Goal: Communication & Community: Answer question/provide support

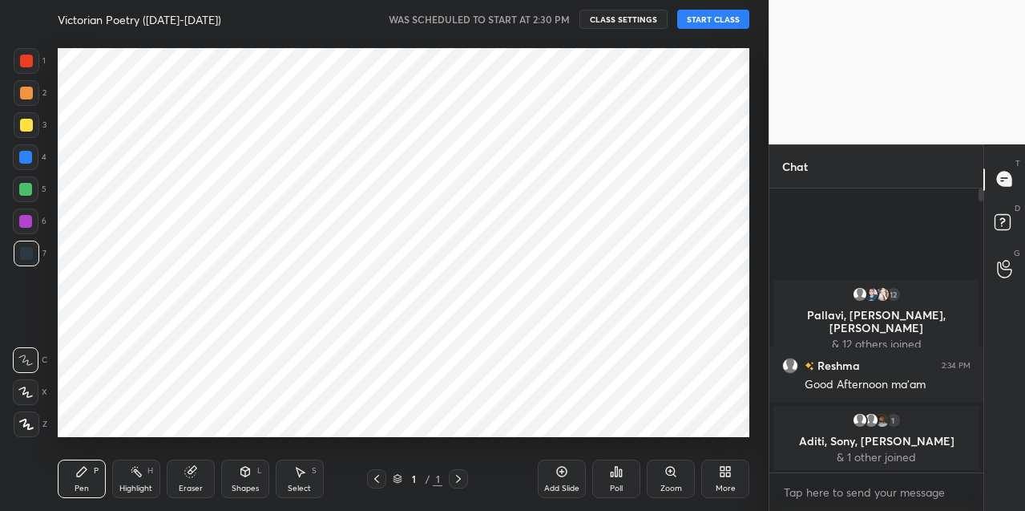
scroll to position [79745, 79449]
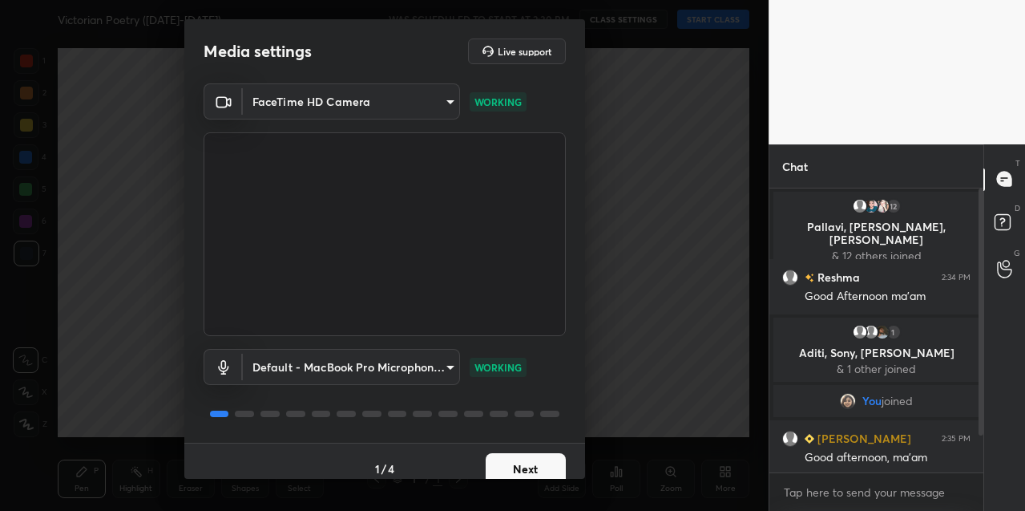
click at [535, 454] on button "Next" at bounding box center [526, 469] width 80 height 32
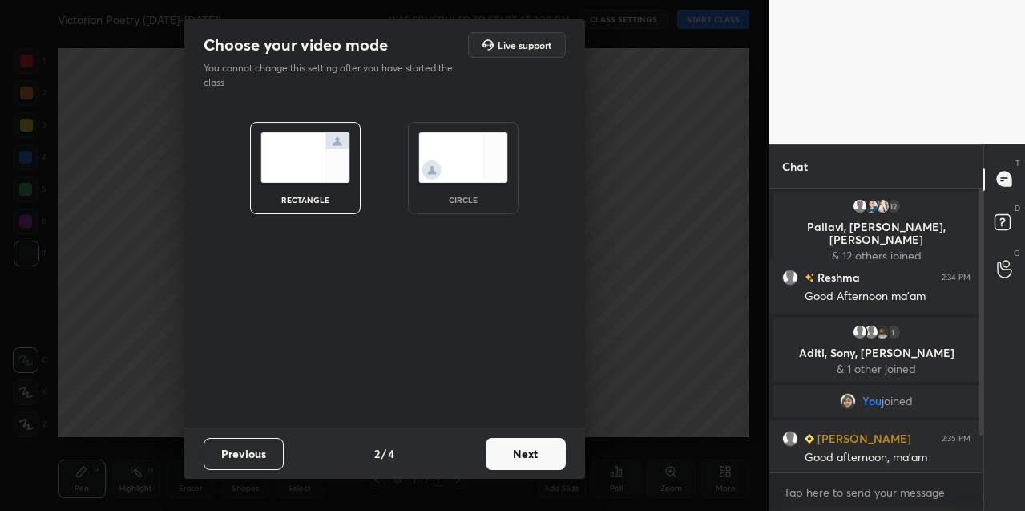
click at [534, 453] on button "Next" at bounding box center [526, 454] width 80 height 32
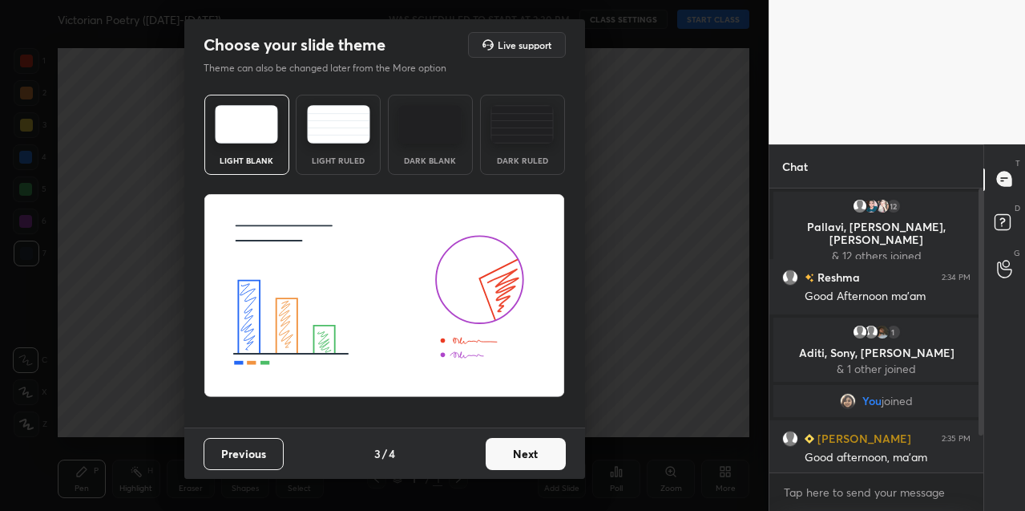
click at [534, 453] on button "Next" at bounding box center [526, 454] width 80 height 32
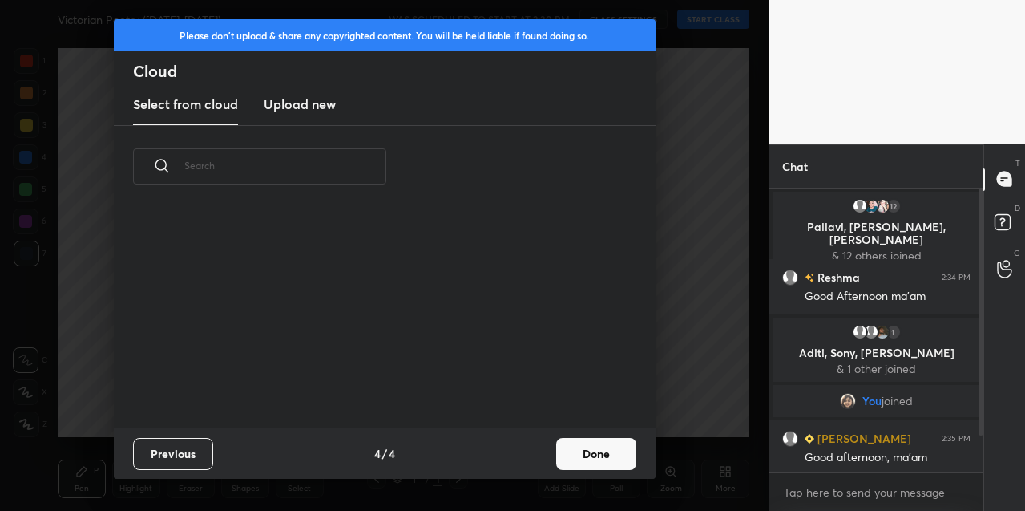
scroll to position [220, 515]
click at [598, 452] on button "Done" at bounding box center [596, 454] width 80 height 32
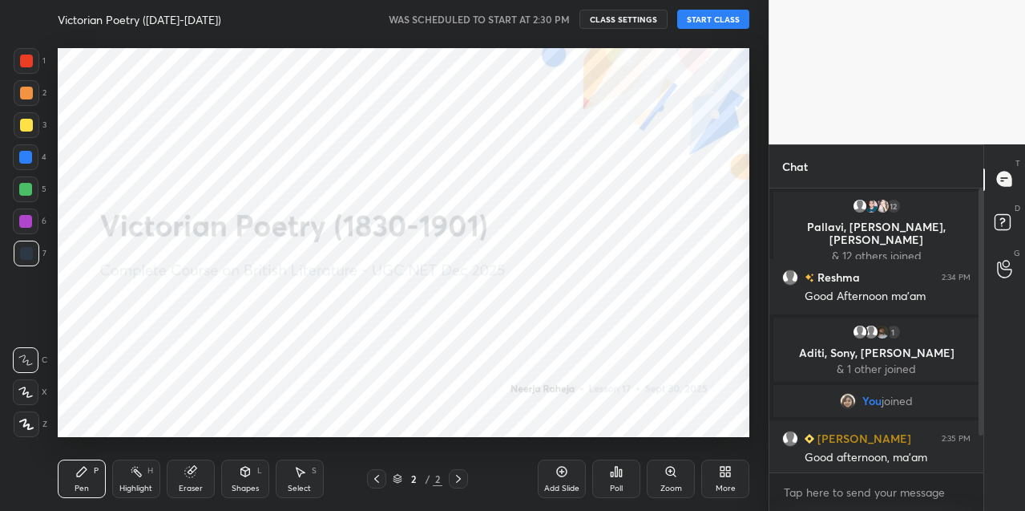
click at [699, 19] on button "START CLASS" at bounding box center [713, 19] width 72 height 19
click at [573, 475] on div "Add Slide" at bounding box center [562, 478] width 48 height 38
click at [721, 486] on div "More" at bounding box center [726, 488] width 20 height 8
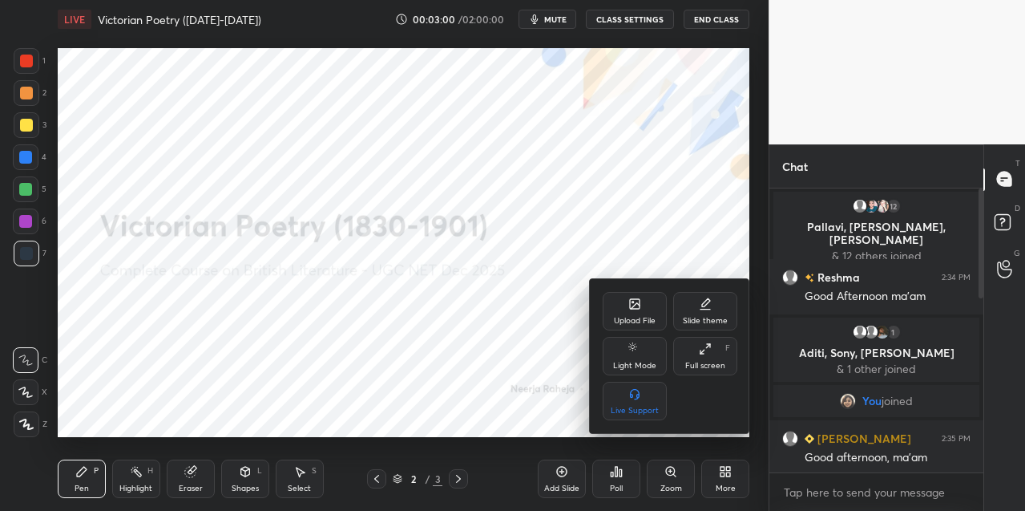
click at [624, 305] on div "Upload File" at bounding box center [635, 311] width 64 height 38
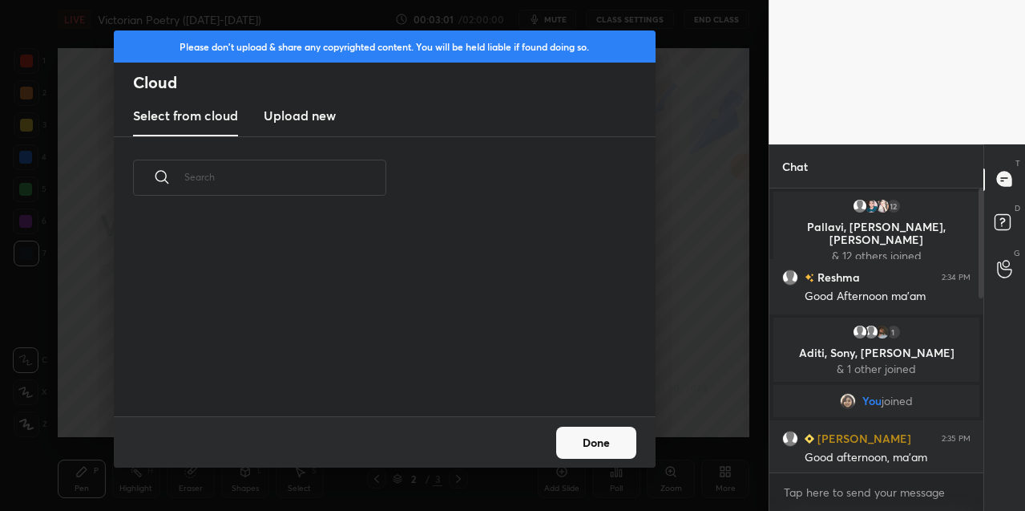
scroll to position [197, 515]
click at [302, 112] on h3 "Upload new" at bounding box center [300, 115] width 72 height 19
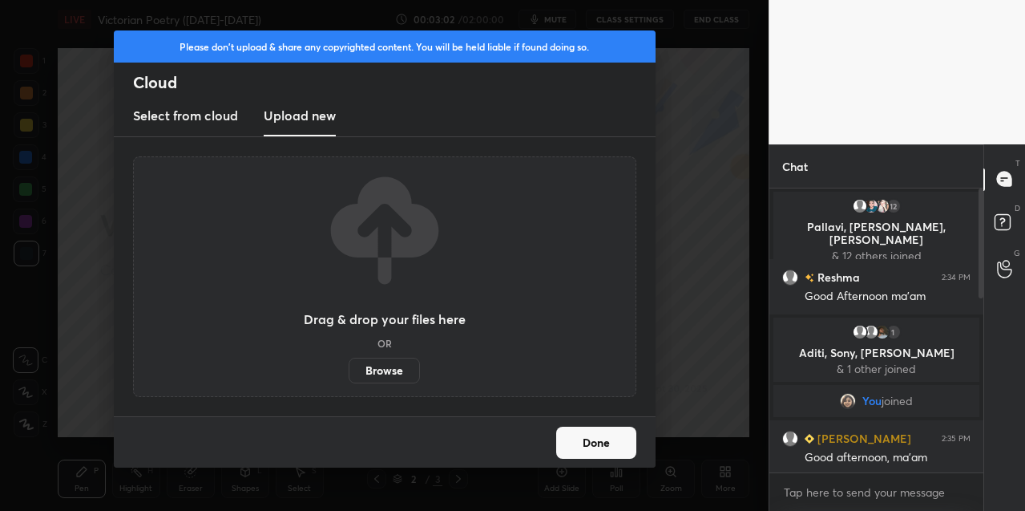
click at [370, 372] on label "Browse" at bounding box center [384, 370] width 71 height 26
click at [349, 372] on input "Browse" at bounding box center [349, 370] width 0 height 26
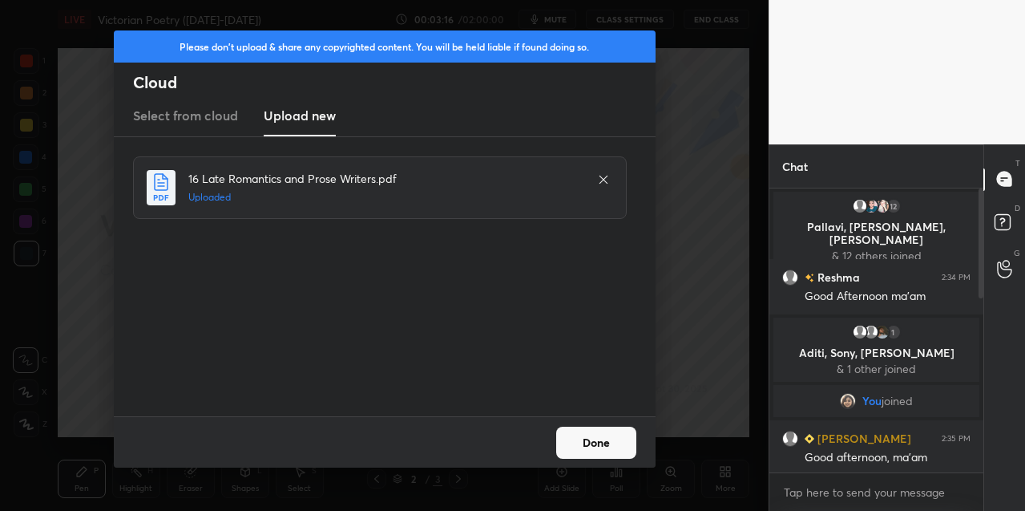
click at [620, 451] on button "Done" at bounding box center [596, 442] width 80 height 32
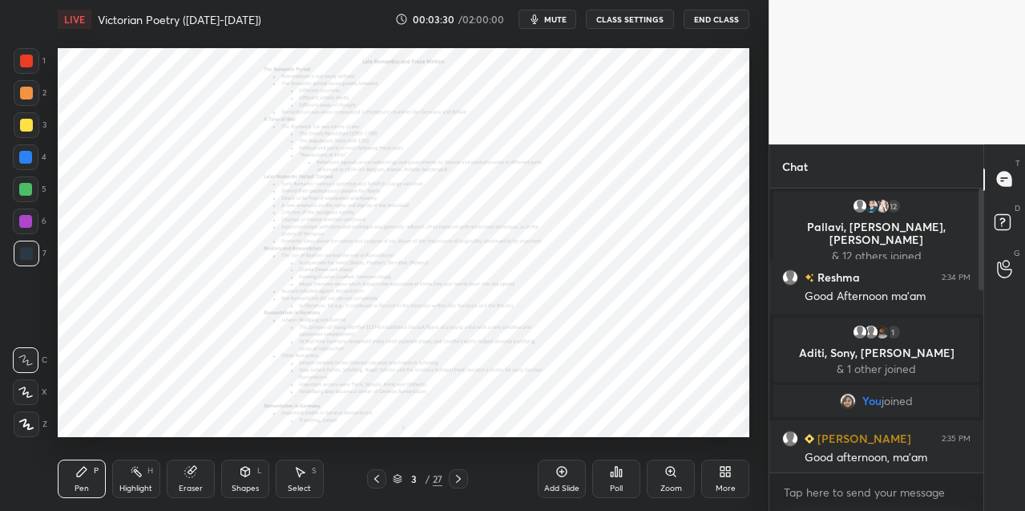
click at [675, 475] on icon at bounding box center [670, 471] width 13 height 13
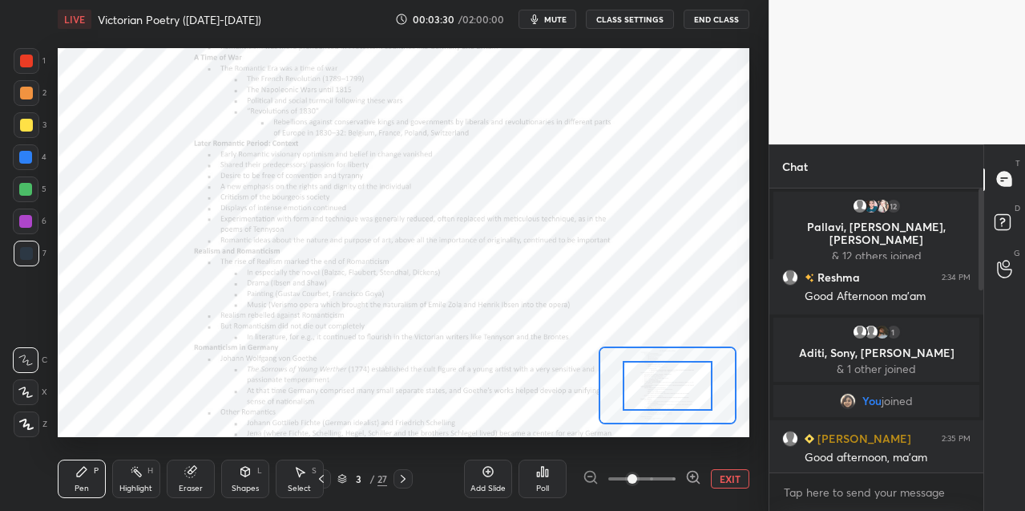
click at [674, 474] on div at bounding box center [642, 478] width 119 height 19
click at [677, 470] on div at bounding box center [642, 478] width 119 height 19
click at [693, 473] on icon at bounding box center [693, 477] width 16 height 16
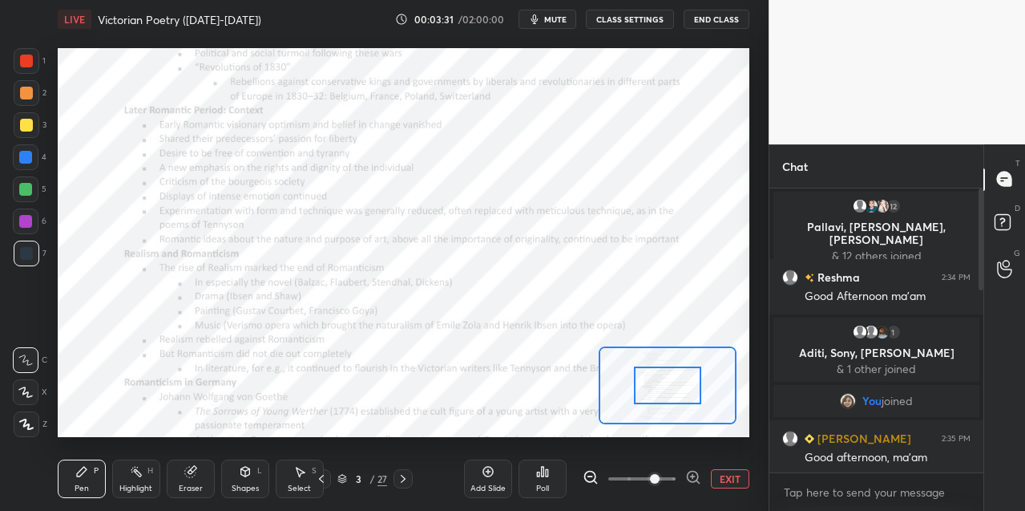
click at [693, 475] on icon at bounding box center [693, 477] width 16 height 16
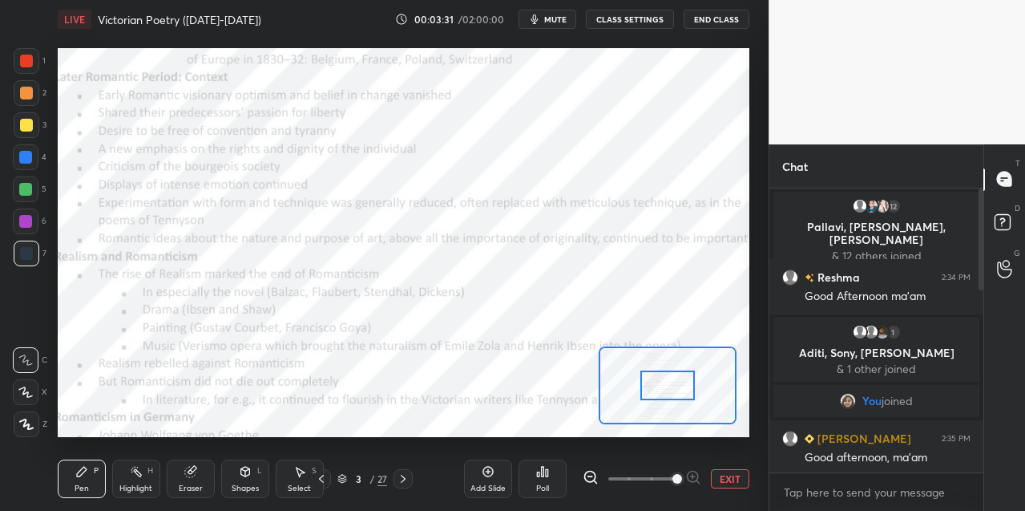
click at [693, 475] on div at bounding box center [642, 478] width 119 height 19
click at [591, 478] on icon at bounding box center [591, 477] width 16 height 16
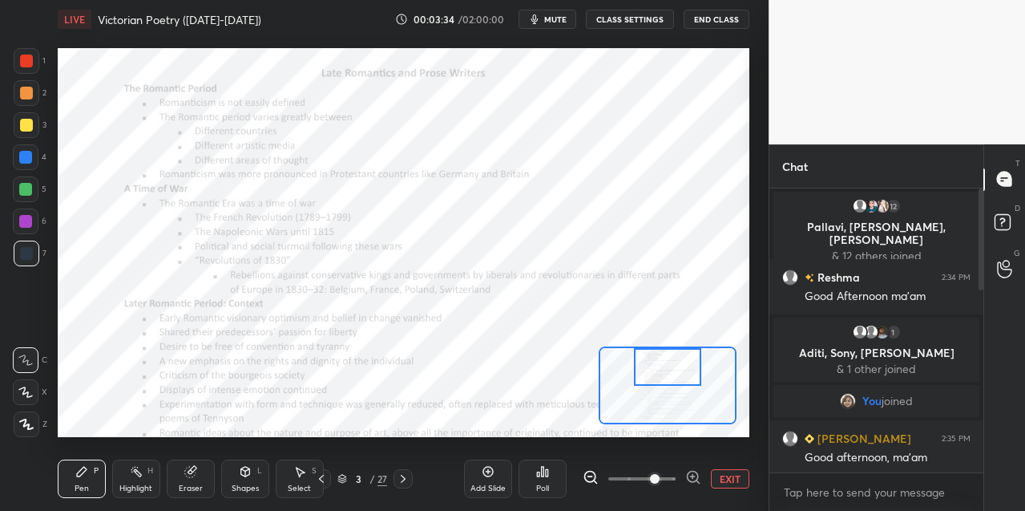
drag, startPoint x: 660, startPoint y: 384, endPoint x: 662, endPoint y: 366, distance: 18.6
click at [660, 367] on div at bounding box center [667, 367] width 67 height 38
click at [26, 163] on div at bounding box center [25, 157] width 13 height 13
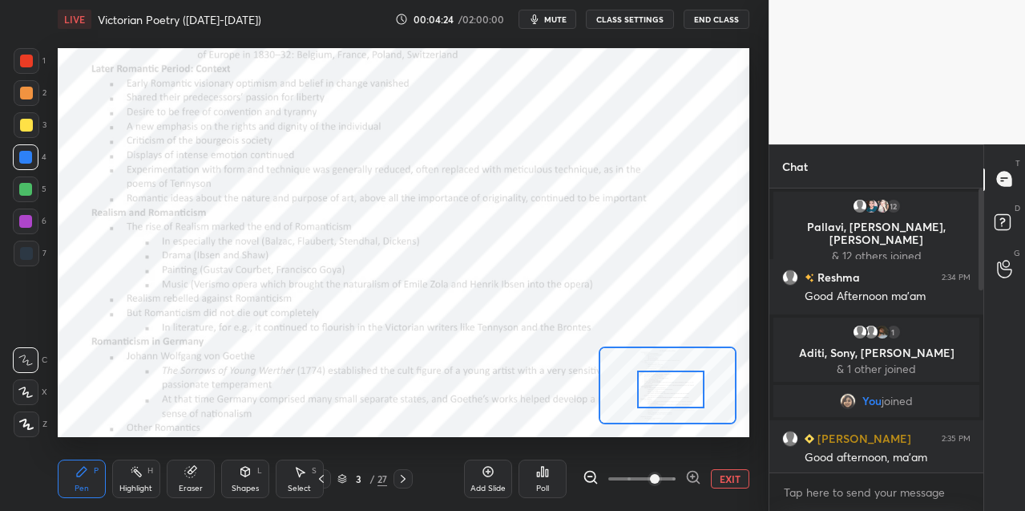
drag, startPoint x: 657, startPoint y: 371, endPoint x: 659, endPoint y: 391, distance: 20.1
click at [660, 392] on div at bounding box center [670, 389] width 67 height 38
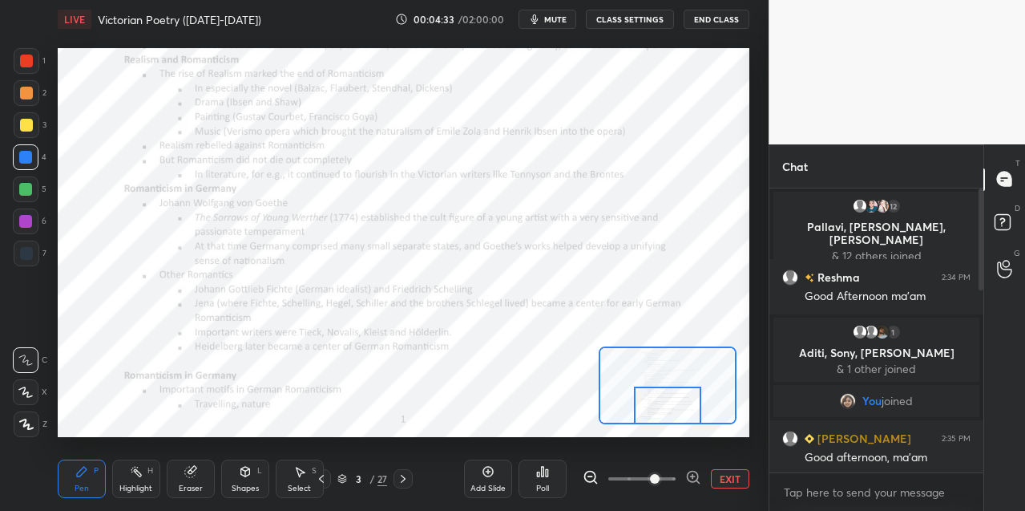
drag, startPoint x: 671, startPoint y: 394, endPoint x: 657, endPoint y: 397, distance: 14.0
click at [667, 411] on div at bounding box center [667, 405] width 67 height 38
drag, startPoint x: 192, startPoint y: 479, endPoint x: 192, endPoint y: 461, distance: 18.5
click at [192, 478] on div "Eraser" at bounding box center [191, 478] width 48 height 38
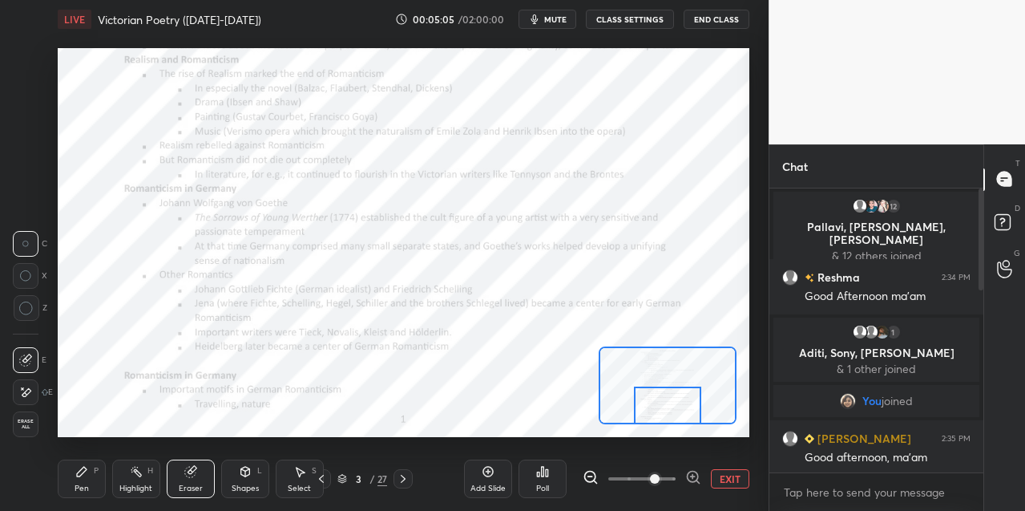
drag, startPoint x: 83, startPoint y: 481, endPoint x: 85, endPoint y: 473, distance: 8.2
click at [84, 477] on div "Pen P" at bounding box center [82, 478] width 48 height 38
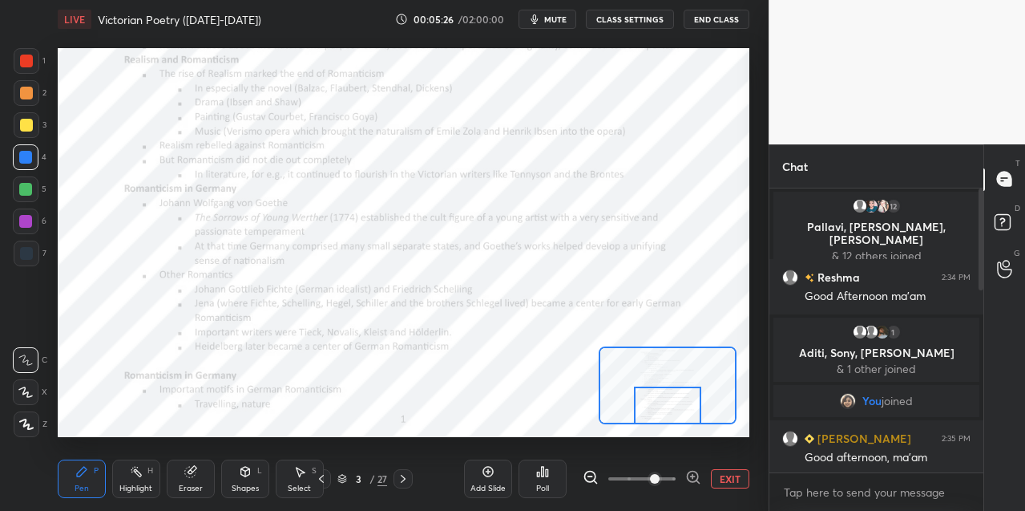
click at [402, 481] on icon at bounding box center [403, 478] width 13 height 13
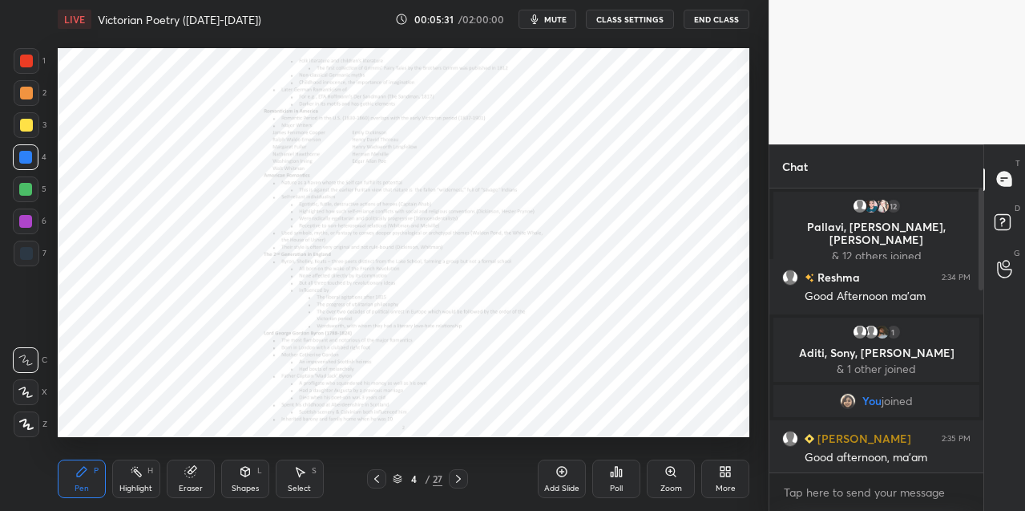
click at [677, 473] on icon at bounding box center [670, 471] width 13 height 13
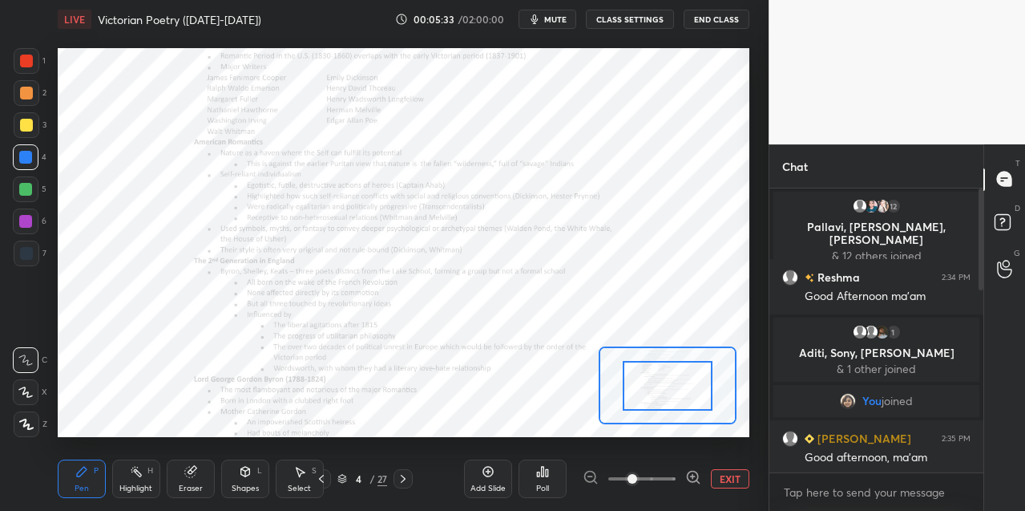
click at [693, 476] on icon at bounding box center [693, 476] width 4 height 0
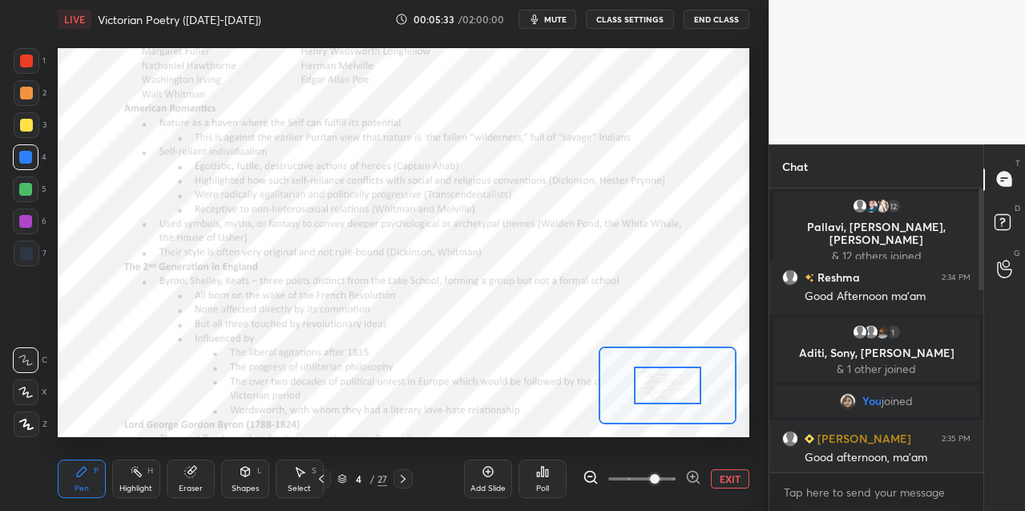
click at [693, 474] on icon at bounding box center [693, 477] width 16 height 16
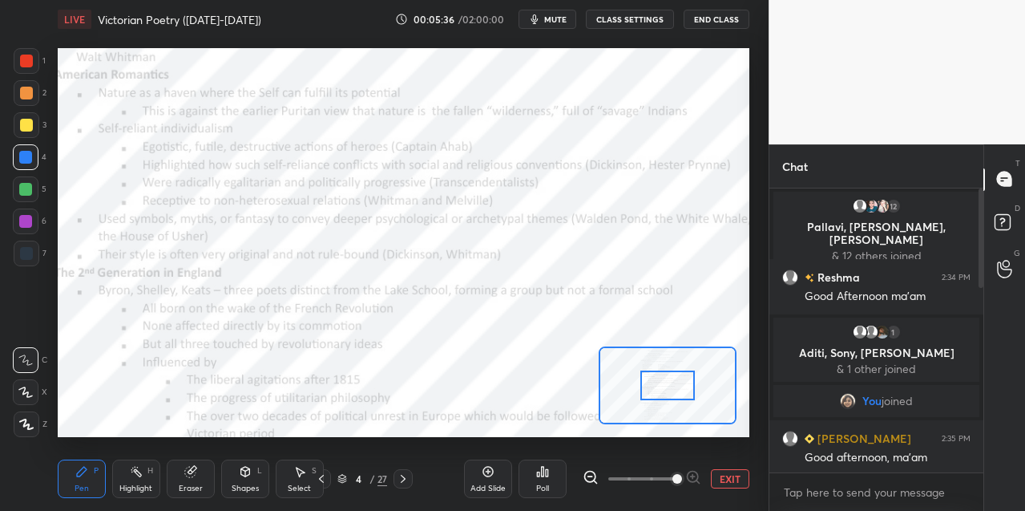
drag, startPoint x: 589, startPoint y: 473, endPoint x: 597, endPoint y: 466, distance: 10.3
click at [589, 472] on icon at bounding box center [591, 477] width 16 height 16
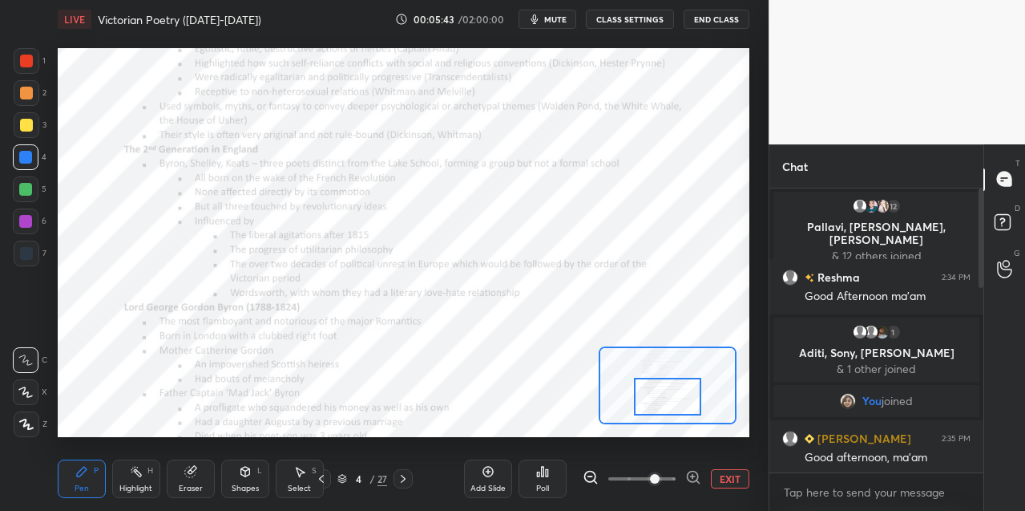
drag, startPoint x: 684, startPoint y: 390, endPoint x: 693, endPoint y: 395, distance: 10.5
click at [685, 402] on div at bounding box center [667, 397] width 67 height 38
click at [32, 63] on div at bounding box center [27, 61] width 26 height 26
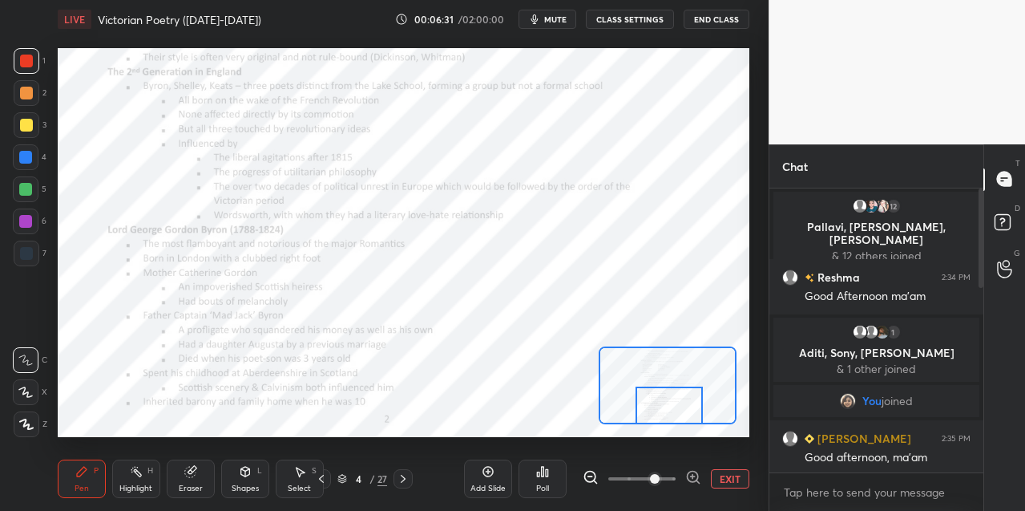
drag, startPoint x: 653, startPoint y: 398, endPoint x: 653, endPoint y: 406, distance: 8.8
click at [654, 406] on div at bounding box center [669, 405] width 67 height 38
click at [691, 473] on icon at bounding box center [693, 477] width 16 height 16
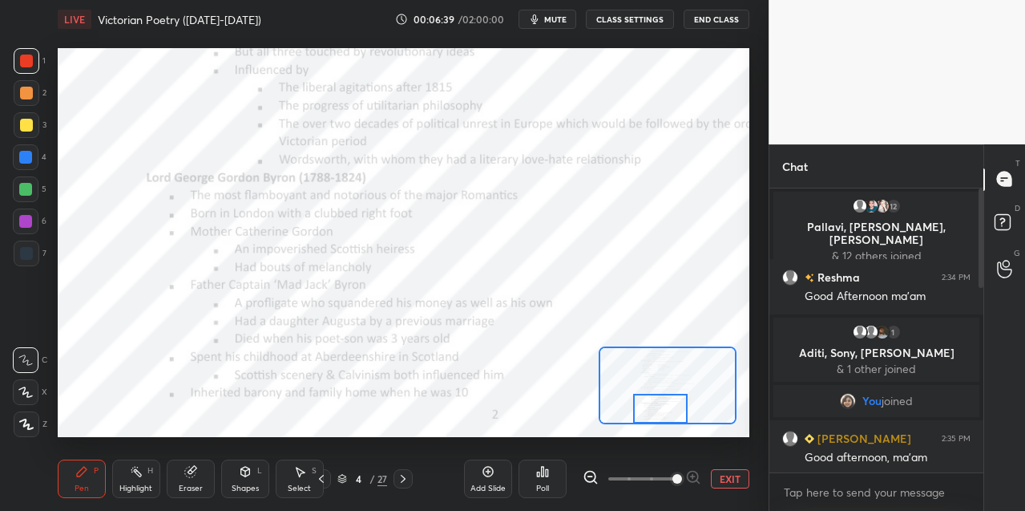
drag, startPoint x: 671, startPoint y: 411, endPoint x: 661, endPoint y: 422, distance: 14.8
click at [662, 422] on div at bounding box center [660, 409] width 54 height 30
drag, startPoint x: 192, startPoint y: 475, endPoint x: 207, endPoint y: 442, distance: 35.2
click at [192, 473] on icon at bounding box center [190, 471] width 10 height 10
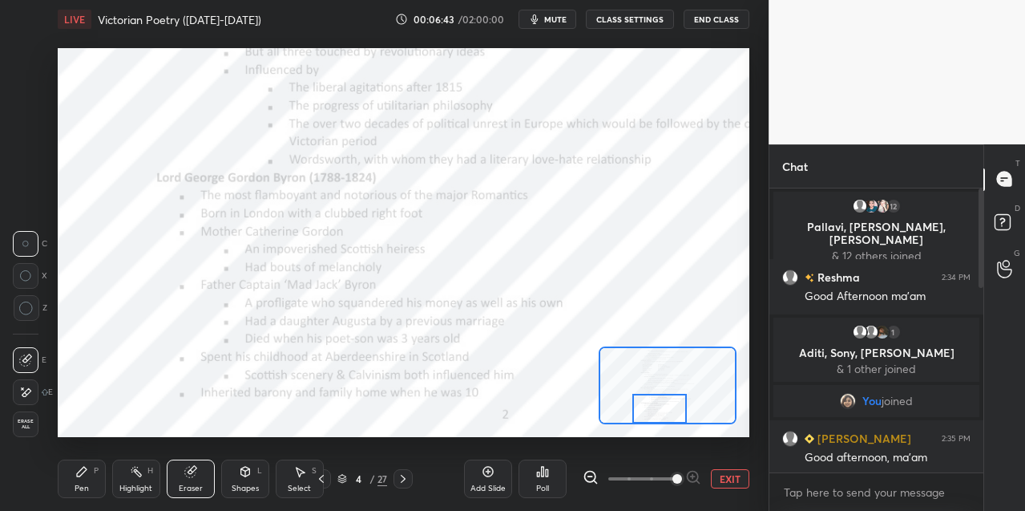
drag, startPoint x: 79, startPoint y: 479, endPoint x: 87, endPoint y: 437, distance: 42.4
click at [80, 475] on div "Pen P" at bounding box center [82, 478] width 48 height 38
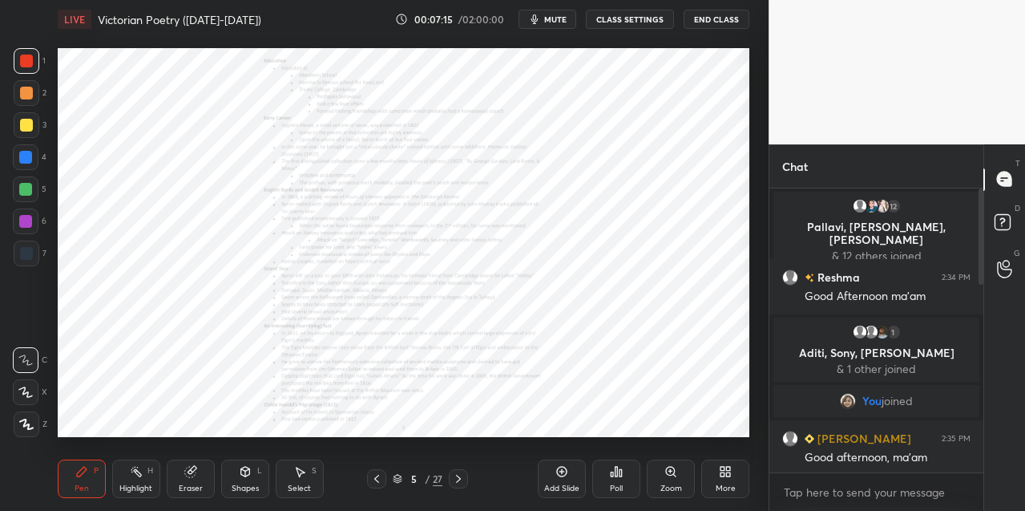
click at [668, 472] on icon at bounding box center [670, 470] width 9 height 9
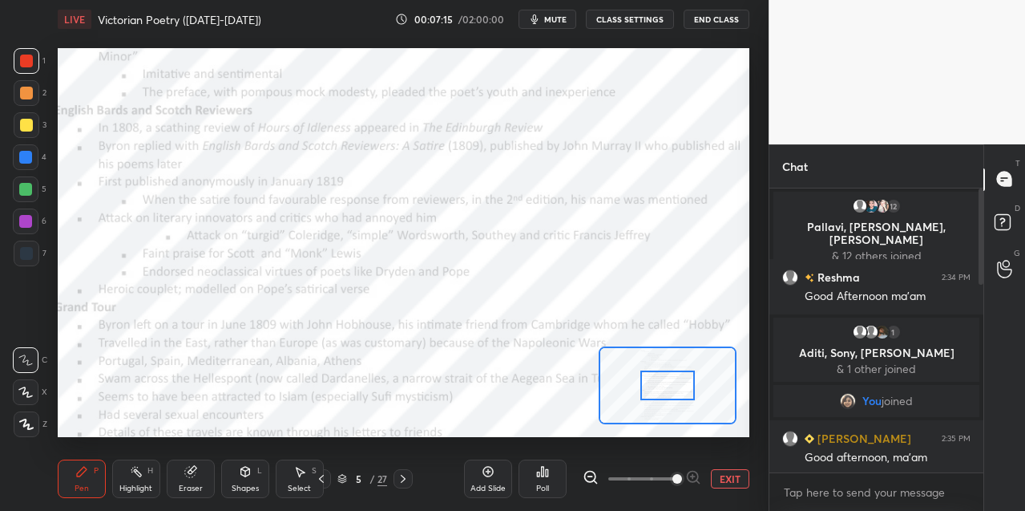
click at [674, 471] on span at bounding box center [641, 478] width 67 height 24
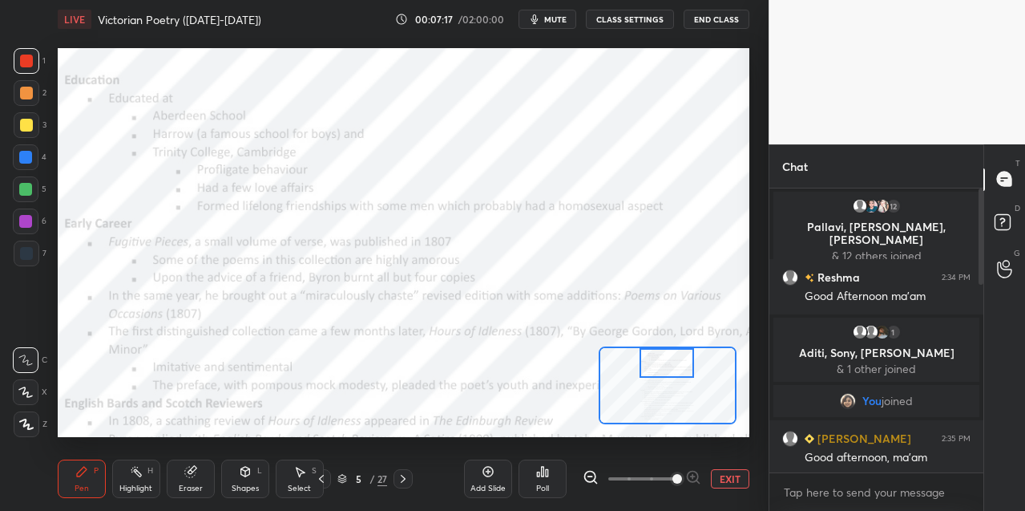
drag, startPoint x: 652, startPoint y: 382, endPoint x: 651, endPoint y: 367, distance: 14.5
click at [650, 366] on div at bounding box center [667, 363] width 54 height 30
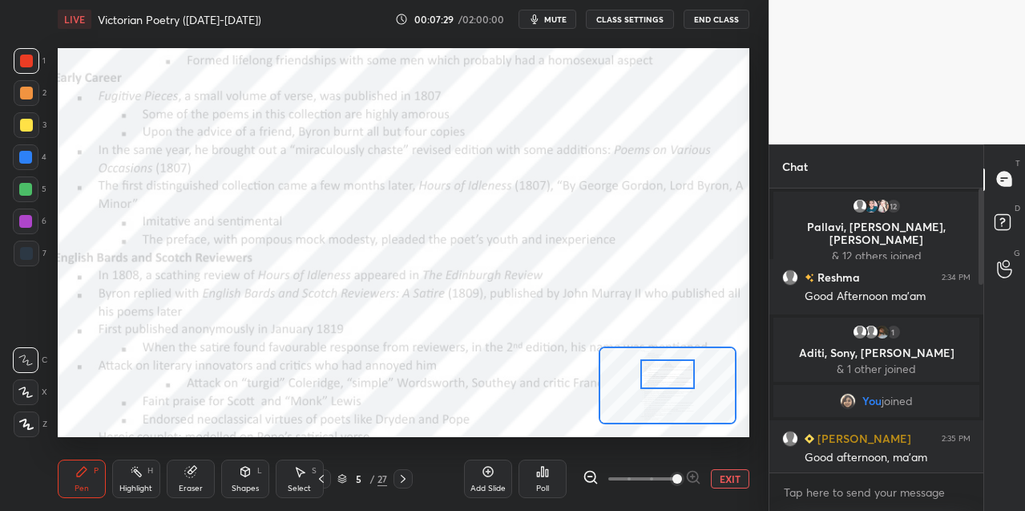
drag, startPoint x: 666, startPoint y: 366, endPoint x: 669, endPoint y: 376, distance: 10.1
click at [668, 377] on div at bounding box center [667, 374] width 54 height 30
click at [590, 474] on icon at bounding box center [591, 477] width 16 height 16
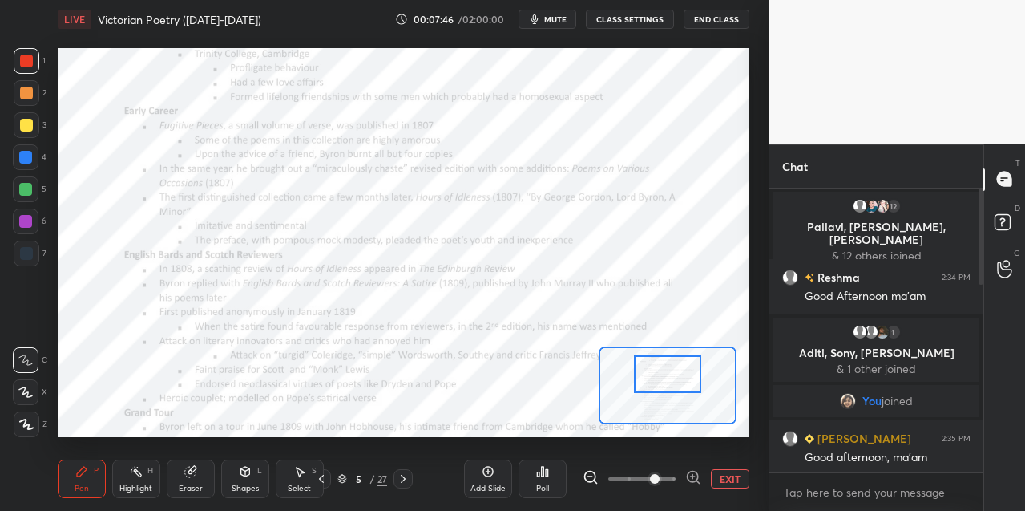
drag, startPoint x: 24, startPoint y: 220, endPoint x: 23, endPoint y: 212, distance: 8.1
click at [23, 220] on div at bounding box center [25, 221] width 13 height 13
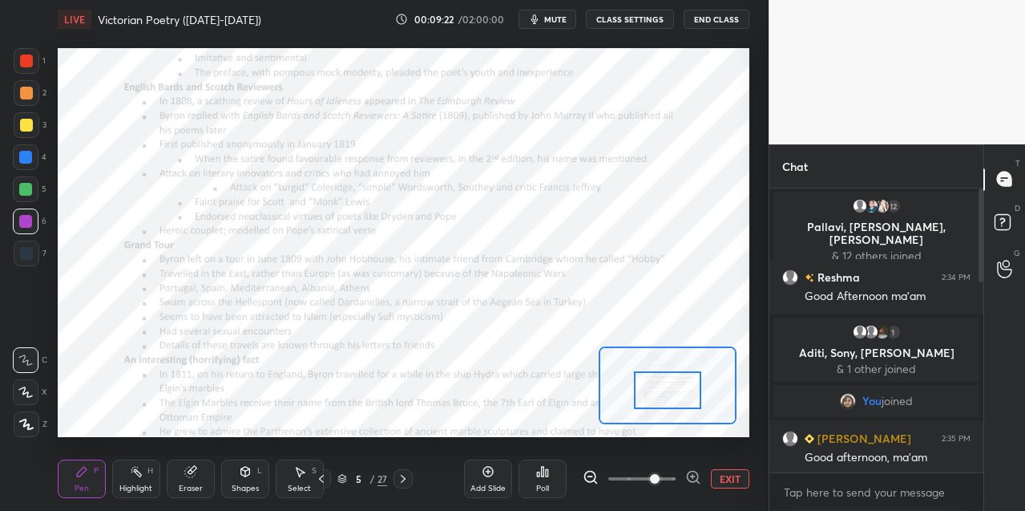
drag, startPoint x: 660, startPoint y: 378, endPoint x: 661, endPoint y: 393, distance: 14.5
click at [660, 394] on div at bounding box center [667, 390] width 67 height 38
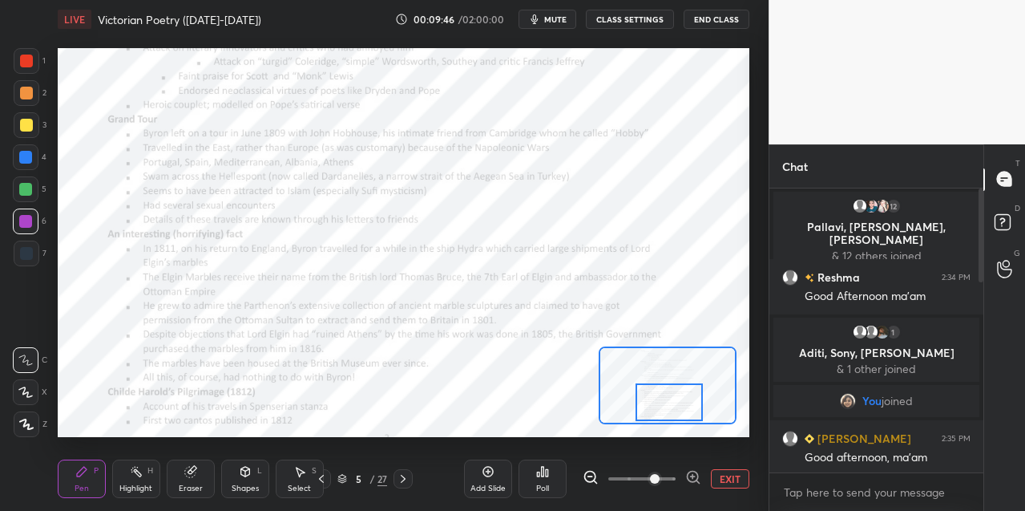
drag, startPoint x: 657, startPoint y: 386, endPoint x: 657, endPoint y: 398, distance: 11.2
click at [658, 398] on div at bounding box center [669, 402] width 67 height 38
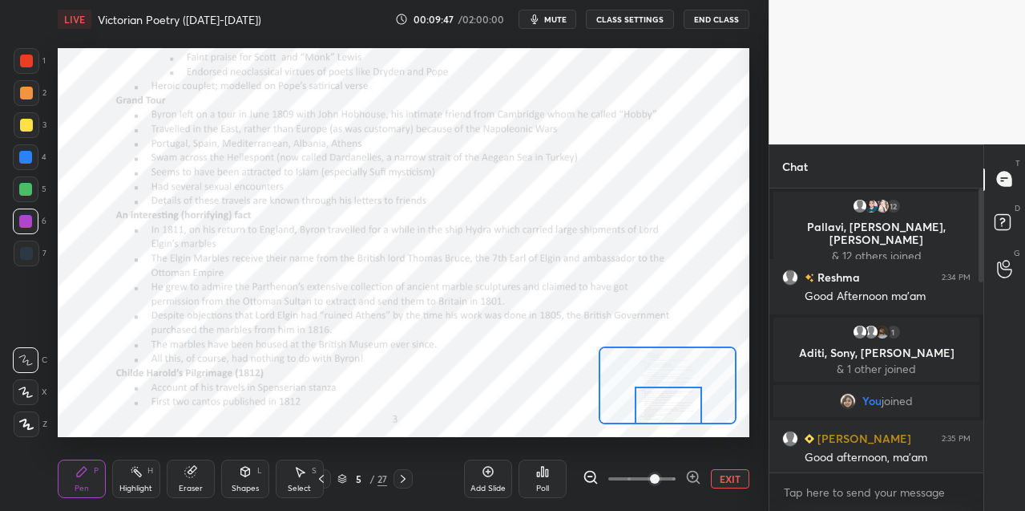
drag, startPoint x: 664, startPoint y: 405, endPoint x: 661, endPoint y: 414, distance: 10.1
click at [663, 413] on div at bounding box center [668, 405] width 67 height 38
click at [693, 474] on icon at bounding box center [693, 477] width 16 height 16
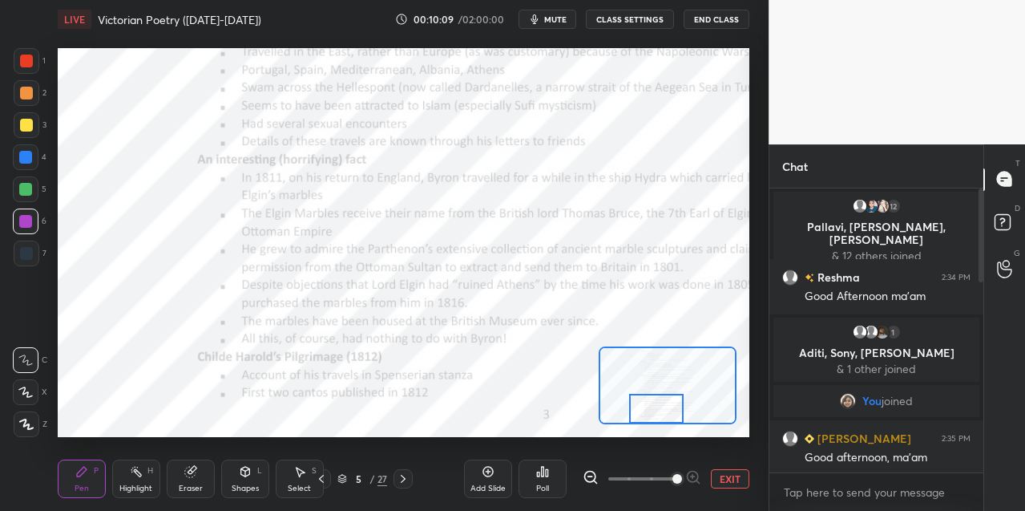
click at [661, 430] on div "Setting up your live class Poll for secs No correct answer Start poll" at bounding box center [404, 243] width 692 height 390
click at [402, 474] on icon at bounding box center [403, 478] width 13 height 13
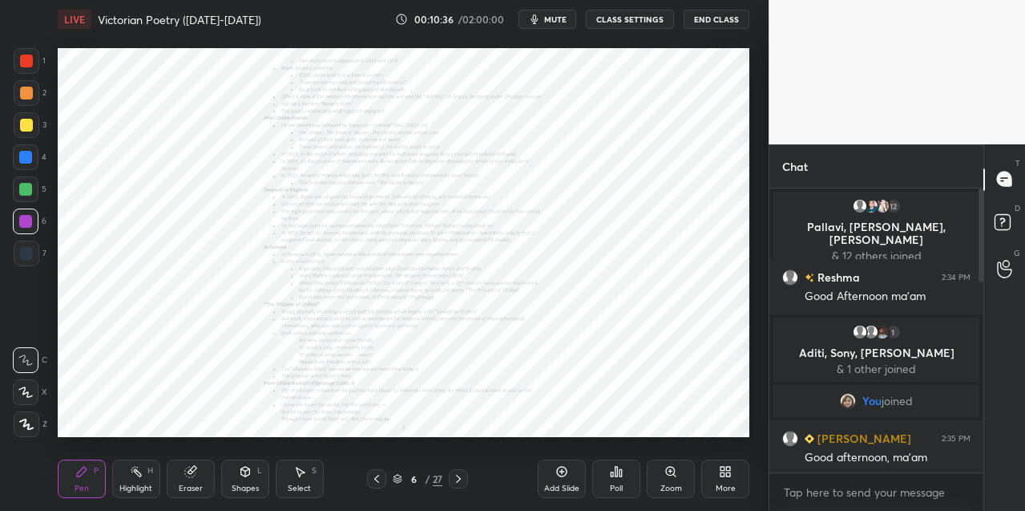
click at [668, 481] on div "Zoom" at bounding box center [671, 478] width 48 height 38
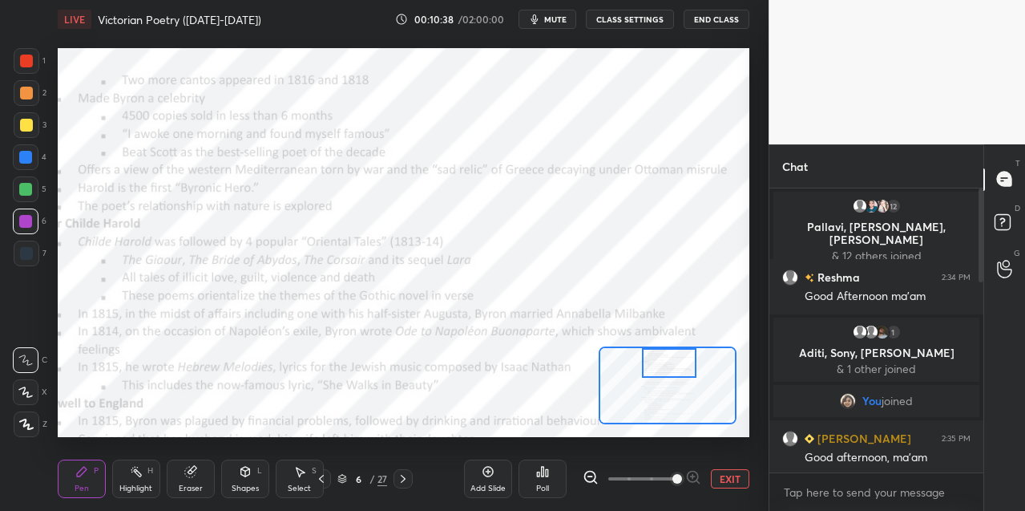
drag, startPoint x: 661, startPoint y: 390, endPoint x: 662, endPoint y: 366, distance: 23.3
click at [662, 367] on div at bounding box center [669, 363] width 54 height 30
click at [657, 368] on div at bounding box center [668, 363] width 54 height 30
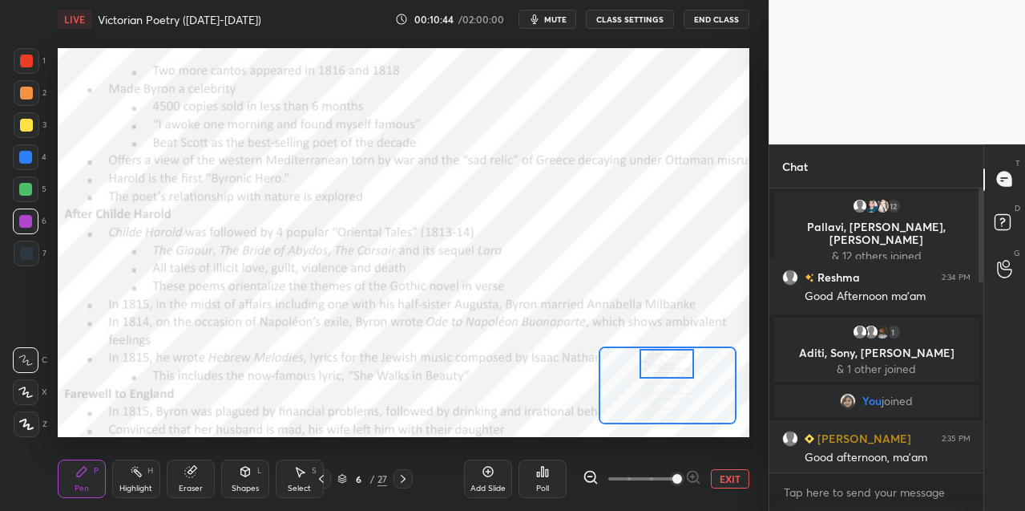
click at [655, 370] on div at bounding box center [667, 364] width 54 height 30
click at [587, 473] on icon at bounding box center [591, 477] width 16 height 16
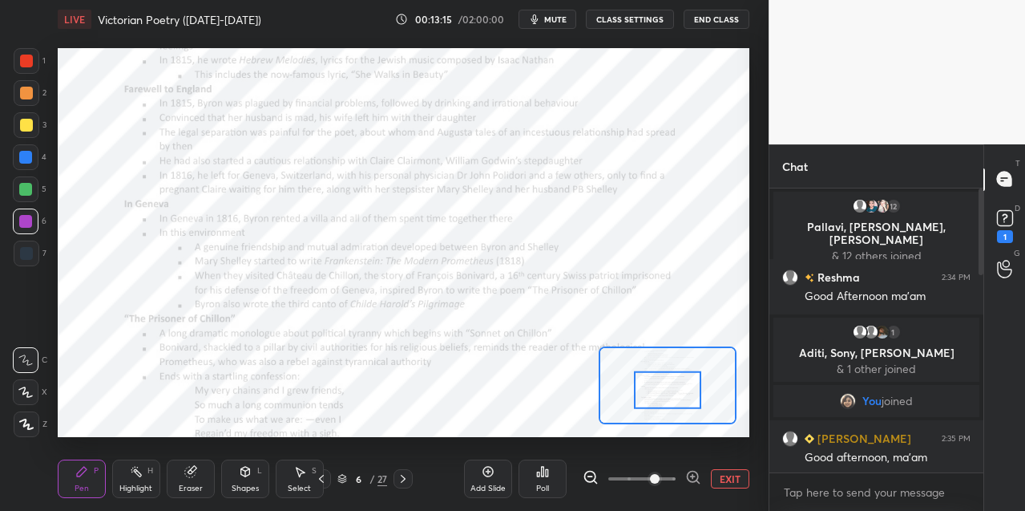
drag, startPoint x: 672, startPoint y: 371, endPoint x: 676, endPoint y: 388, distance: 17.3
click at [672, 393] on div at bounding box center [667, 390] width 67 height 38
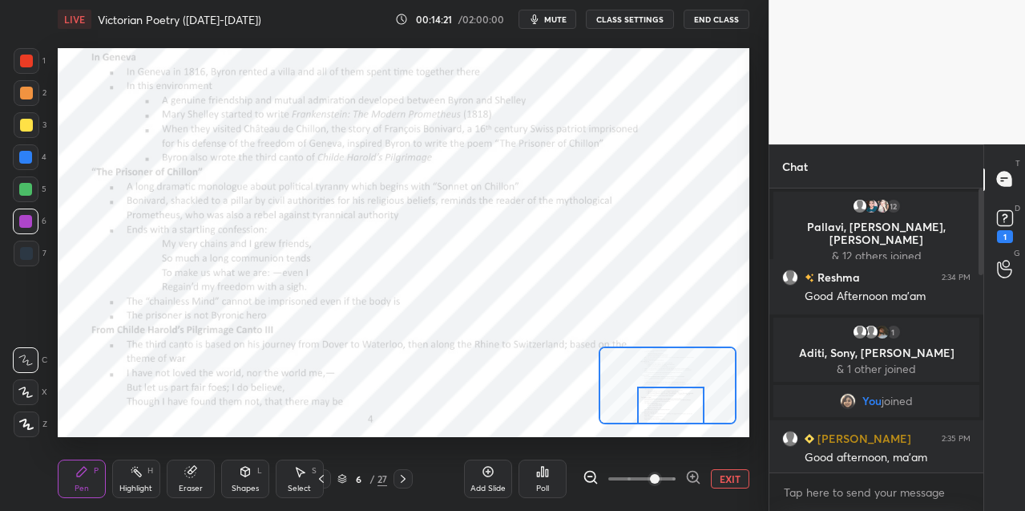
drag, startPoint x: 669, startPoint y: 390, endPoint x: 676, endPoint y: 414, distance: 25.7
click at [674, 414] on div at bounding box center [670, 405] width 67 height 38
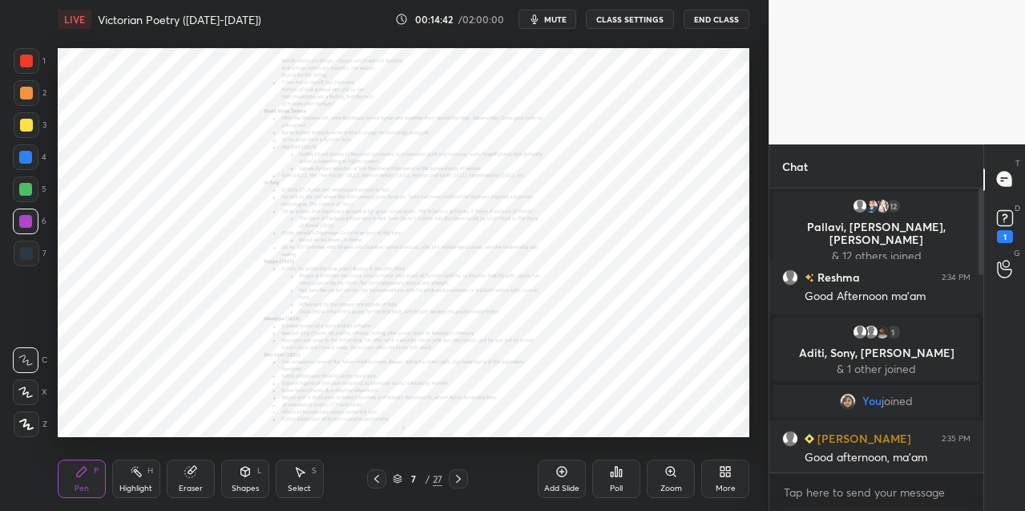
click at [664, 468] on icon at bounding box center [670, 471] width 13 height 13
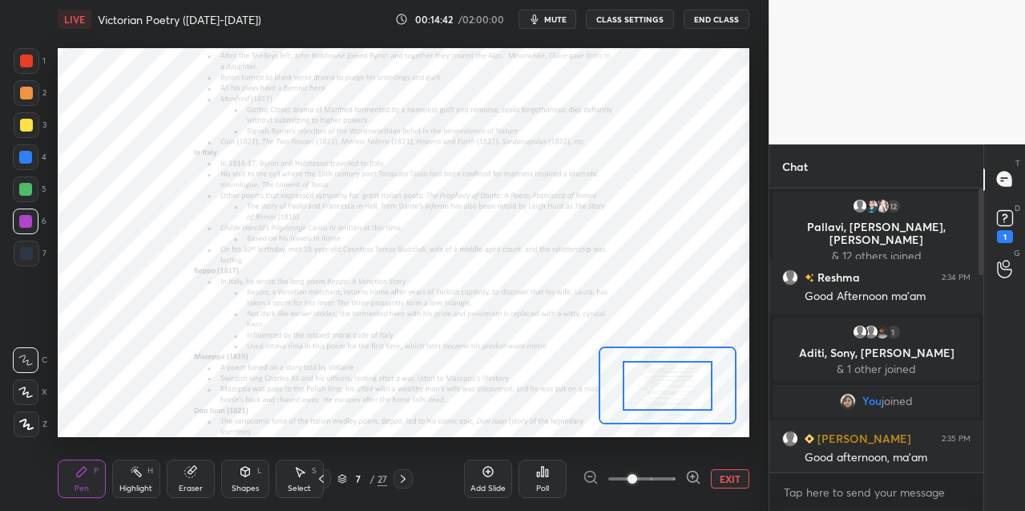
click at [664, 473] on span at bounding box center [641, 478] width 67 height 24
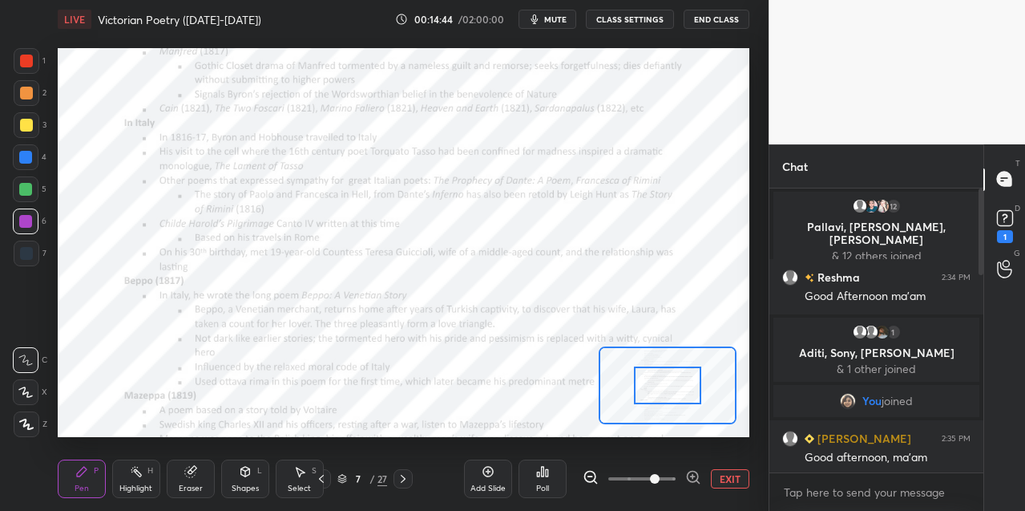
click at [590, 472] on icon at bounding box center [591, 477] width 16 height 16
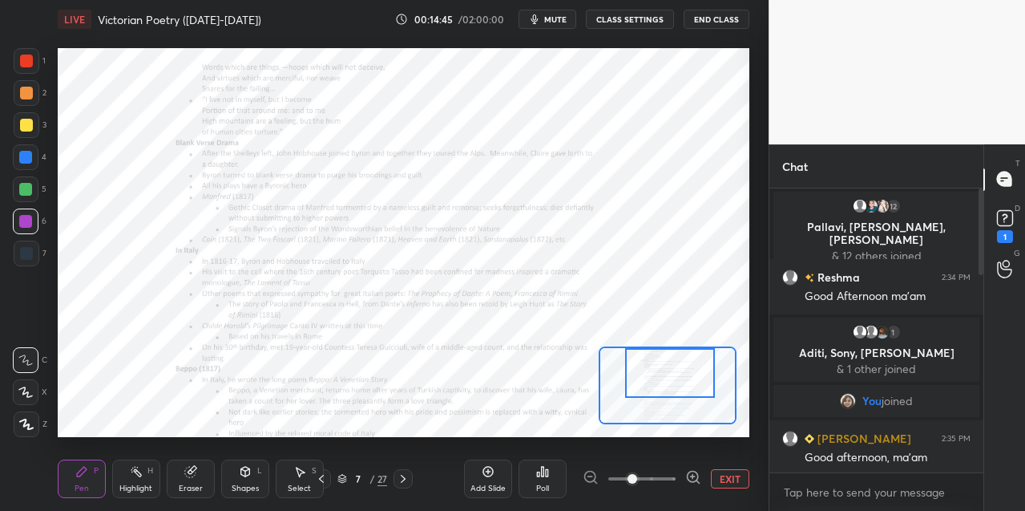
drag, startPoint x: 647, startPoint y: 386, endPoint x: 649, endPoint y: 370, distance: 17.0
click at [650, 370] on div at bounding box center [670, 373] width 90 height 50
click at [691, 473] on icon at bounding box center [693, 477] width 16 height 16
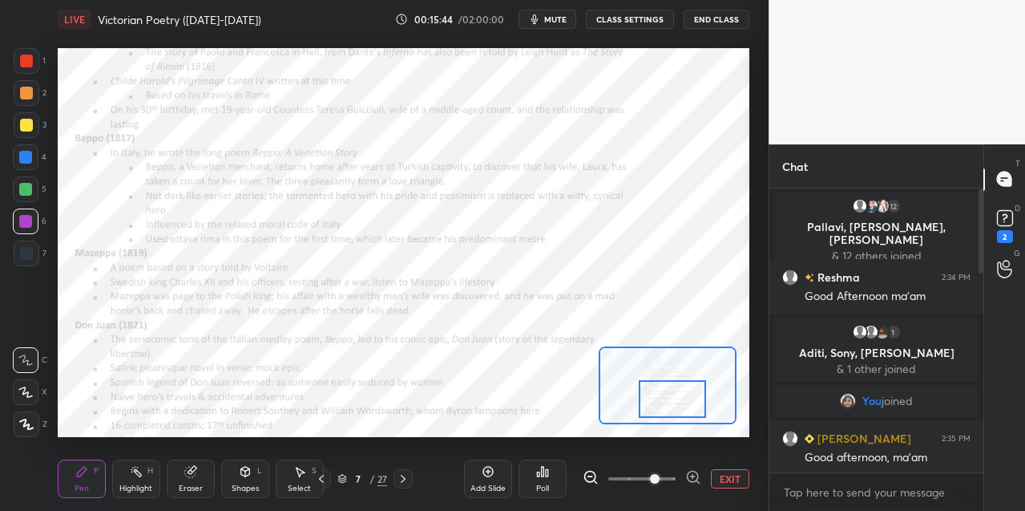
drag, startPoint x: 673, startPoint y: 376, endPoint x: 679, endPoint y: 396, distance: 20.8
click at [674, 401] on div at bounding box center [672, 399] width 67 height 38
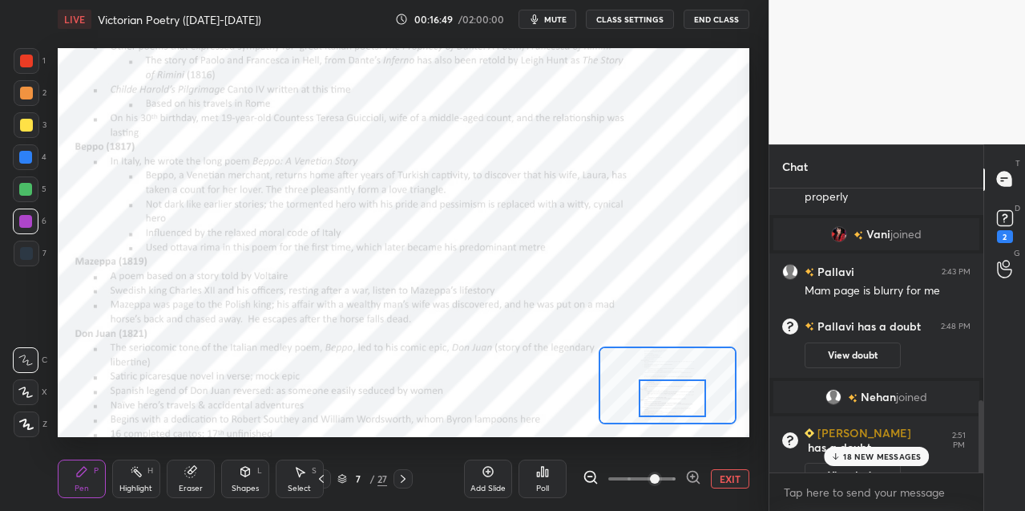
scroll to position [878, 0]
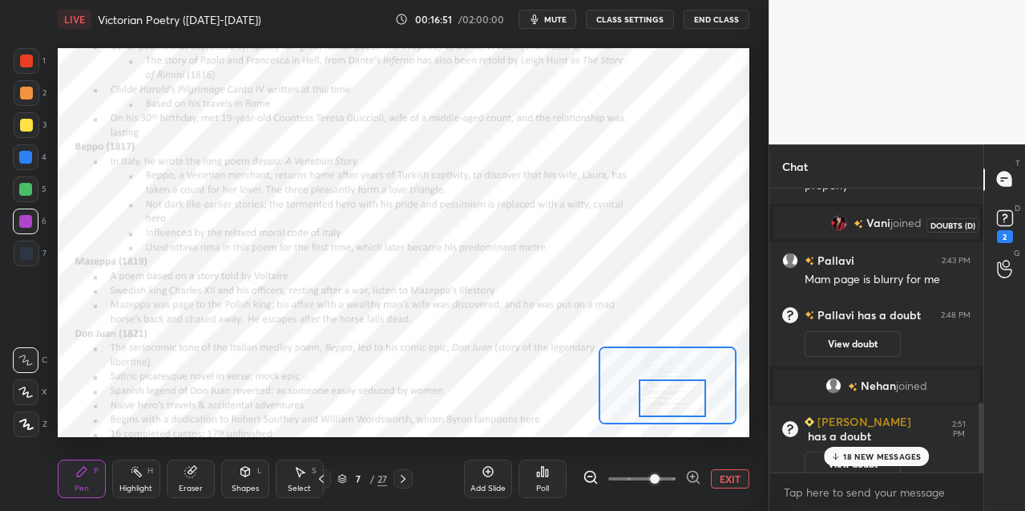
click at [1008, 213] on rect at bounding box center [1004, 217] width 15 height 15
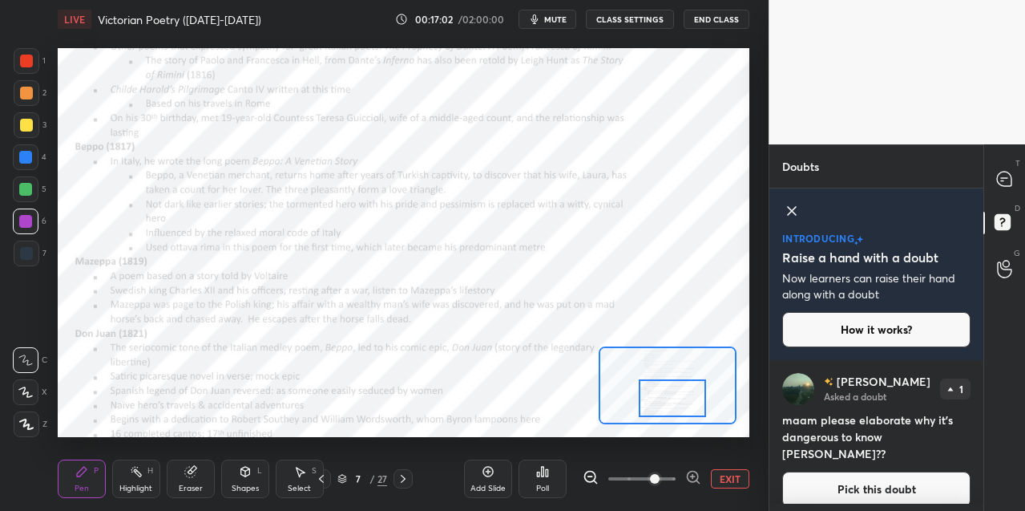
scroll to position [136, 0]
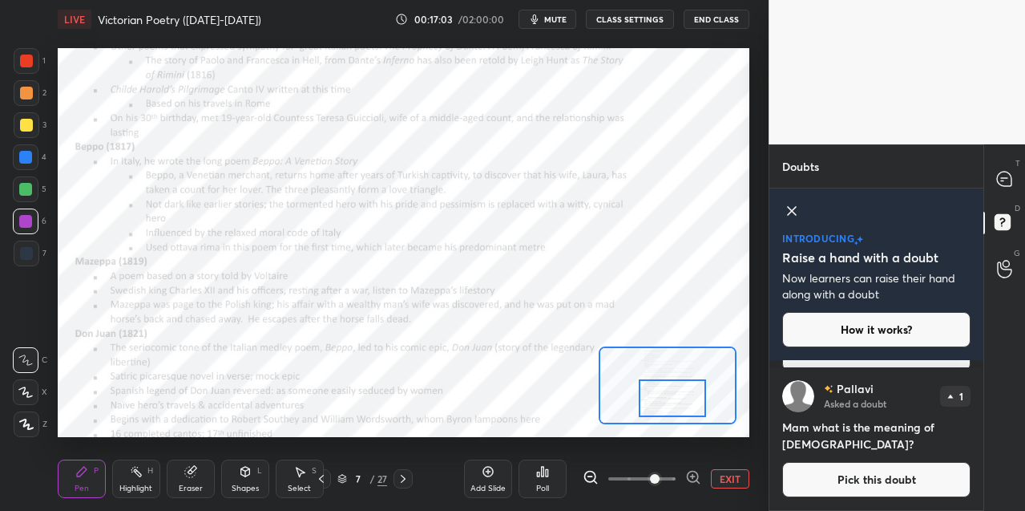
click at [862, 491] on button "Pick this doubt" at bounding box center [876, 479] width 188 height 35
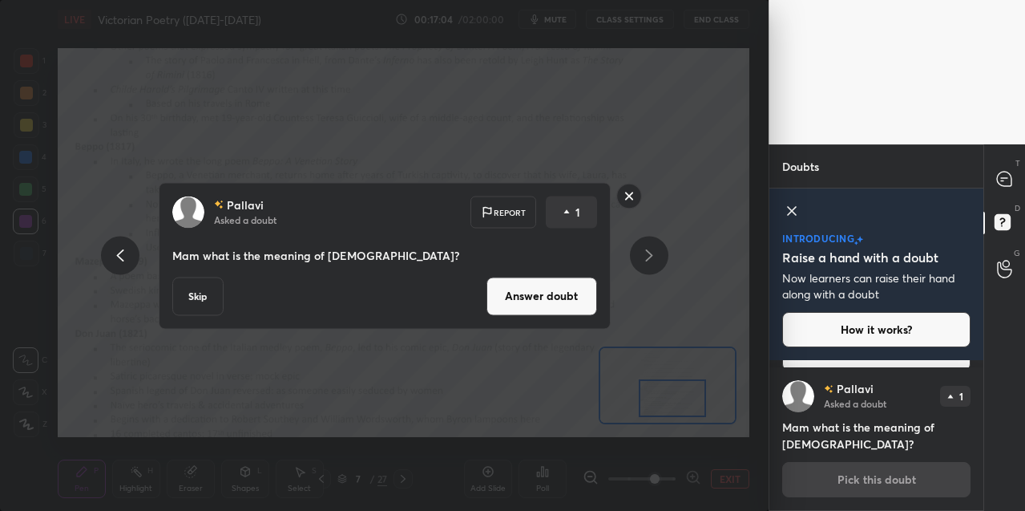
click at [528, 299] on button "Answer doubt" at bounding box center [542, 296] width 111 height 38
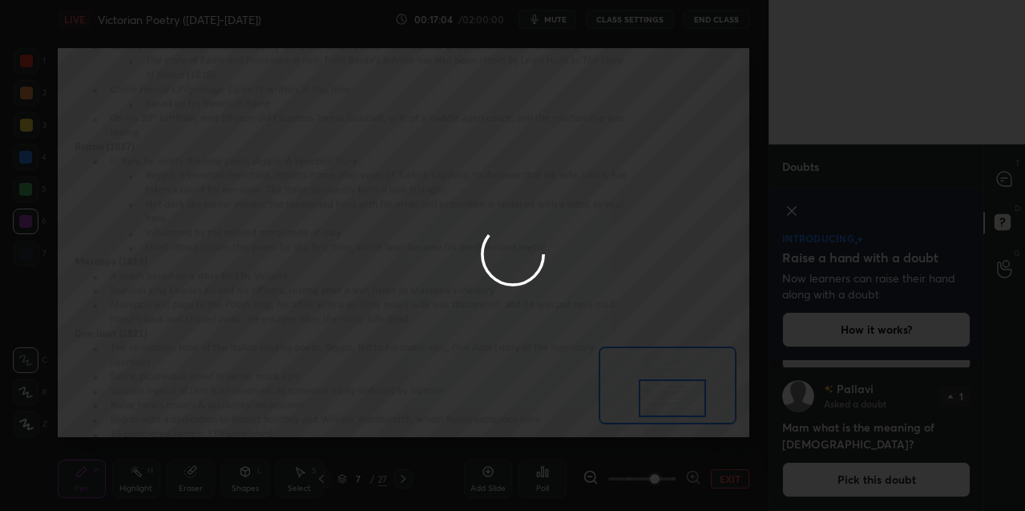
scroll to position [0, 0]
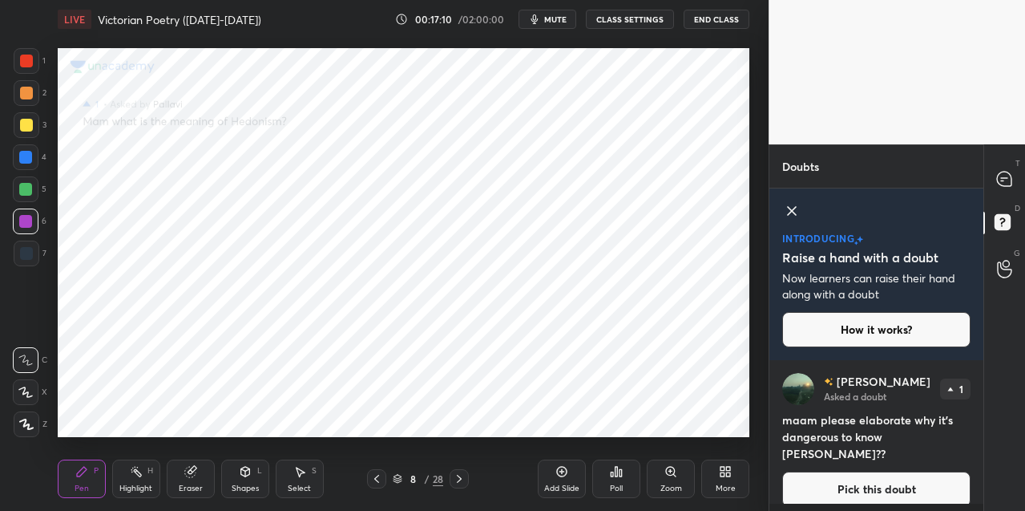
drag, startPoint x: 24, startPoint y: 428, endPoint x: 31, endPoint y: 417, distance: 13.3
click at [25, 427] on icon at bounding box center [26, 423] width 14 height 11
click at [863, 471] on button "Pick this doubt" at bounding box center [876, 488] width 188 height 35
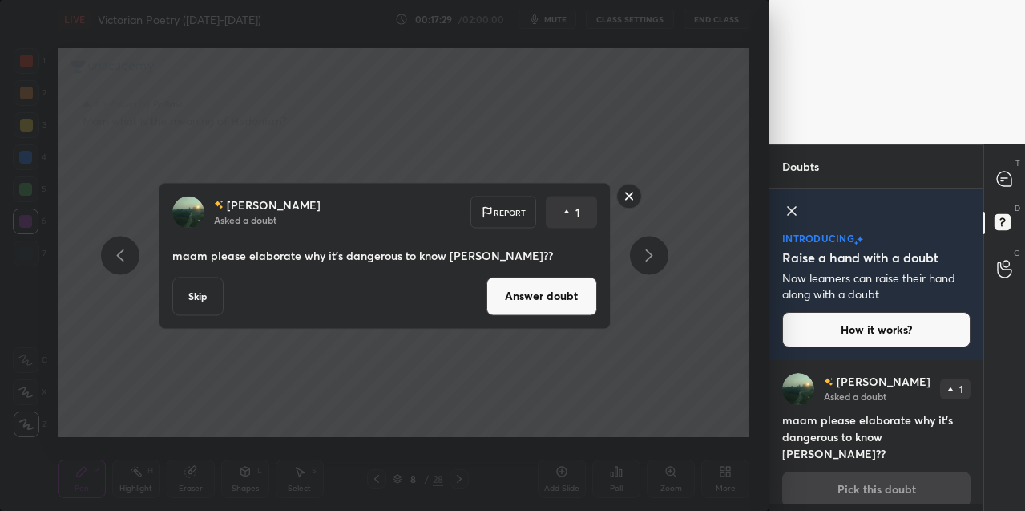
click at [563, 296] on button "Answer doubt" at bounding box center [542, 296] width 111 height 38
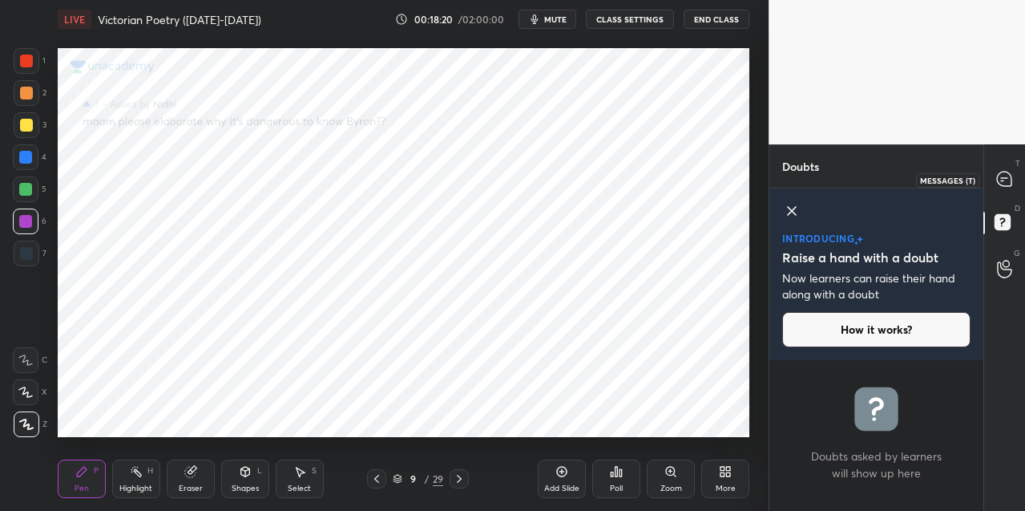
drag, startPoint x: 1004, startPoint y: 175, endPoint x: 987, endPoint y: 199, distance: 29.8
click at [1003, 176] on icon at bounding box center [1004, 179] width 14 height 14
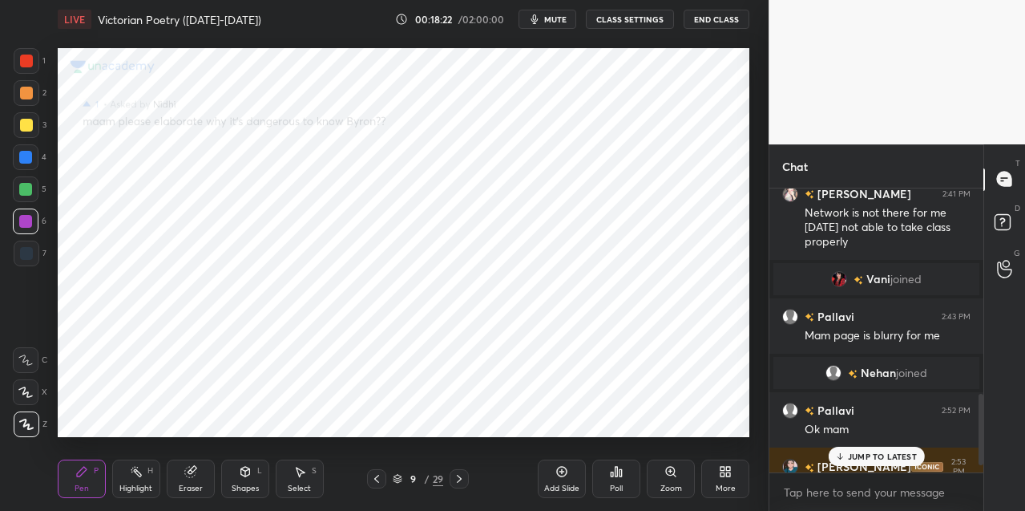
scroll to position [850, 0]
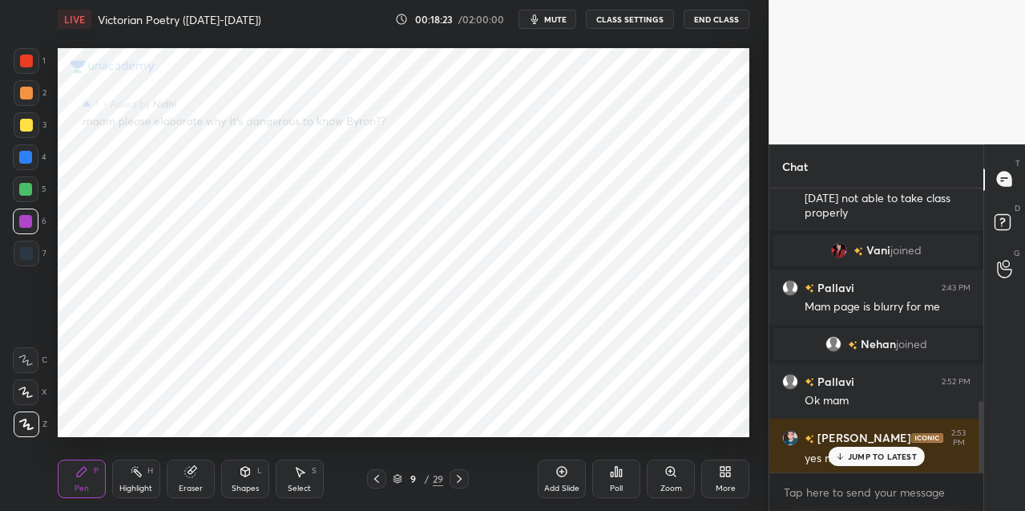
click at [369, 478] on div at bounding box center [376, 478] width 19 height 19
click at [374, 475] on icon at bounding box center [376, 478] width 13 height 13
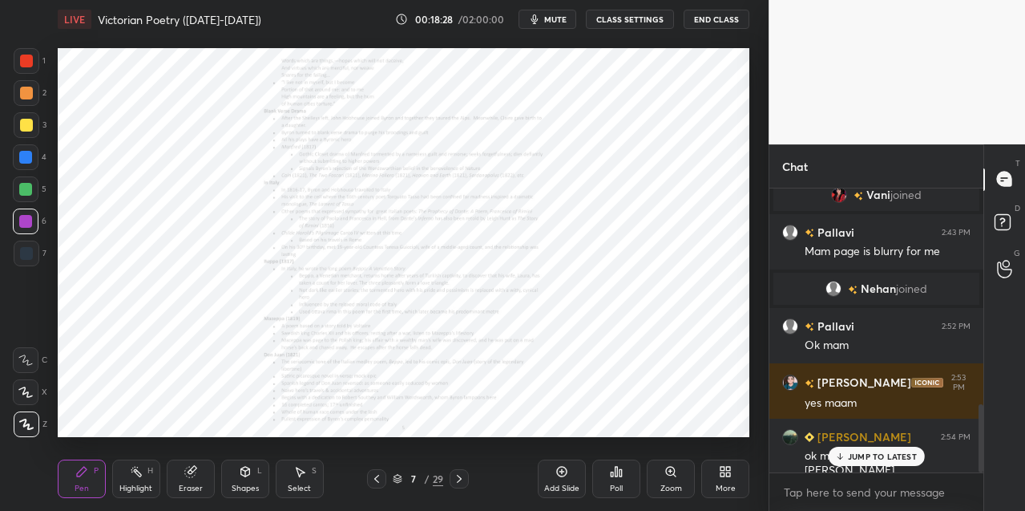
click at [672, 470] on icon at bounding box center [670, 470] width 9 height 9
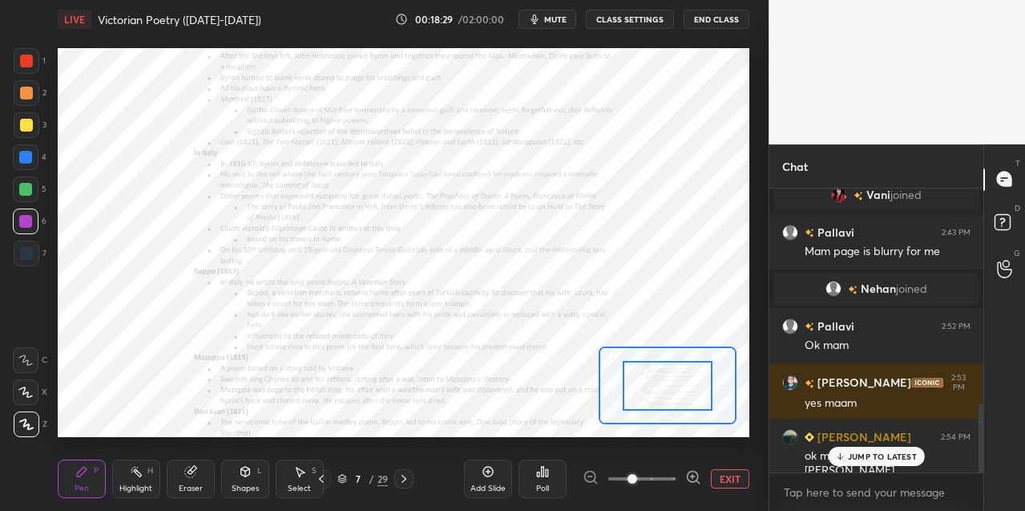
click at [693, 473] on icon at bounding box center [693, 477] width 16 height 16
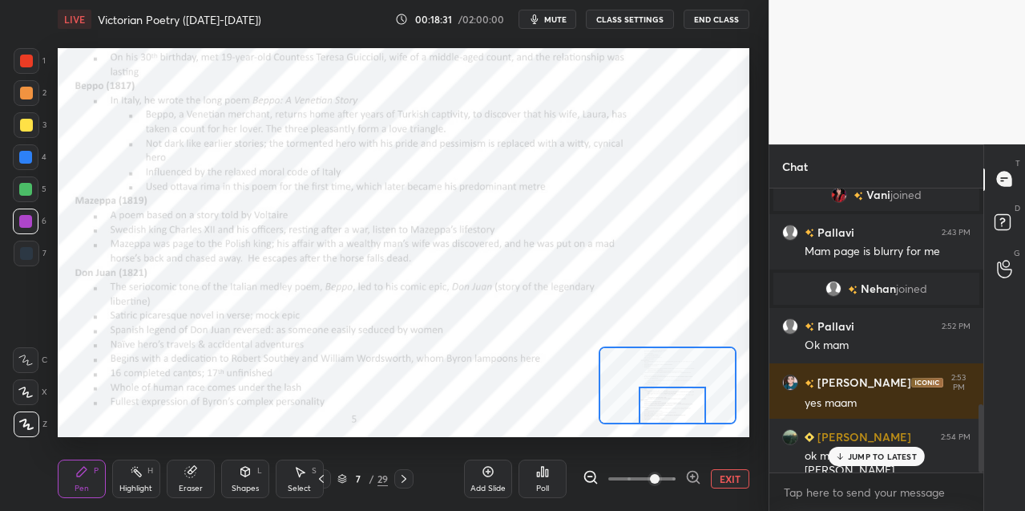
drag, startPoint x: 672, startPoint y: 394, endPoint x: 679, endPoint y: 418, distance: 25.9
click at [677, 419] on div at bounding box center [672, 405] width 67 height 38
click at [693, 475] on icon at bounding box center [693, 477] width 0 height 4
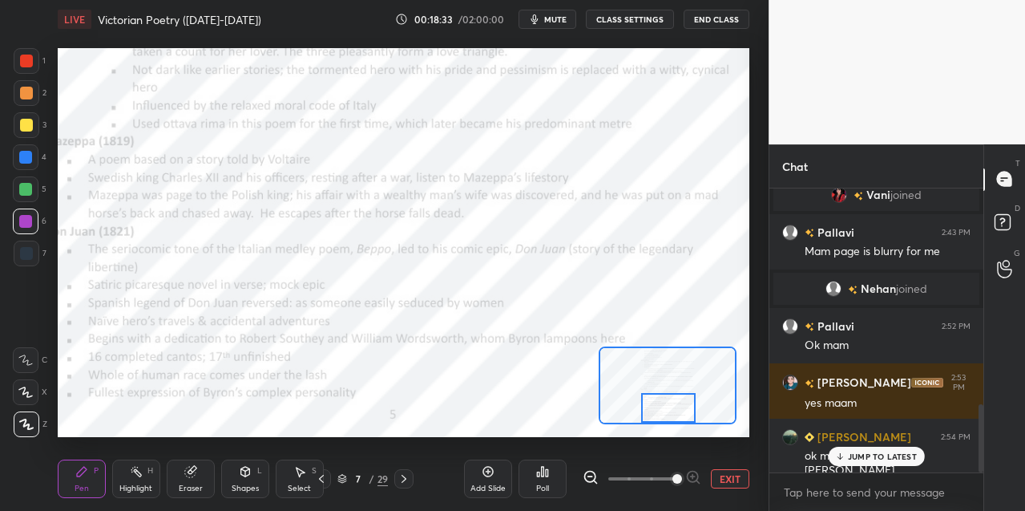
scroll to position [962, 0]
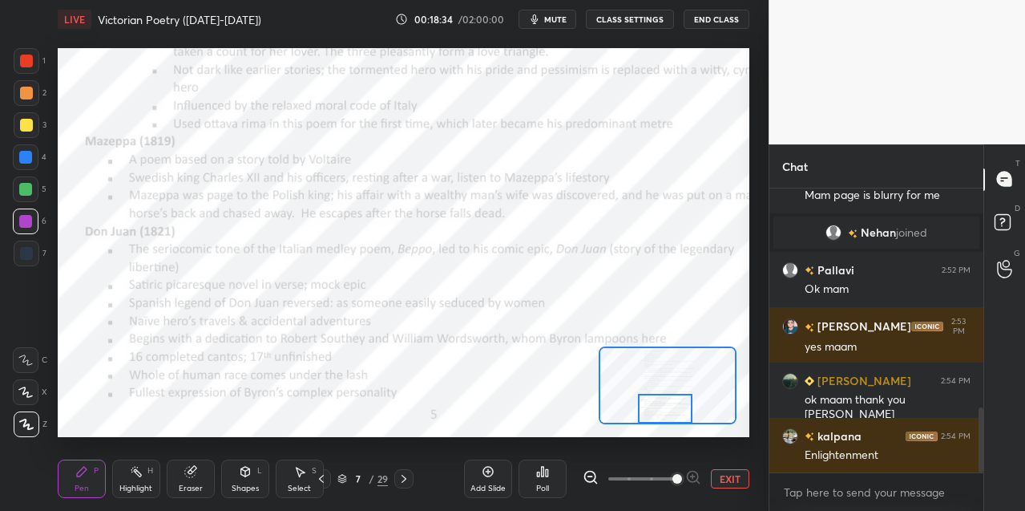
click at [660, 408] on div at bounding box center [665, 409] width 54 height 30
click at [192, 472] on icon at bounding box center [190, 471] width 10 height 10
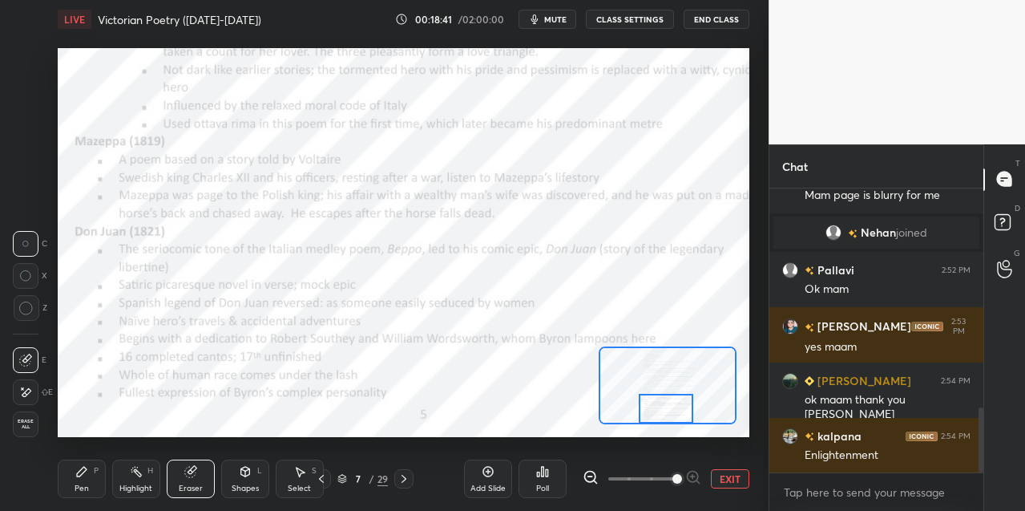
click at [83, 479] on div "Pen P" at bounding box center [82, 478] width 48 height 38
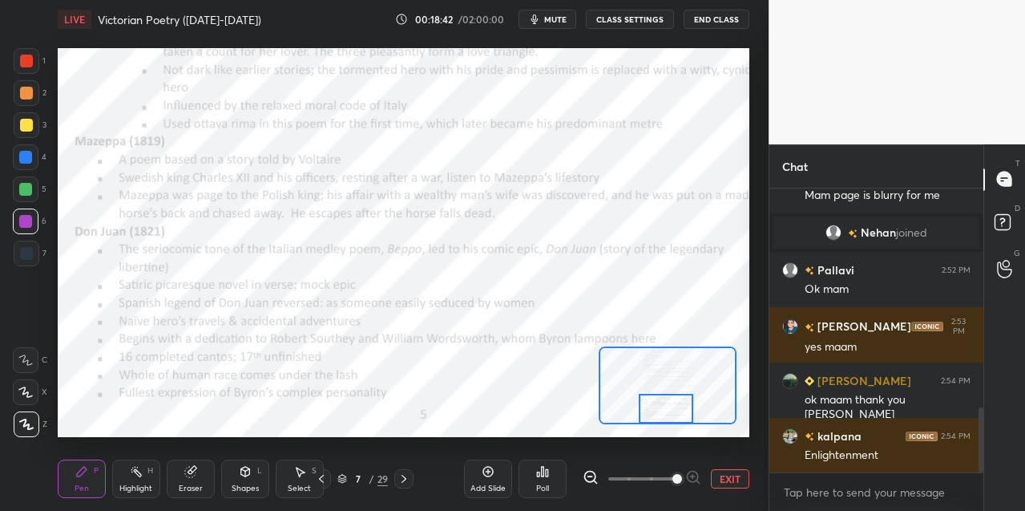
click at [27, 357] on icon at bounding box center [25, 359] width 14 height 11
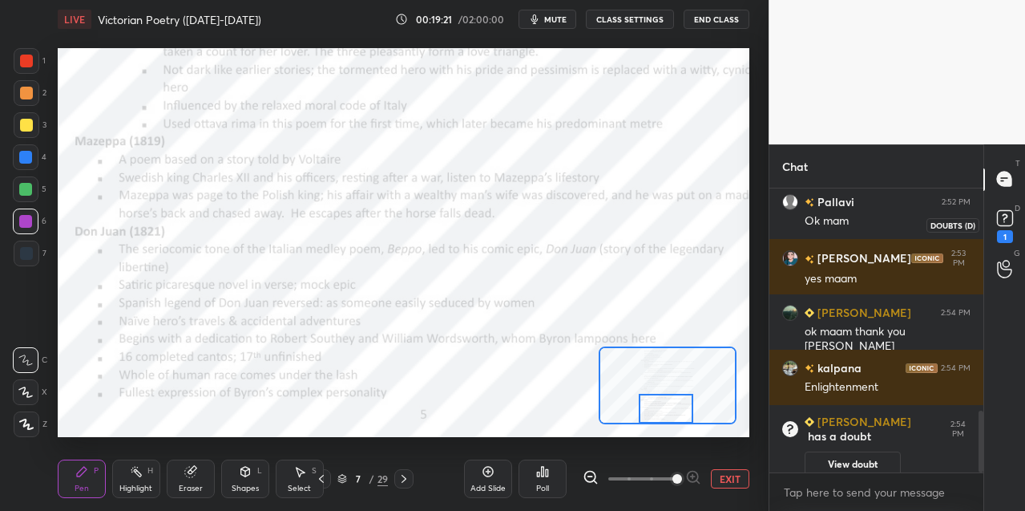
click at [998, 223] on rect at bounding box center [1004, 217] width 15 height 15
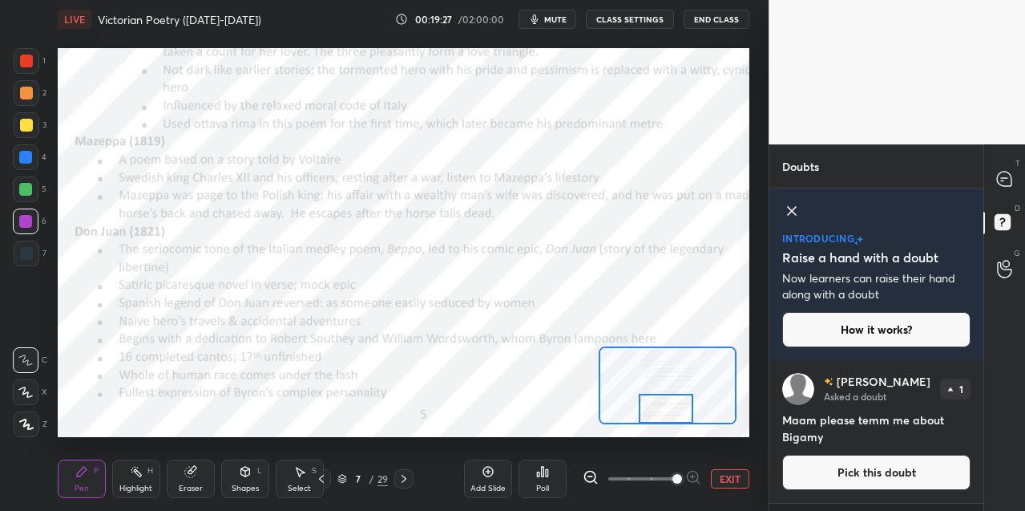
drag, startPoint x: 844, startPoint y: 473, endPoint x: 844, endPoint y: 457, distance: 16.0
click at [843, 472] on button "Pick this doubt" at bounding box center [876, 471] width 188 height 35
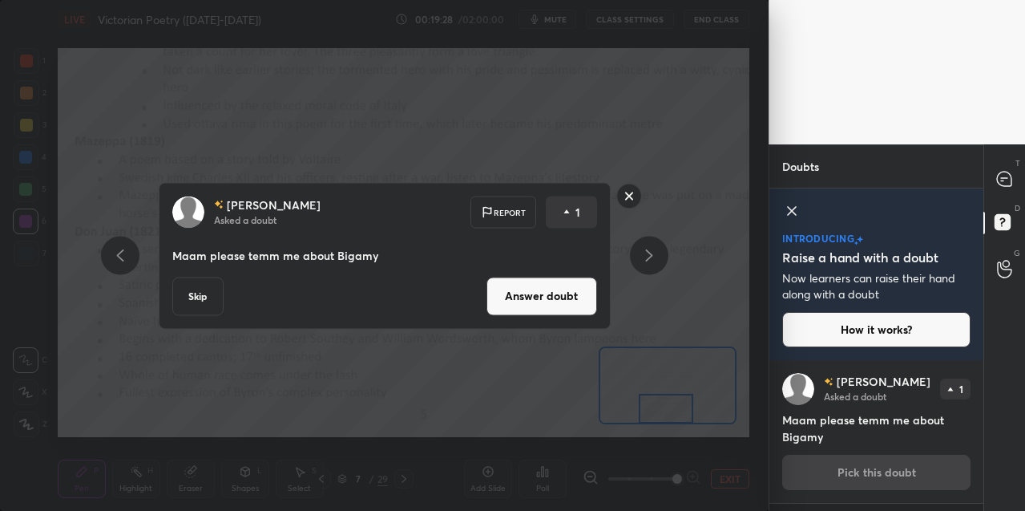
drag, startPoint x: 528, startPoint y: 301, endPoint x: 530, endPoint y: 288, distance: 13.7
click at [527, 301] on button "Answer doubt" at bounding box center [542, 296] width 111 height 38
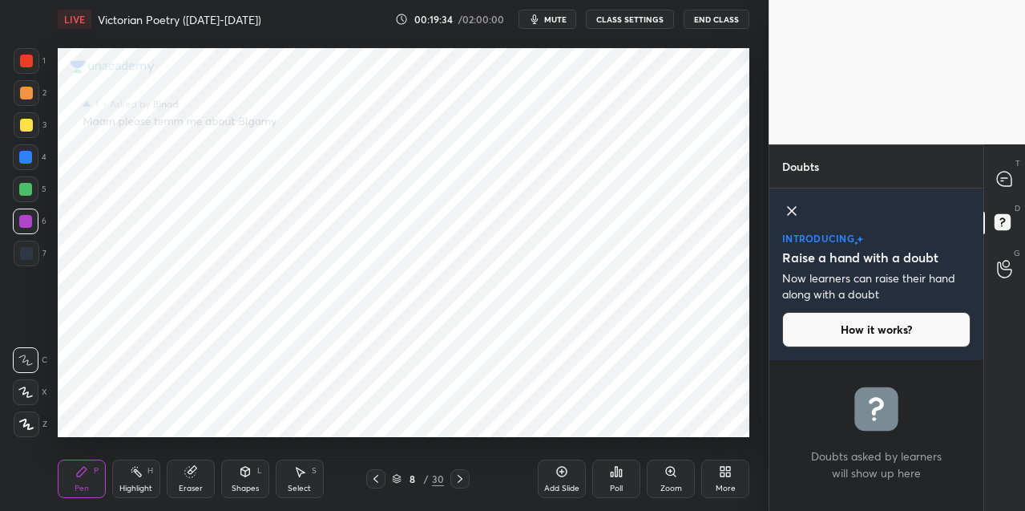
drag, startPoint x: 26, startPoint y: 426, endPoint x: 56, endPoint y: 361, distance: 71.4
click at [28, 421] on icon at bounding box center [26, 423] width 14 height 11
click at [1004, 182] on icon at bounding box center [1004, 179] width 14 height 14
type textarea "x"
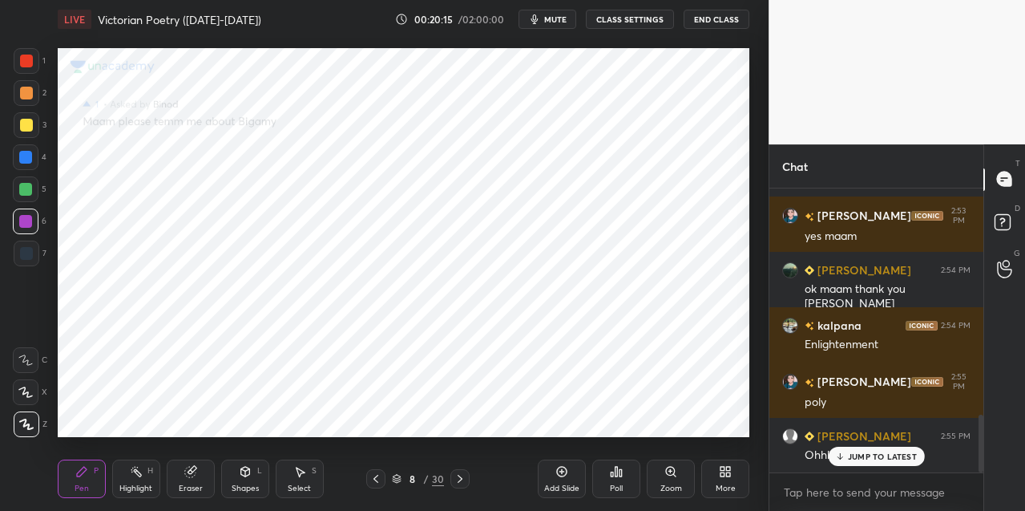
scroll to position [1110, 0]
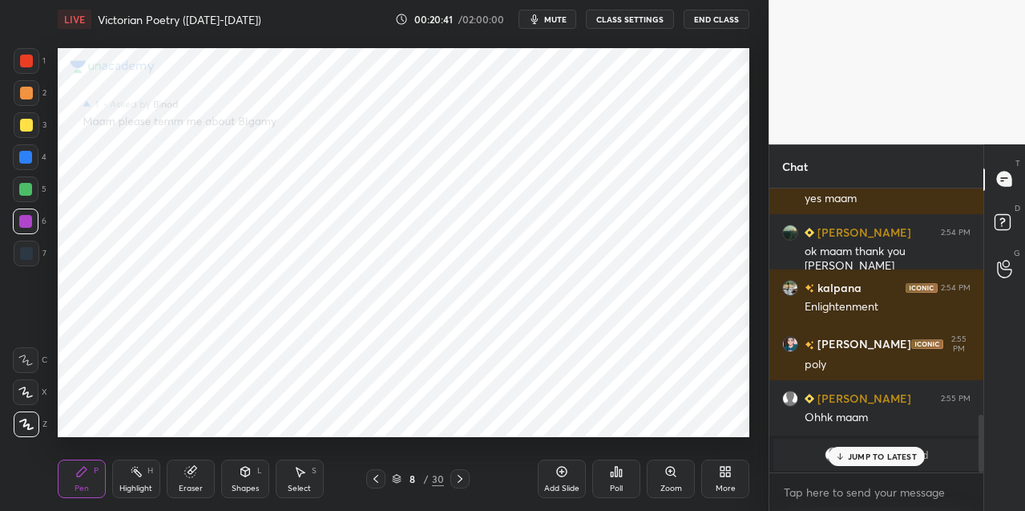
drag, startPoint x: 37, startPoint y: 191, endPoint x: 55, endPoint y: 188, distance: 17.8
click at [40, 191] on div "5" at bounding box center [30, 189] width 34 height 26
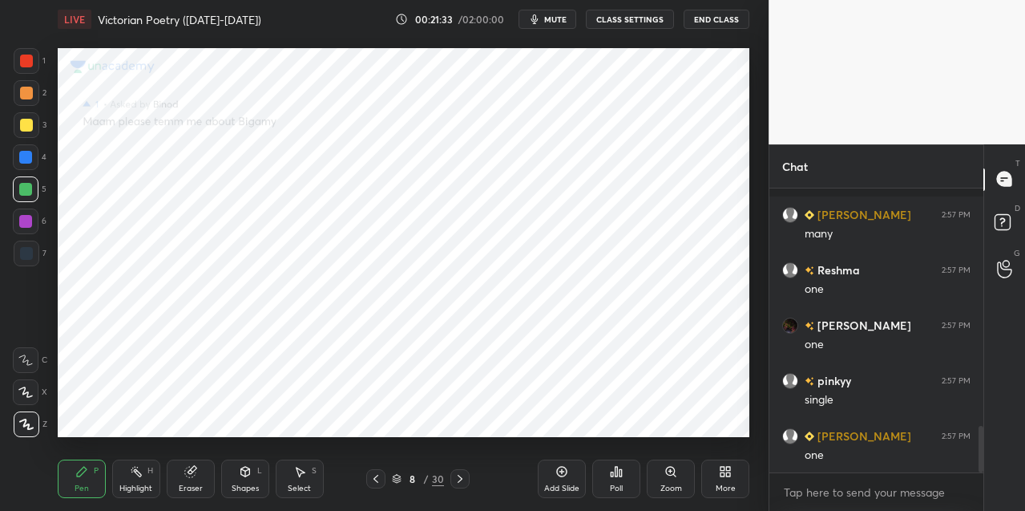
scroll to position [1439, 0]
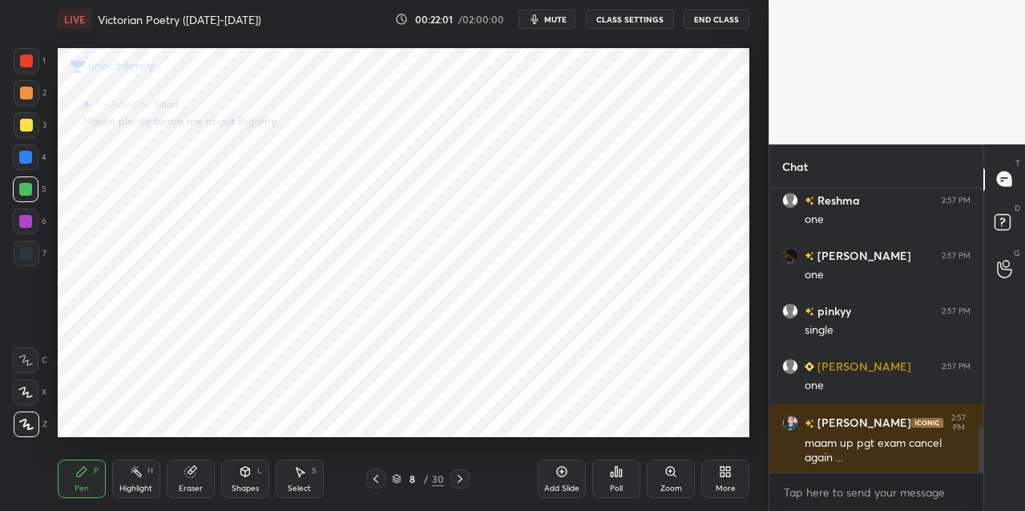
drag, startPoint x: 30, startPoint y: 58, endPoint x: 50, endPoint y: 85, distance: 33.8
click at [31, 60] on div at bounding box center [26, 61] width 13 height 13
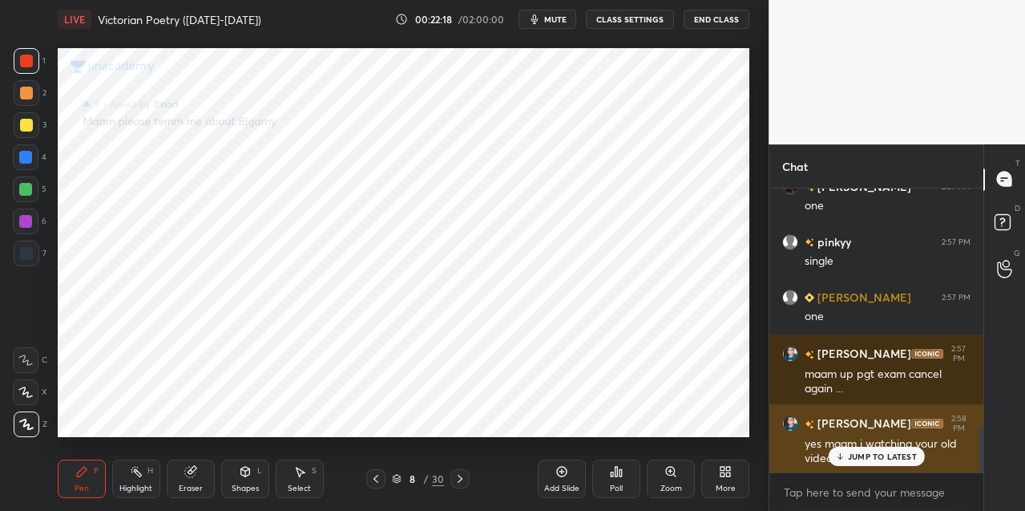
click at [868, 454] on p "JUMP TO LATEST" at bounding box center [882, 456] width 69 height 10
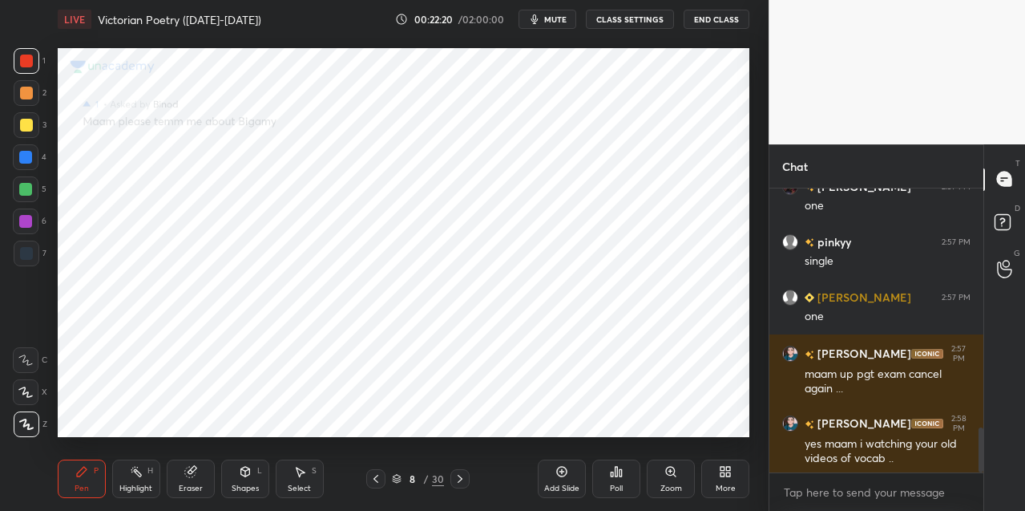
drag, startPoint x: 374, startPoint y: 477, endPoint x: 394, endPoint y: 465, distance: 22.7
click at [372, 477] on icon at bounding box center [376, 478] width 13 height 13
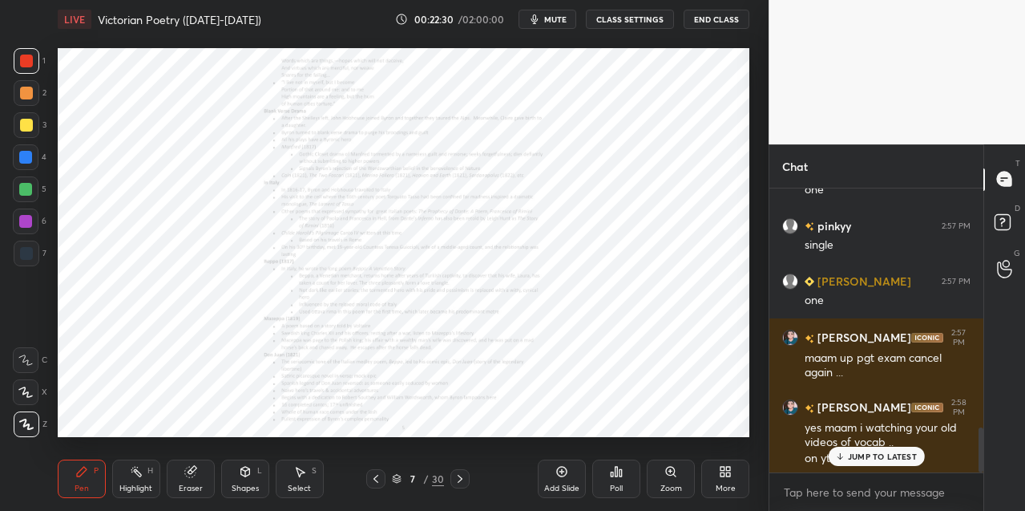
click at [672, 475] on icon at bounding box center [670, 471] width 13 height 13
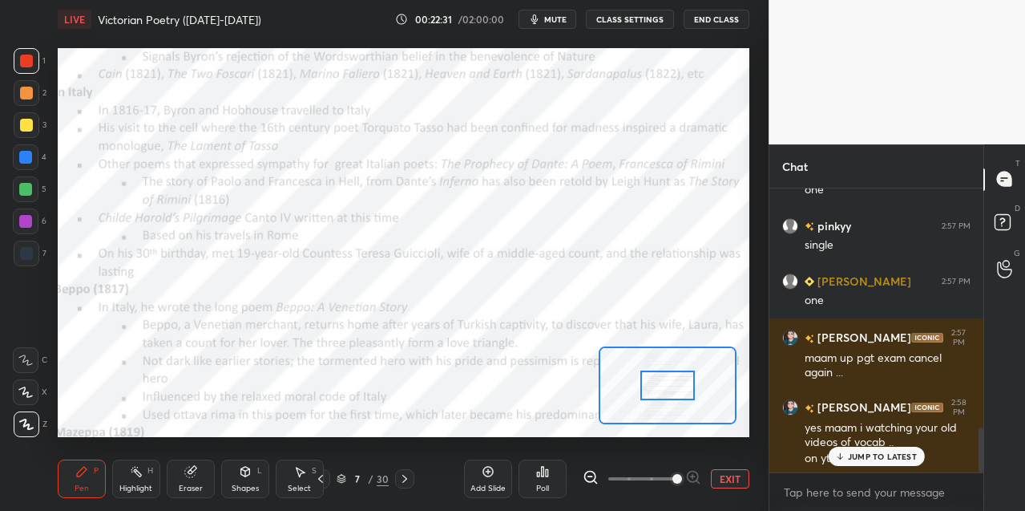
click at [672, 476] on span at bounding box center [641, 478] width 67 height 24
click at [675, 475] on span at bounding box center [677, 479] width 10 height 10
drag, startPoint x: 678, startPoint y: 475, endPoint x: 682, endPoint y: 465, distance: 11.2
click at [678, 474] on span at bounding box center [677, 479] width 10 height 10
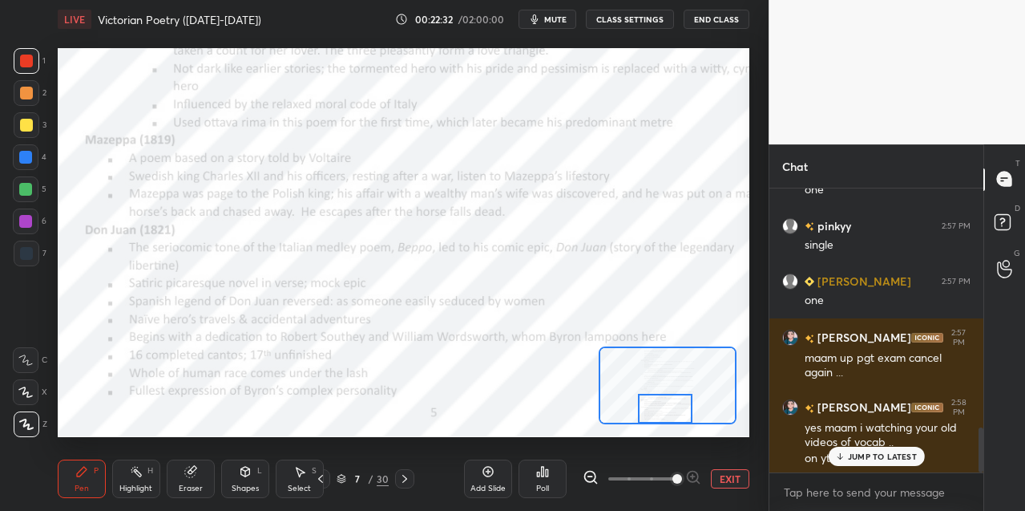
drag, startPoint x: 666, startPoint y: 390, endPoint x: 689, endPoint y: 421, distance: 38.3
click at [664, 422] on div at bounding box center [665, 409] width 54 height 30
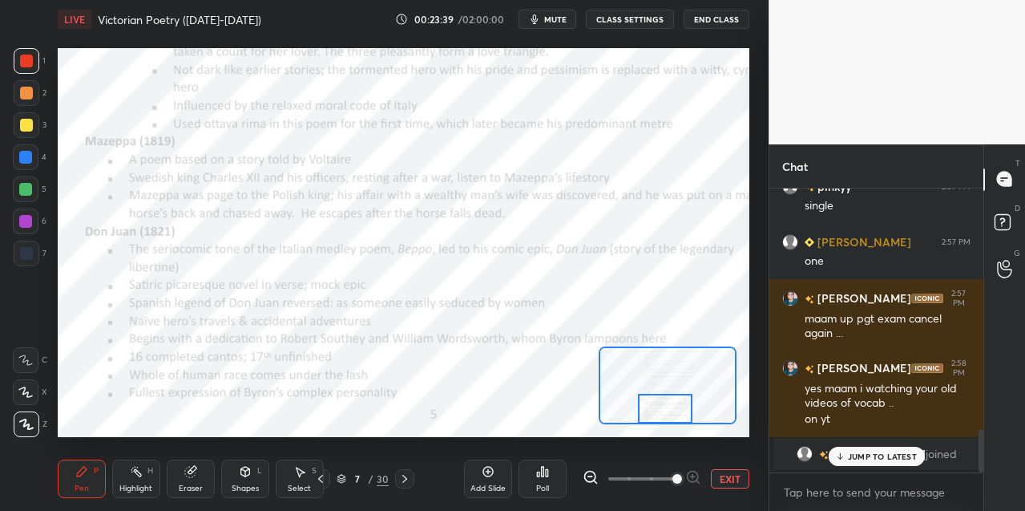
scroll to position [1632, 0]
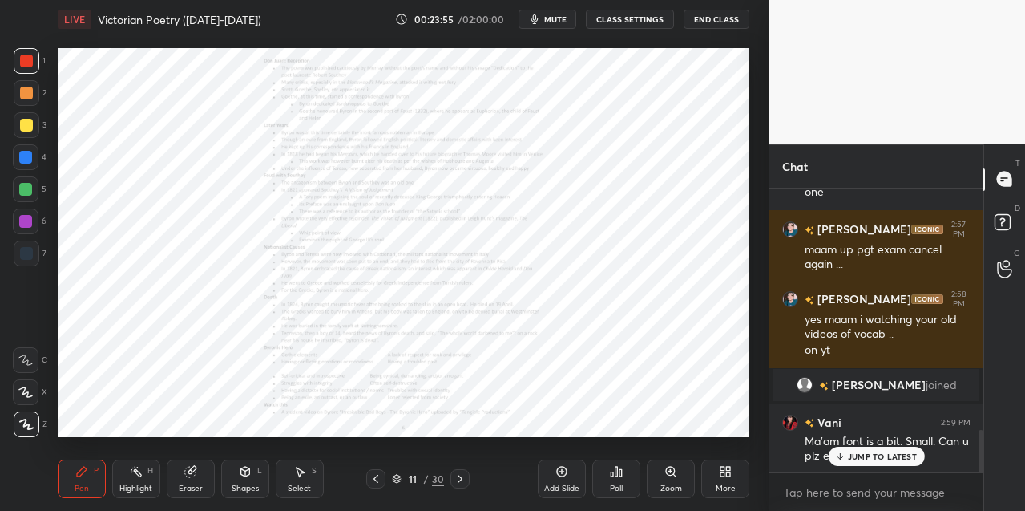
click at [669, 475] on icon at bounding box center [670, 470] width 9 height 9
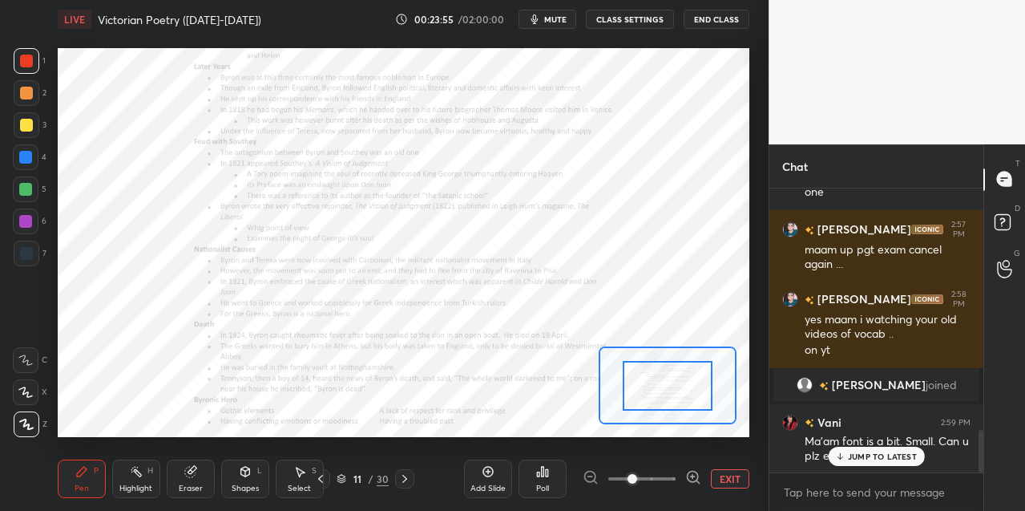
click at [672, 475] on span at bounding box center [641, 478] width 67 height 24
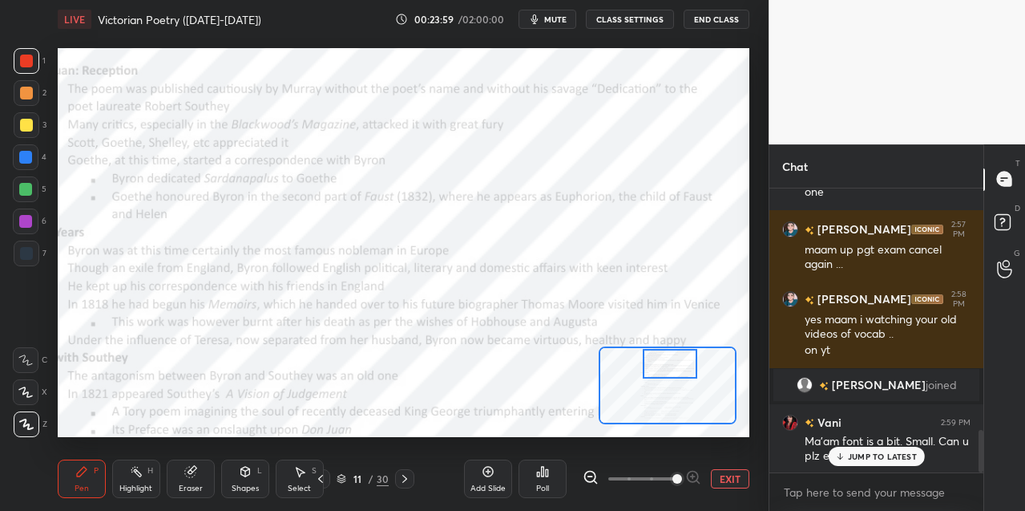
drag, startPoint x: 665, startPoint y: 386, endPoint x: 668, endPoint y: 366, distance: 21.1
click at [668, 364] on div at bounding box center [670, 364] width 54 height 30
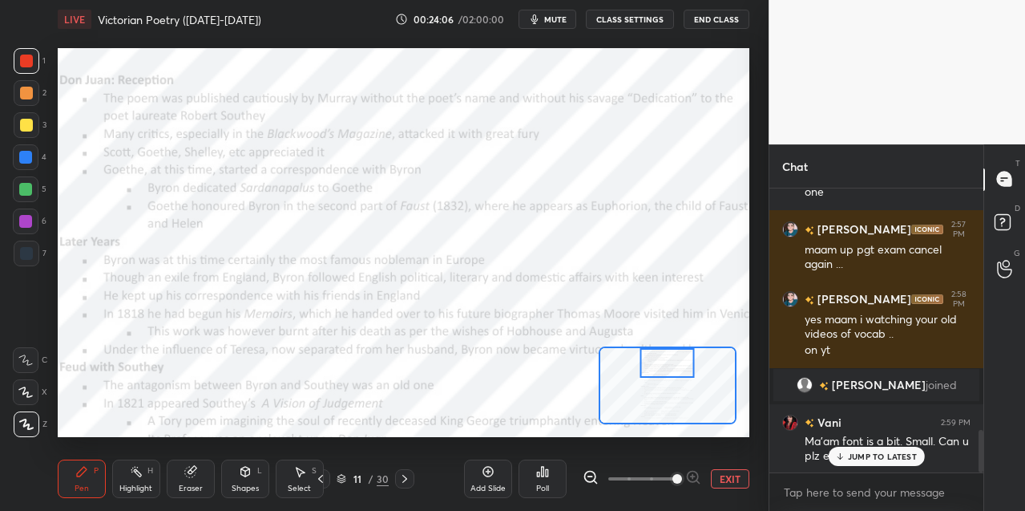
drag, startPoint x: 672, startPoint y: 374, endPoint x: 670, endPoint y: 356, distance: 18.5
click at [670, 357] on div at bounding box center [667, 363] width 54 height 30
click at [591, 471] on icon at bounding box center [590, 476] width 10 height 10
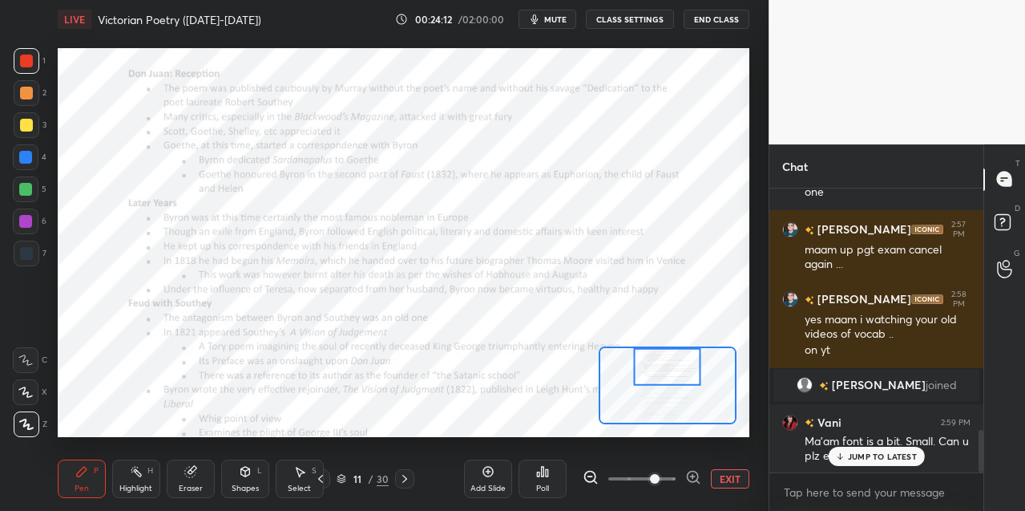
click at [26, 226] on div at bounding box center [25, 221] width 13 height 13
click at [25, 388] on icon at bounding box center [25, 391] width 14 height 11
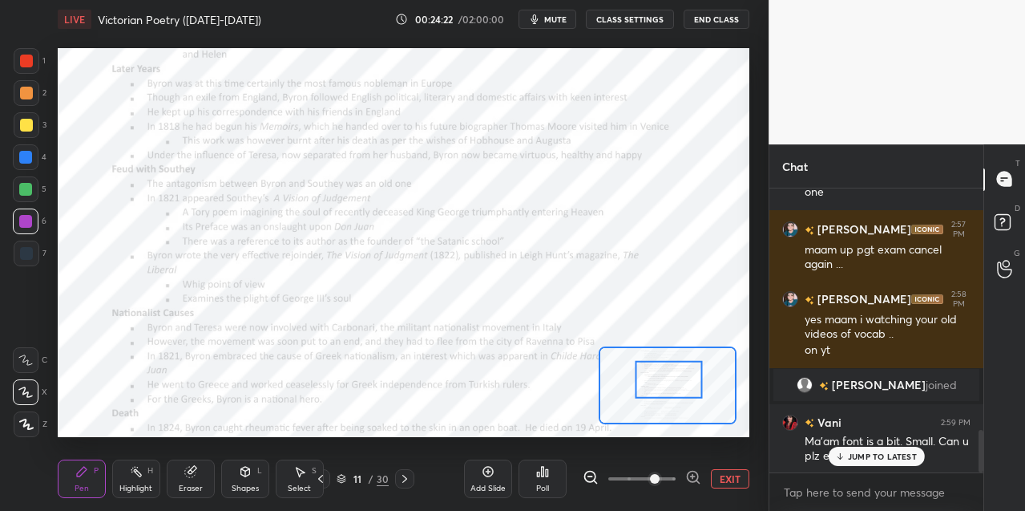
drag, startPoint x: 652, startPoint y: 372, endPoint x: 653, endPoint y: 385, distance: 12.8
click at [653, 385] on div at bounding box center [668, 380] width 67 height 38
click at [686, 475] on icon at bounding box center [693, 477] width 16 height 16
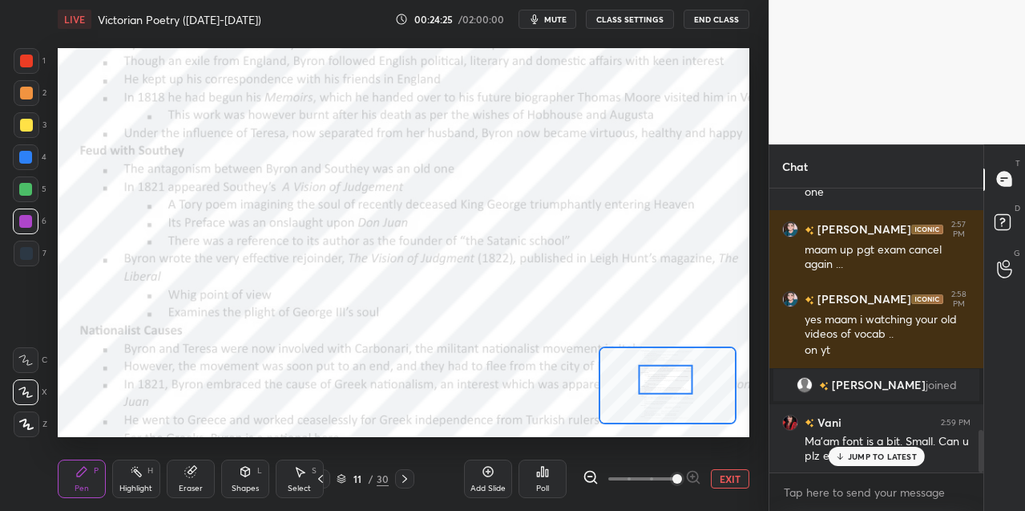
click at [659, 385] on div at bounding box center [666, 380] width 54 height 30
drag, startPoint x: 29, startPoint y: 156, endPoint x: 40, endPoint y: 179, distance: 25.1
click at [30, 157] on div at bounding box center [25, 157] width 13 height 13
click at [26, 354] on icon at bounding box center [25, 359] width 14 height 11
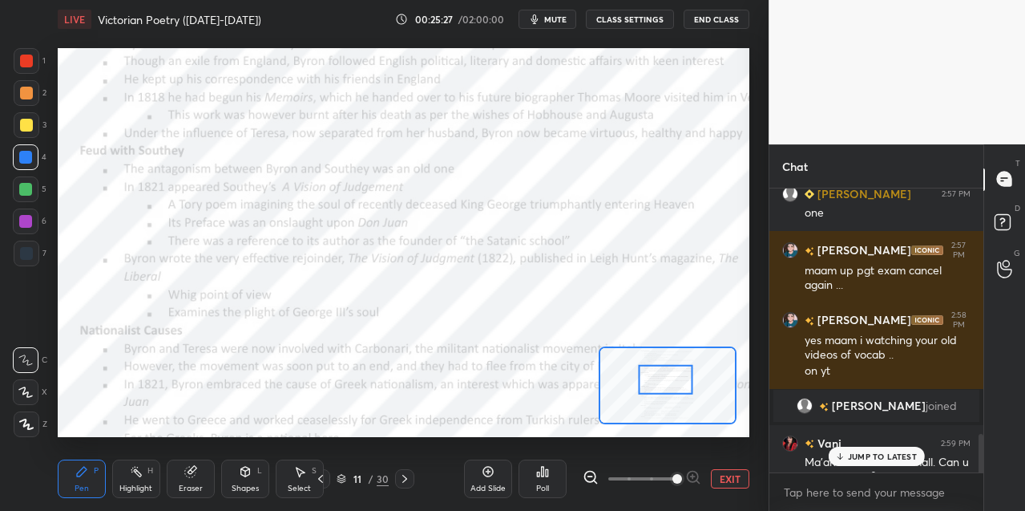
scroll to position [1816, 0]
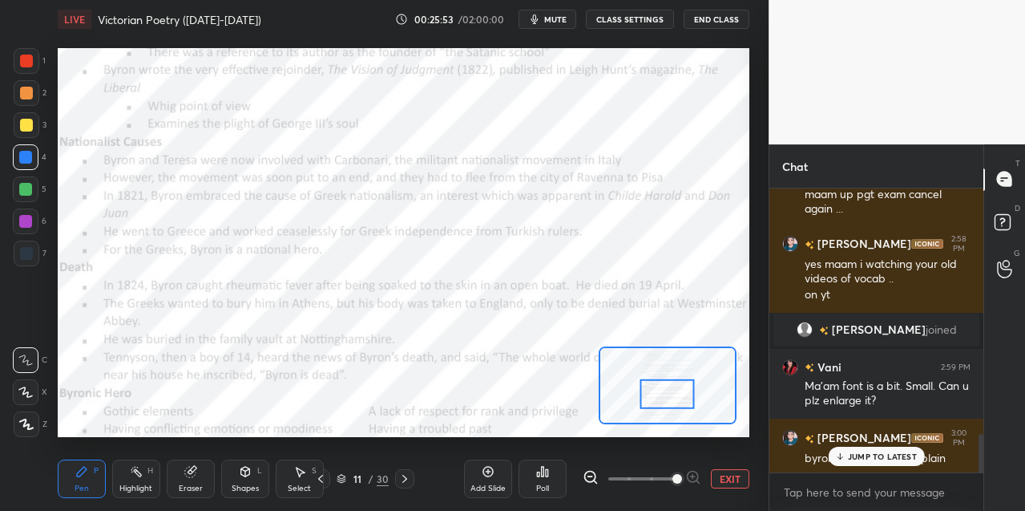
drag, startPoint x: 676, startPoint y: 384, endPoint x: 677, endPoint y: 398, distance: 13.7
click at [677, 398] on div at bounding box center [667, 394] width 54 height 30
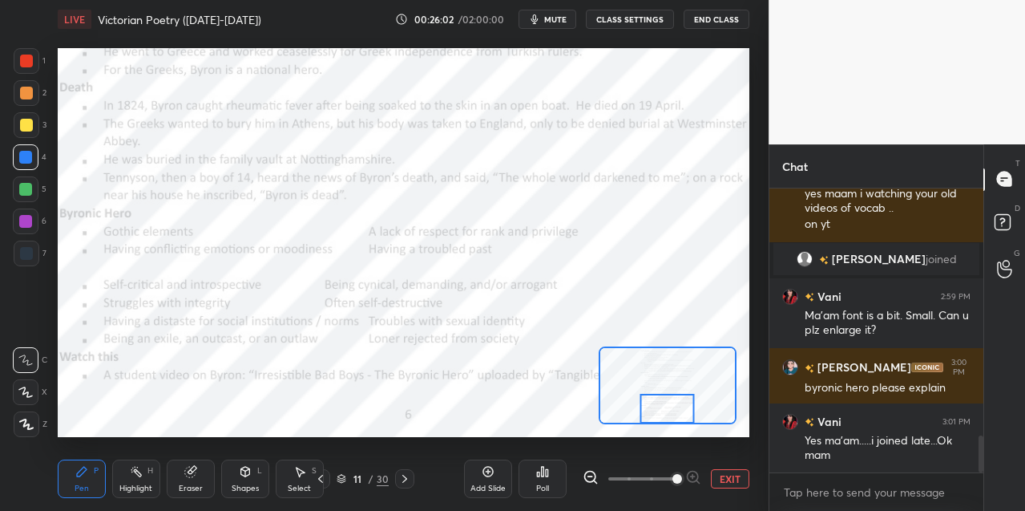
drag, startPoint x: 679, startPoint y: 399, endPoint x: 678, endPoint y: 413, distance: 13.6
click at [678, 415] on div at bounding box center [667, 409] width 54 height 30
drag, startPoint x: 404, startPoint y: 475, endPoint x: 408, endPoint y: 467, distance: 8.3
click at [404, 475] on icon at bounding box center [404, 478] width 13 height 13
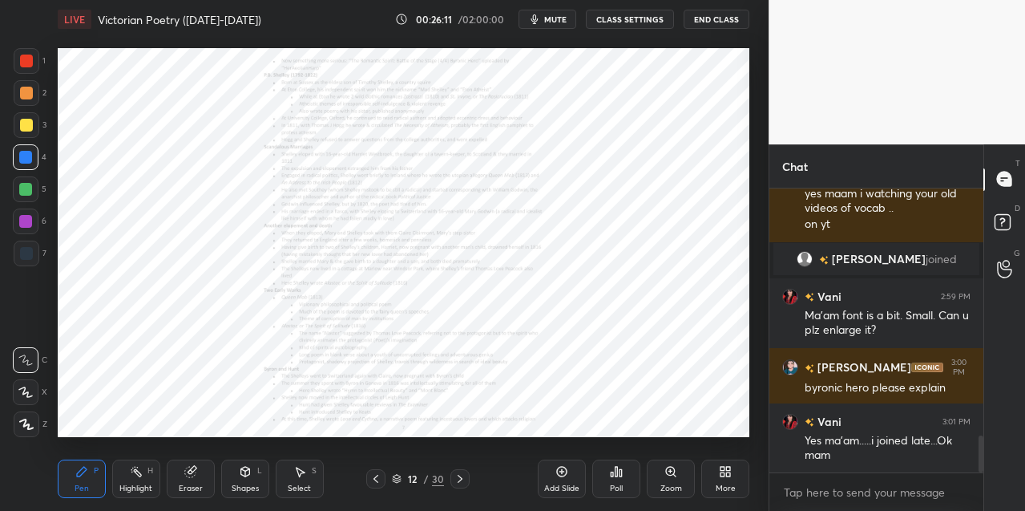
drag, startPoint x: 374, startPoint y: 478, endPoint x: 497, endPoint y: 463, distance: 124.3
click at [376, 477] on icon at bounding box center [376, 478] width 13 height 13
click at [550, 470] on div "Add Slide" at bounding box center [562, 478] width 48 height 38
drag, startPoint x: 23, startPoint y: 426, endPoint x: 43, endPoint y: 386, distance: 44.1
click at [24, 421] on icon at bounding box center [26, 424] width 13 height 10
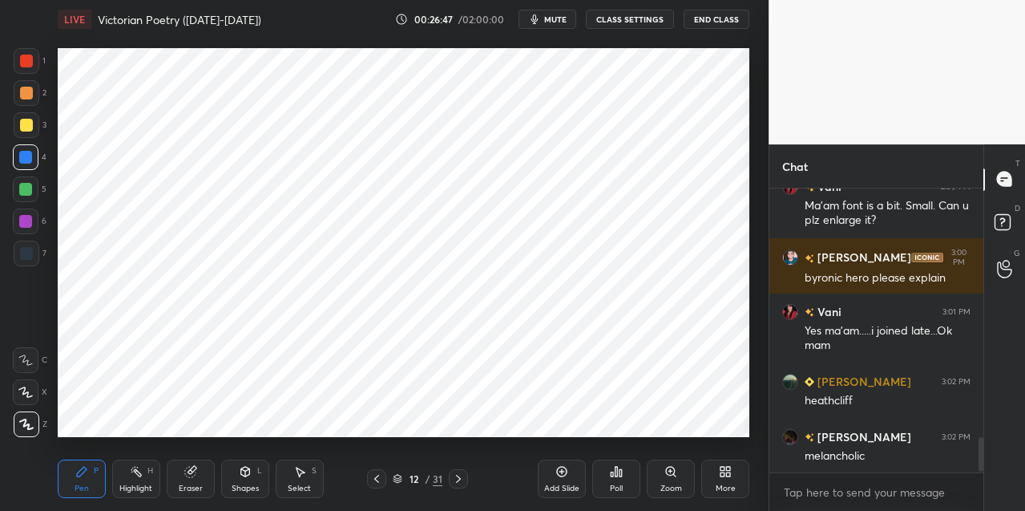
scroll to position [2052, 0]
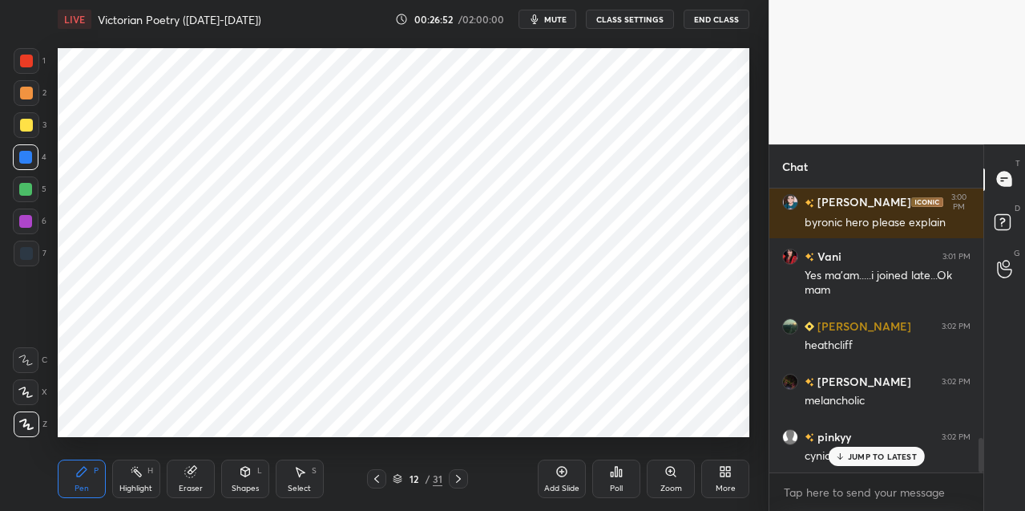
drag, startPoint x: 456, startPoint y: 480, endPoint x: 474, endPoint y: 474, distance: 18.8
click at [457, 480] on icon at bounding box center [458, 478] width 13 height 13
click at [674, 471] on icon at bounding box center [670, 470] width 9 height 9
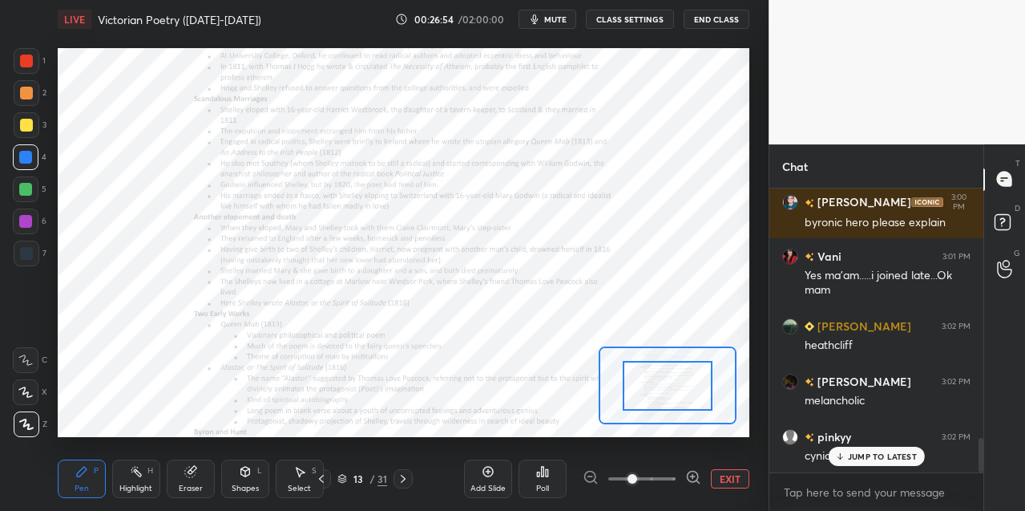
click at [673, 470] on span at bounding box center [641, 478] width 67 height 24
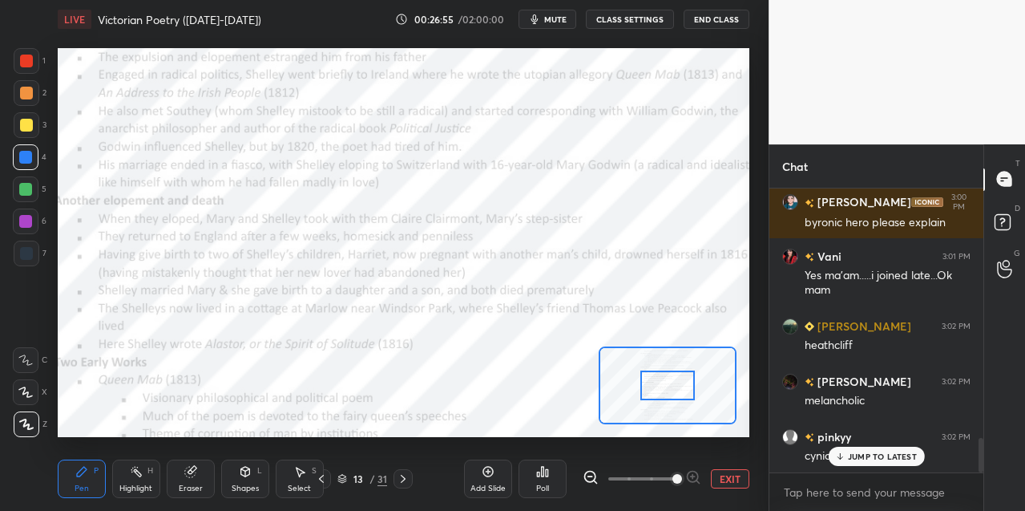
click at [592, 474] on icon at bounding box center [591, 477] width 16 height 16
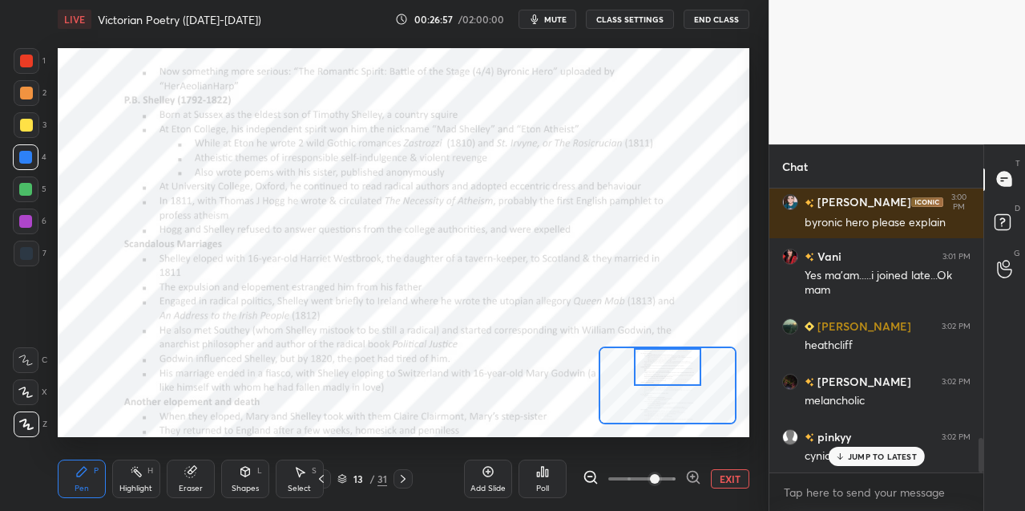
drag, startPoint x: 655, startPoint y: 391, endPoint x: 652, endPoint y: 377, distance: 14.6
click at [653, 378] on div at bounding box center [667, 367] width 67 height 38
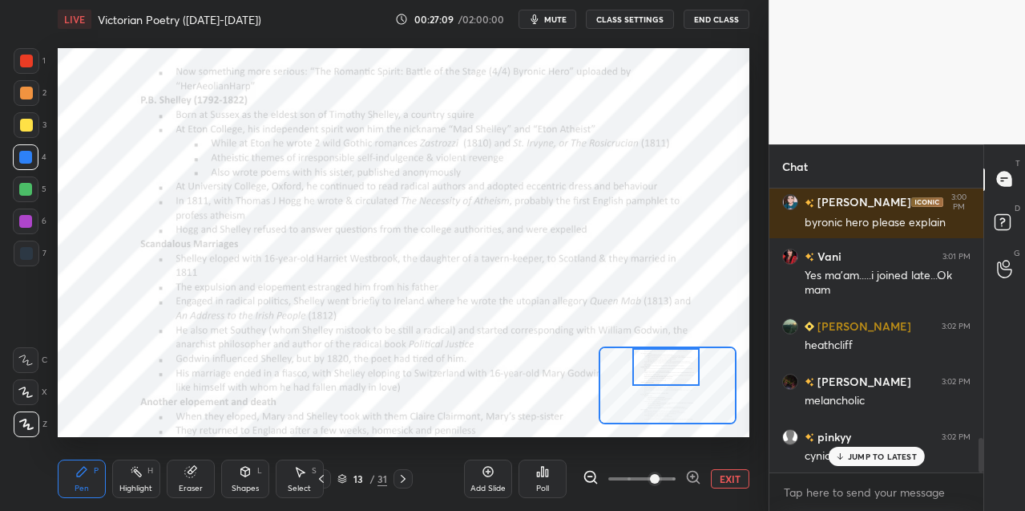
click at [29, 360] on icon at bounding box center [25, 359] width 14 height 11
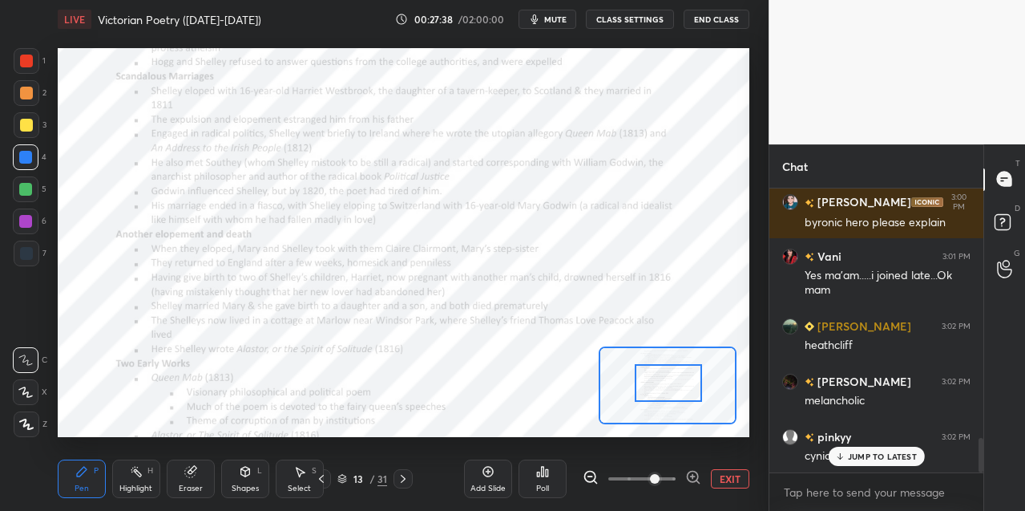
drag, startPoint x: 659, startPoint y: 372, endPoint x: 661, endPoint y: 385, distance: 13.0
click at [660, 386] on div at bounding box center [668, 383] width 67 height 38
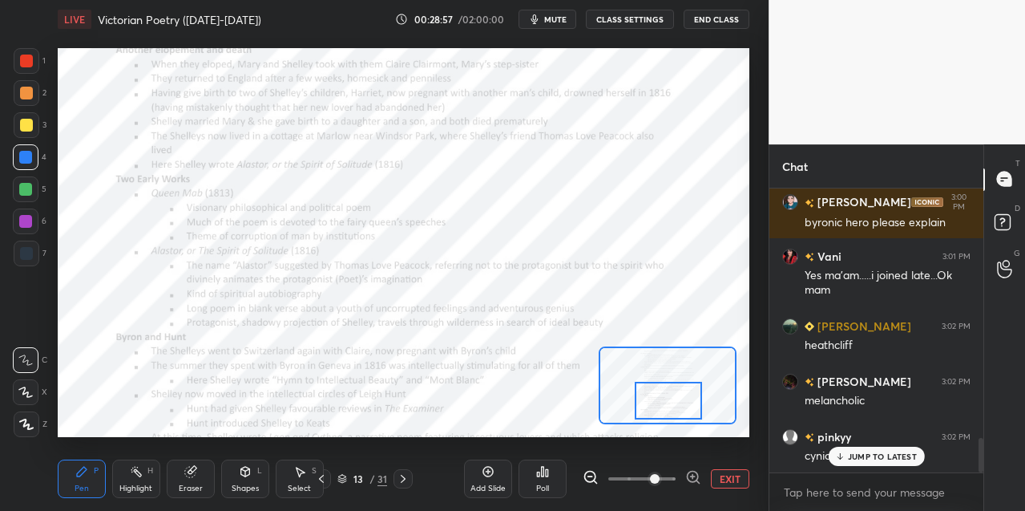
drag, startPoint x: 666, startPoint y: 386, endPoint x: 667, endPoint y: 402, distance: 16.9
click at [667, 403] on div at bounding box center [668, 401] width 67 height 38
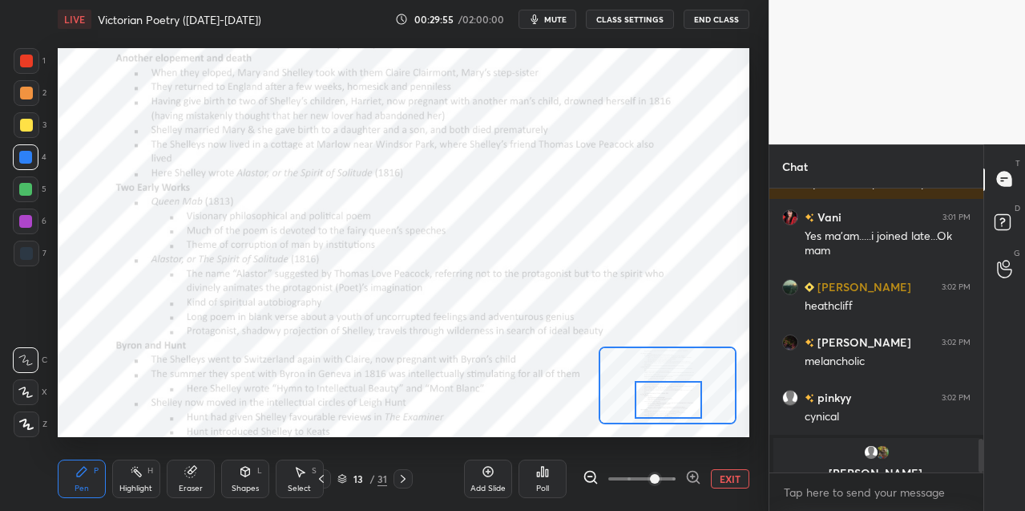
scroll to position [2110, 0]
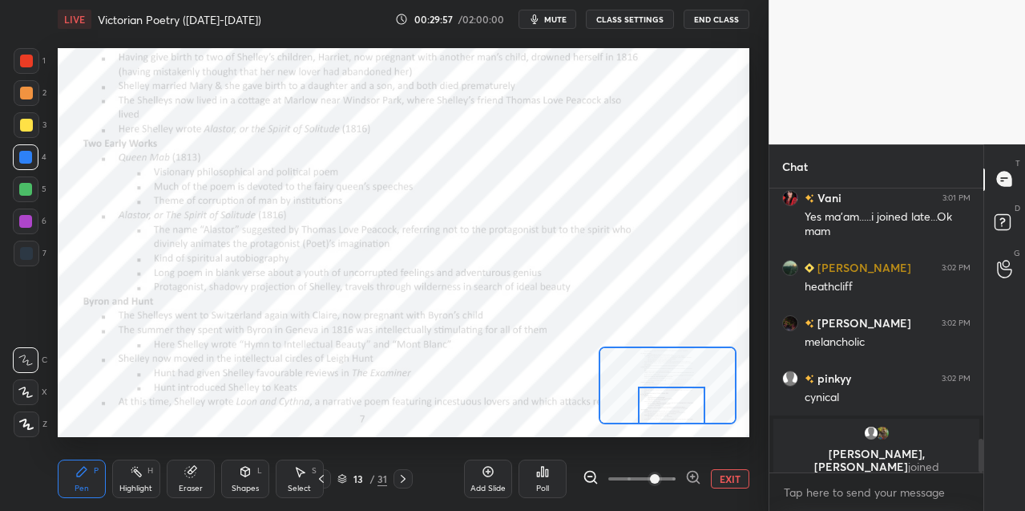
drag, startPoint x: 677, startPoint y: 401, endPoint x: 677, endPoint y: 410, distance: 8.8
click at [678, 410] on div at bounding box center [671, 405] width 67 height 38
drag, startPoint x: 402, startPoint y: 481, endPoint x: 413, endPoint y: 478, distance: 11.7
click at [402, 480] on icon at bounding box center [403, 478] width 13 height 13
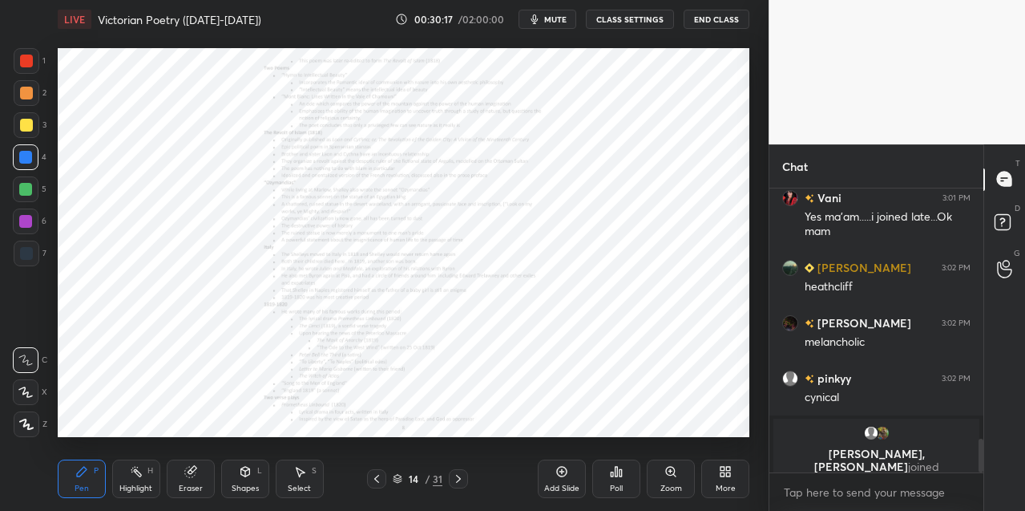
click at [677, 471] on icon at bounding box center [670, 471] width 13 height 13
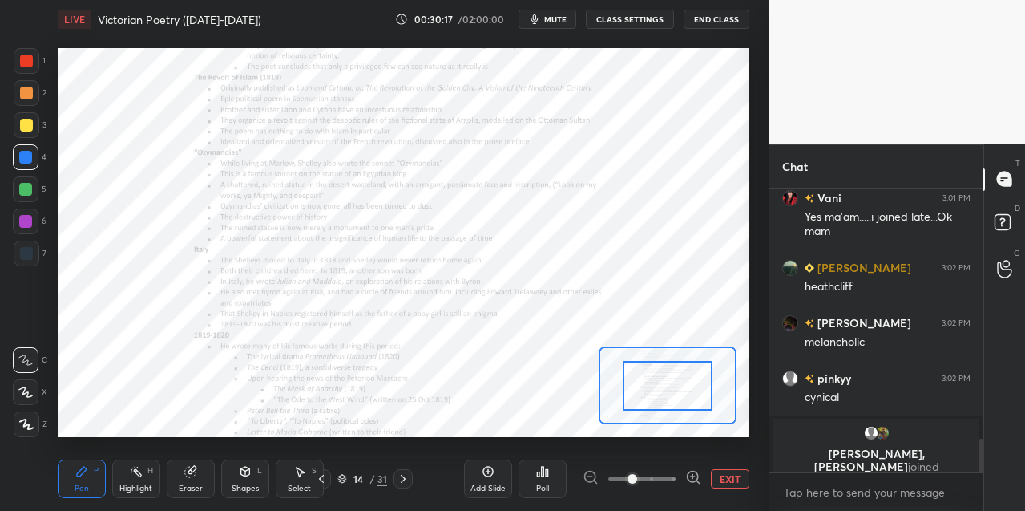
click at [677, 471] on div at bounding box center [642, 478] width 119 height 19
click at [691, 475] on icon at bounding box center [693, 477] width 16 height 16
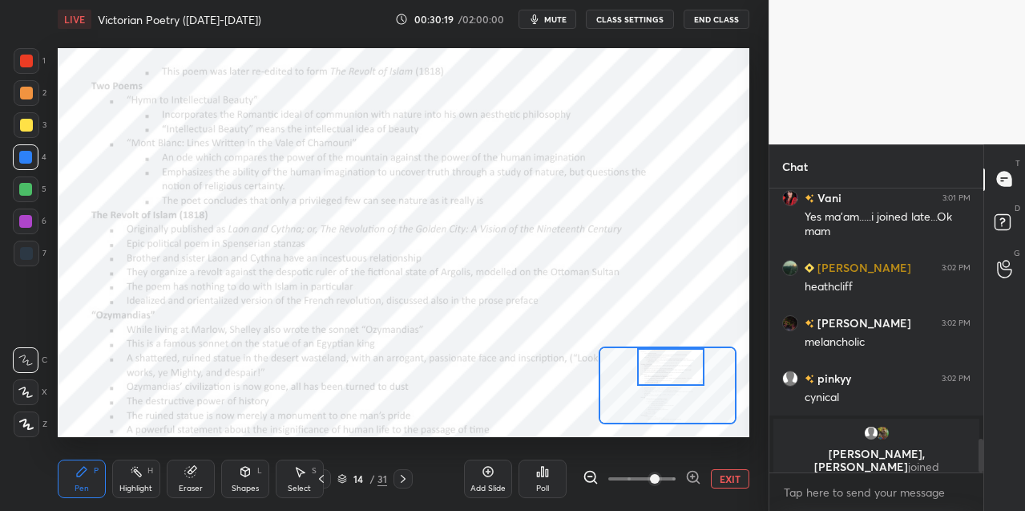
drag, startPoint x: 676, startPoint y: 387, endPoint x: 677, endPoint y: 370, distance: 16.9
click at [678, 370] on div at bounding box center [670, 367] width 67 height 38
click at [697, 472] on icon at bounding box center [693, 477] width 16 height 16
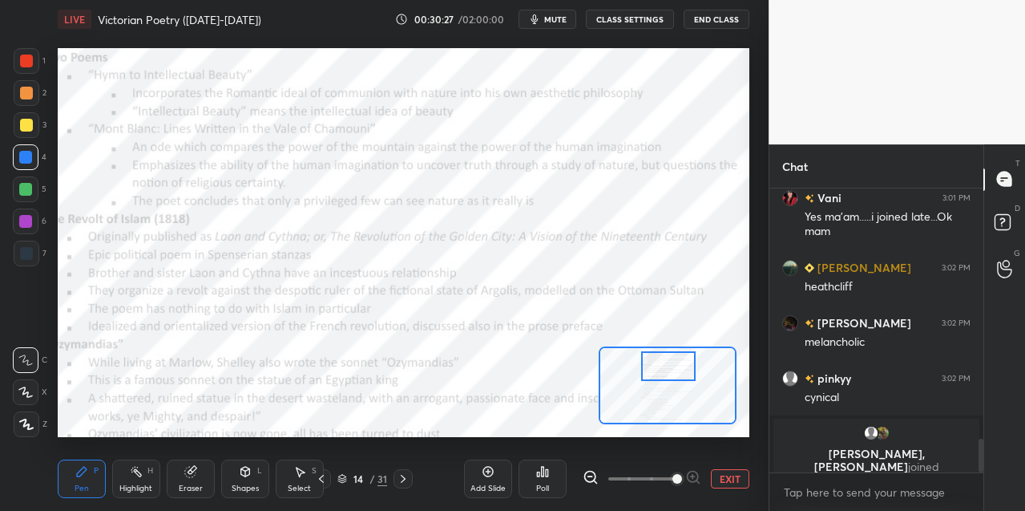
click at [674, 369] on div at bounding box center [668, 366] width 54 height 30
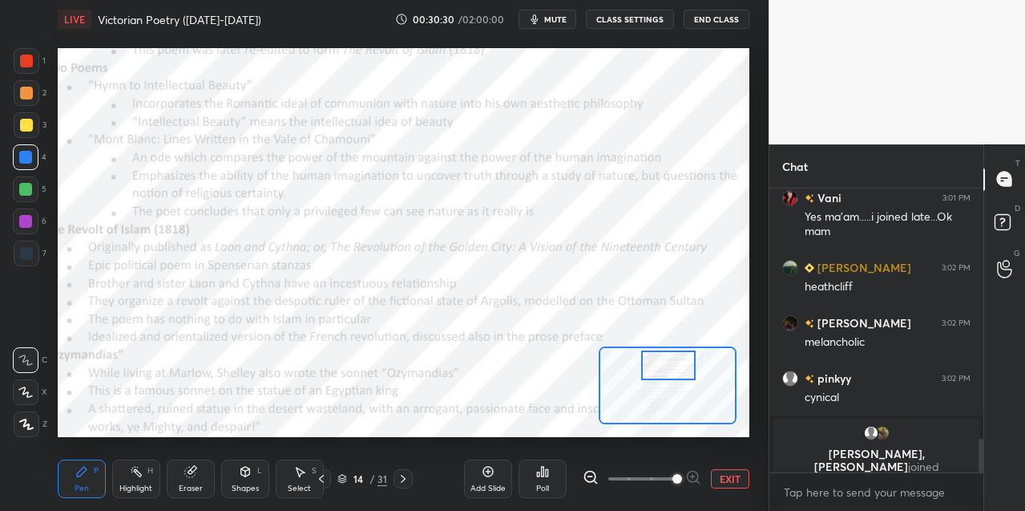
click at [590, 471] on icon at bounding box center [590, 476] width 10 height 10
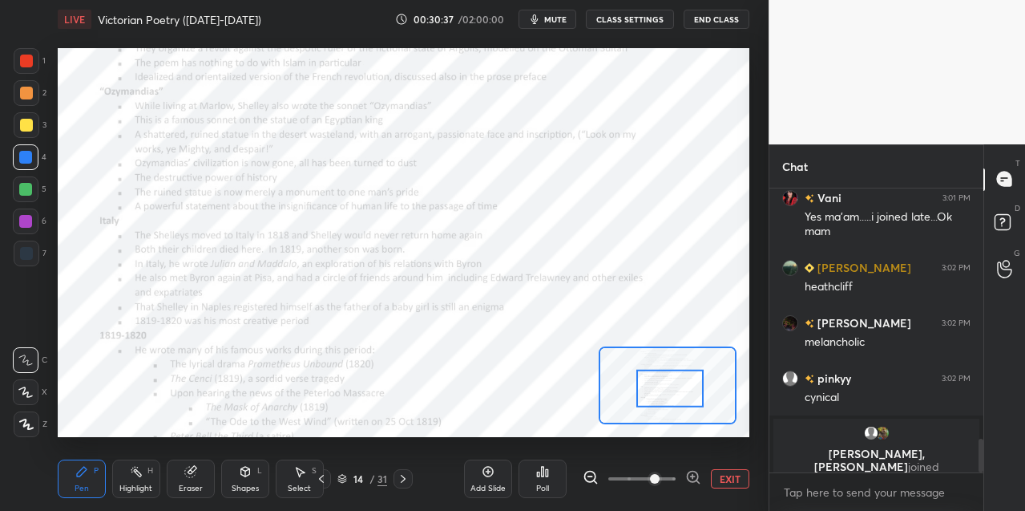
drag, startPoint x: 672, startPoint y: 369, endPoint x: 677, endPoint y: 388, distance: 19.8
click at [675, 389] on div at bounding box center [669, 389] width 67 height 38
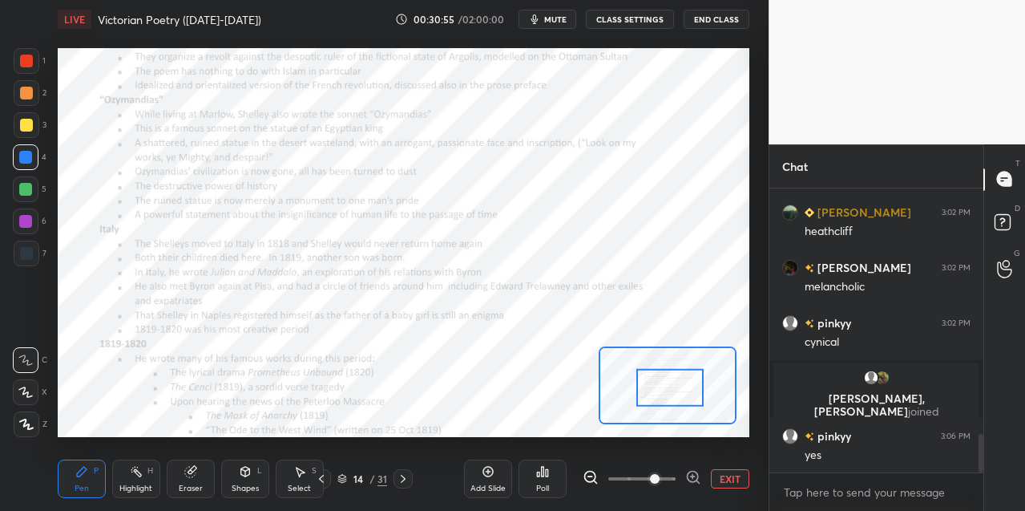
scroll to position [1880, 0]
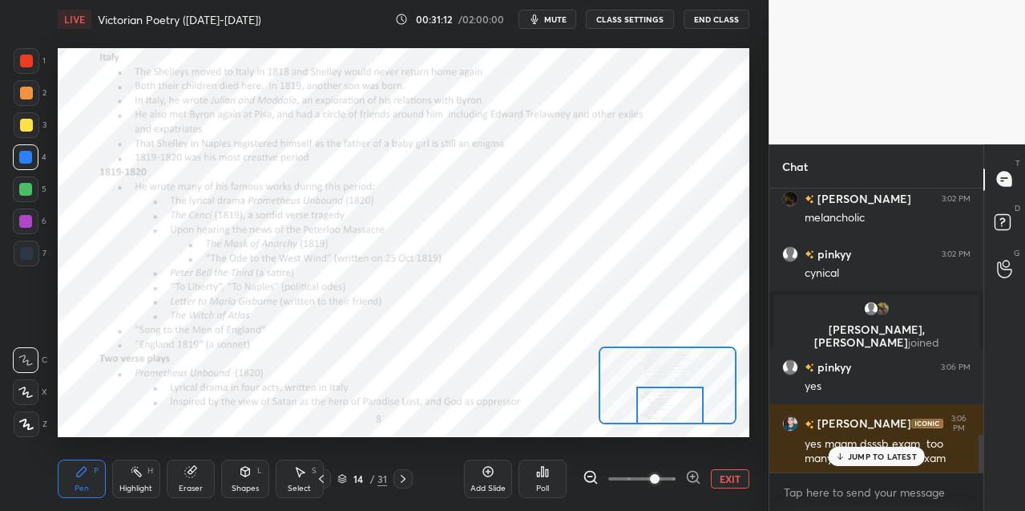
drag, startPoint x: 678, startPoint y: 388, endPoint x: 682, endPoint y: 408, distance: 20.4
click at [678, 407] on div at bounding box center [669, 405] width 67 height 38
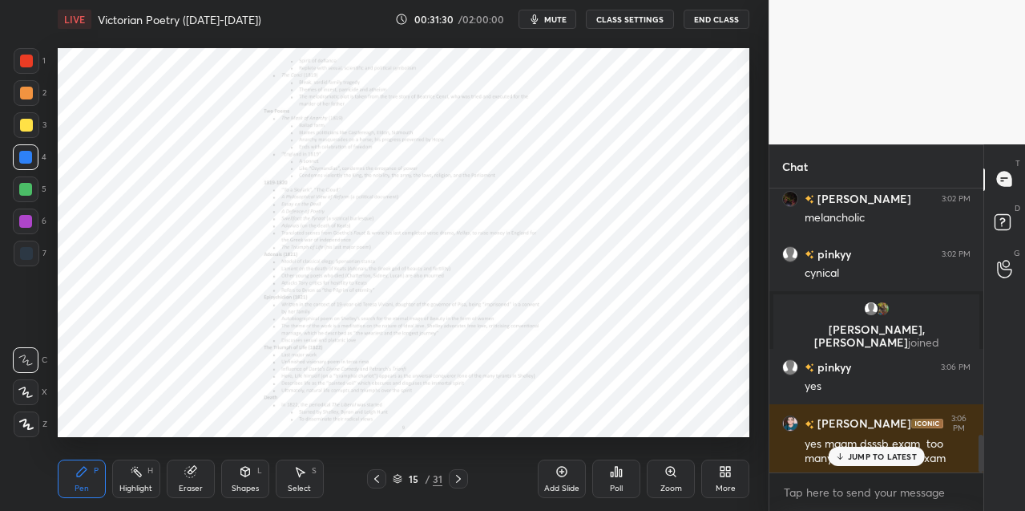
click at [671, 475] on icon at bounding box center [670, 470] width 9 height 9
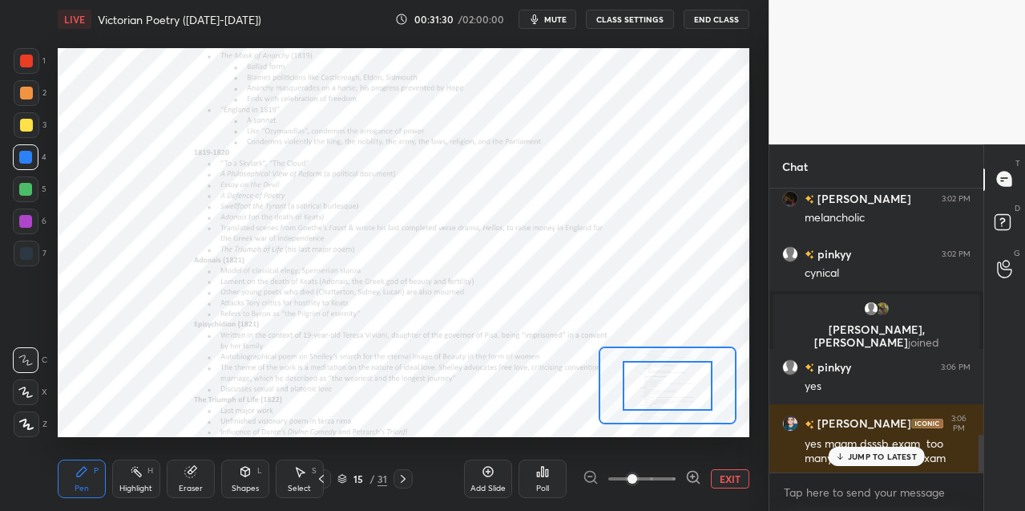
click at [671, 474] on span at bounding box center [641, 478] width 67 height 24
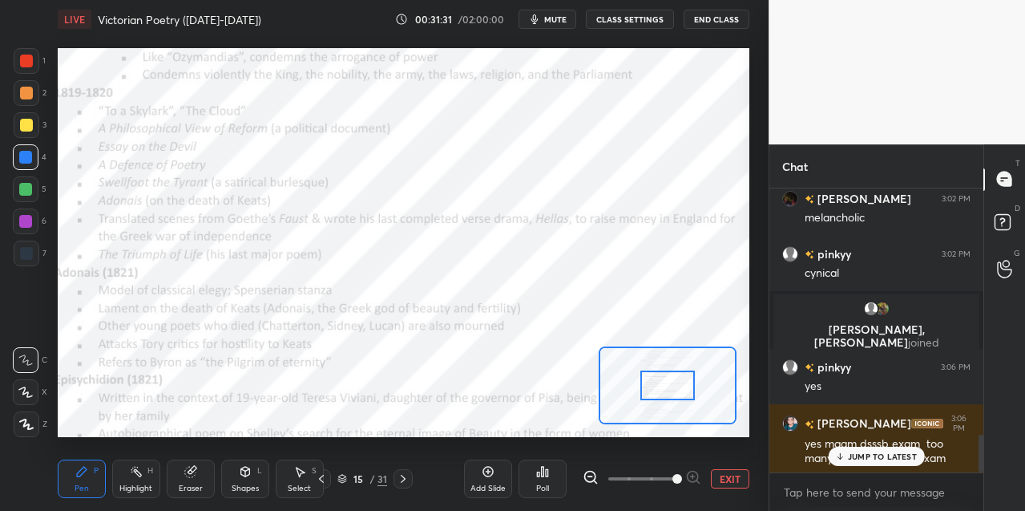
click at [592, 472] on icon at bounding box center [591, 477] width 16 height 16
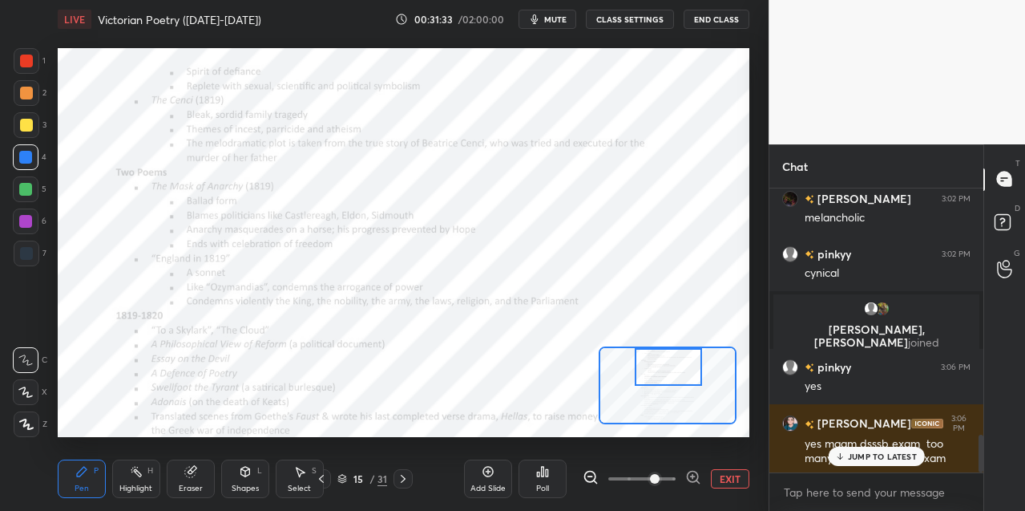
drag, startPoint x: 647, startPoint y: 390, endPoint x: 647, endPoint y: 370, distance: 20.0
click at [646, 374] on div at bounding box center [668, 367] width 67 height 38
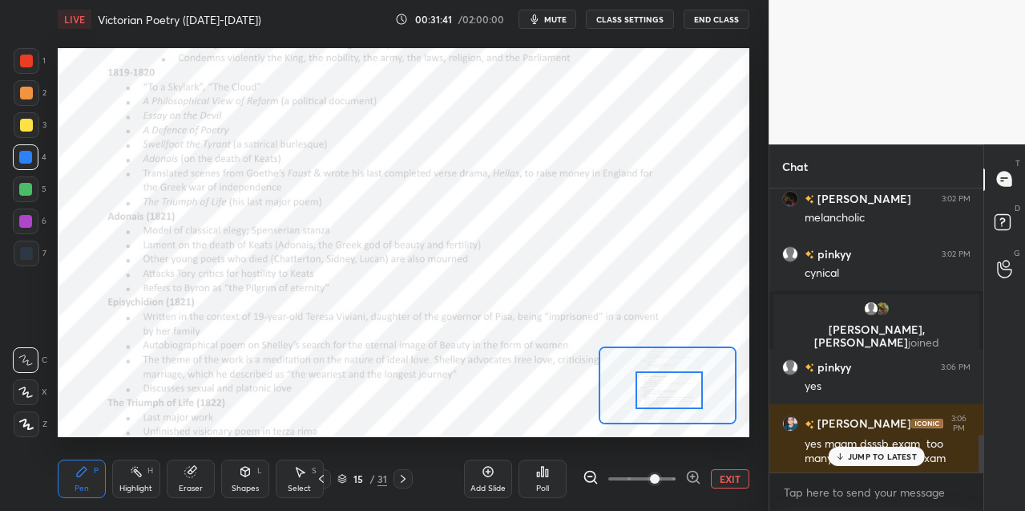
drag, startPoint x: 654, startPoint y: 374, endPoint x: 654, endPoint y: 397, distance: 22.4
click at [654, 398] on div at bounding box center [669, 390] width 67 height 38
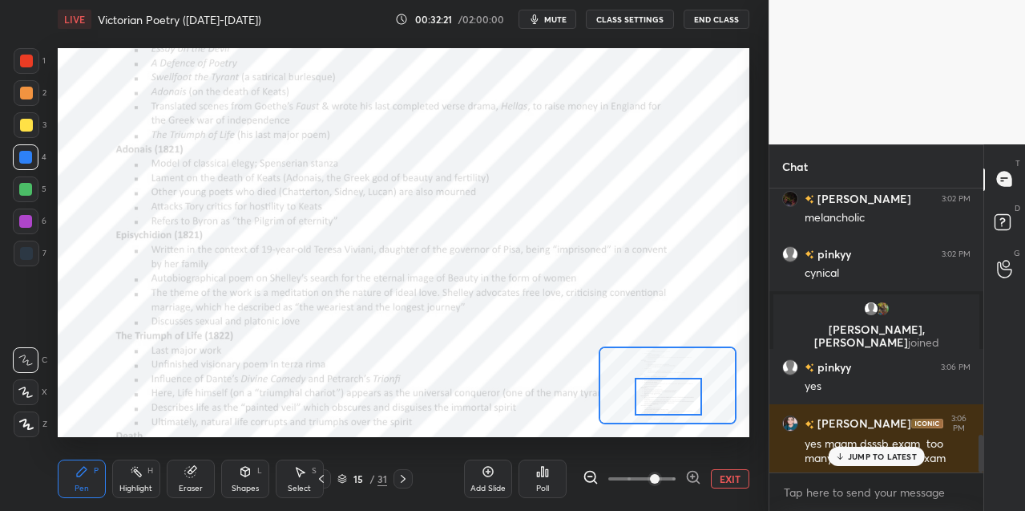
click at [649, 398] on div at bounding box center [668, 397] width 67 height 38
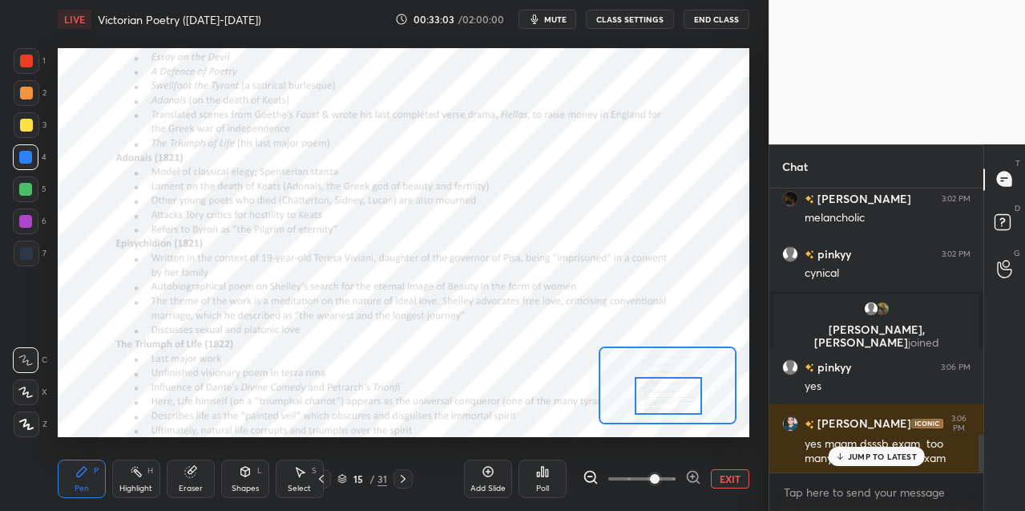
click at [405, 474] on icon at bounding box center [403, 478] width 13 height 13
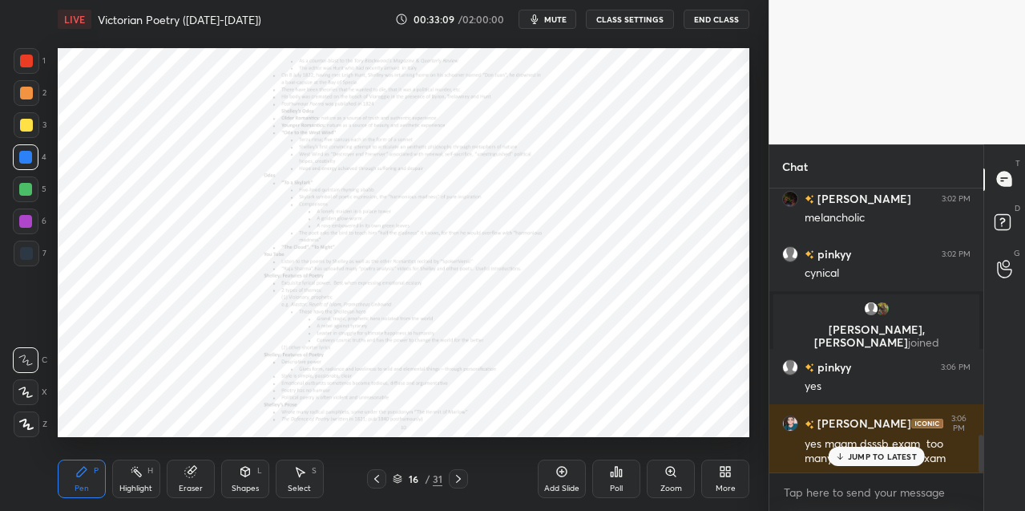
click at [457, 478] on icon at bounding box center [458, 478] width 13 height 13
click at [673, 471] on icon at bounding box center [670, 470] width 9 height 9
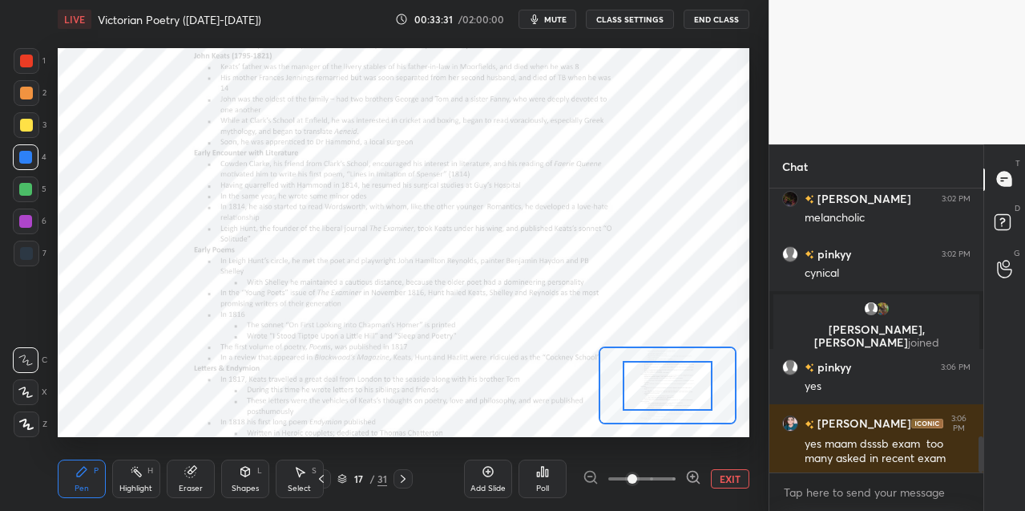
scroll to position [1936, 0]
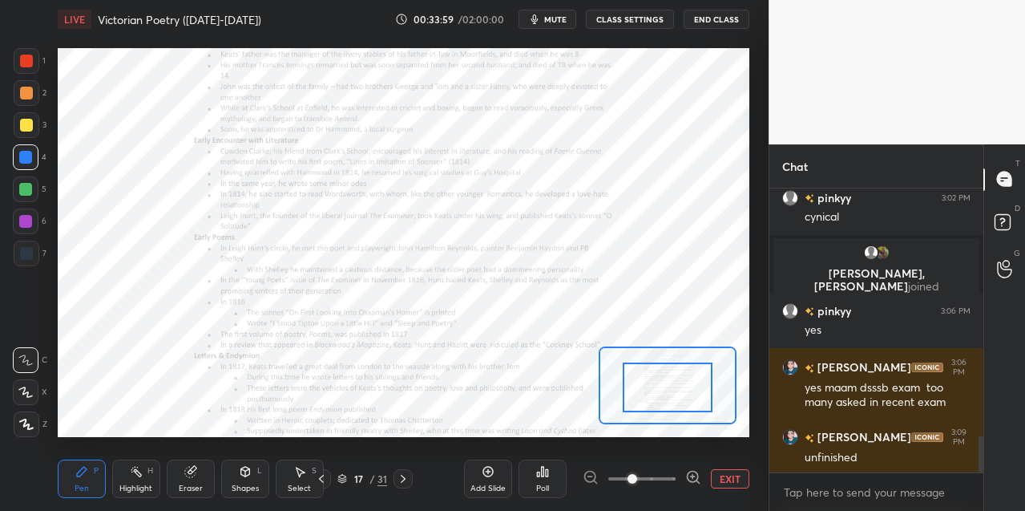
drag, startPoint x: 670, startPoint y: 386, endPoint x: 670, endPoint y: 403, distance: 16.8
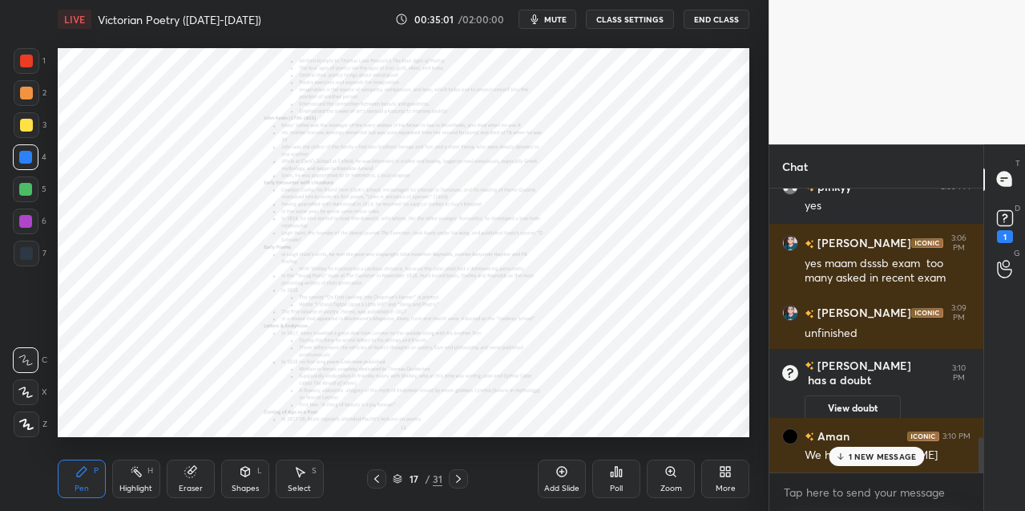
scroll to position [1970, 0]
click at [719, 471] on icon at bounding box center [725, 471] width 13 height 13
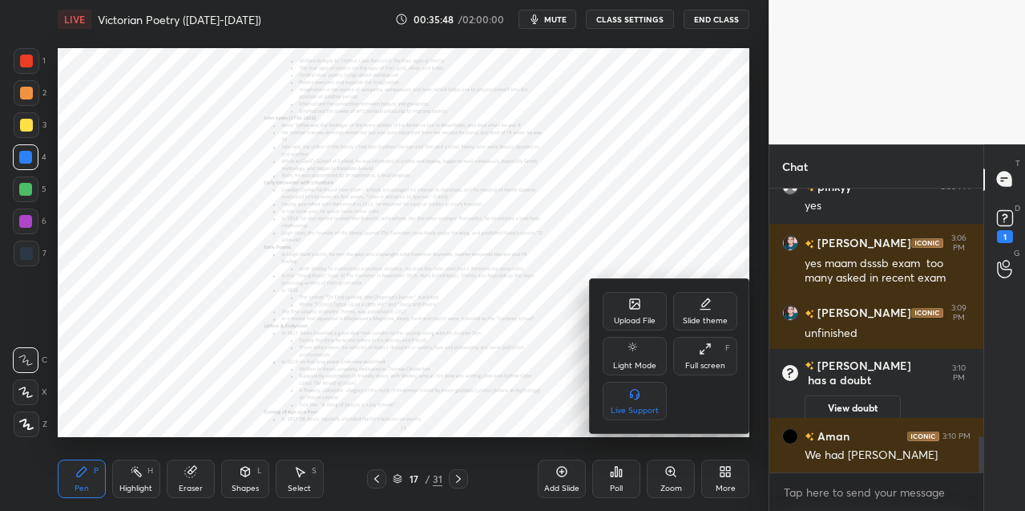
click at [626, 309] on div "Upload File" at bounding box center [635, 311] width 64 height 38
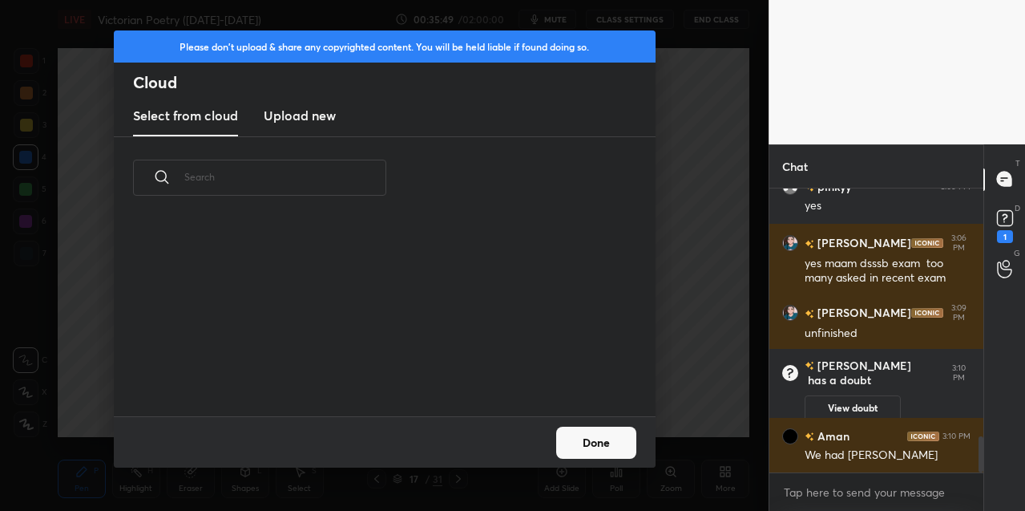
scroll to position [197, 515]
click at [289, 118] on h3 "Upload new" at bounding box center [300, 115] width 72 height 19
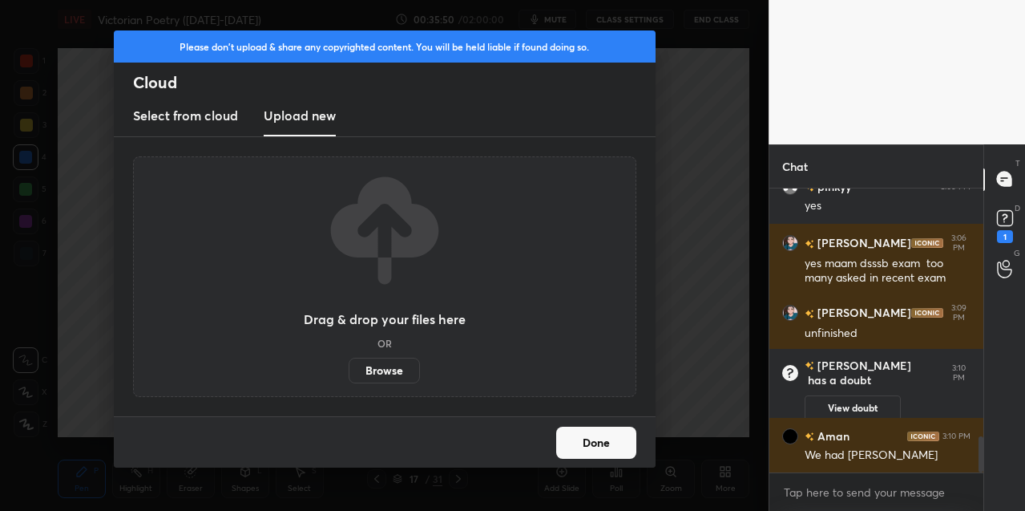
click at [373, 370] on label "Browse" at bounding box center [384, 370] width 71 height 26
click at [349, 370] on input "Browse" at bounding box center [349, 370] width 0 height 26
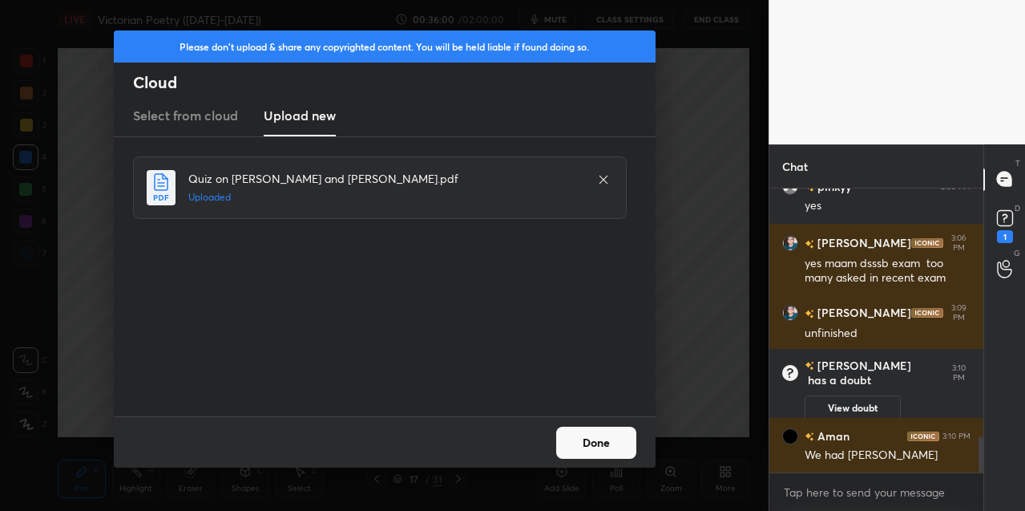
click at [571, 438] on button "Done" at bounding box center [596, 442] width 80 height 32
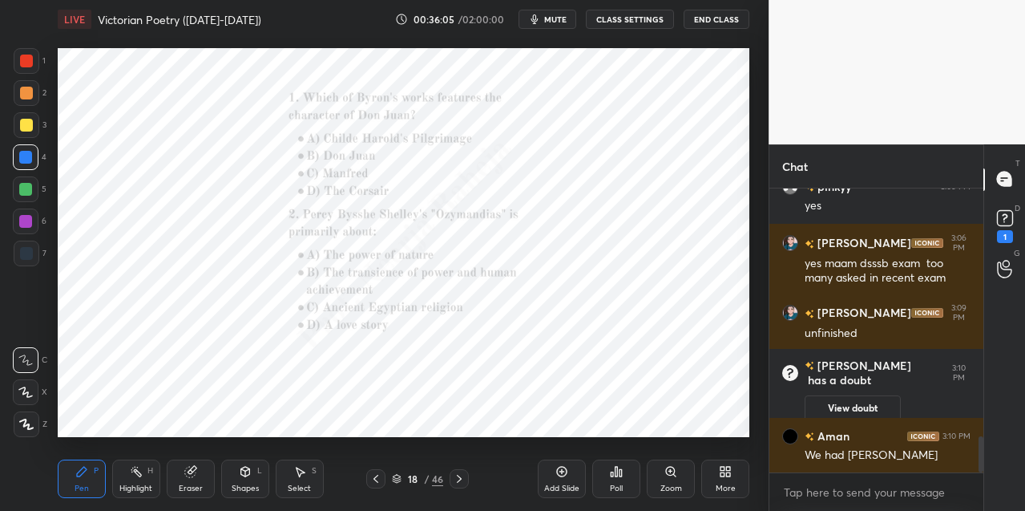
click at [670, 478] on div "Zoom" at bounding box center [671, 478] width 48 height 38
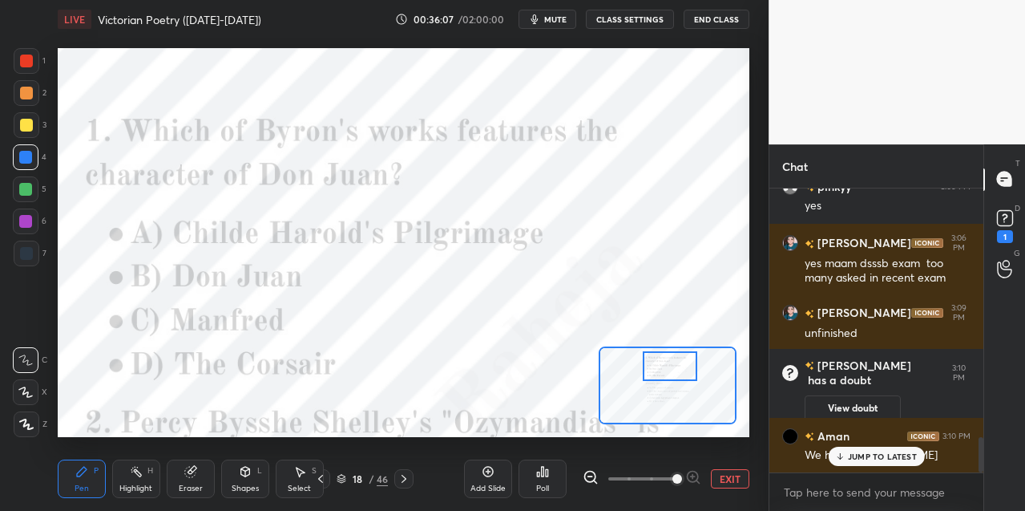
scroll to position [2025, 0]
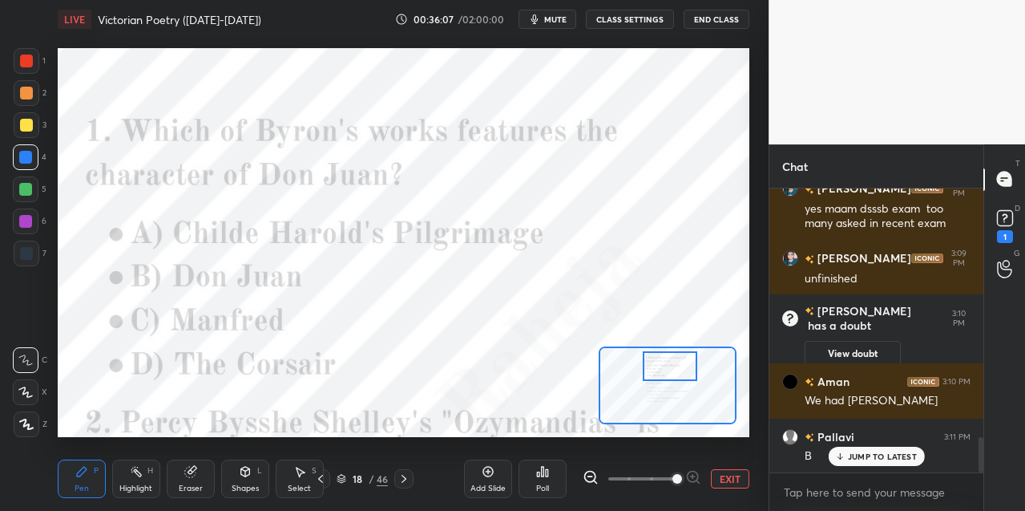
drag, startPoint x: 672, startPoint y: 386, endPoint x: 672, endPoint y: 377, distance: 8.8
click at [674, 370] on div at bounding box center [670, 366] width 54 height 30
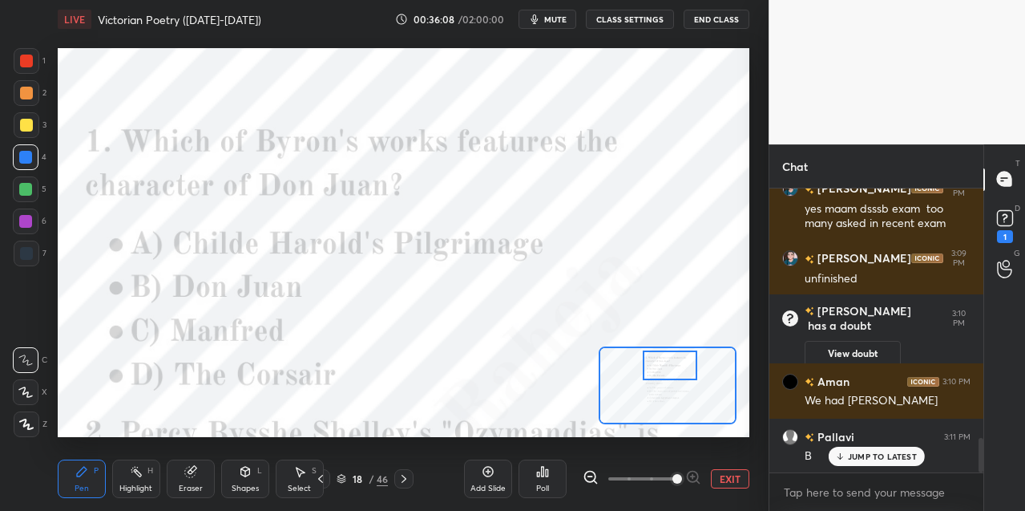
scroll to position [2080, 0]
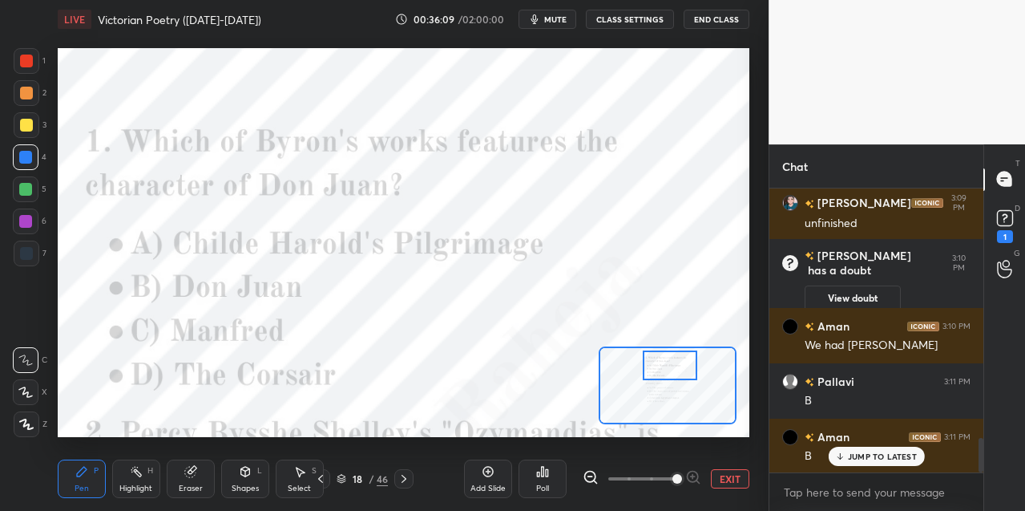
click at [540, 469] on icon at bounding box center [542, 471] width 13 height 13
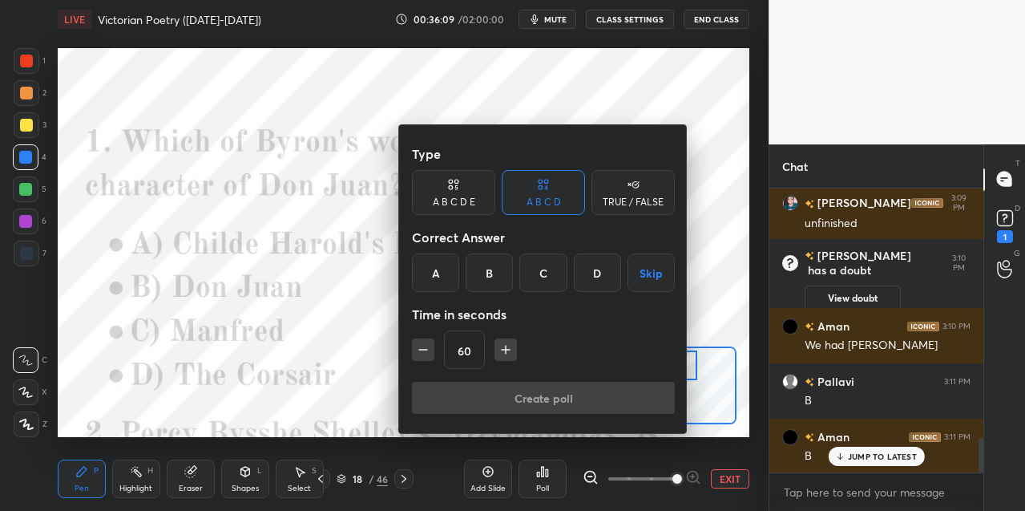
drag, startPoint x: 503, startPoint y: 269, endPoint x: 449, endPoint y: 326, distance: 78.2
click at [500, 271] on div "B" at bounding box center [489, 272] width 47 height 38
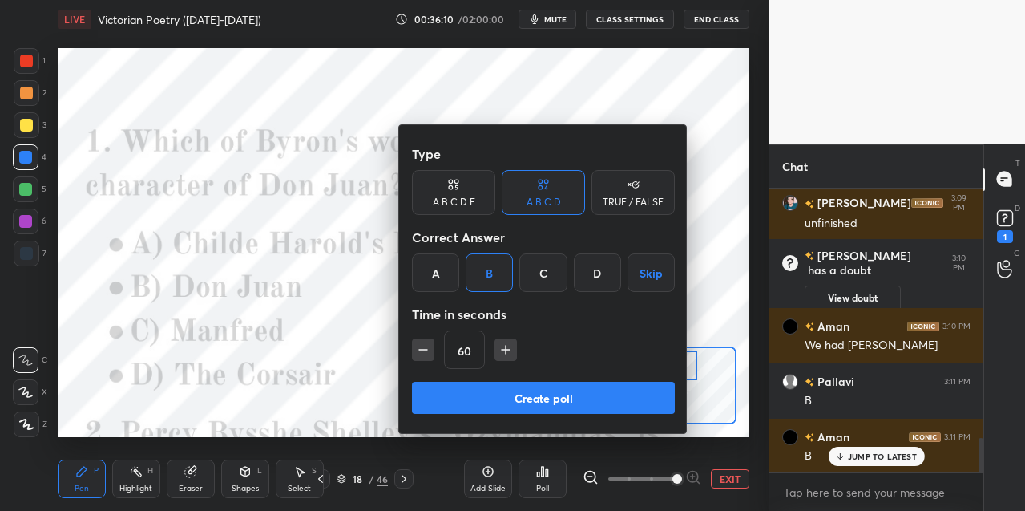
click at [418, 351] on icon "button" at bounding box center [423, 349] width 16 height 16
click at [417, 352] on icon "button" at bounding box center [423, 349] width 16 height 16
type input "30"
drag, startPoint x: 432, startPoint y: 401, endPoint x: 424, endPoint y: 373, distance: 29.2
click at [430, 399] on button "Create poll" at bounding box center [543, 398] width 263 height 32
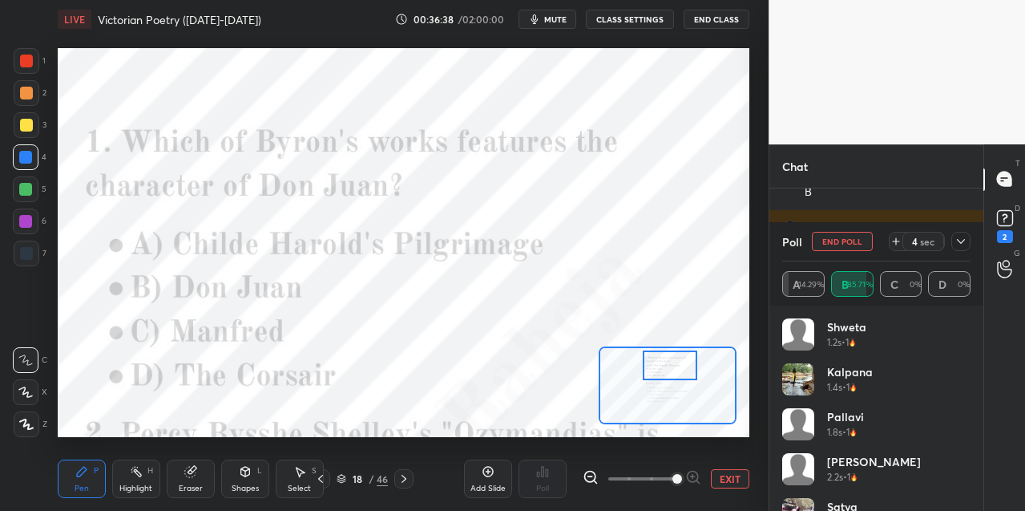
scroll to position [2255, 0]
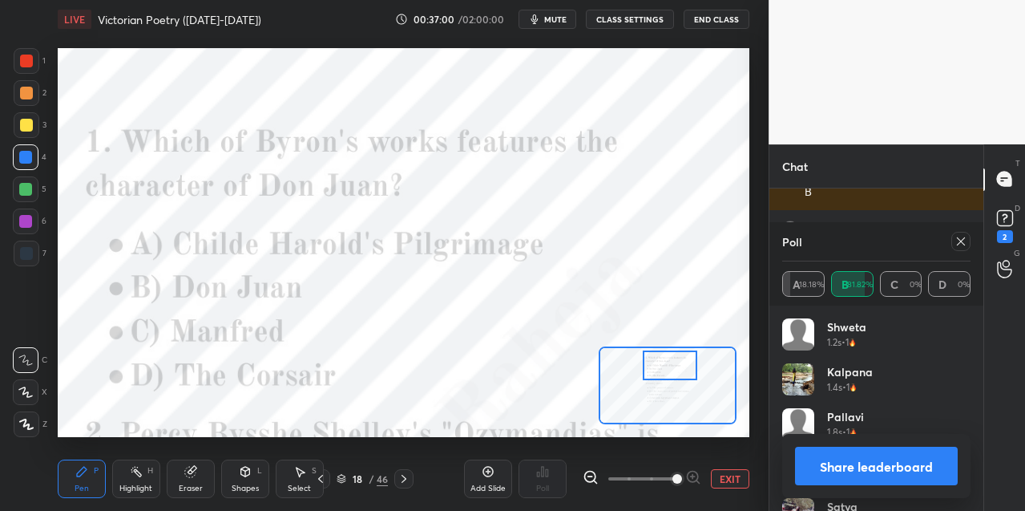
click at [955, 245] on icon at bounding box center [961, 241] width 13 height 13
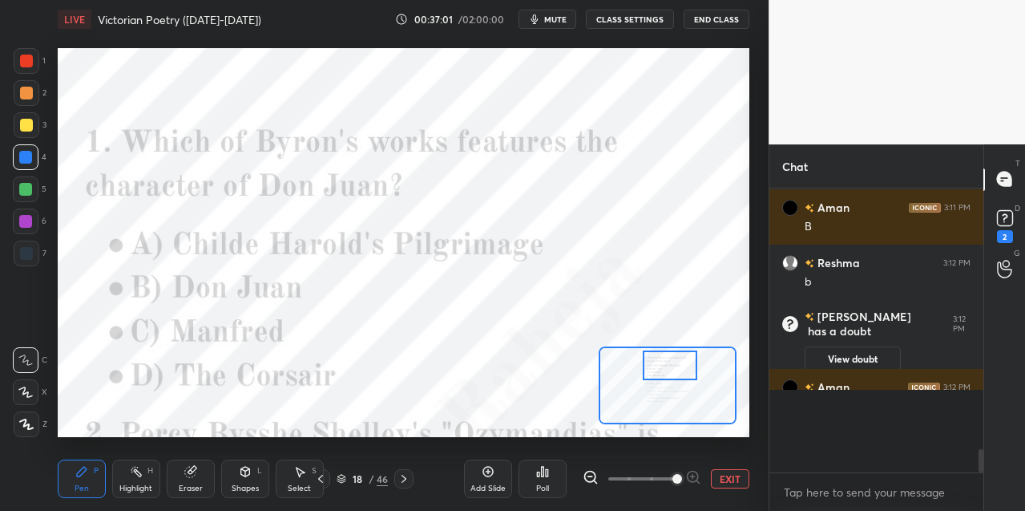
scroll to position [0, 0]
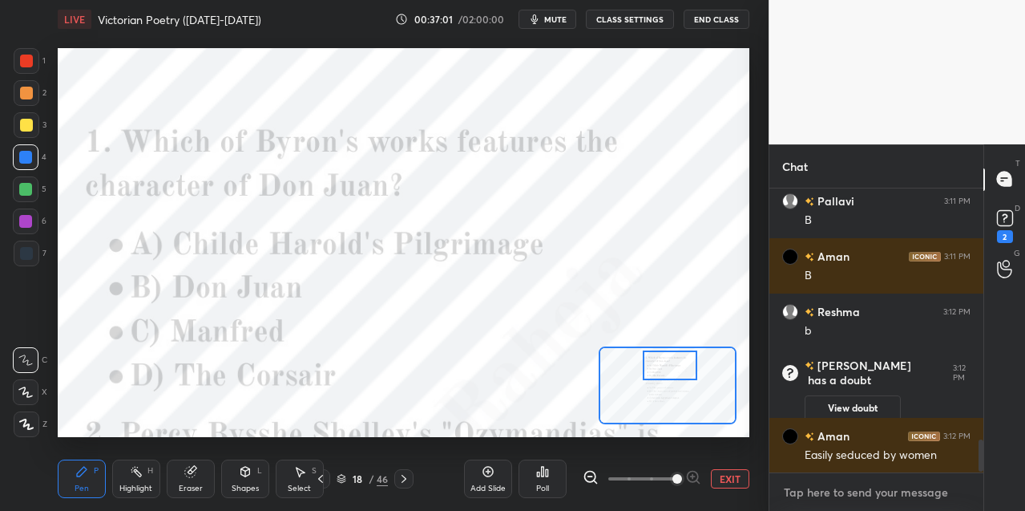
type textarea "x"
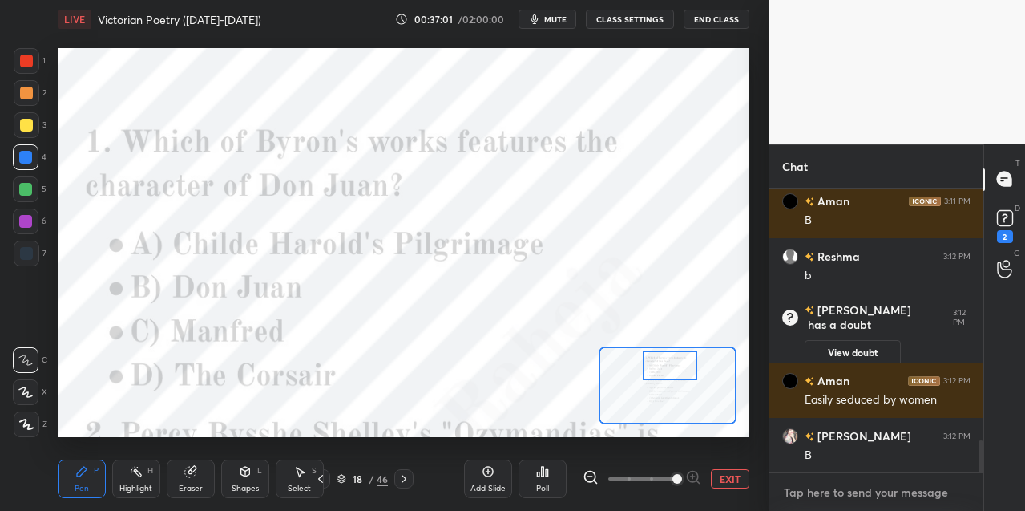
click at [793, 490] on textarea at bounding box center [876, 492] width 188 height 26
paste textarea "Lor Ipsu" do Sita Conse'a elitseddoe, temporinc utla etdo magn aliquaen adm ven…"
type textarea "Lor Ipsu" do Sita Conse'a elitseddoe, temporinc utla etdo magn aliquaen adm ven…"
type textarea "x"
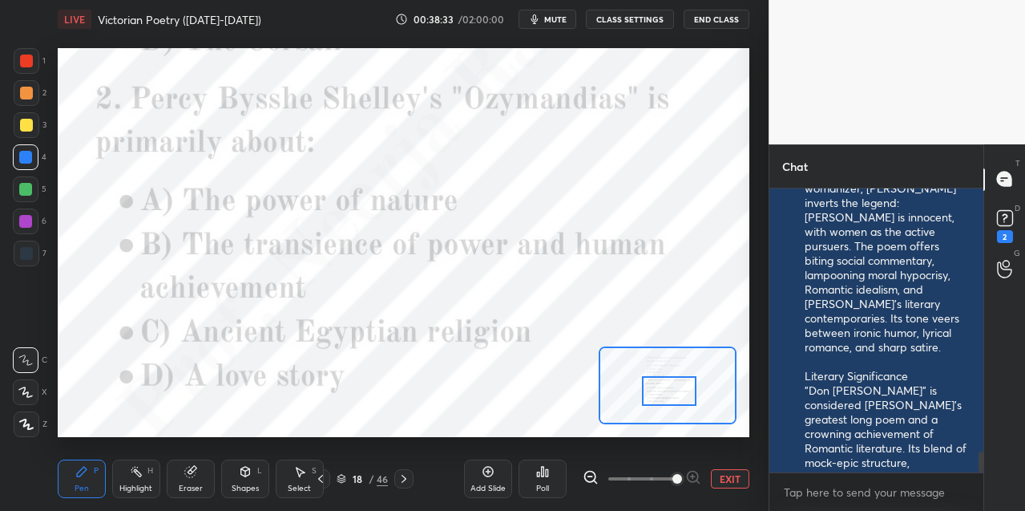
drag, startPoint x: 657, startPoint y: 369, endPoint x: 656, endPoint y: 379, distance: 10.5
click at [655, 391] on div at bounding box center [669, 391] width 54 height 30
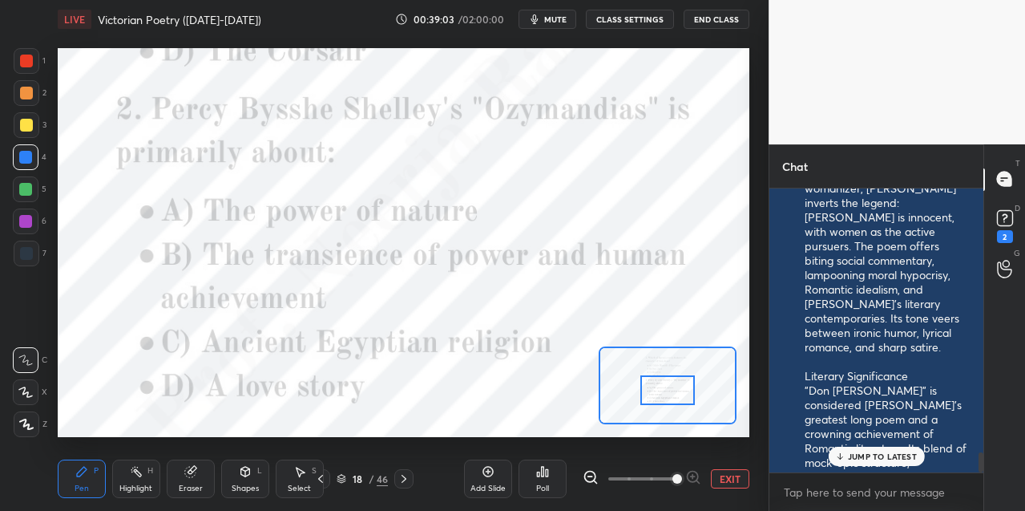
scroll to position [3684, 0]
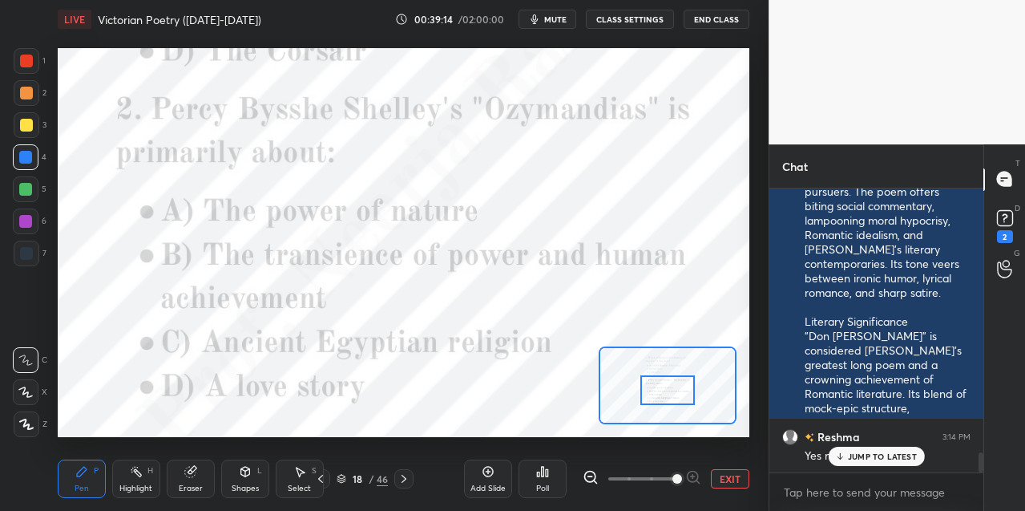
click at [28, 60] on div at bounding box center [26, 61] width 13 height 13
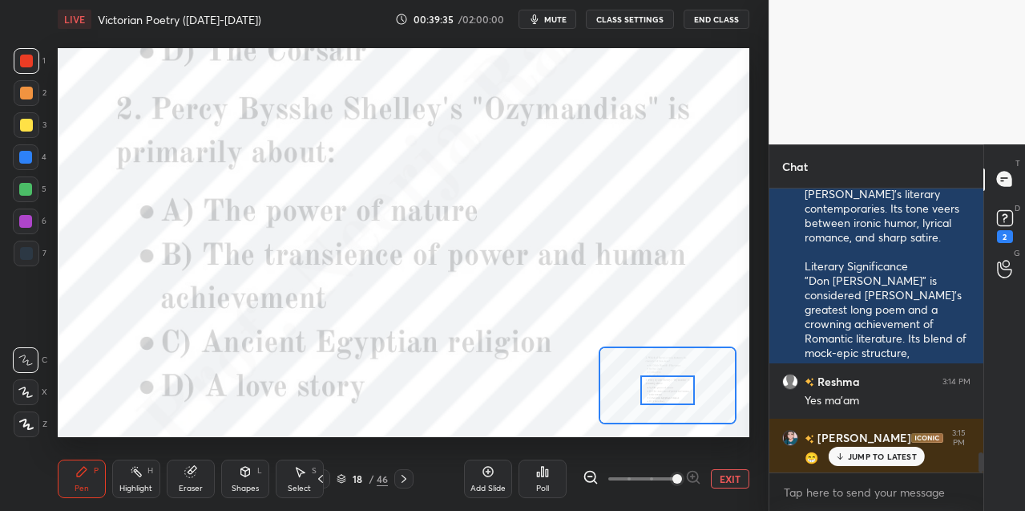
drag, startPoint x: 402, startPoint y: 478, endPoint x: 405, endPoint y: 470, distance: 8.6
click at [402, 476] on icon at bounding box center [404, 478] width 13 height 13
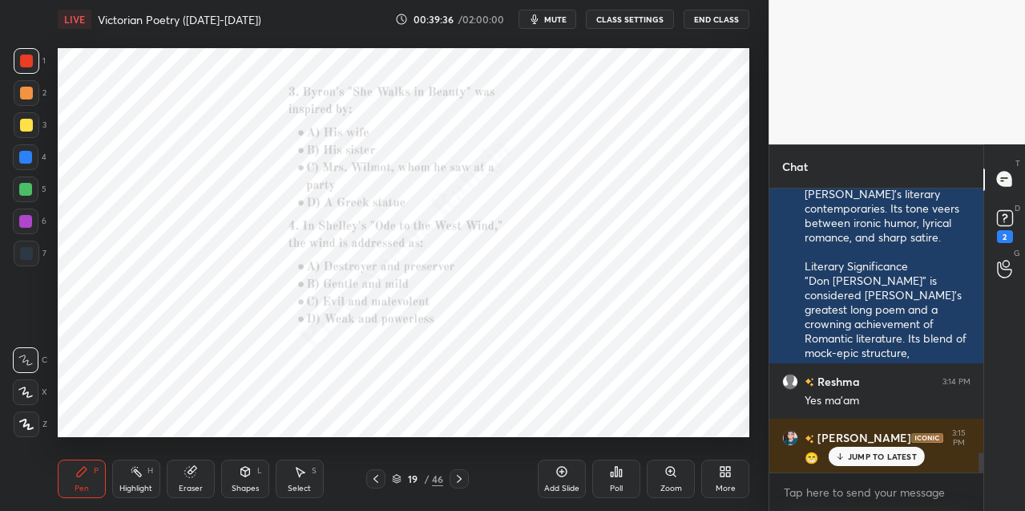
click at [667, 475] on icon at bounding box center [670, 471] width 13 height 13
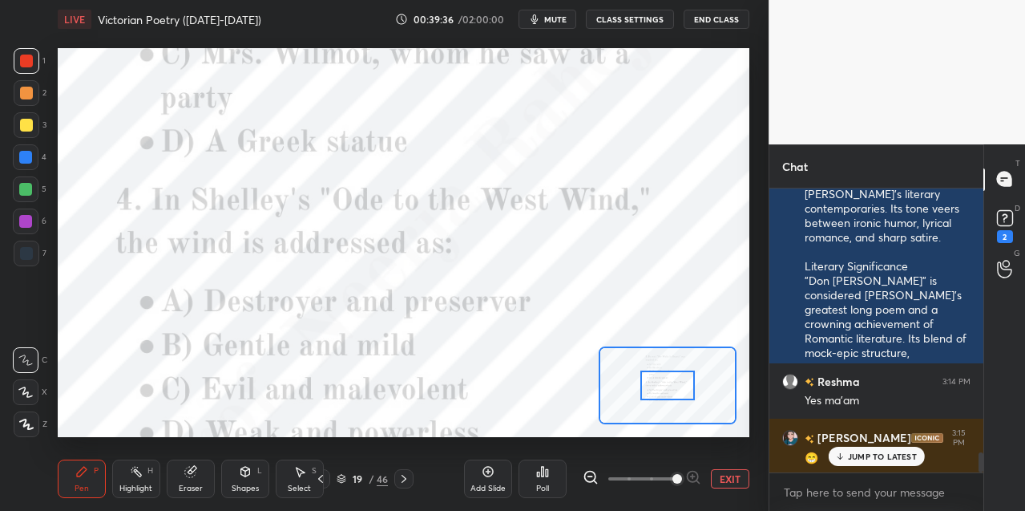
click at [672, 475] on span at bounding box center [677, 479] width 10 height 10
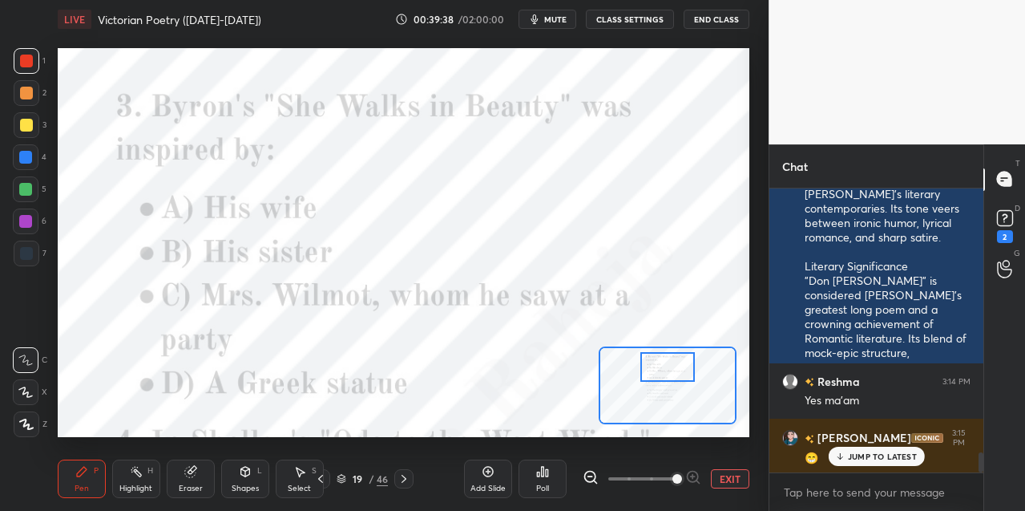
drag, startPoint x: 661, startPoint y: 376, endPoint x: 668, endPoint y: 381, distance: 8.7
click at [659, 366] on div at bounding box center [667, 367] width 54 height 30
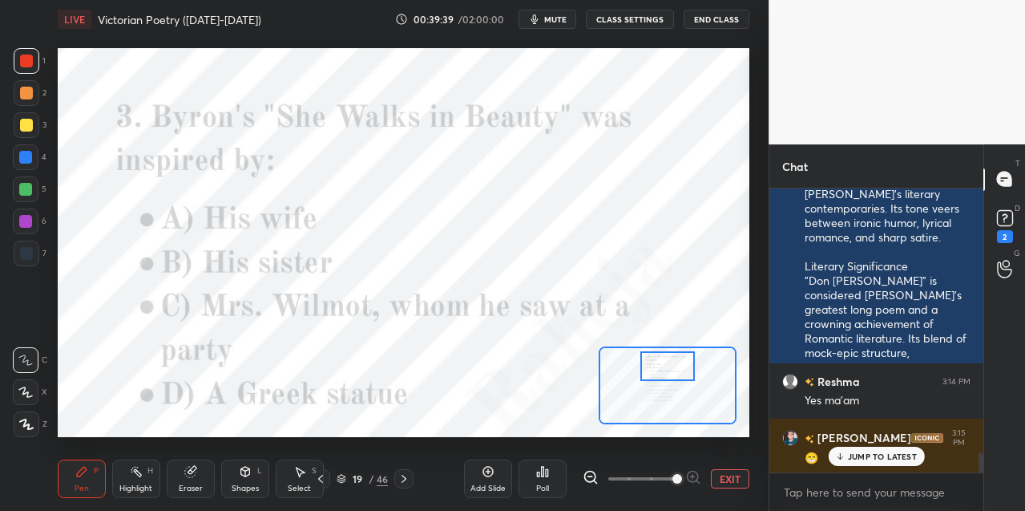
click at [543, 476] on div "Poll" at bounding box center [543, 478] width 48 height 38
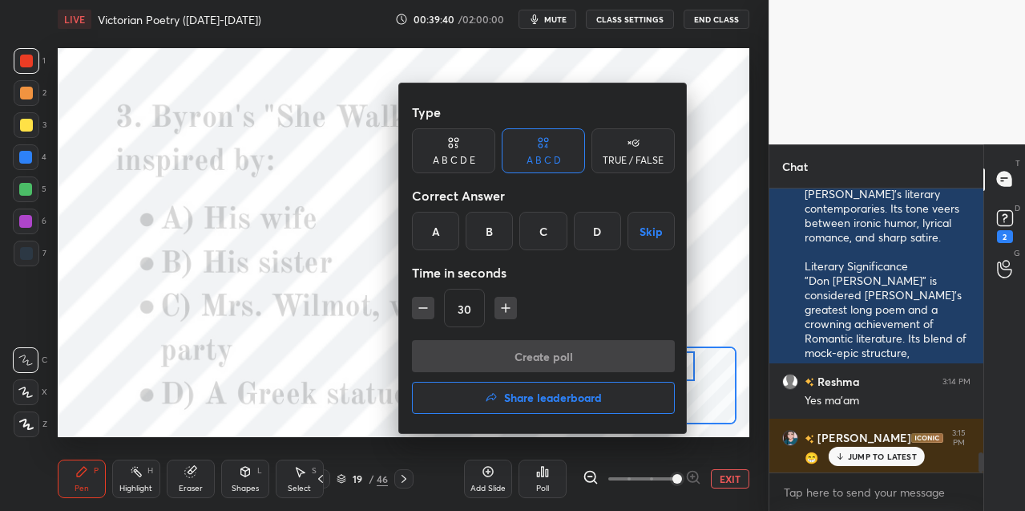
drag, startPoint x: 543, startPoint y: 232, endPoint x: 528, endPoint y: 303, distance: 72.0
click at [543, 233] on div "C" at bounding box center [542, 231] width 47 height 38
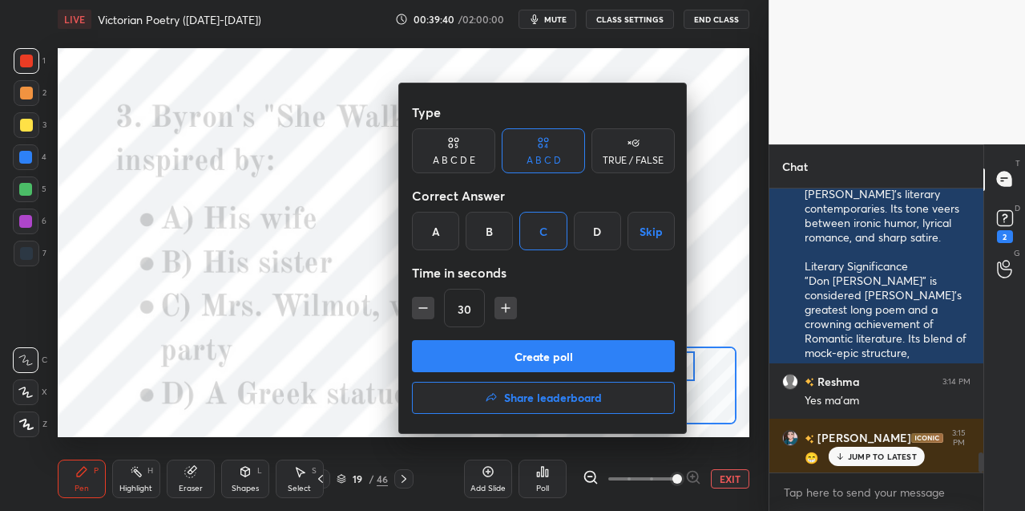
click at [501, 346] on button "Create poll" at bounding box center [543, 356] width 263 height 32
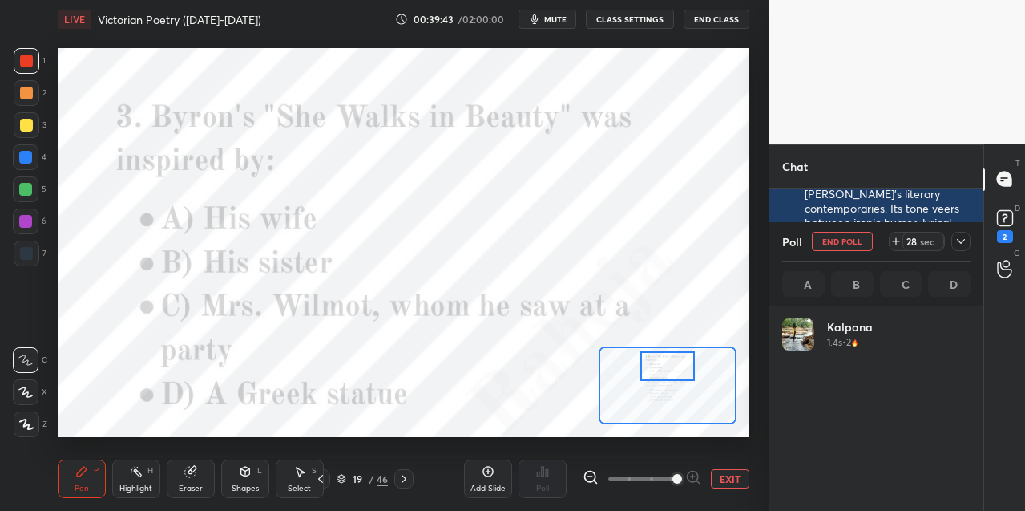
scroll to position [188, 183]
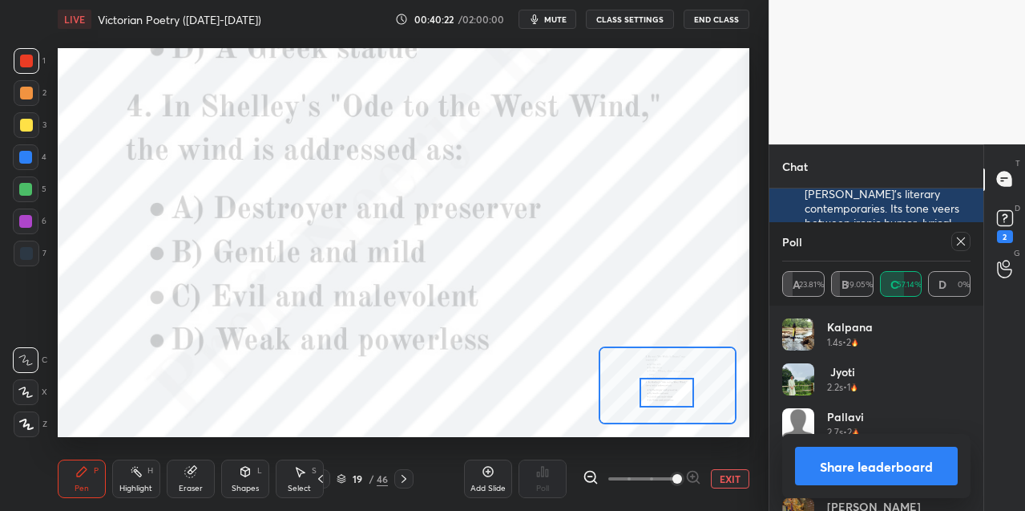
drag, startPoint x: 671, startPoint y: 370, endPoint x: 670, endPoint y: 394, distance: 24.1
click at [669, 395] on div at bounding box center [667, 393] width 54 height 30
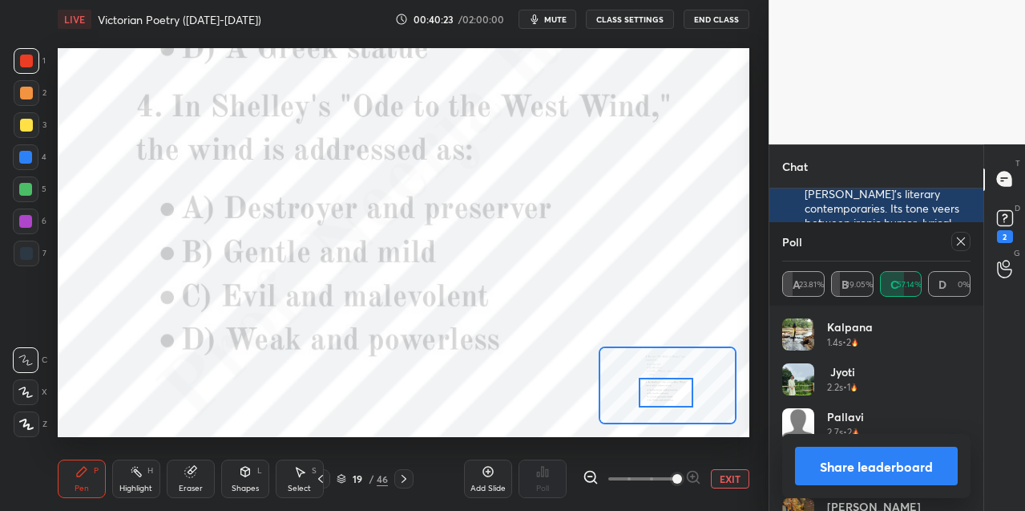
click at [959, 244] on icon at bounding box center [961, 241] width 13 height 13
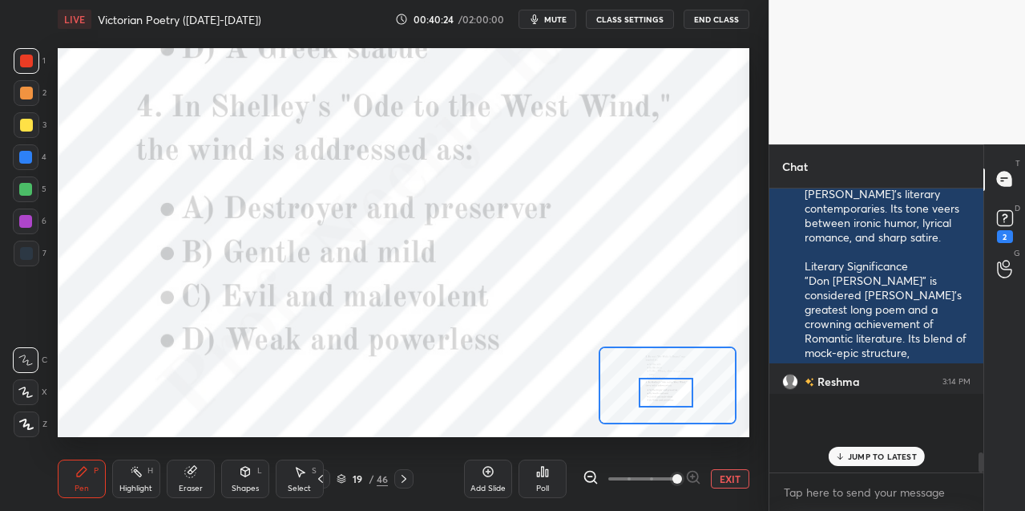
scroll to position [132, 208]
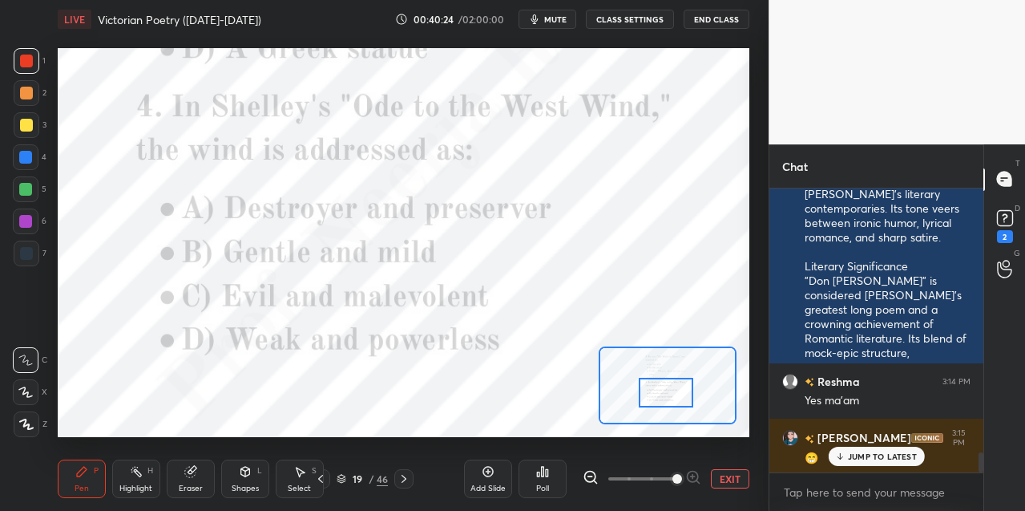
click at [556, 472] on div "Poll" at bounding box center [543, 478] width 48 height 38
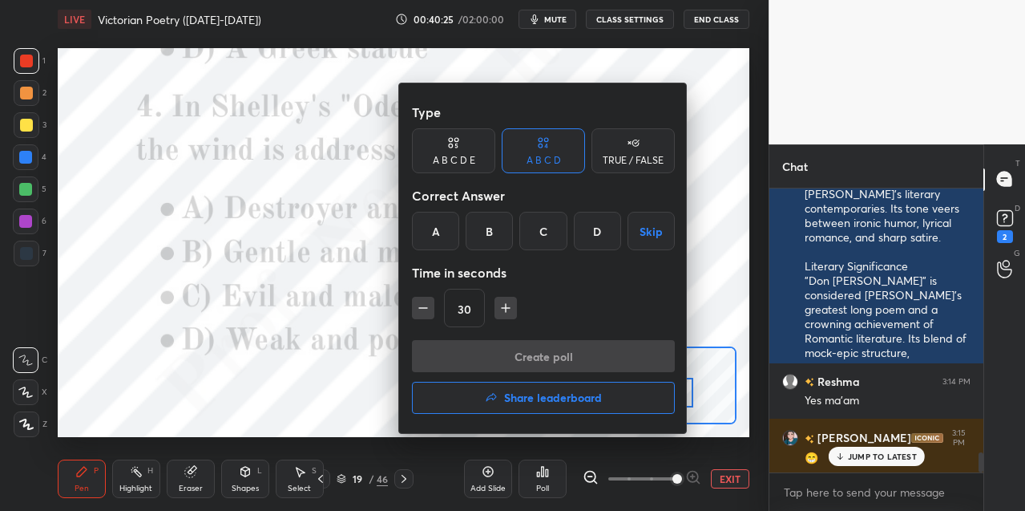
drag, startPoint x: 438, startPoint y: 232, endPoint x: 442, endPoint y: 277, distance: 45.1
click at [438, 234] on div "A" at bounding box center [435, 231] width 47 height 38
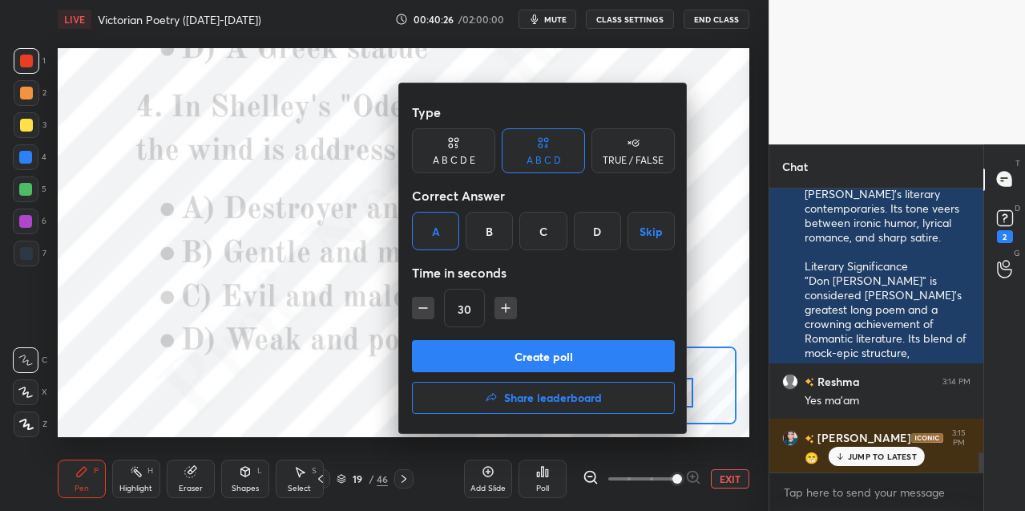
drag, startPoint x: 436, startPoint y: 358, endPoint x: 434, endPoint y: 321, distance: 37.7
click at [435, 355] on button "Create poll" at bounding box center [543, 356] width 263 height 32
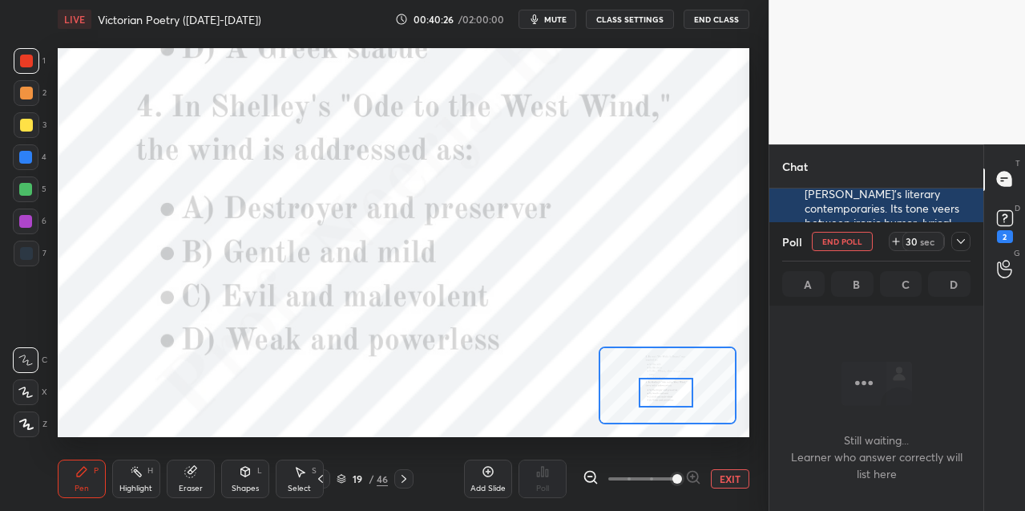
scroll to position [119, 208]
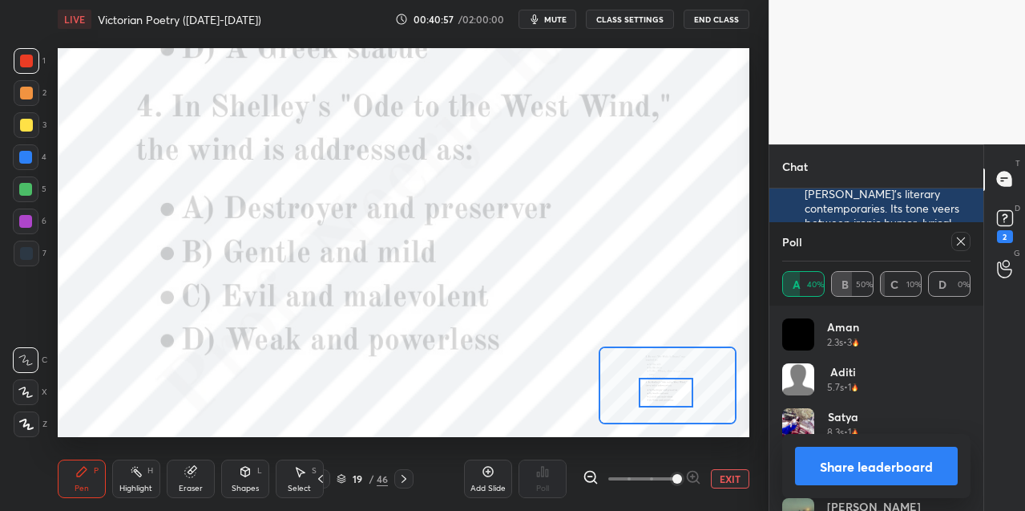
click at [34, 160] on div at bounding box center [26, 157] width 26 height 26
click at [400, 479] on icon at bounding box center [404, 478] width 13 height 13
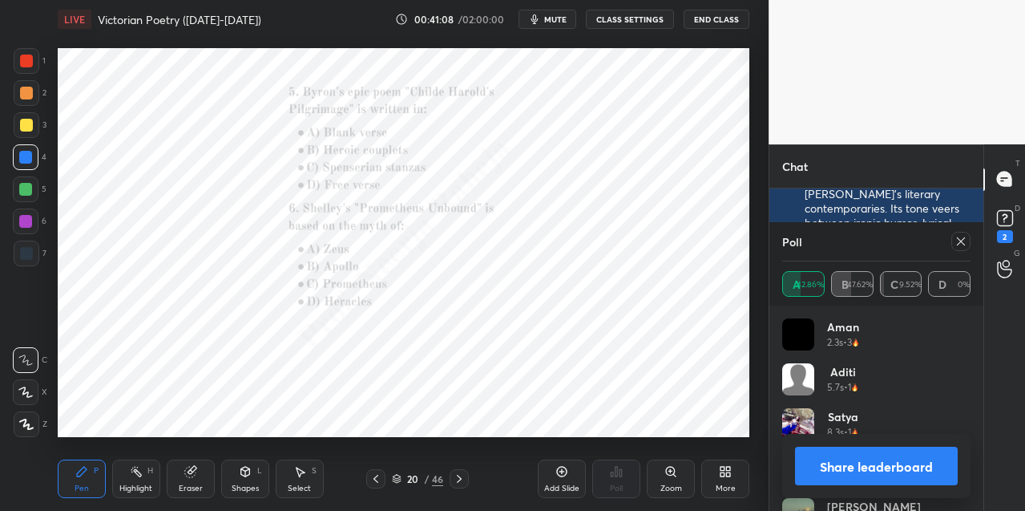
click at [672, 478] on div "Zoom" at bounding box center [671, 478] width 48 height 38
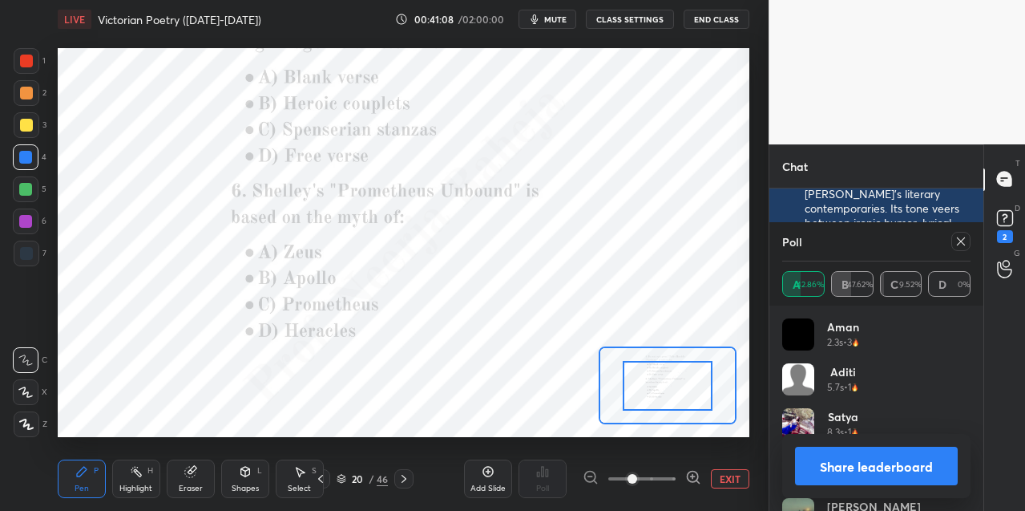
click at [673, 479] on span at bounding box center [641, 478] width 67 height 24
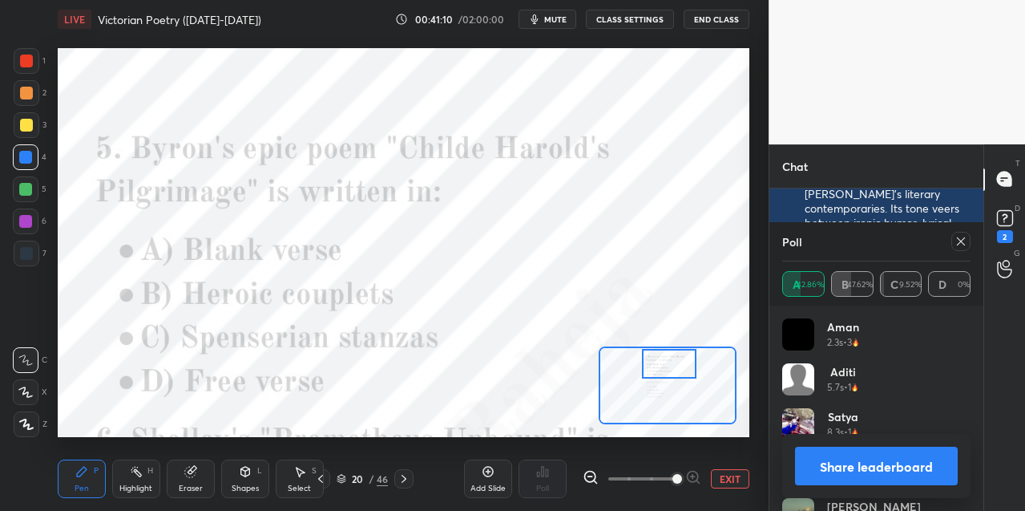
drag, startPoint x: 675, startPoint y: 382, endPoint x: 680, endPoint y: 367, distance: 16.0
click at [676, 366] on div at bounding box center [669, 364] width 54 height 30
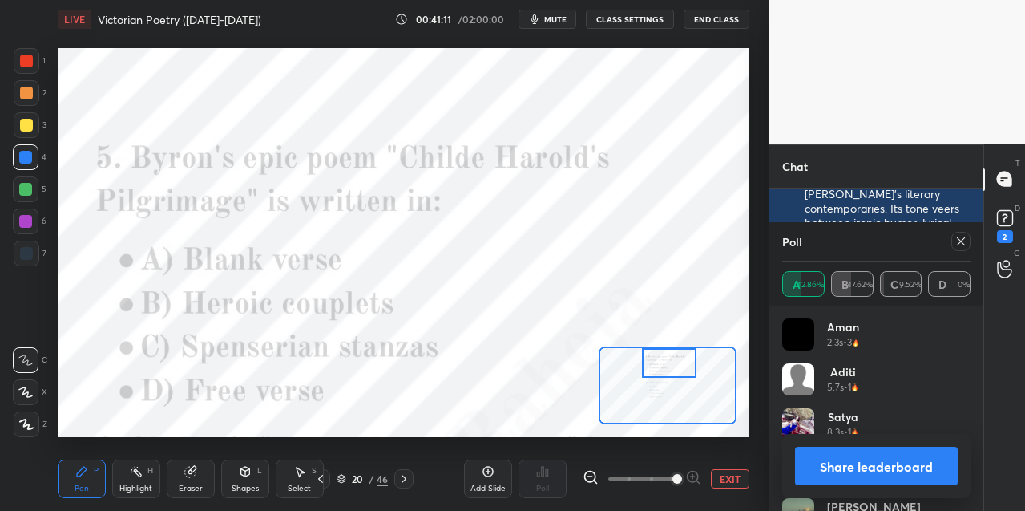
drag, startPoint x: 958, startPoint y: 245, endPoint x: 931, endPoint y: 251, distance: 27.8
click at [955, 245] on icon at bounding box center [961, 241] width 13 height 13
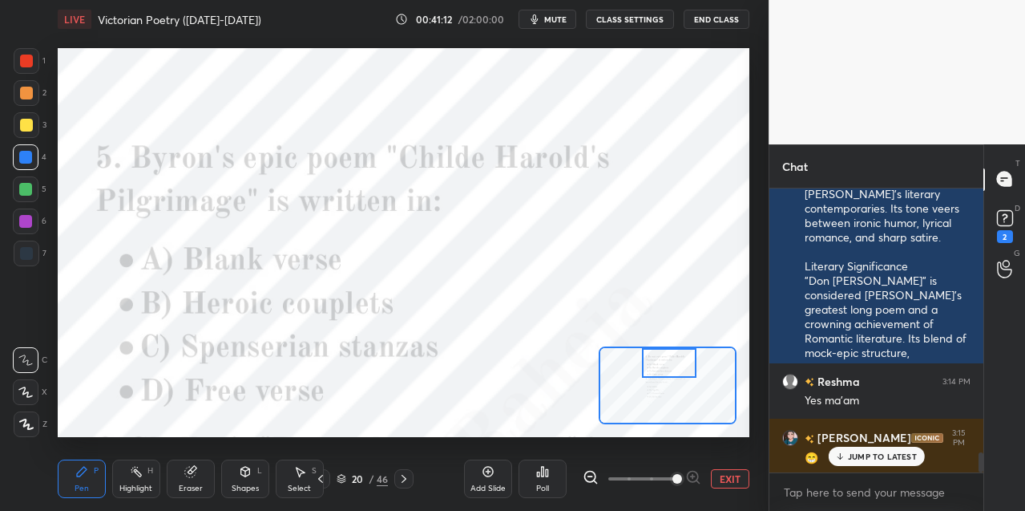
click at [538, 472] on icon at bounding box center [539, 474] width 2 height 4
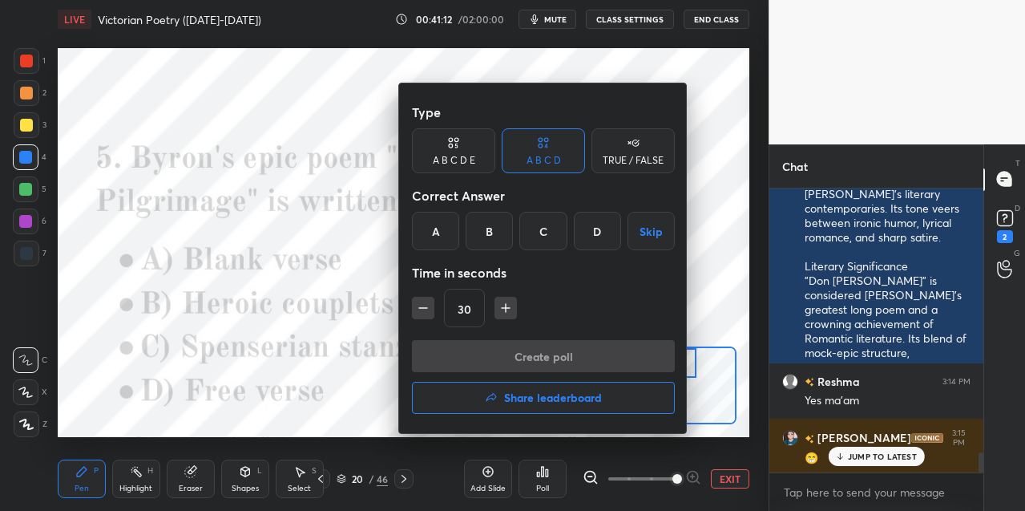
drag, startPoint x: 547, startPoint y: 236, endPoint x: 545, endPoint y: 247, distance: 11.5
click at [547, 238] on div "C" at bounding box center [542, 231] width 47 height 38
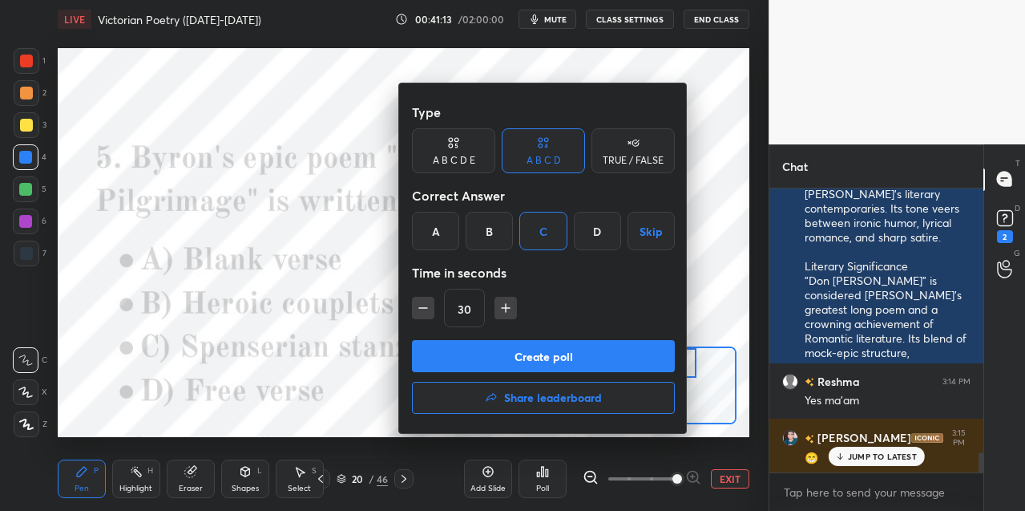
drag, startPoint x: 505, startPoint y: 359, endPoint x: 511, endPoint y: 315, distance: 44.4
click at [507, 357] on button "Create poll" at bounding box center [543, 356] width 263 height 32
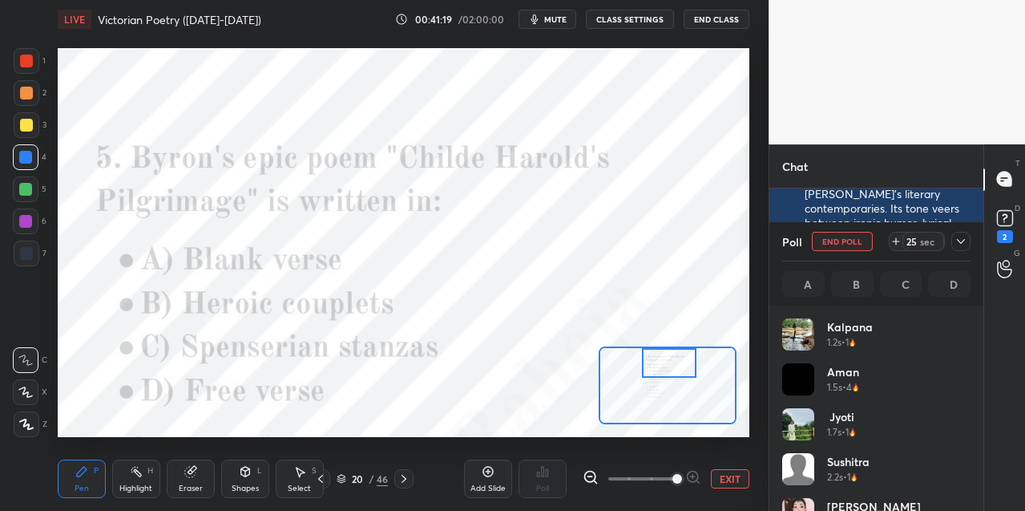
drag, startPoint x: 28, startPoint y: 220, endPoint x: 43, endPoint y: 208, distance: 18.9
click at [29, 220] on div at bounding box center [25, 221] width 13 height 13
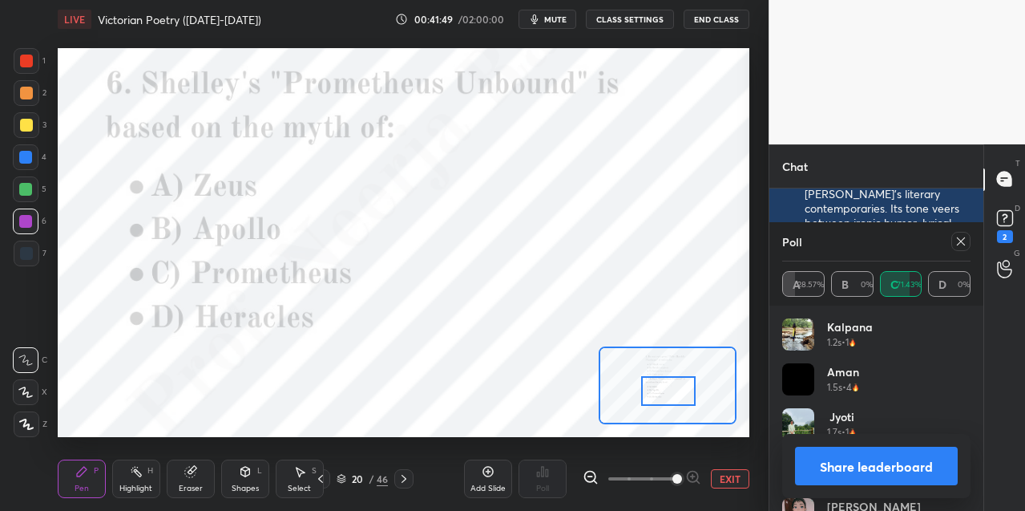
drag, startPoint x: 671, startPoint y: 369, endPoint x: 676, endPoint y: 390, distance: 21.4
click at [671, 391] on div at bounding box center [668, 391] width 54 height 30
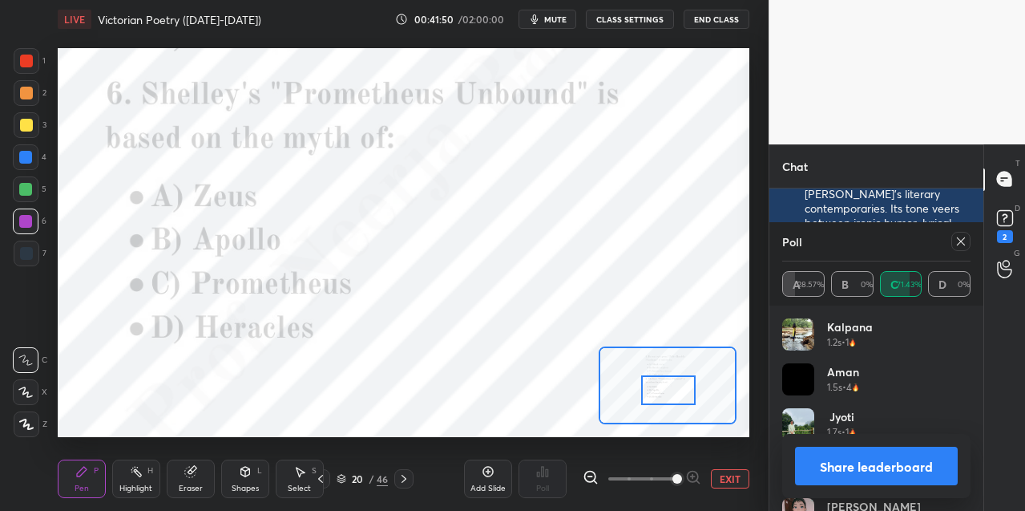
drag, startPoint x: 958, startPoint y: 244, endPoint x: 935, endPoint y: 253, distance: 24.4
click at [958, 244] on icon at bounding box center [961, 241] width 13 height 13
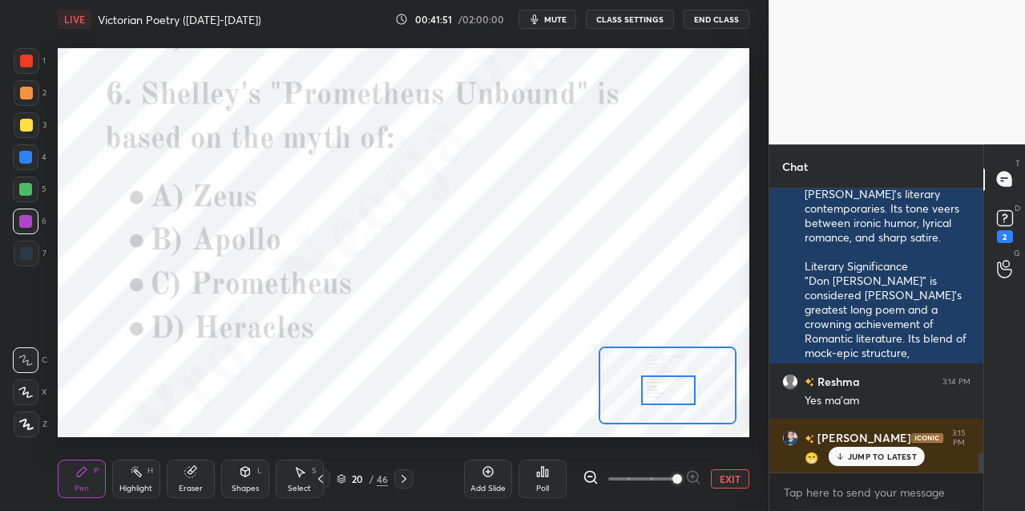
click at [547, 475] on icon at bounding box center [547, 472] width 2 height 7
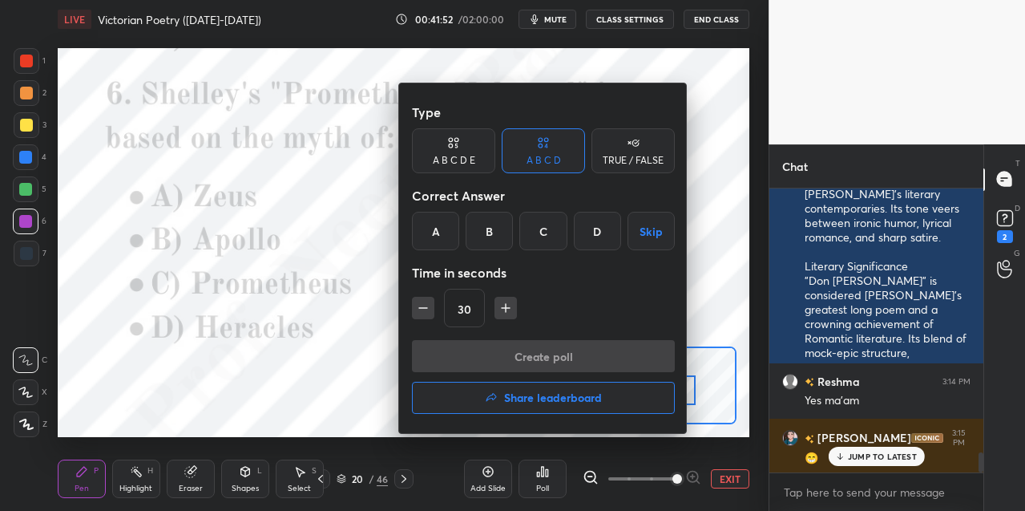
click at [543, 232] on div "C" at bounding box center [542, 231] width 47 height 38
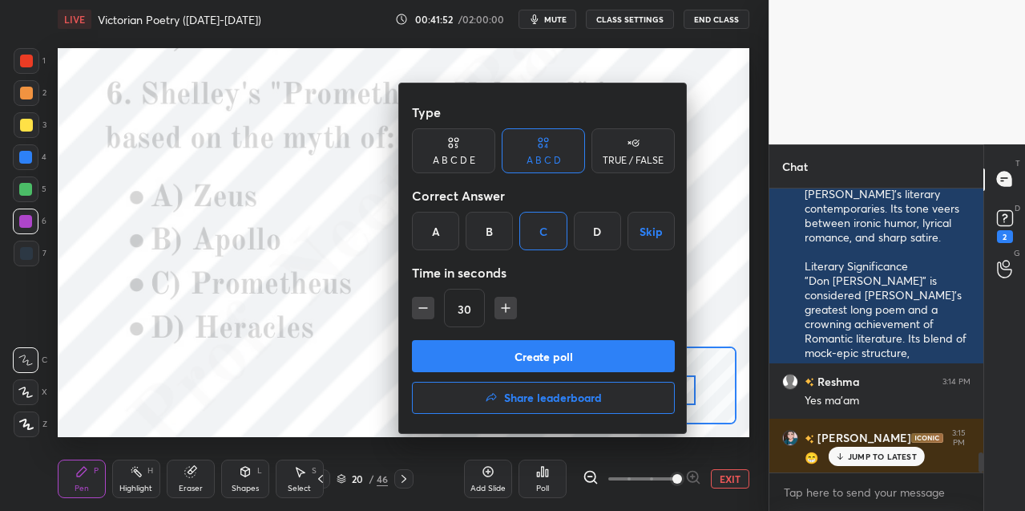
click at [510, 355] on button "Create poll" at bounding box center [543, 356] width 263 height 32
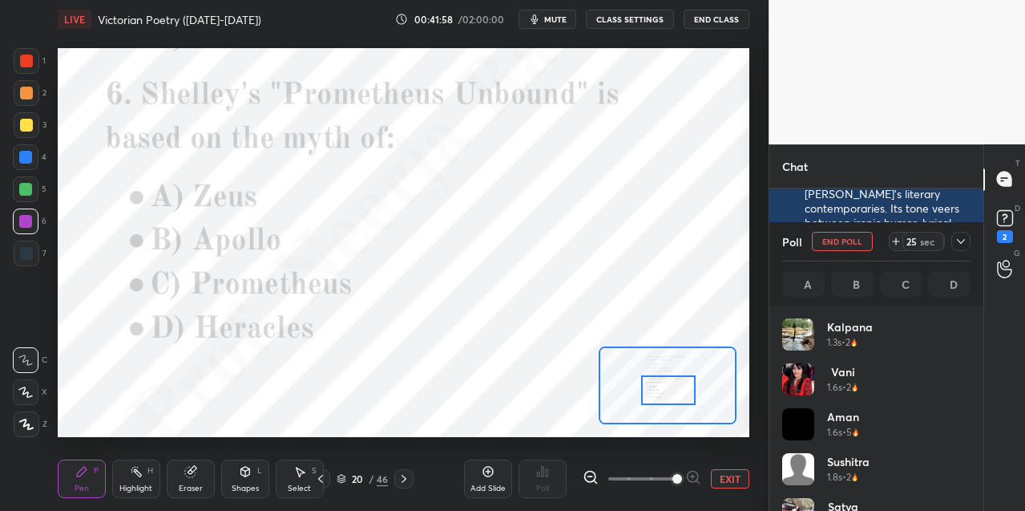
drag, startPoint x: 26, startPoint y: 59, endPoint x: 53, endPoint y: 69, distance: 28.4
click at [27, 60] on div at bounding box center [26, 61] width 13 height 13
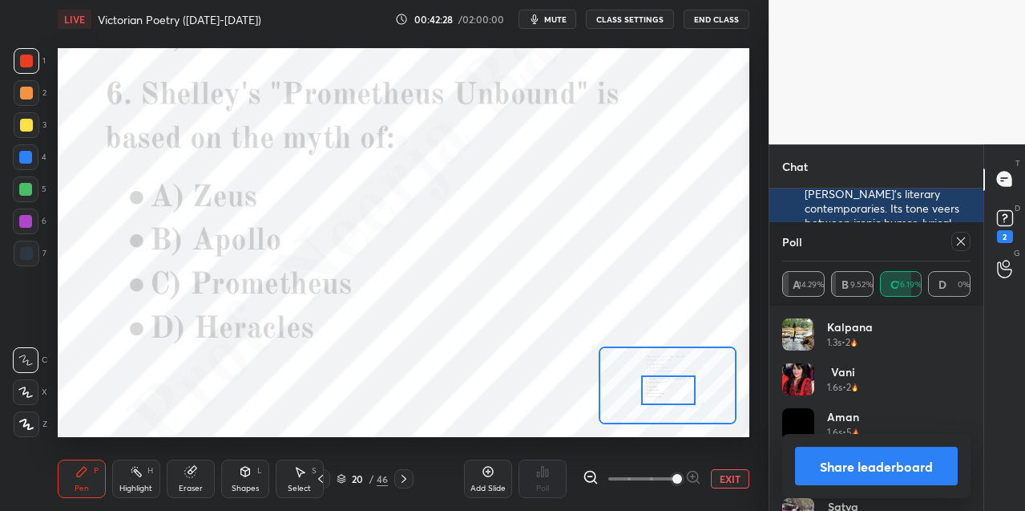
drag, startPoint x: 406, startPoint y: 475, endPoint x: 417, endPoint y: 475, distance: 11.2
click at [406, 475] on icon at bounding box center [404, 478] width 13 height 13
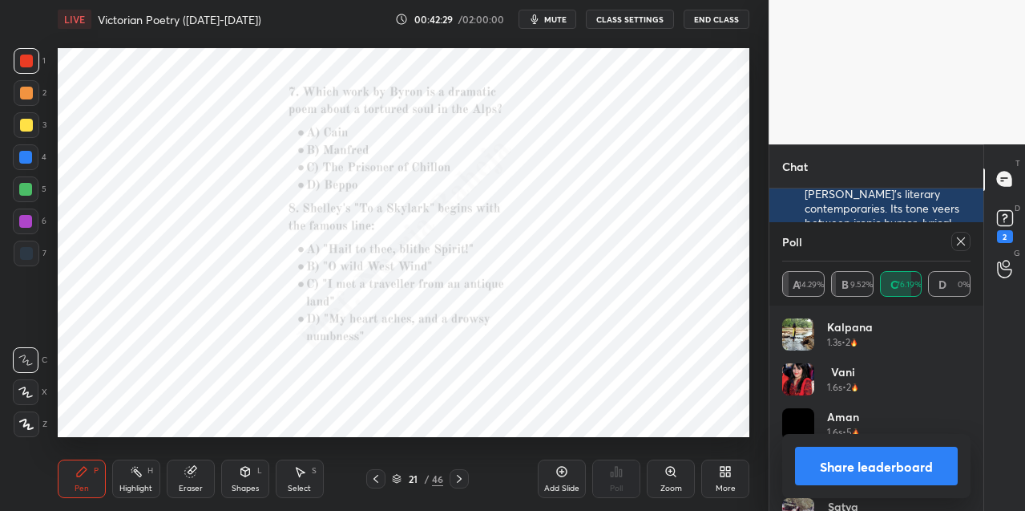
click at [676, 479] on div "Zoom" at bounding box center [671, 478] width 48 height 38
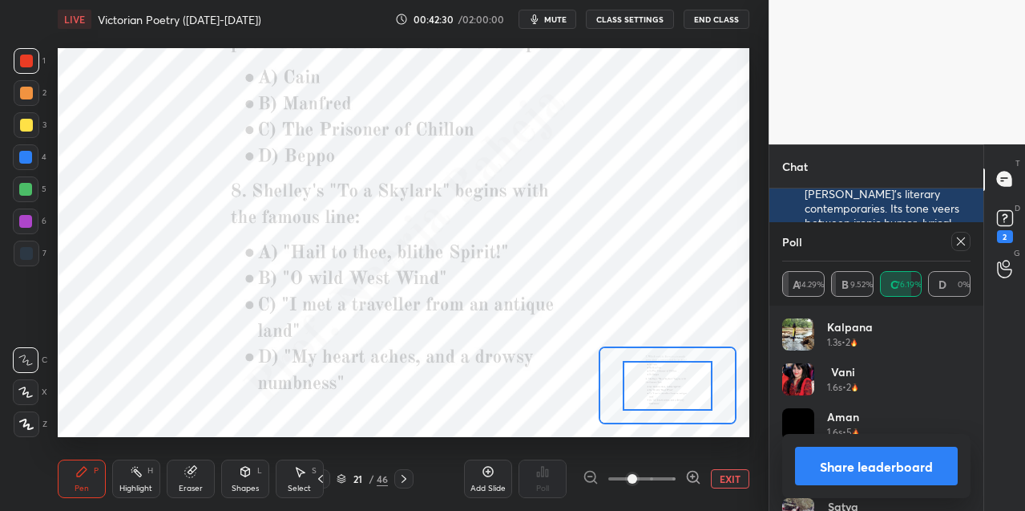
click at [677, 478] on div at bounding box center [642, 478] width 119 height 19
drag, startPoint x: 694, startPoint y: 473, endPoint x: 694, endPoint y: 441, distance: 32.1
click at [694, 472] on icon at bounding box center [693, 477] width 16 height 16
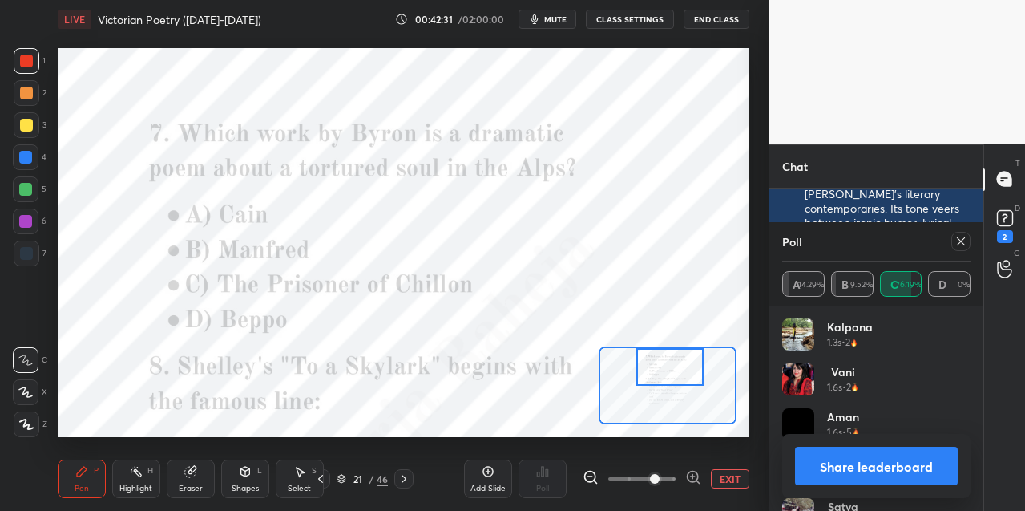
drag, startPoint x: 671, startPoint y: 378, endPoint x: 671, endPoint y: 369, distance: 9.6
click at [671, 366] on div at bounding box center [669, 367] width 67 height 38
click at [960, 242] on icon at bounding box center [961, 241] width 13 height 13
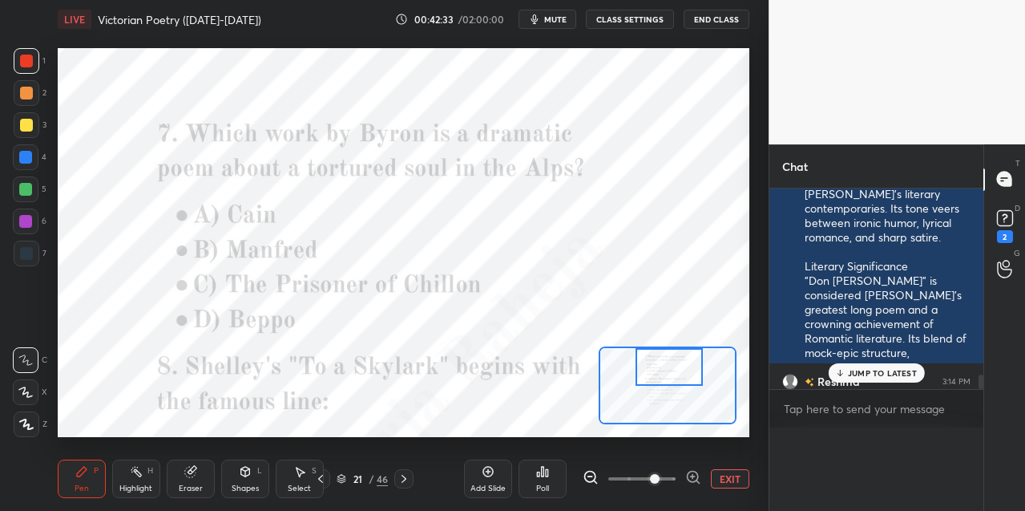
scroll to position [0, 5]
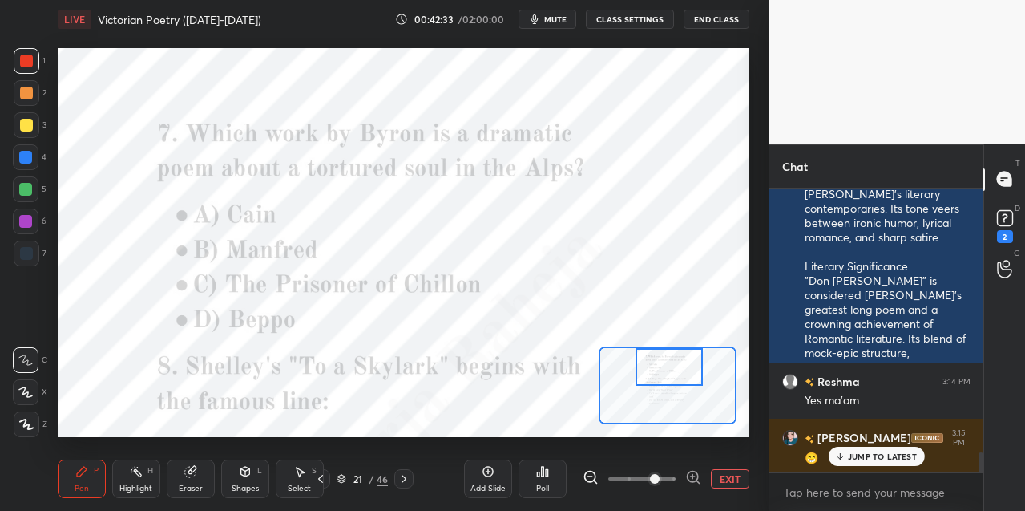
click at [546, 474] on icon at bounding box center [542, 471] width 13 height 13
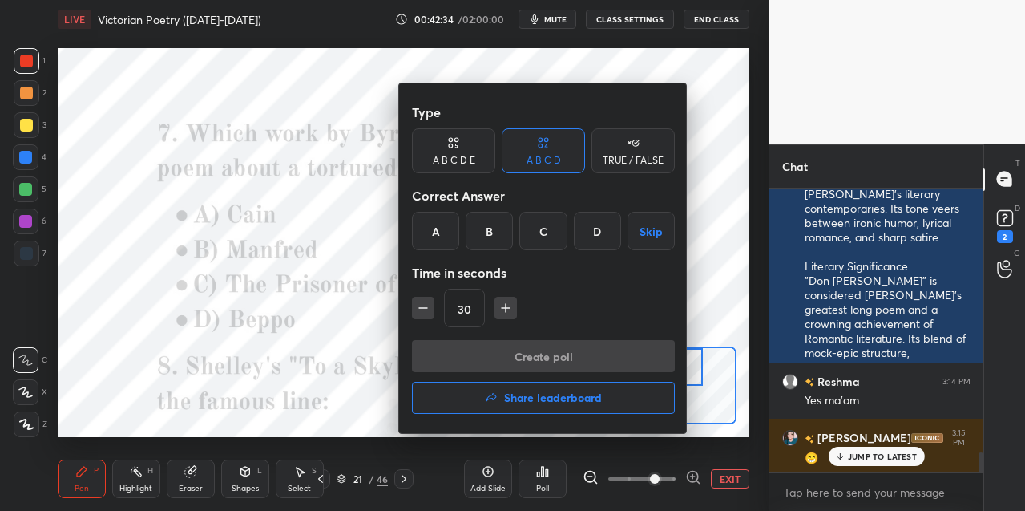
drag, startPoint x: 491, startPoint y: 231, endPoint x: 491, endPoint y: 240, distance: 9.7
click at [492, 230] on div "B" at bounding box center [489, 231] width 47 height 38
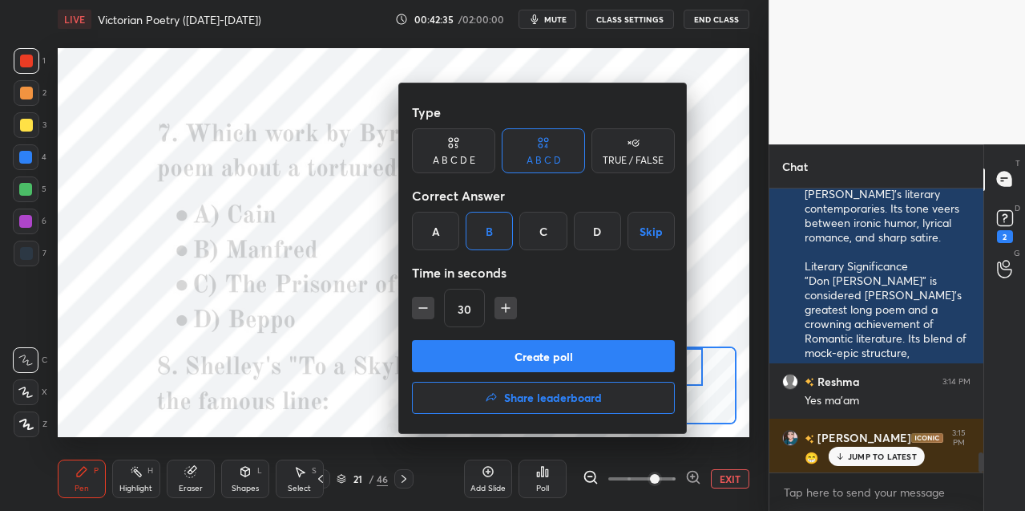
drag, startPoint x: 476, startPoint y: 345, endPoint x: 480, endPoint y: 333, distance: 13.4
click at [476, 345] on button "Create poll" at bounding box center [543, 356] width 263 height 32
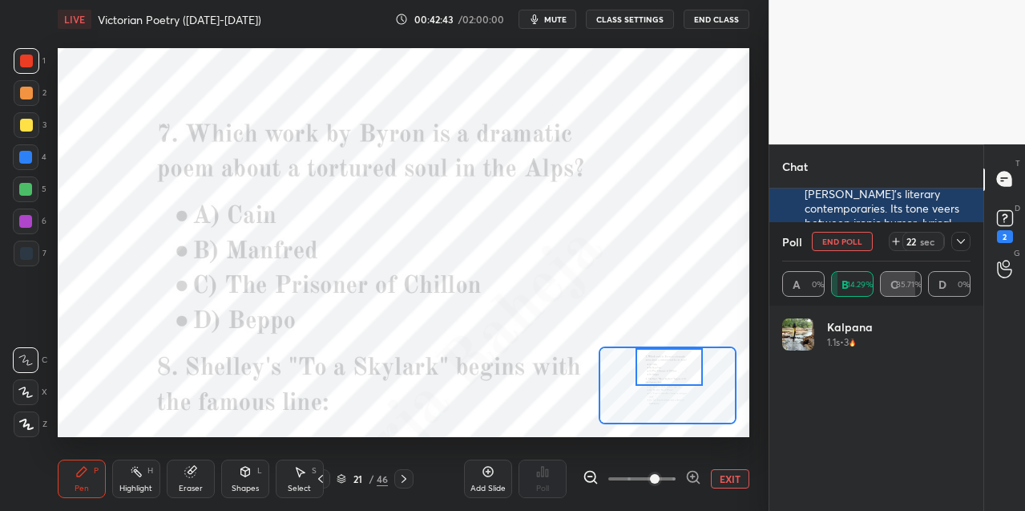
drag, startPoint x: 34, startPoint y: 158, endPoint x: 44, endPoint y: 156, distance: 9.8
click at [34, 158] on div at bounding box center [26, 157] width 26 height 26
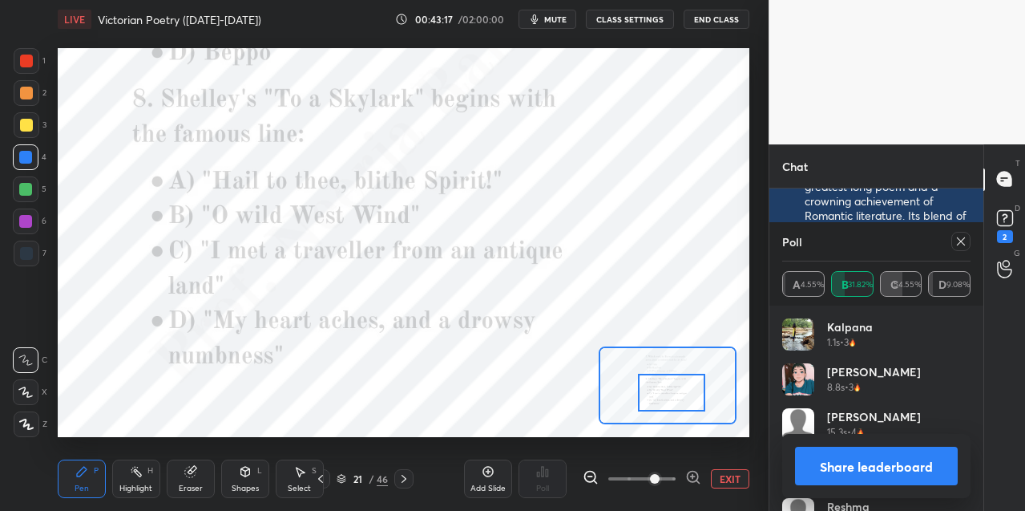
drag, startPoint x: 673, startPoint y: 370, endPoint x: 674, endPoint y: 395, distance: 24.9
click at [675, 396] on div at bounding box center [671, 393] width 67 height 38
drag, startPoint x: 959, startPoint y: 243, endPoint x: 934, endPoint y: 255, distance: 27.6
click at [957, 245] on icon at bounding box center [961, 241] width 8 height 8
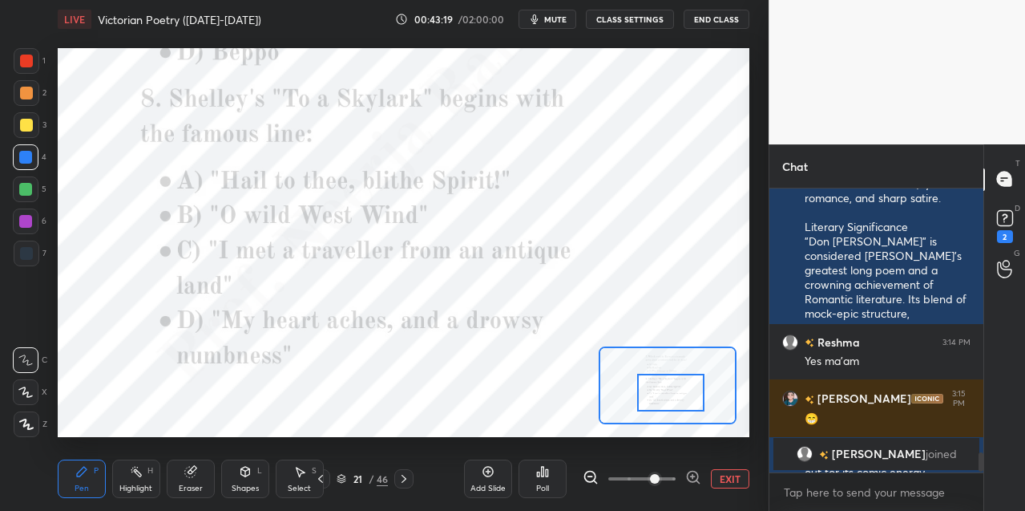
click at [543, 481] on div "Poll" at bounding box center [543, 478] width 48 height 38
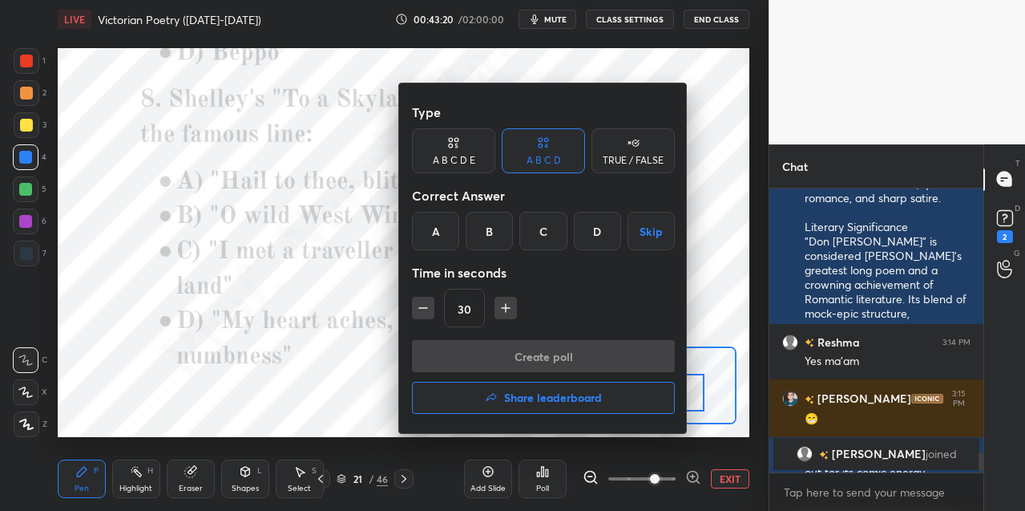
drag, startPoint x: 437, startPoint y: 235, endPoint x: 443, endPoint y: 291, distance: 56.5
click at [436, 236] on div "A" at bounding box center [435, 231] width 47 height 38
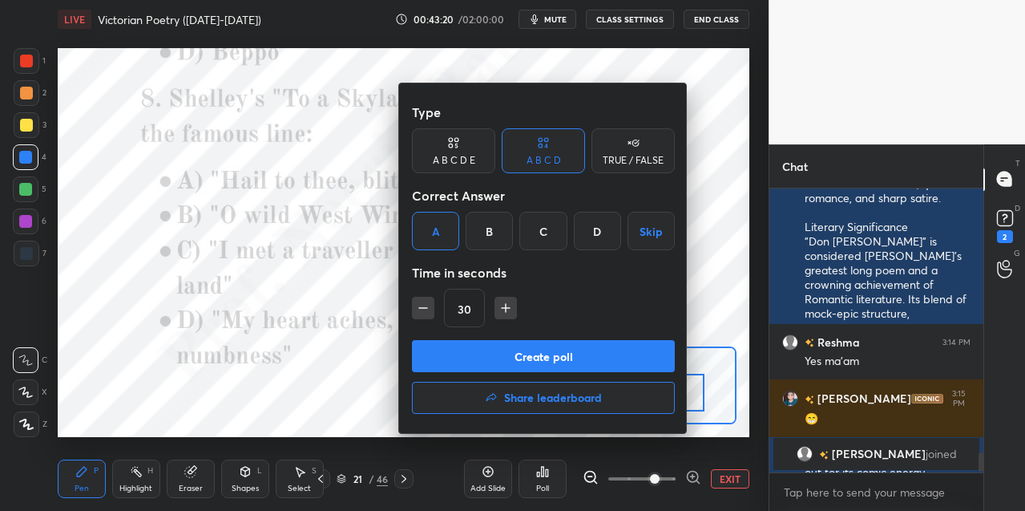
drag, startPoint x: 440, startPoint y: 358, endPoint x: 439, endPoint y: 242, distance: 116.2
click at [440, 356] on button "Create poll" at bounding box center [543, 356] width 263 height 32
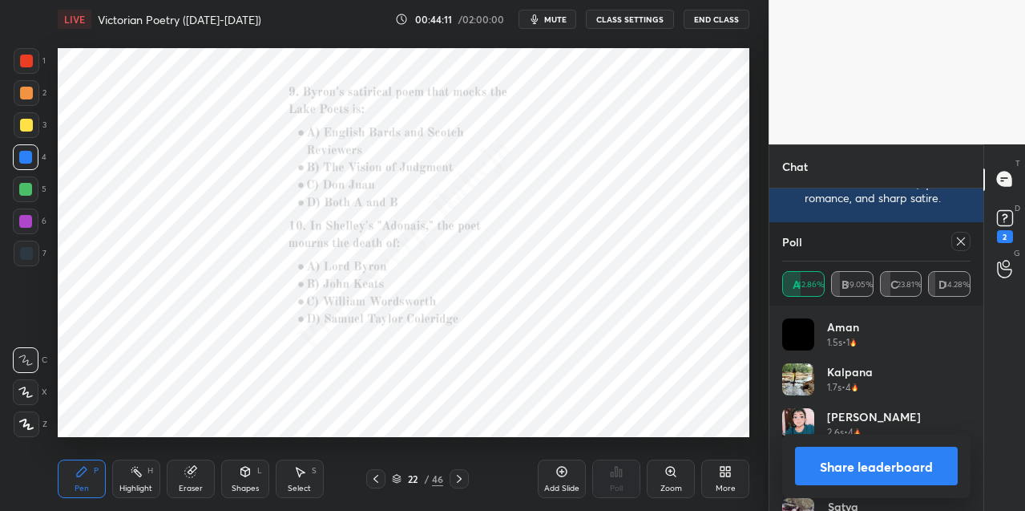
click at [675, 479] on div "Zoom" at bounding box center [671, 478] width 48 height 38
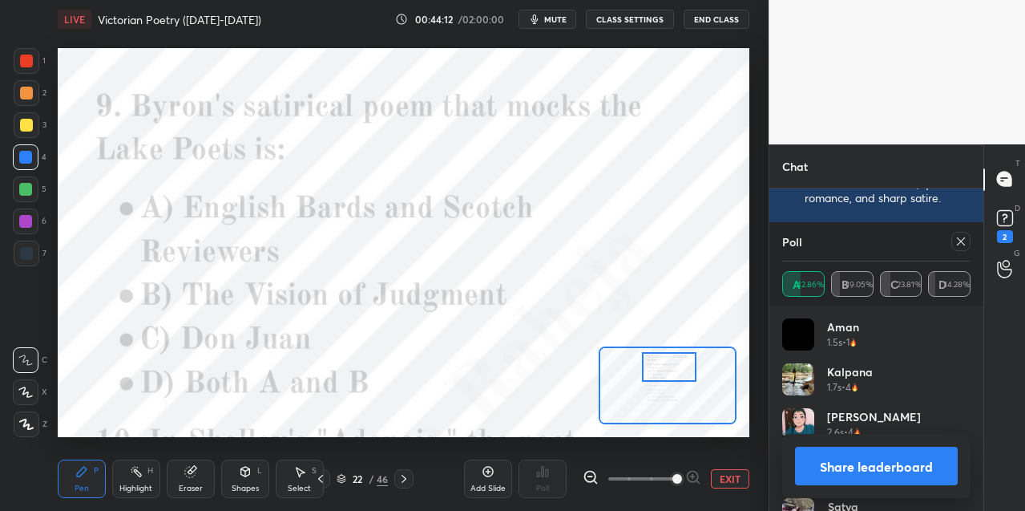
drag, startPoint x: 677, startPoint y: 385, endPoint x: 686, endPoint y: 366, distance: 21.2
click at [679, 366] on div at bounding box center [669, 367] width 54 height 30
click at [960, 243] on icon at bounding box center [961, 241] width 13 height 13
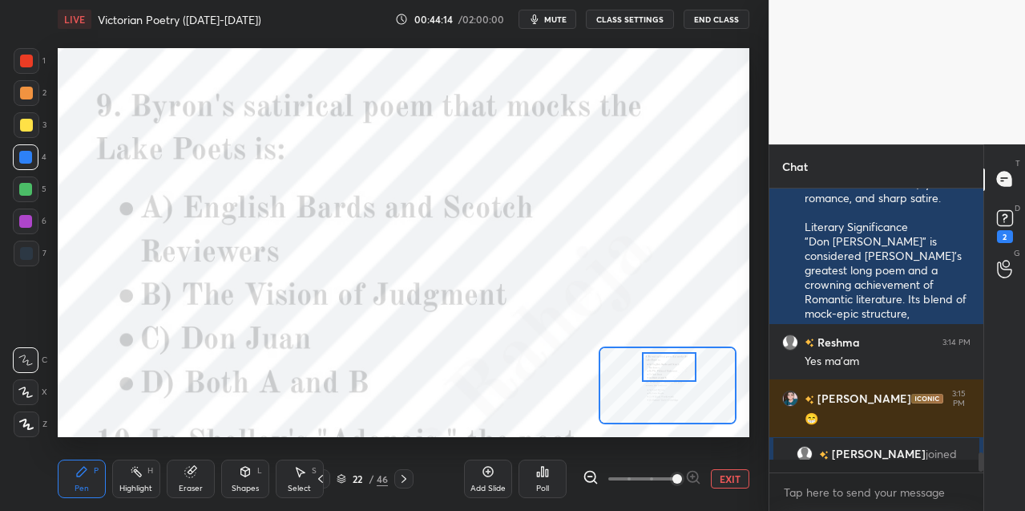
click at [542, 470] on icon at bounding box center [543, 471] width 2 height 10
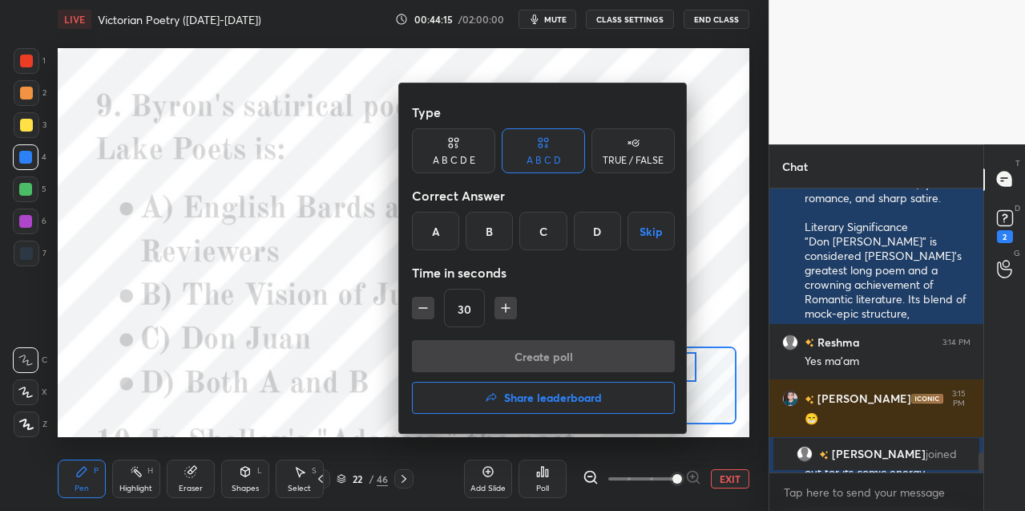
click at [598, 229] on div "D" at bounding box center [597, 231] width 47 height 38
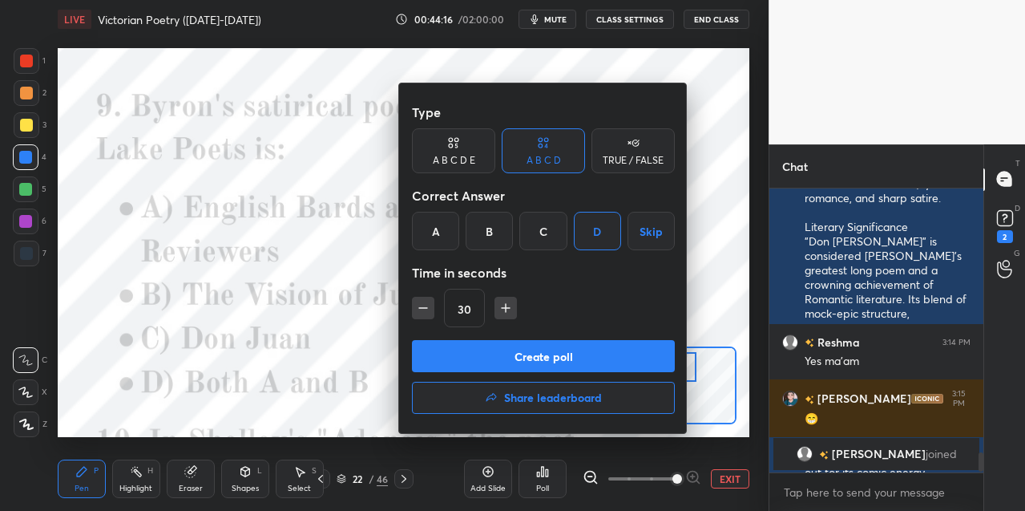
click at [511, 357] on button "Create poll" at bounding box center [543, 356] width 263 height 32
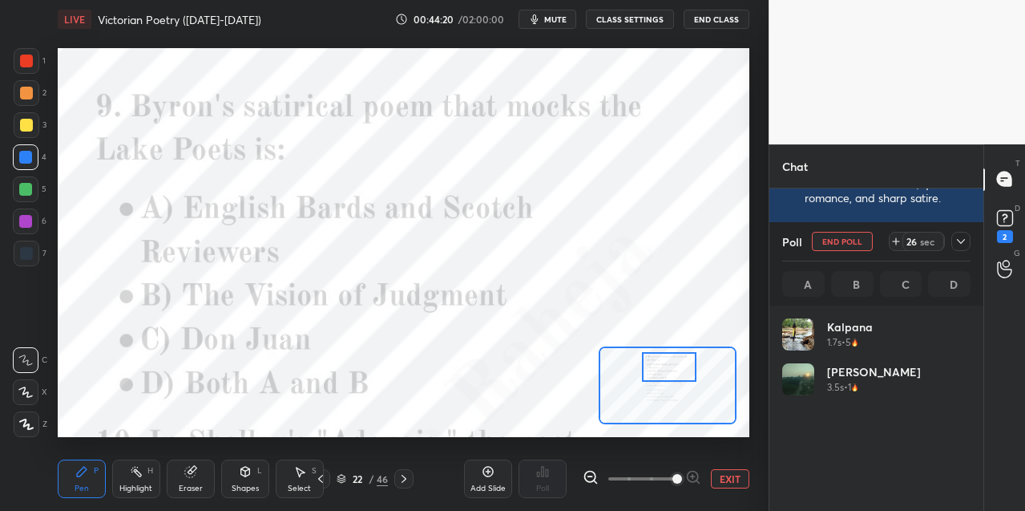
click at [27, 62] on div at bounding box center [26, 61] width 13 height 13
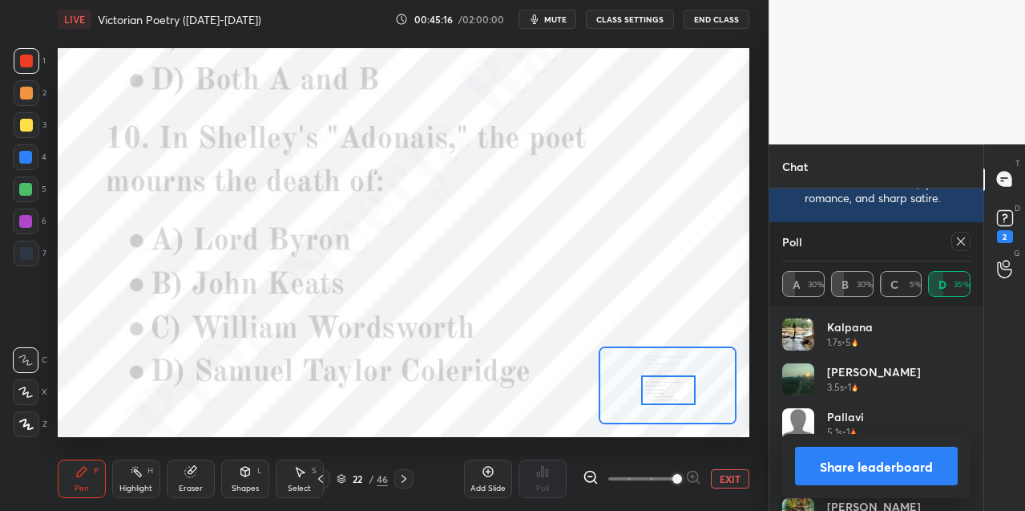
drag, startPoint x: 648, startPoint y: 372, endPoint x: 643, endPoint y: 395, distance: 23.7
click at [646, 395] on div at bounding box center [668, 390] width 54 height 30
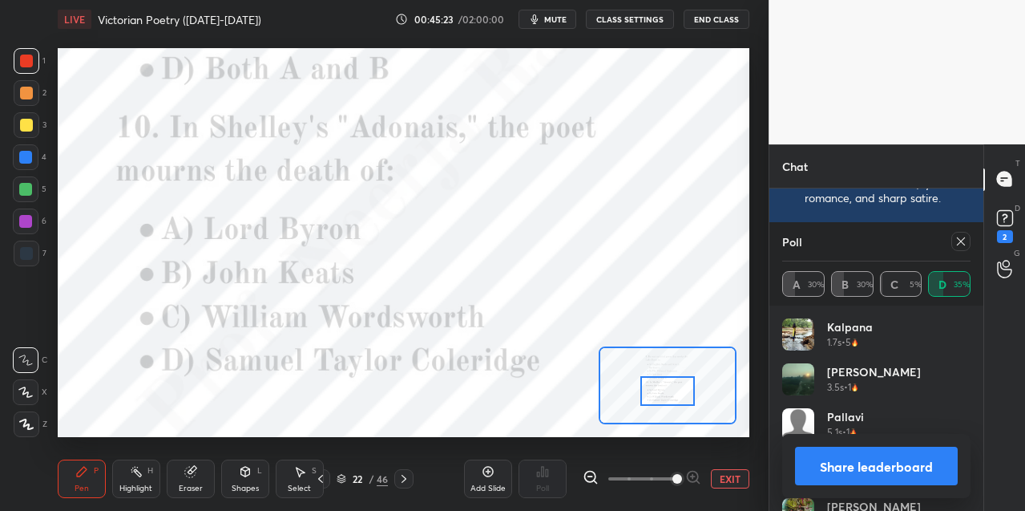
scroll to position [3916, 0]
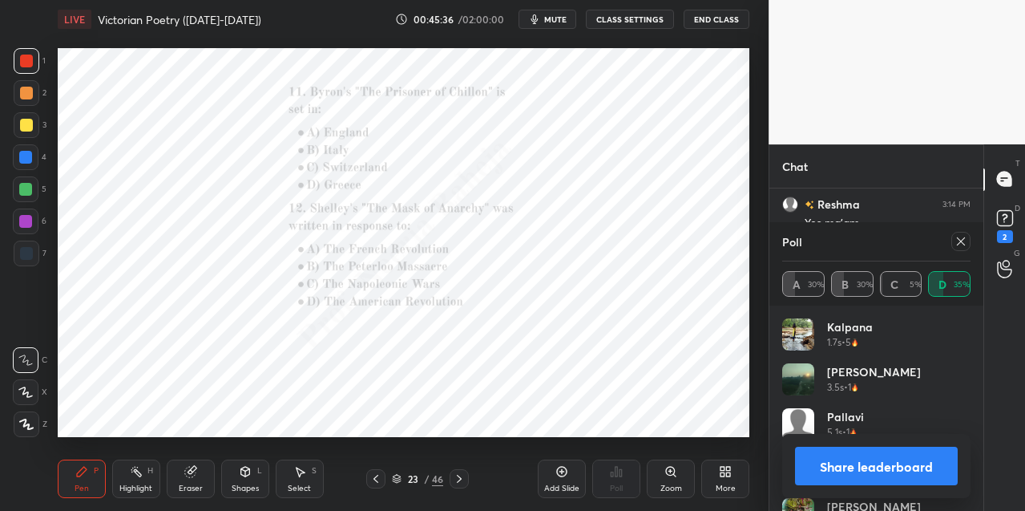
click at [673, 472] on icon at bounding box center [670, 471] width 13 height 13
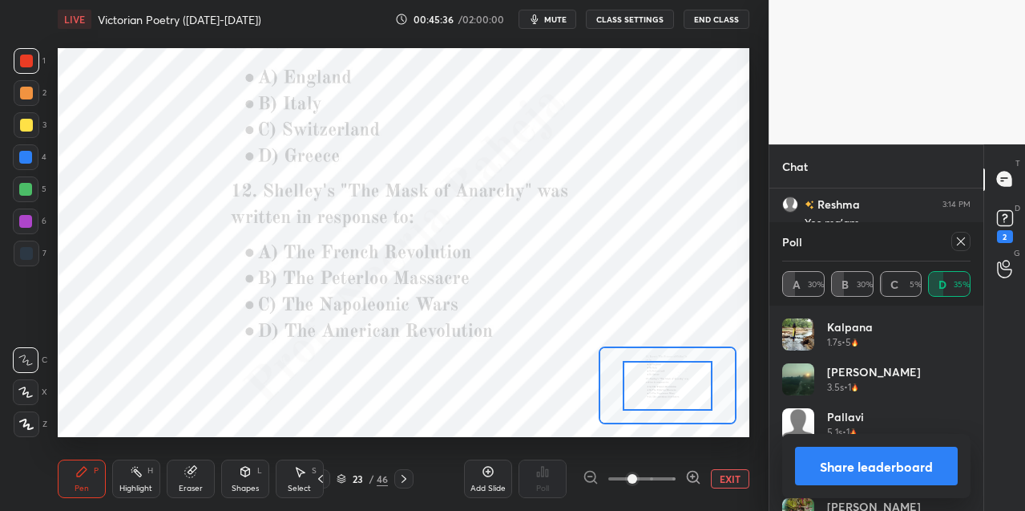
click at [672, 471] on span at bounding box center [641, 478] width 67 height 24
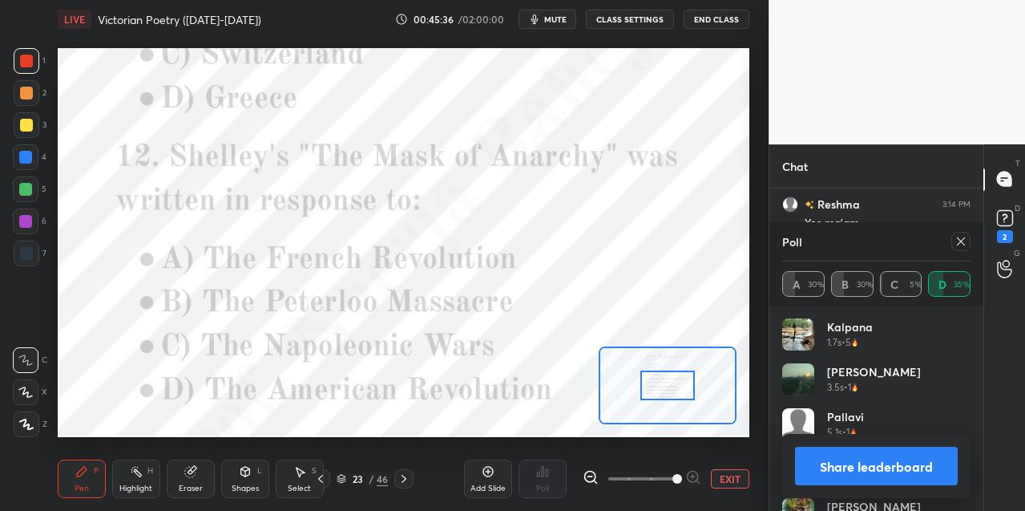
drag, startPoint x: 675, startPoint y: 470, endPoint x: 676, endPoint y: 447, distance: 22.5
click at [674, 474] on span at bounding box center [677, 479] width 10 height 10
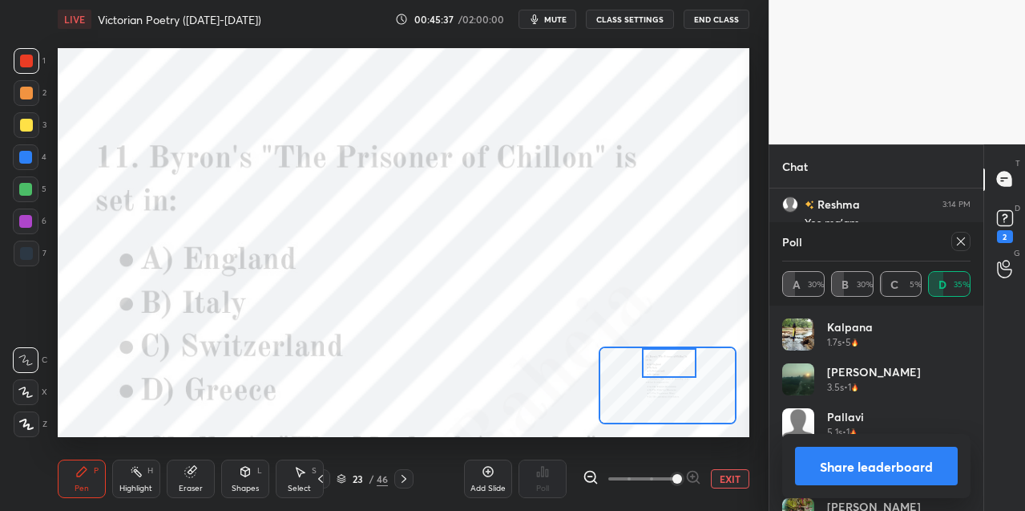
drag, startPoint x: 662, startPoint y: 383, endPoint x: 664, endPoint y: 364, distance: 19.4
click at [663, 361] on div at bounding box center [669, 363] width 54 height 30
click at [955, 244] on icon at bounding box center [961, 241] width 13 height 13
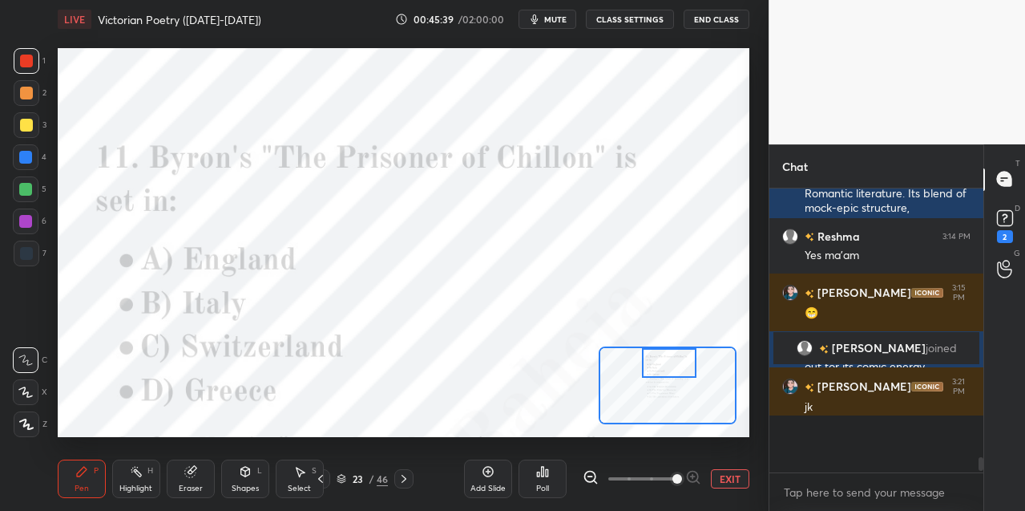
scroll to position [274, 208]
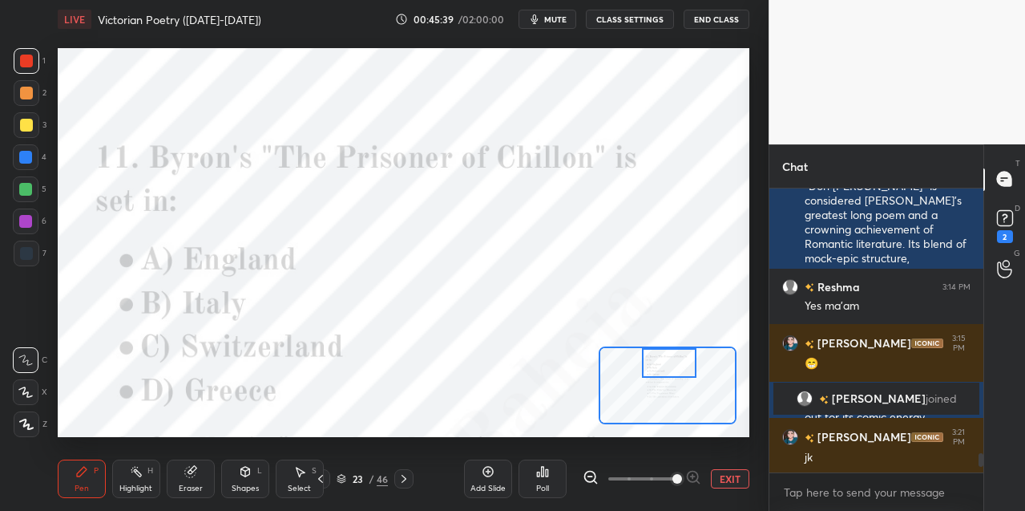
click at [545, 479] on div "Poll" at bounding box center [543, 478] width 48 height 38
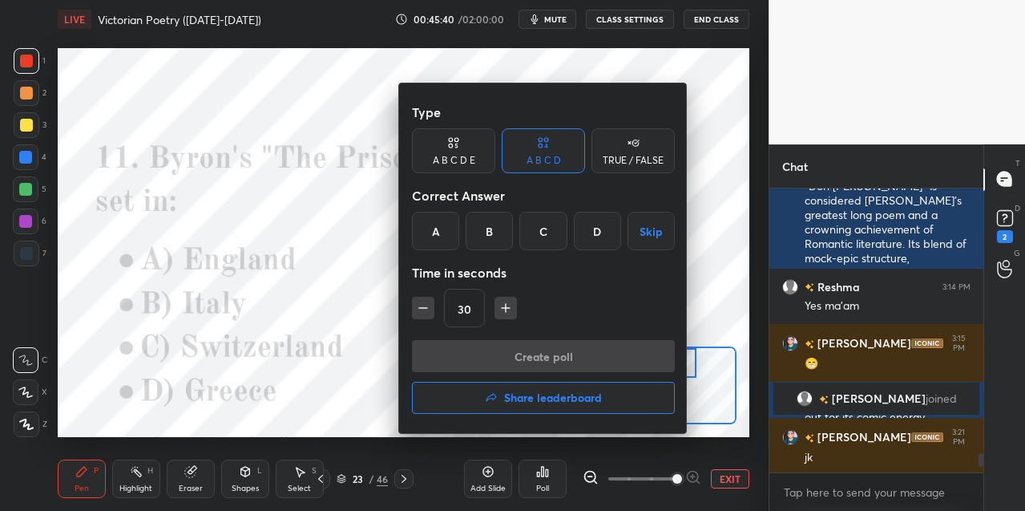
click at [540, 243] on div "C" at bounding box center [542, 231] width 47 height 38
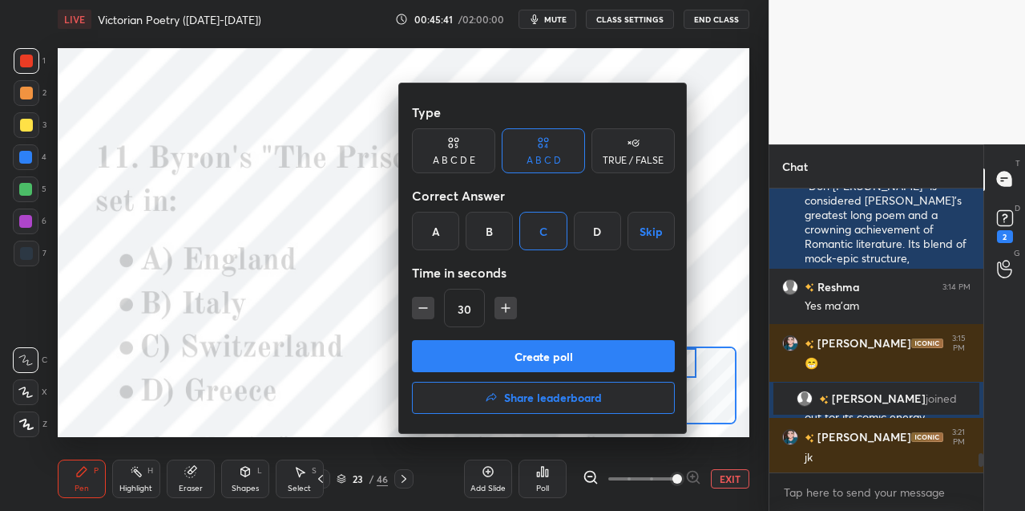
drag, startPoint x: 512, startPoint y: 356, endPoint x: 507, endPoint y: 334, distance: 22.2
click at [511, 355] on button "Create poll" at bounding box center [543, 356] width 263 height 32
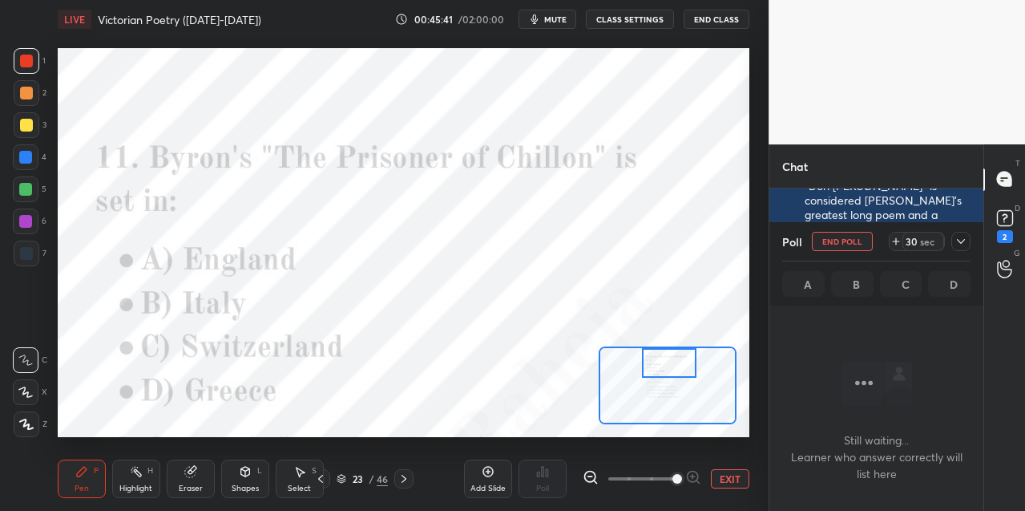
scroll to position [63, 208]
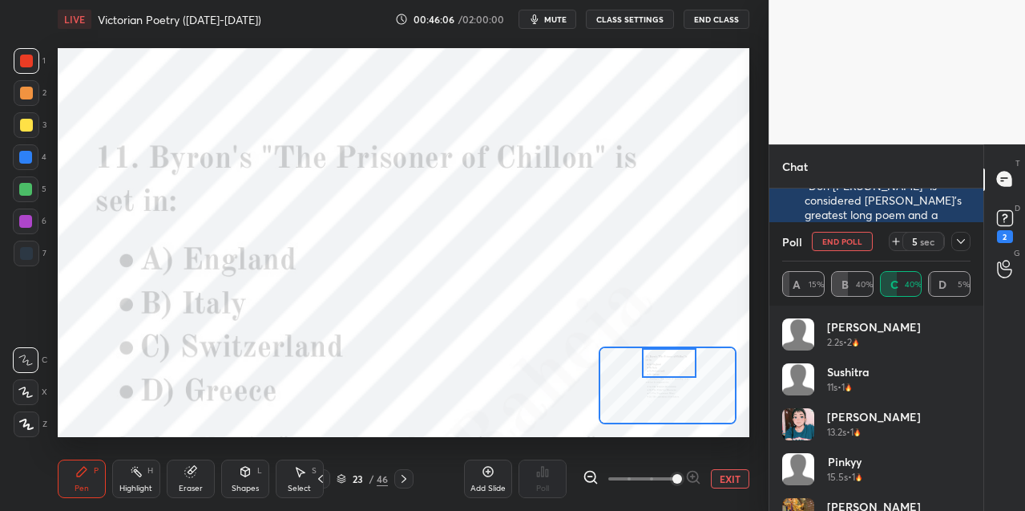
click at [29, 160] on div at bounding box center [25, 157] width 13 height 13
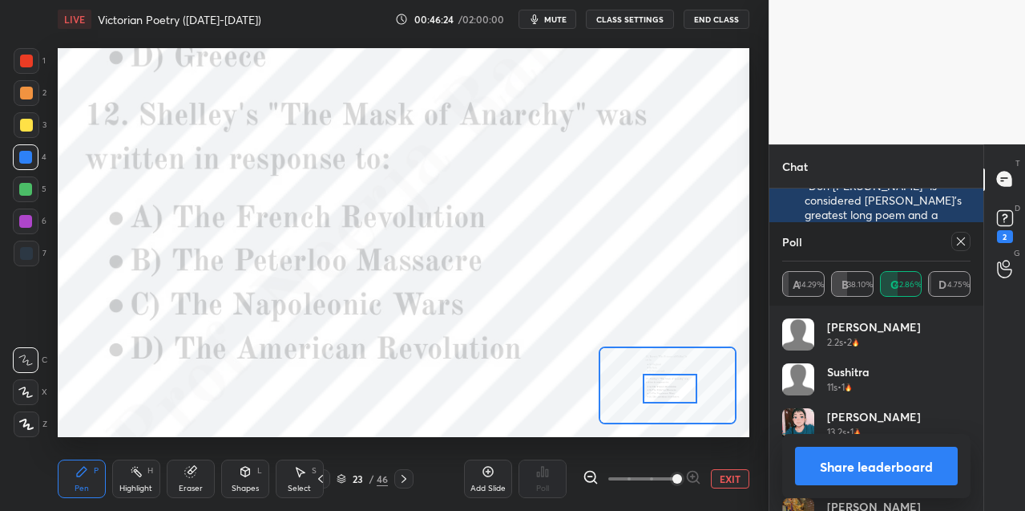
drag, startPoint x: 662, startPoint y: 360, endPoint x: 662, endPoint y: 384, distance: 24.0
click at [662, 386] on div at bounding box center [670, 389] width 54 height 30
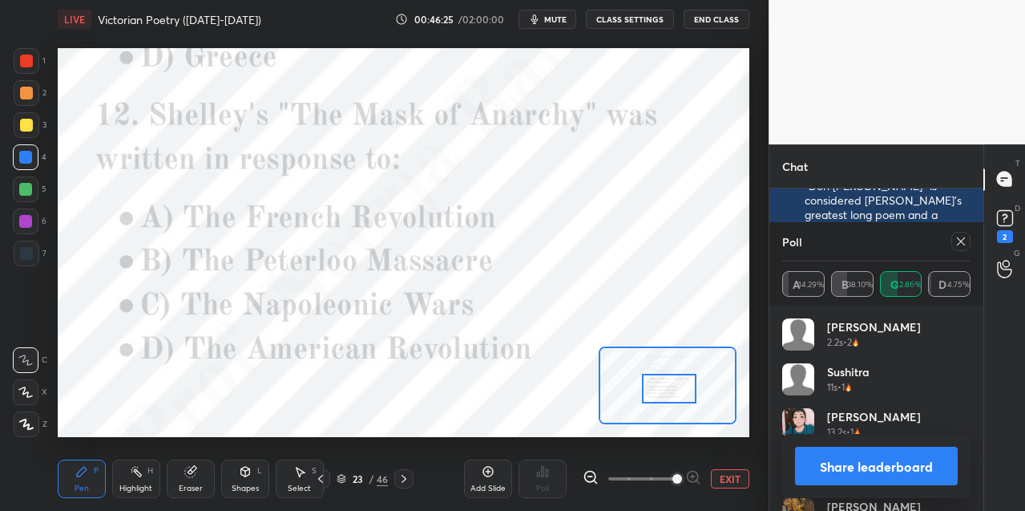
drag, startPoint x: 955, startPoint y: 242, endPoint x: 850, endPoint y: 281, distance: 111.8
click at [953, 244] on div at bounding box center [960, 241] width 19 height 19
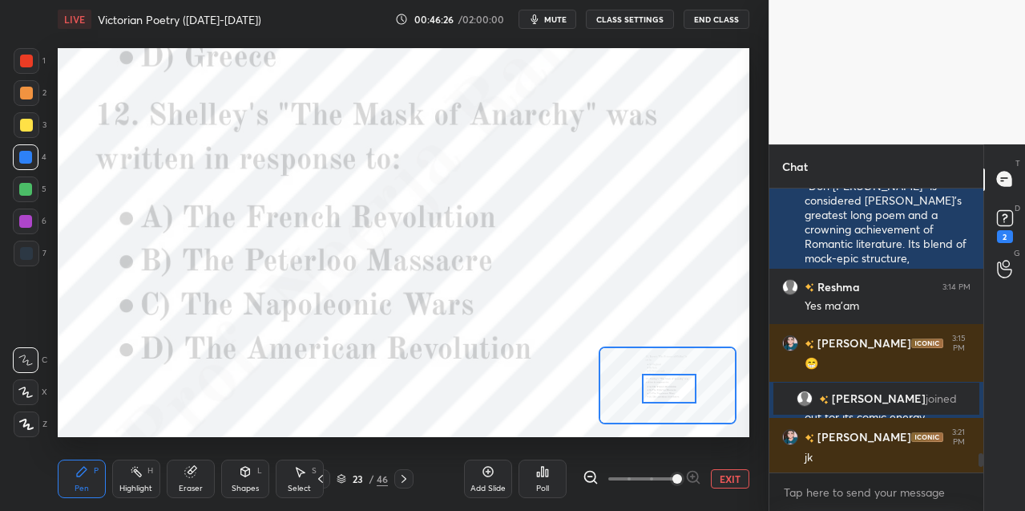
click at [539, 469] on icon at bounding box center [542, 471] width 13 height 13
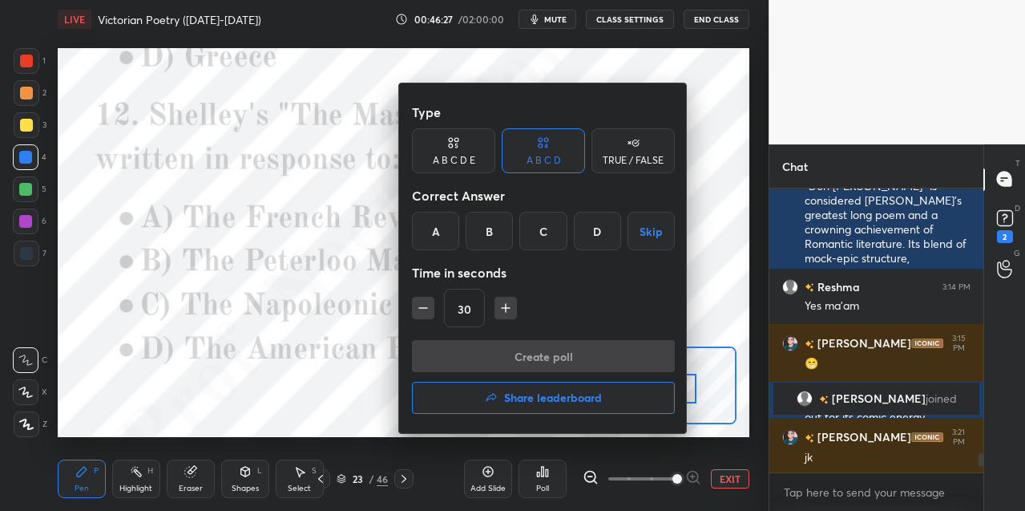
drag, startPoint x: 483, startPoint y: 230, endPoint x: 474, endPoint y: 289, distance: 60.0
click at [483, 233] on div "B" at bounding box center [489, 231] width 47 height 38
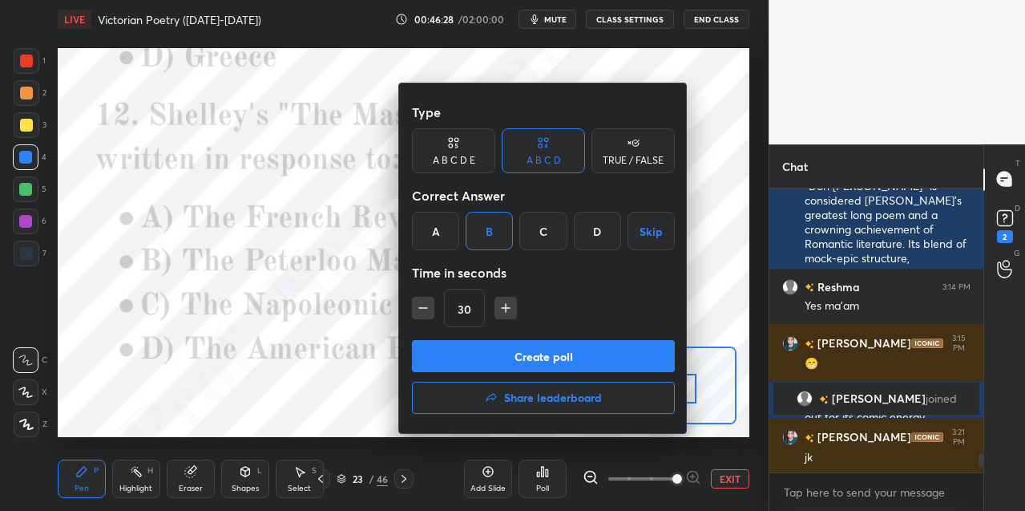
drag, startPoint x: 450, startPoint y: 360, endPoint x: 462, endPoint y: 309, distance: 51.9
click at [446, 358] on button "Create poll" at bounding box center [543, 356] width 263 height 32
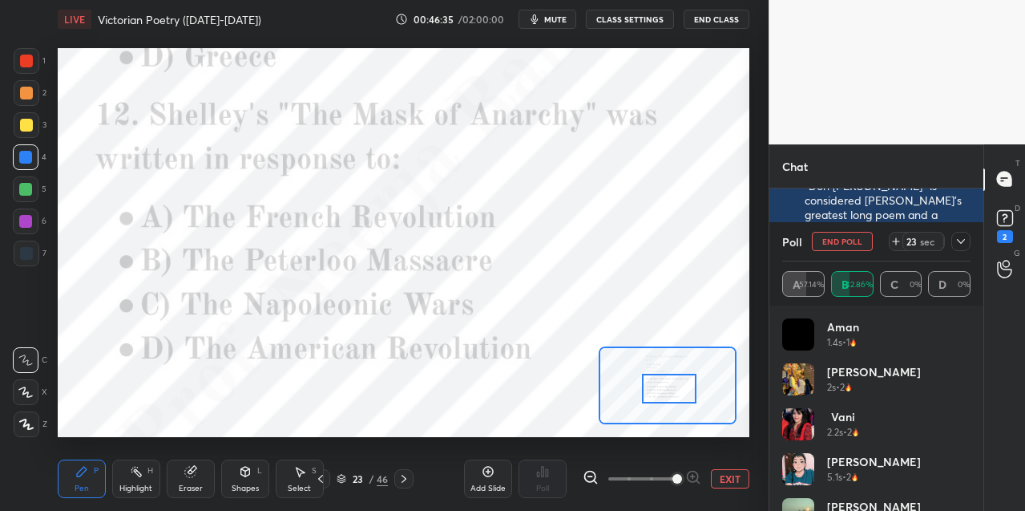
click at [28, 220] on div at bounding box center [25, 221] width 13 height 13
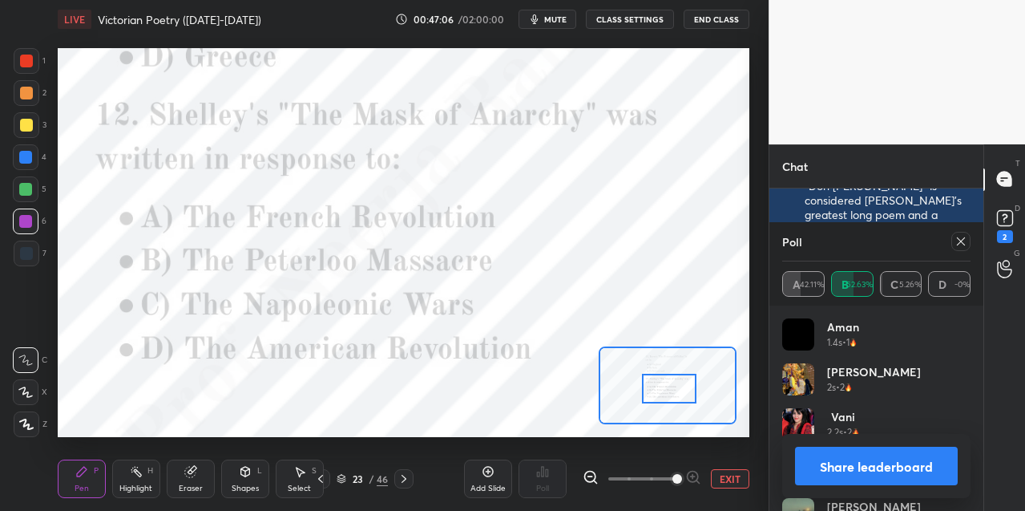
click at [402, 476] on icon at bounding box center [404, 478] width 13 height 13
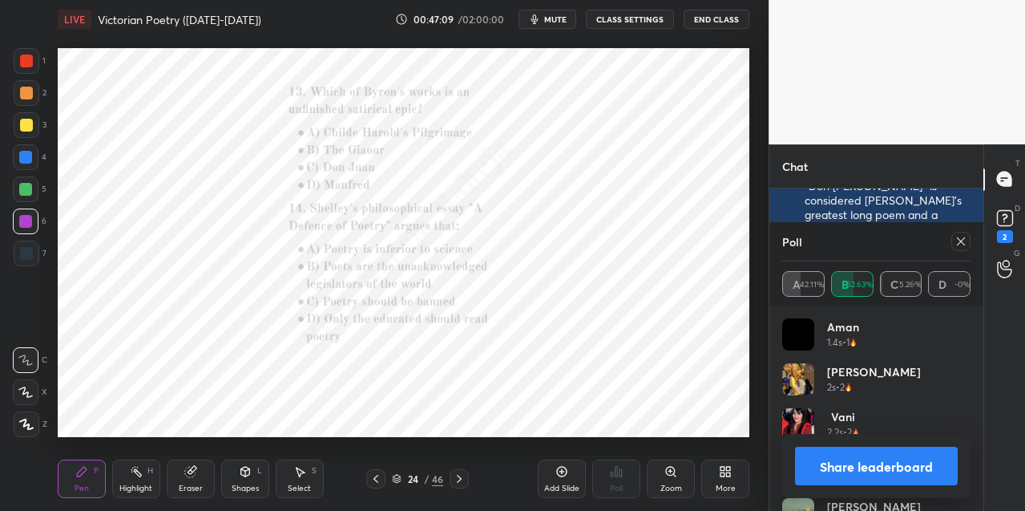
click at [674, 475] on icon at bounding box center [670, 471] width 13 height 13
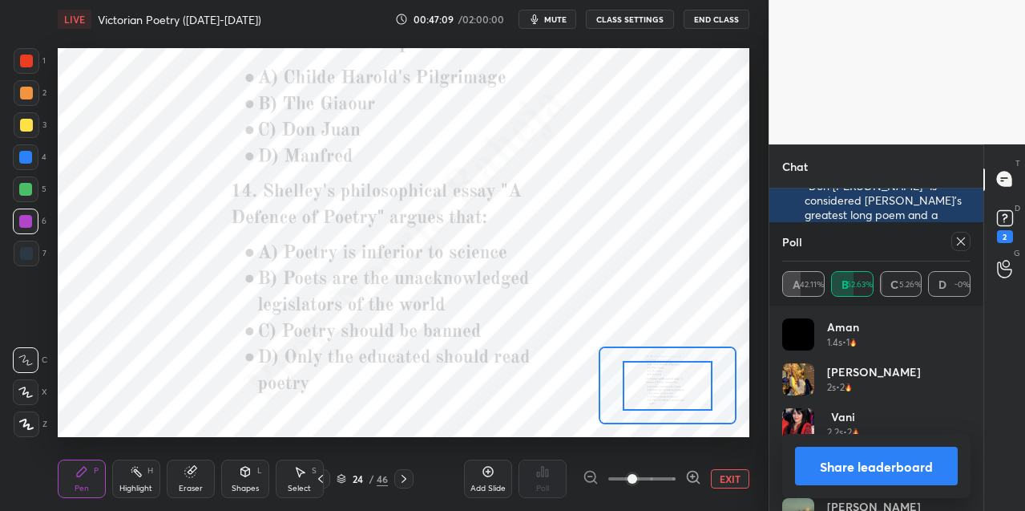
click at [673, 475] on span at bounding box center [641, 478] width 67 height 24
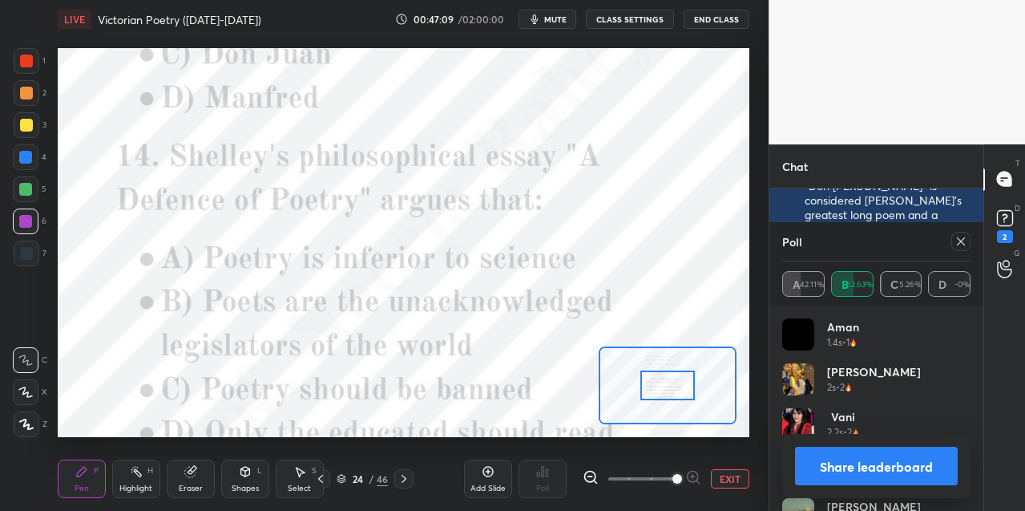
click at [681, 475] on span at bounding box center [677, 479] width 10 height 10
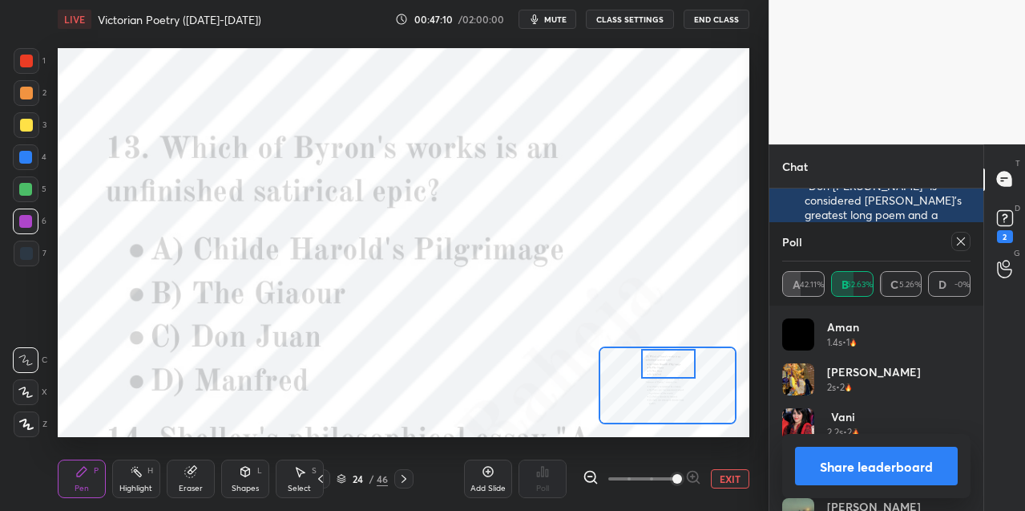
drag, startPoint x: 679, startPoint y: 371, endPoint x: 676, endPoint y: 362, distance: 9.4
click at [677, 361] on div at bounding box center [668, 364] width 54 height 30
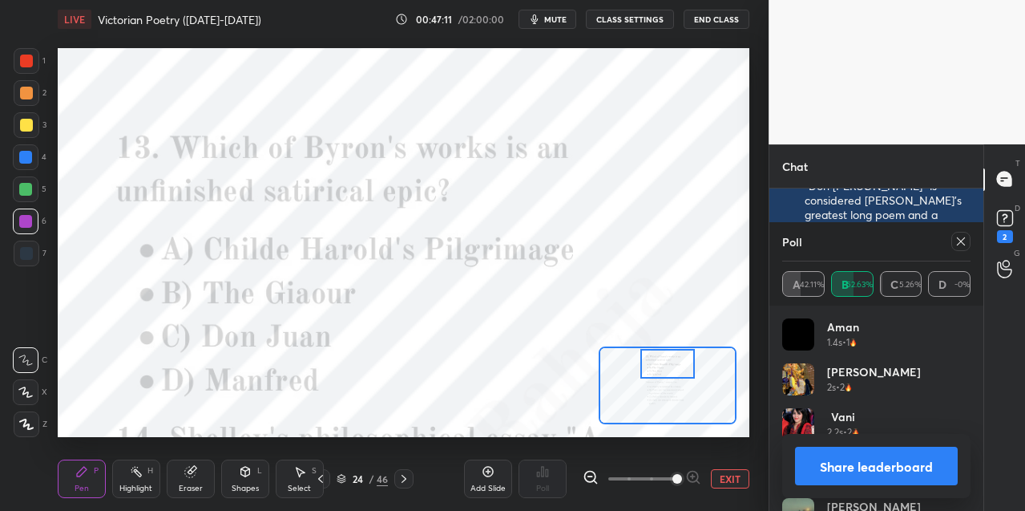
click at [959, 242] on icon at bounding box center [961, 241] width 13 height 13
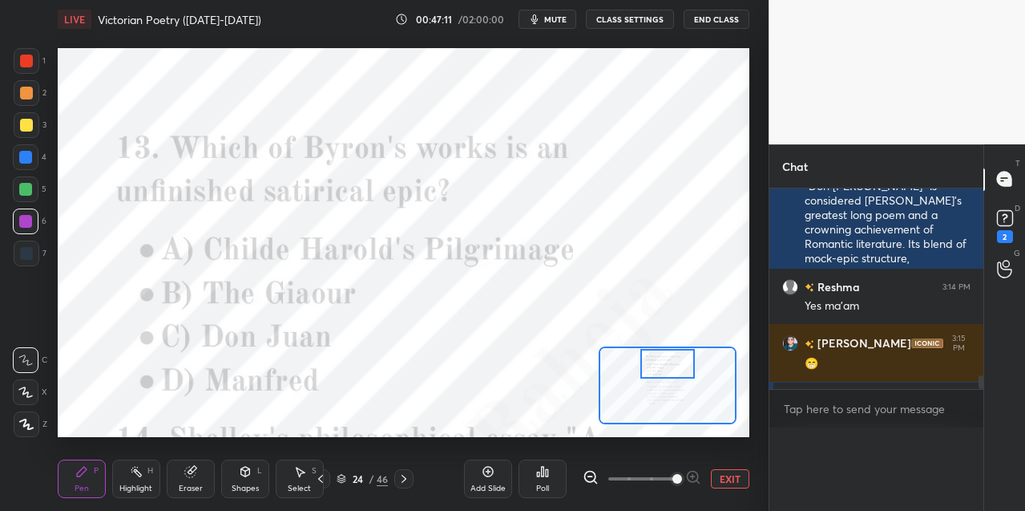
scroll to position [5, 5]
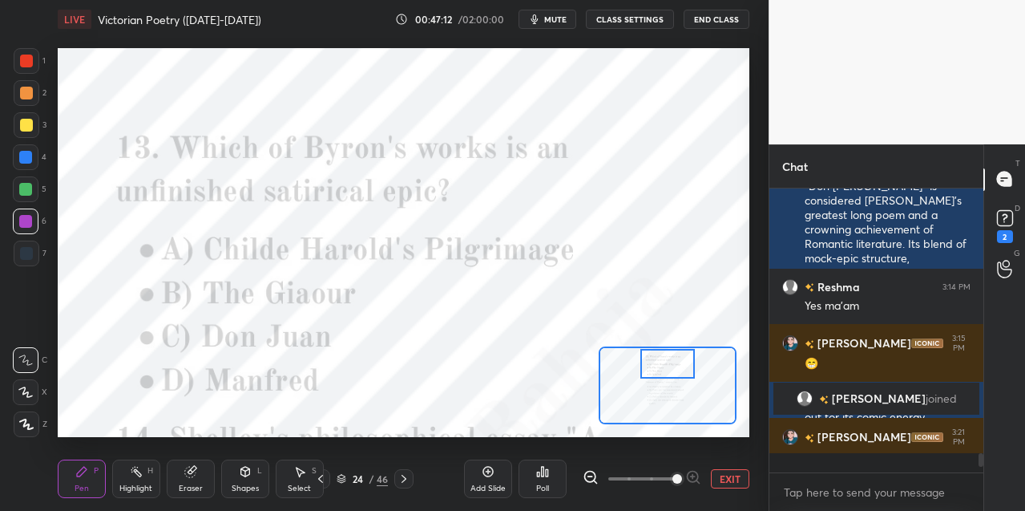
click at [540, 475] on icon at bounding box center [542, 471] width 13 height 13
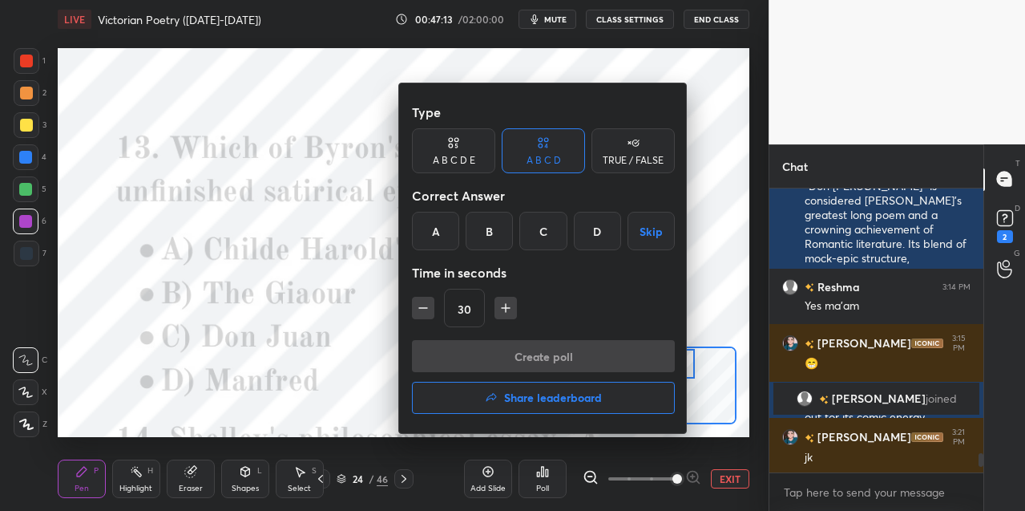
click at [549, 232] on div "C" at bounding box center [542, 231] width 47 height 38
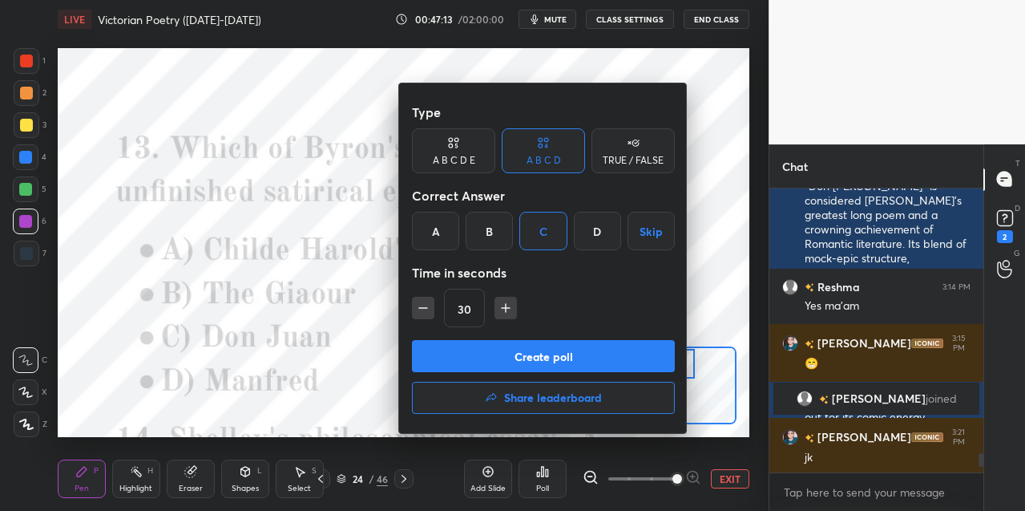
click at [501, 349] on button "Create poll" at bounding box center [543, 356] width 263 height 32
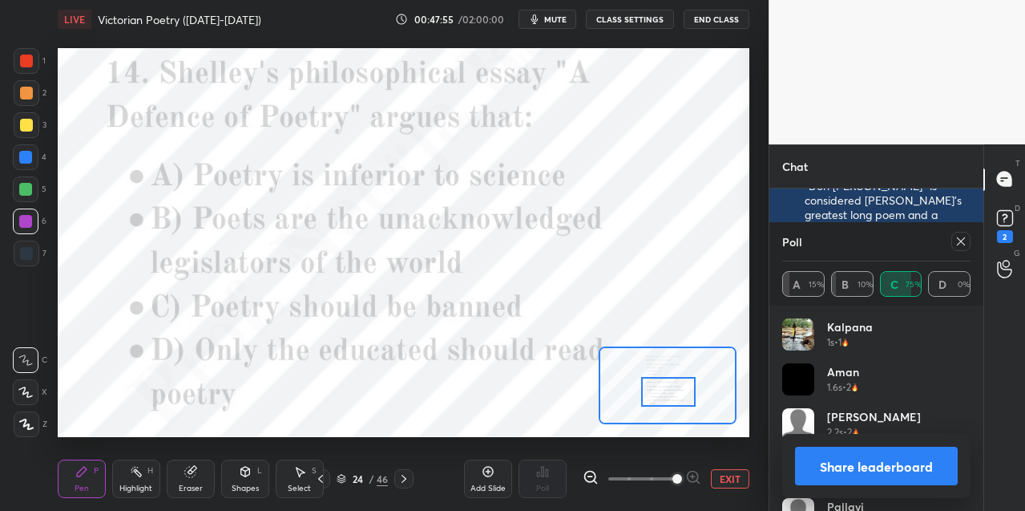
drag, startPoint x: 665, startPoint y: 369, endPoint x: 666, endPoint y: 399, distance: 30.5
click at [666, 398] on div at bounding box center [668, 392] width 54 height 30
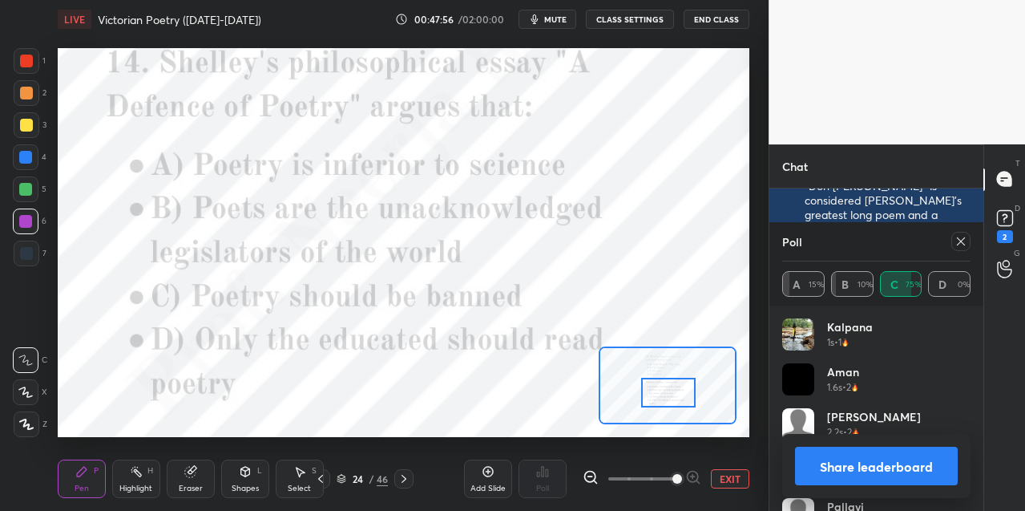
click at [959, 243] on icon at bounding box center [961, 241] width 8 height 8
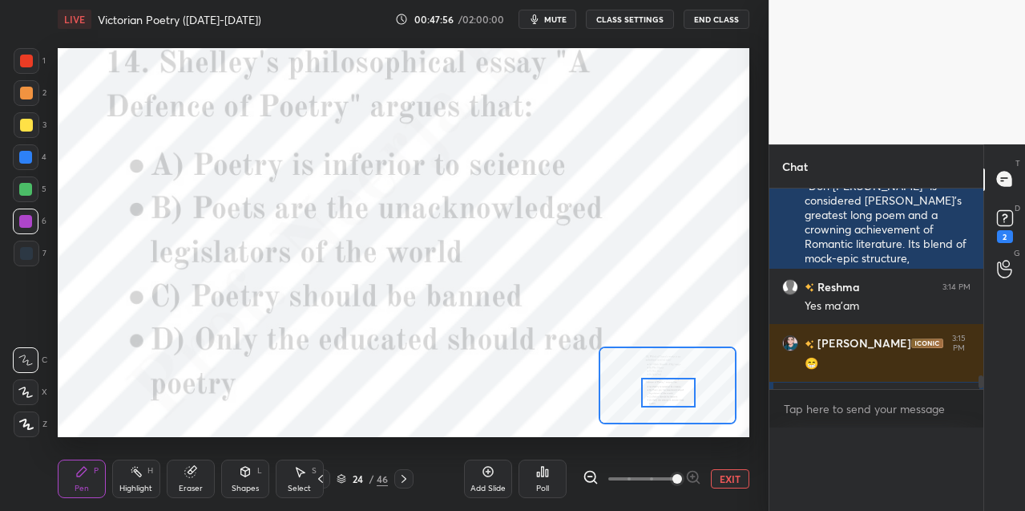
scroll to position [0, 0]
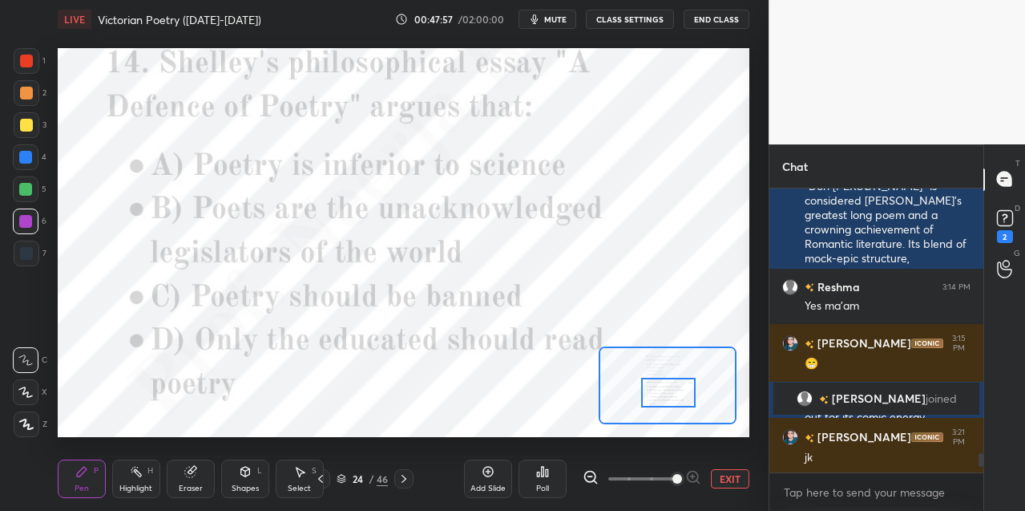
click at [548, 477] on div "Poll" at bounding box center [543, 478] width 48 height 38
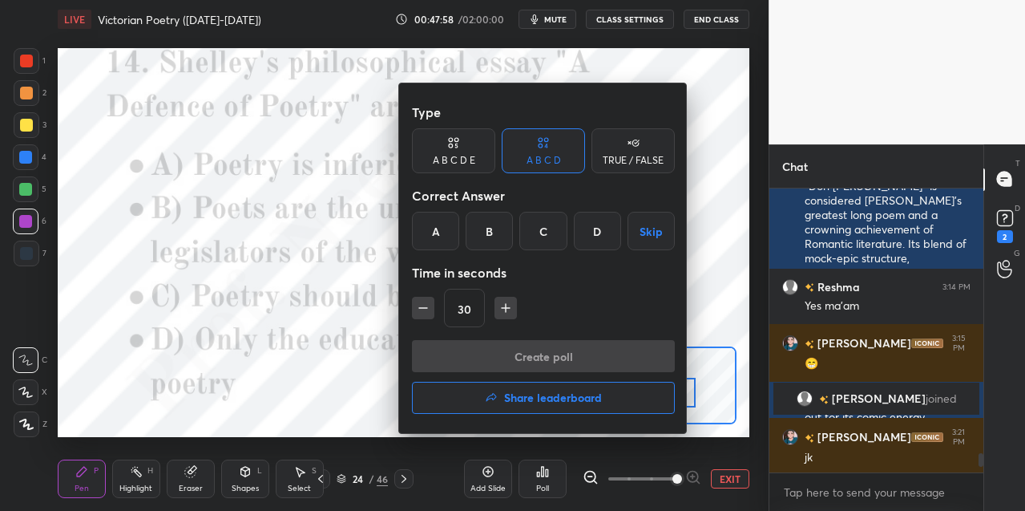
click at [491, 236] on div "B" at bounding box center [489, 231] width 47 height 38
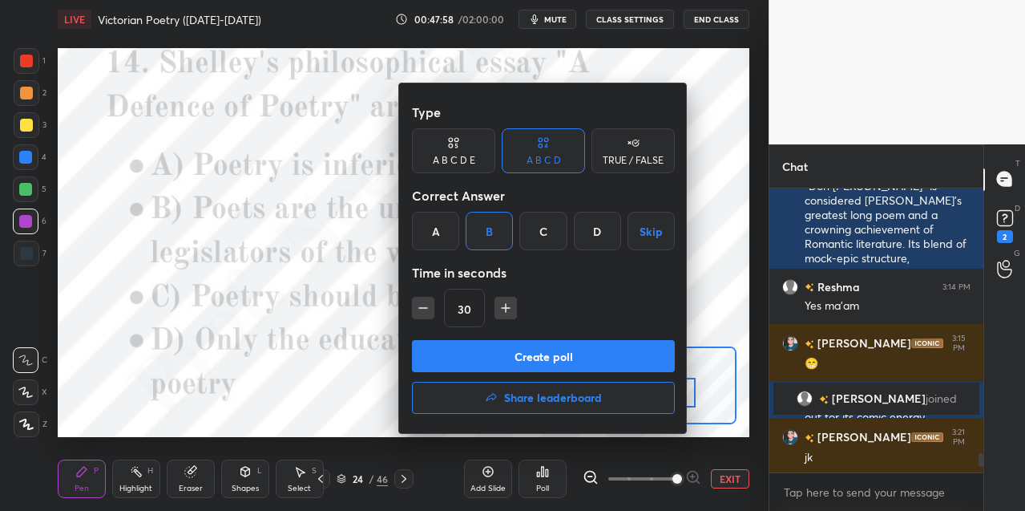
click at [487, 353] on button "Create poll" at bounding box center [543, 356] width 263 height 32
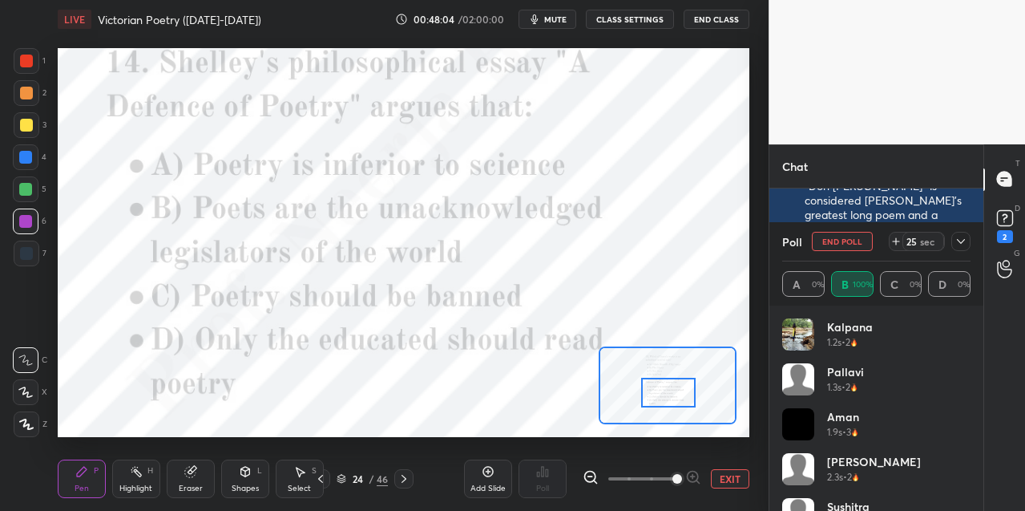
drag, startPoint x: 32, startPoint y: 63, endPoint x: 50, endPoint y: 67, distance: 18.3
click at [34, 63] on div at bounding box center [27, 61] width 26 height 26
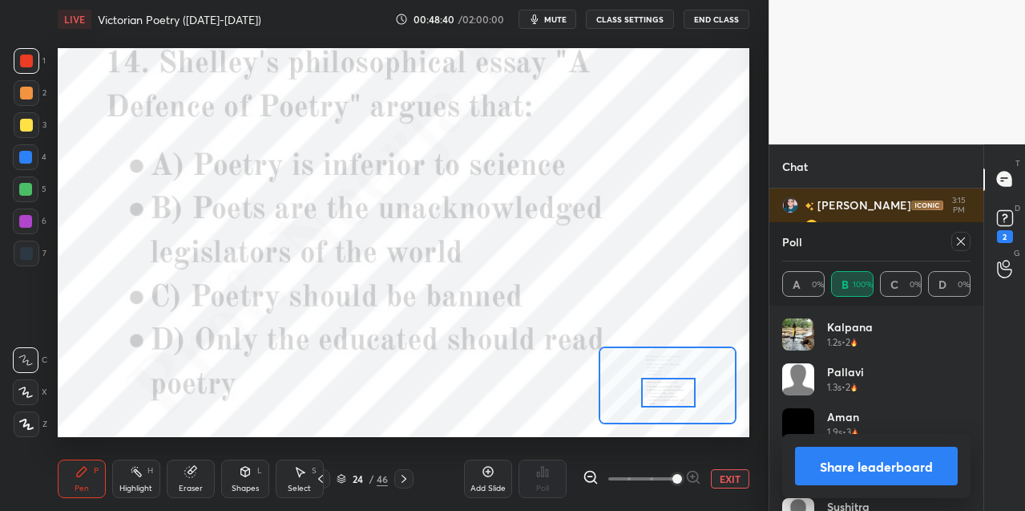
scroll to position [6, 6]
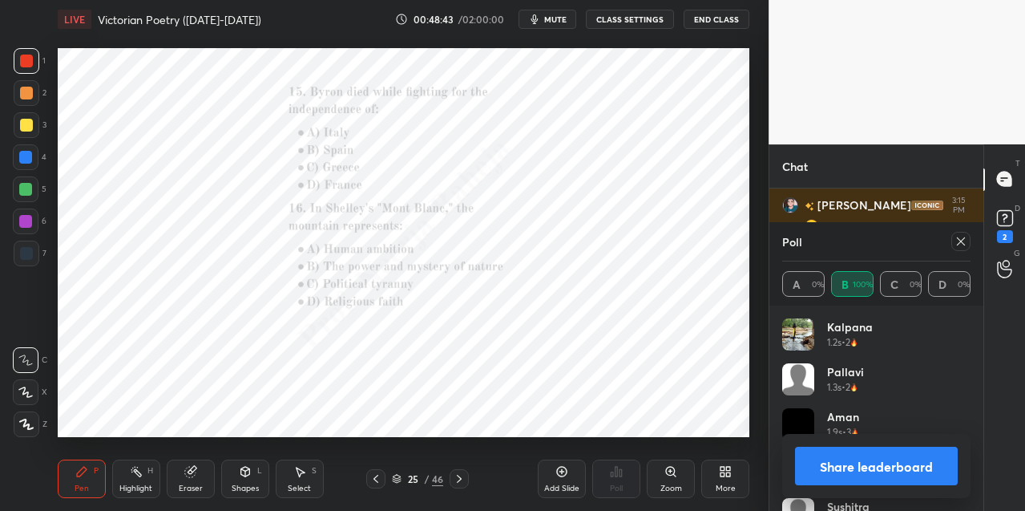
click at [672, 479] on div "Zoom" at bounding box center [671, 478] width 48 height 38
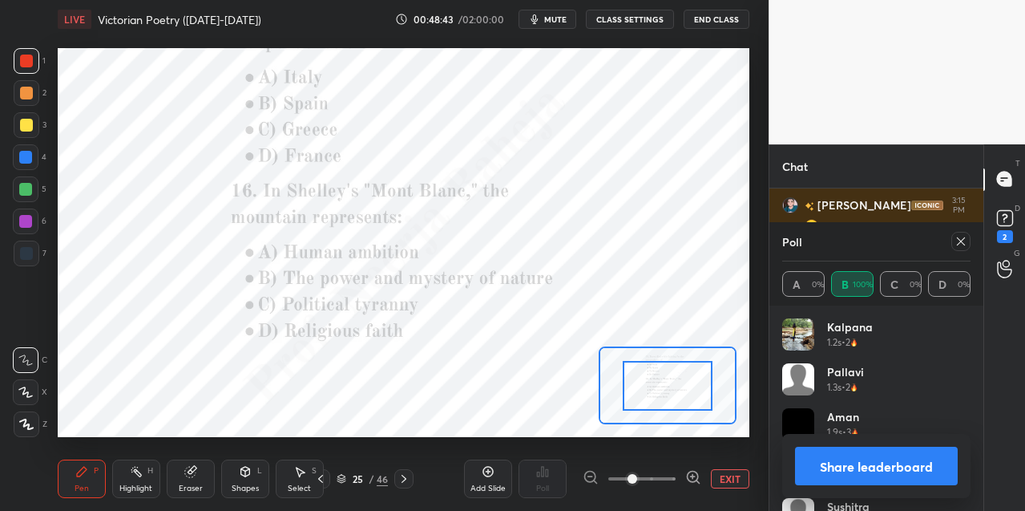
click at [672, 478] on span at bounding box center [641, 478] width 67 height 24
click at [637, 478] on span at bounding box center [633, 479] width 10 height 10
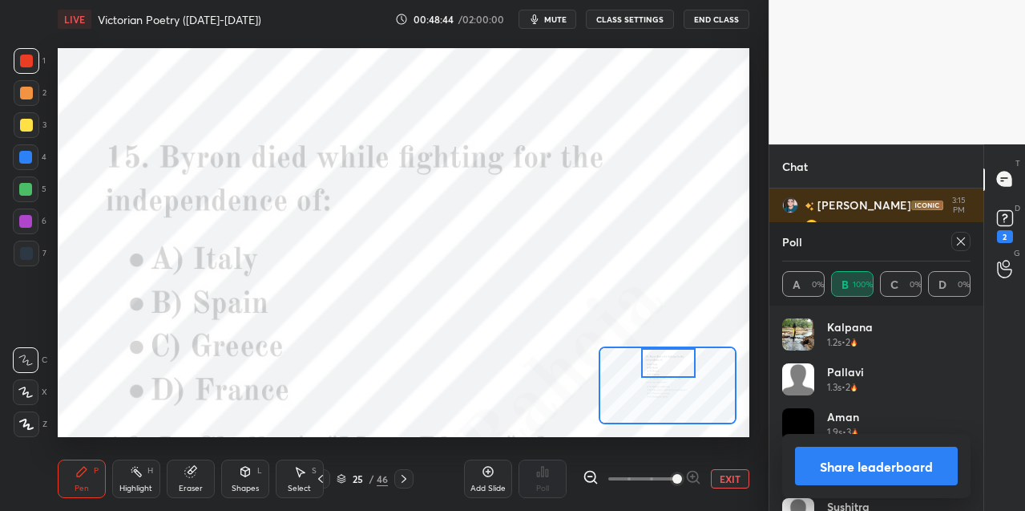
drag, startPoint x: 657, startPoint y: 384, endPoint x: 658, endPoint y: 359, distance: 24.9
click at [659, 359] on div at bounding box center [668, 363] width 54 height 30
drag, startPoint x: 959, startPoint y: 244, endPoint x: 783, endPoint y: 342, distance: 201.6
click at [957, 246] on icon at bounding box center [961, 241] width 13 height 13
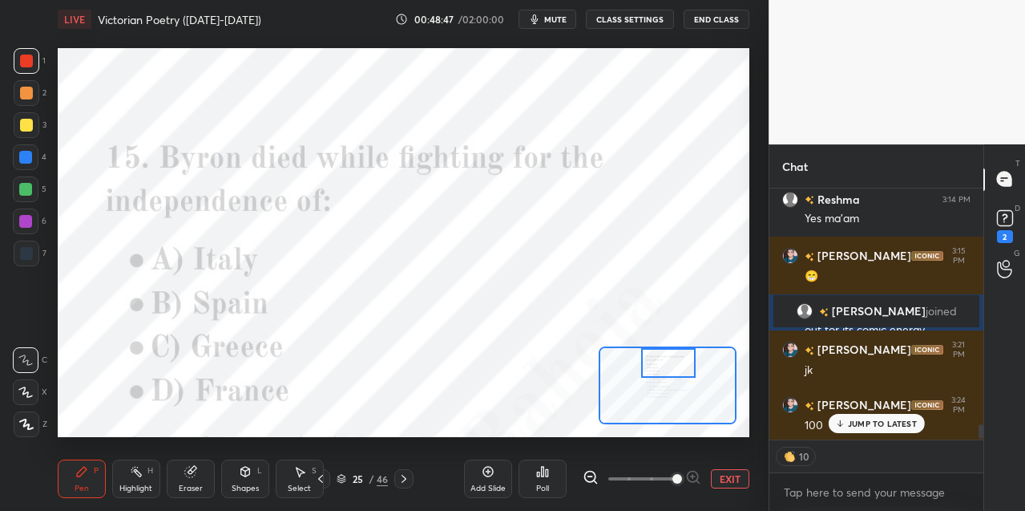
click at [533, 481] on div "Poll" at bounding box center [543, 478] width 48 height 38
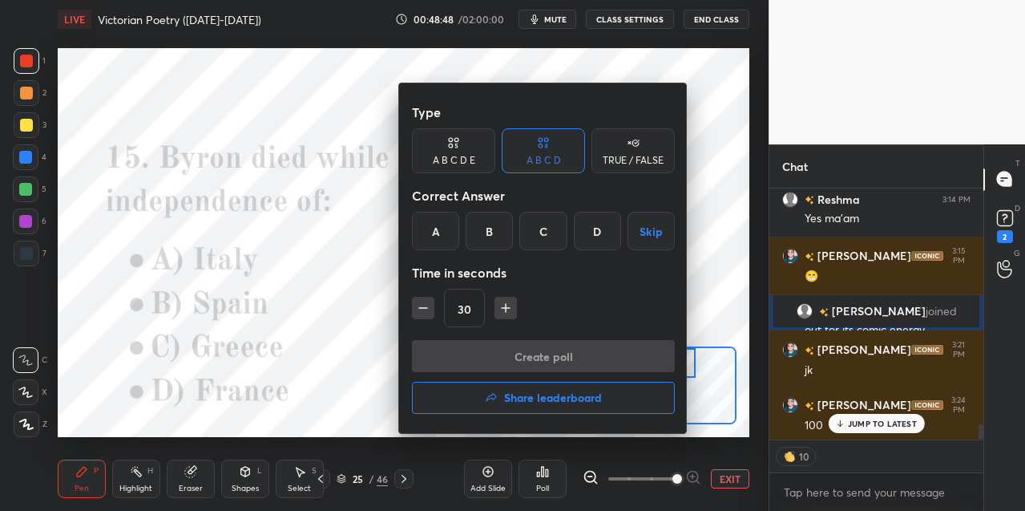
drag, startPoint x: 542, startPoint y: 232, endPoint x: 536, endPoint y: 248, distance: 17.7
click at [540, 232] on div "C" at bounding box center [542, 231] width 47 height 38
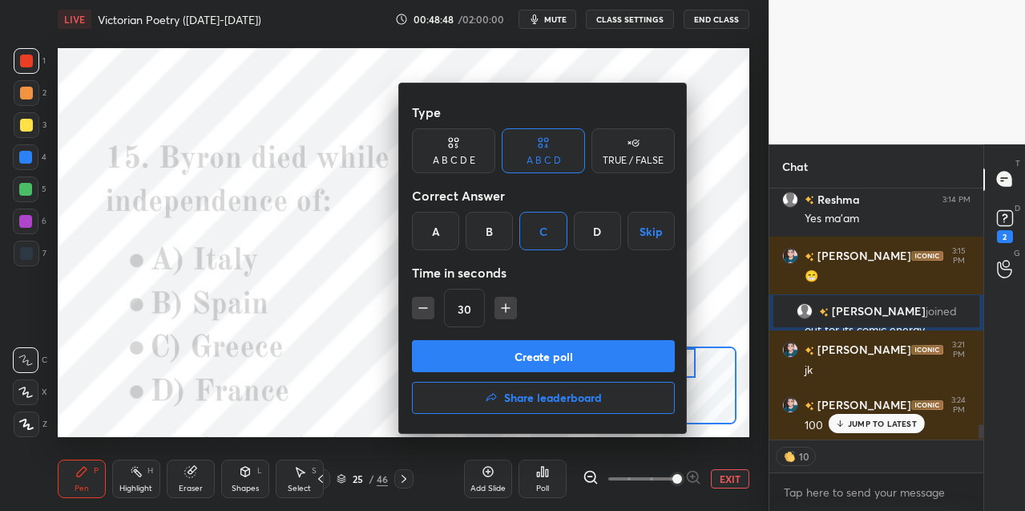
click at [498, 360] on button "Create poll" at bounding box center [543, 356] width 263 height 32
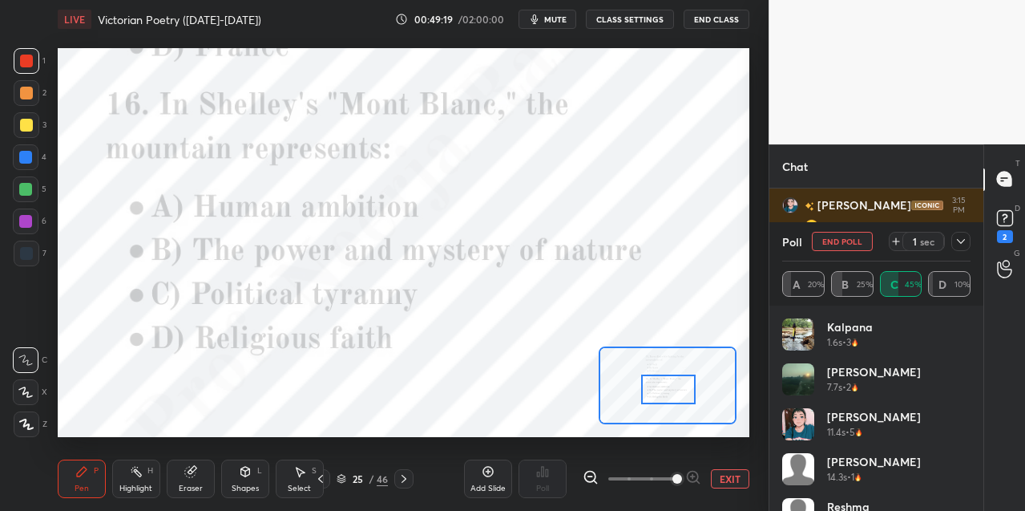
drag, startPoint x: 677, startPoint y: 366, endPoint x: 676, endPoint y: 388, distance: 22.5
click at [674, 390] on div at bounding box center [668, 389] width 54 height 30
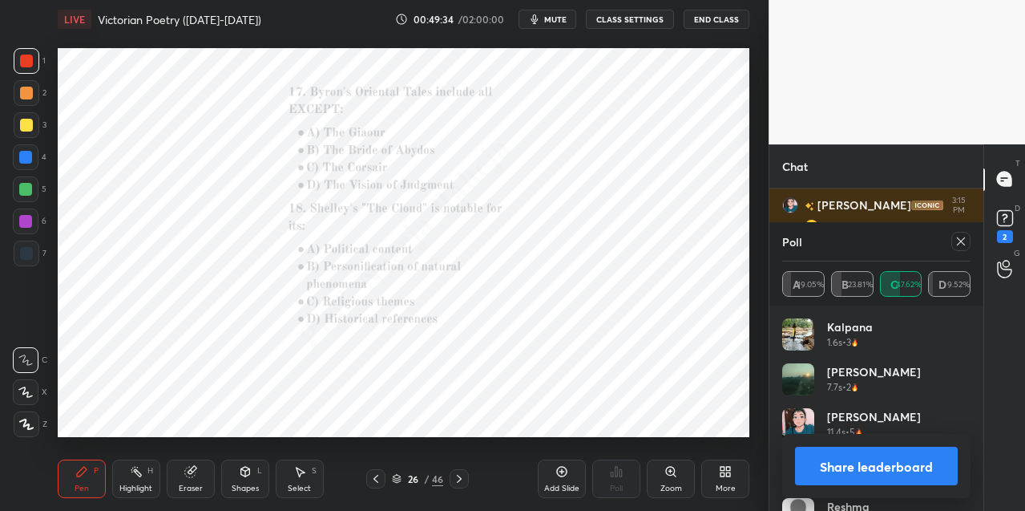
click at [675, 478] on div "Zoom" at bounding box center [671, 478] width 48 height 38
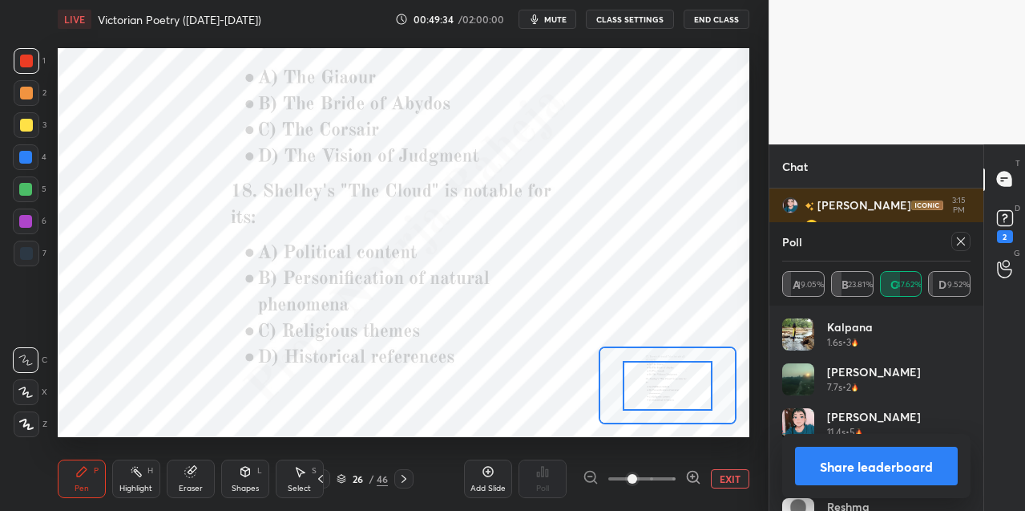
click at [677, 478] on div at bounding box center [642, 478] width 119 height 19
drag, startPoint x: 680, startPoint y: 478, endPoint x: 687, endPoint y: 458, distance: 20.5
click at [680, 477] on div at bounding box center [642, 478] width 119 height 19
click at [693, 475] on icon at bounding box center [693, 477] width 0 height 4
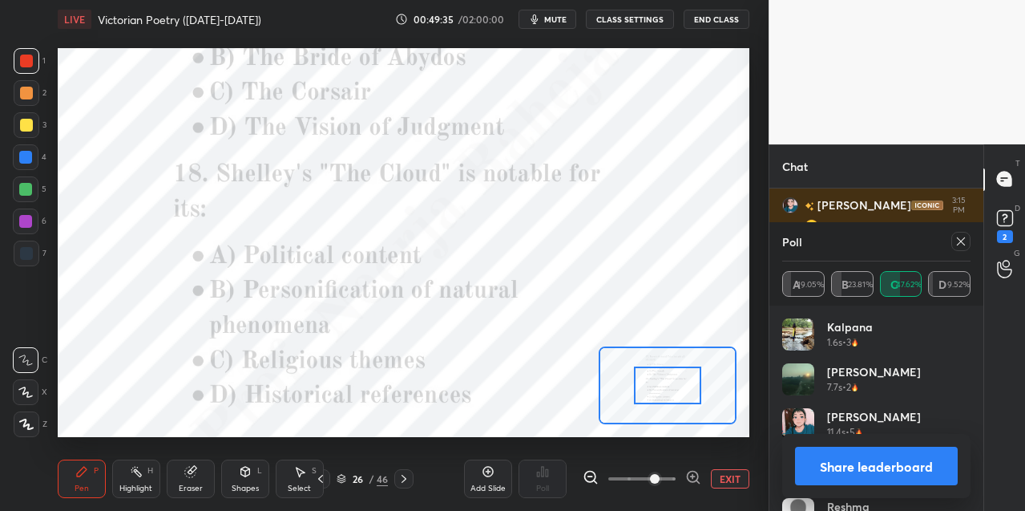
drag, startPoint x: 693, startPoint y: 475, endPoint x: 692, endPoint y: 438, distance: 37.7
click at [692, 471] on icon at bounding box center [693, 477] width 16 height 16
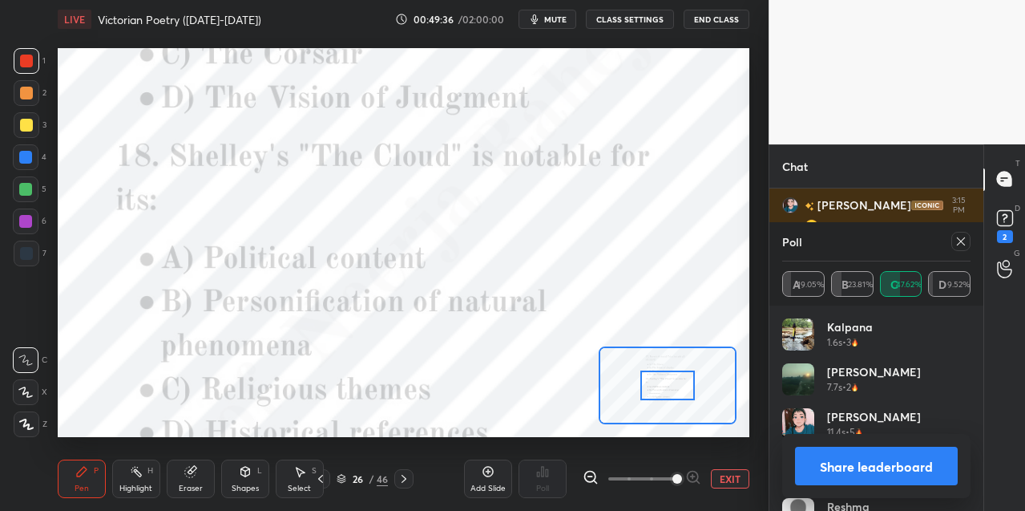
click at [679, 374] on div at bounding box center [668, 385] width 139 height 78
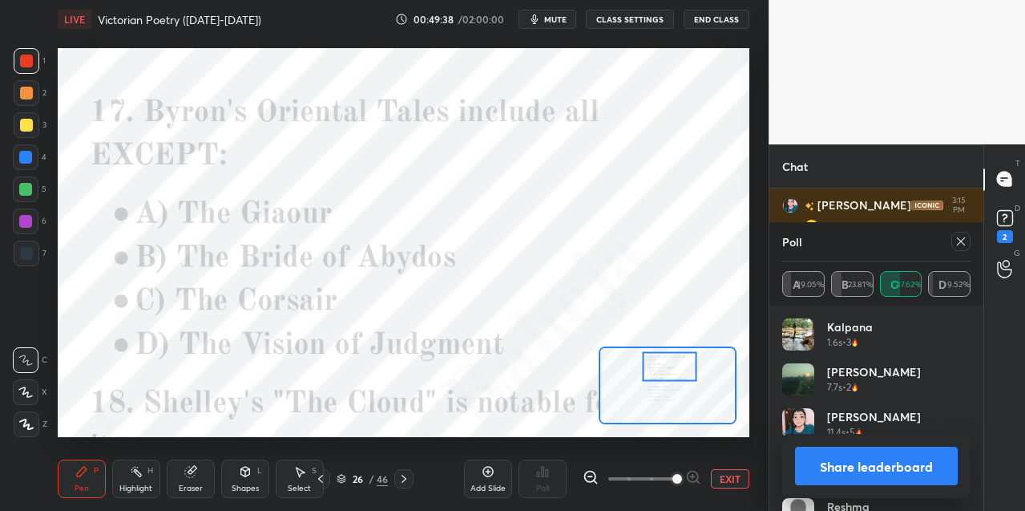
click at [662, 378] on div at bounding box center [670, 367] width 54 height 30
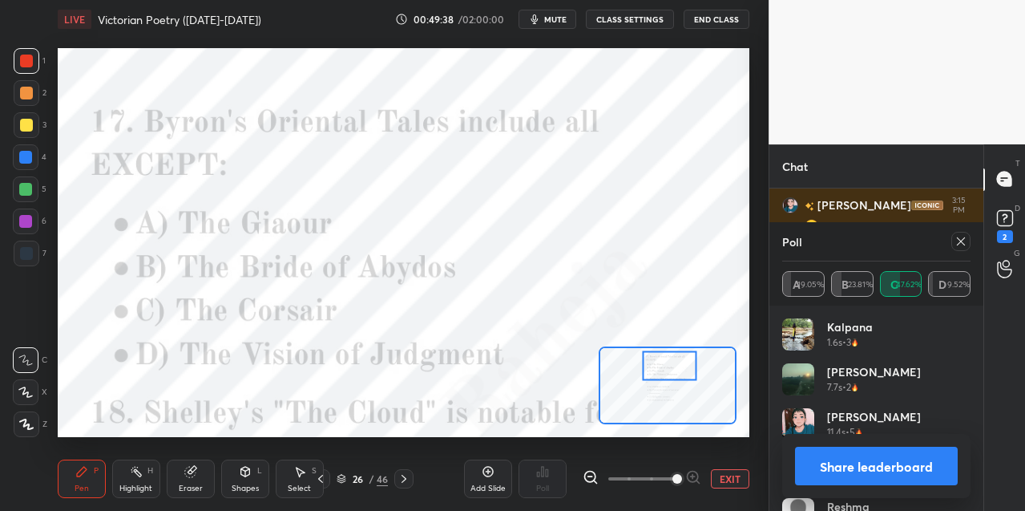
click at [960, 240] on icon at bounding box center [961, 241] width 13 height 13
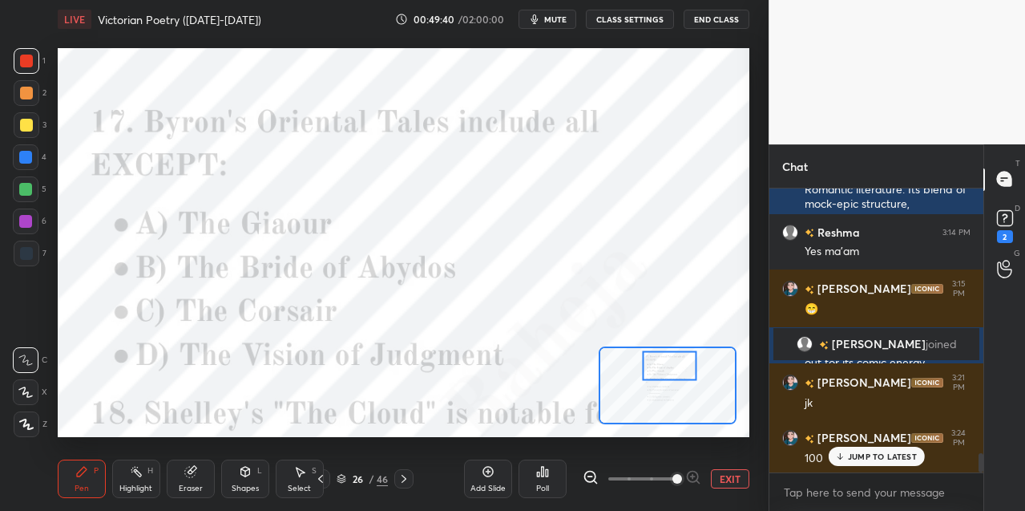
click at [538, 469] on icon at bounding box center [542, 471] width 13 height 13
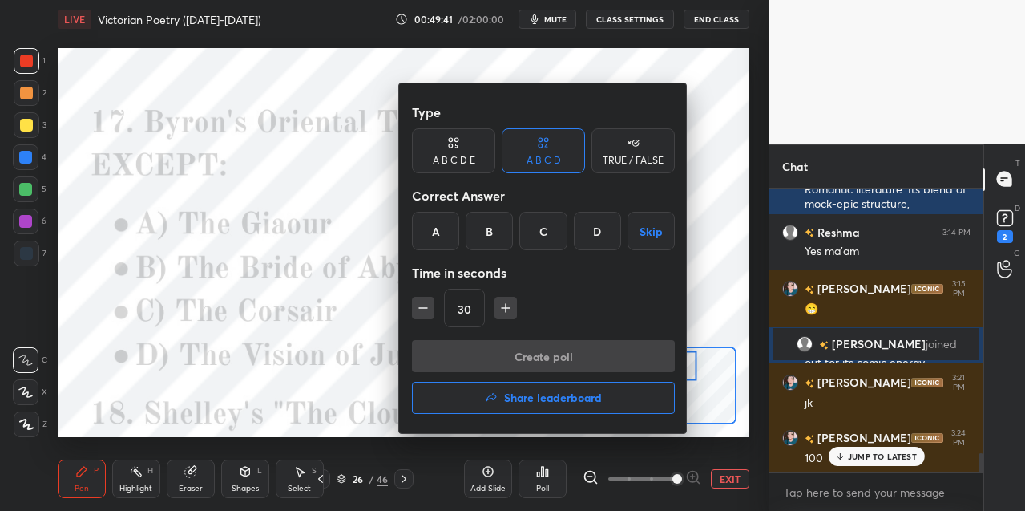
click at [598, 236] on div "D" at bounding box center [597, 231] width 47 height 38
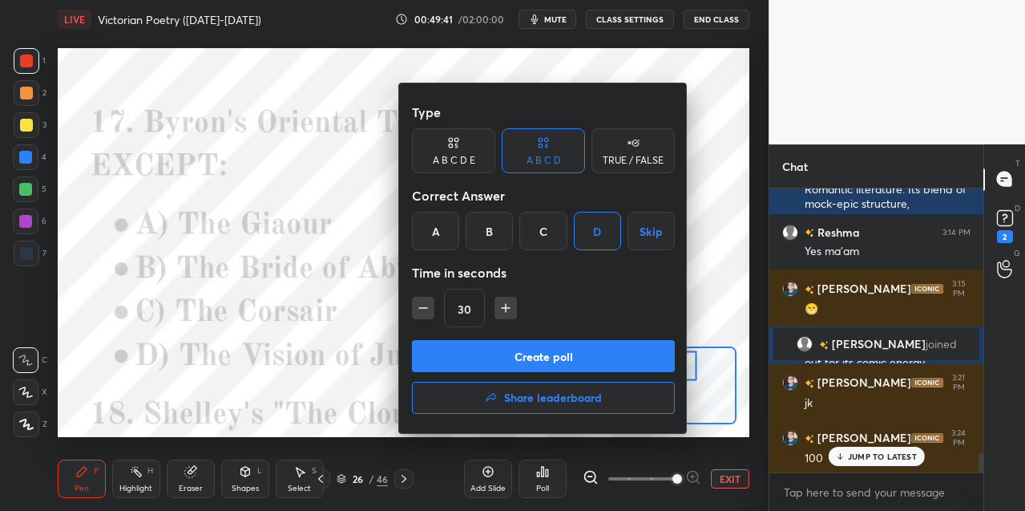
drag, startPoint x: 540, startPoint y: 357, endPoint x: 530, endPoint y: 296, distance: 61.8
click at [539, 355] on button "Create poll" at bounding box center [543, 356] width 263 height 32
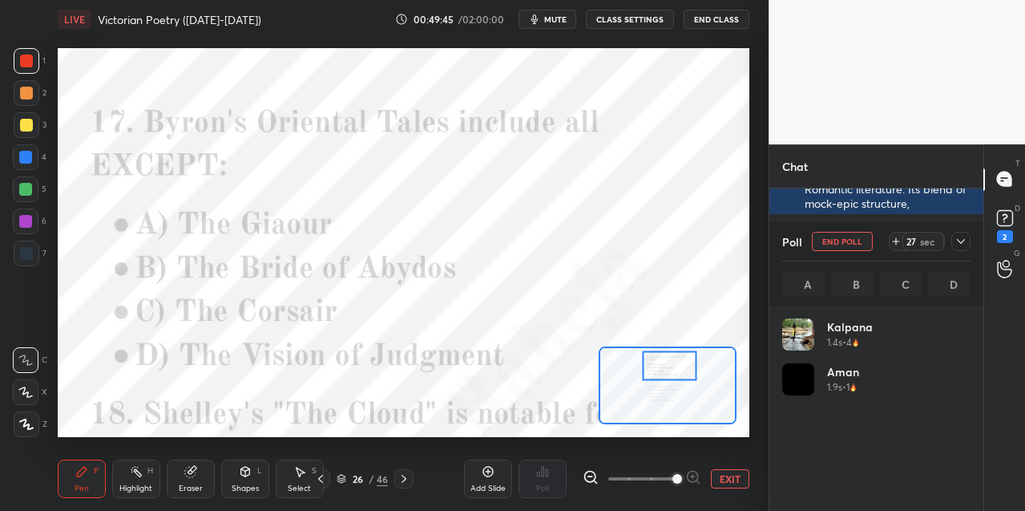
click at [29, 156] on div at bounding box center [25, 157] width 13 height 13
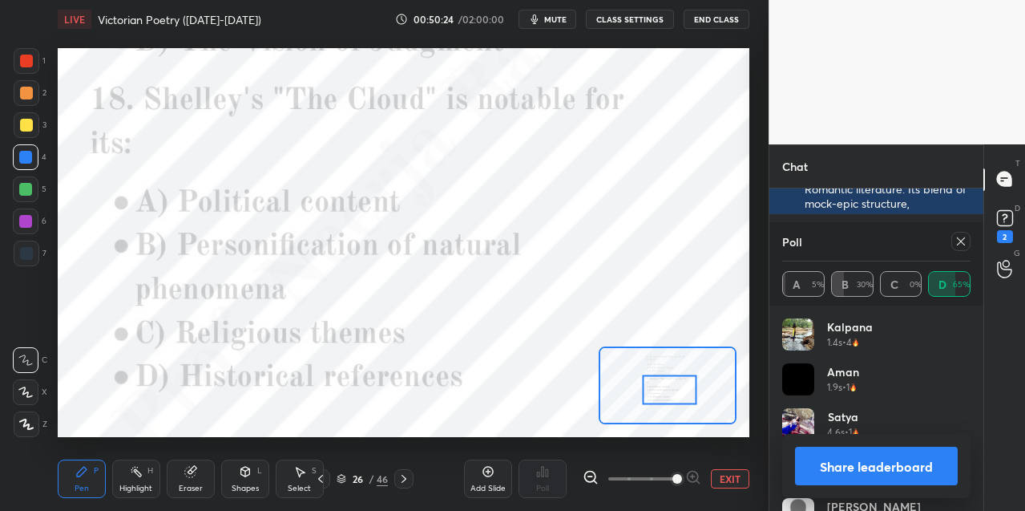
drag, startPoint x: 668, startPoint y: 371, endPoint x: 672, endPoint y: 392, distance: 21.4
click at [667, 394] on div at bounding box center [670, 390] width 54 height 30
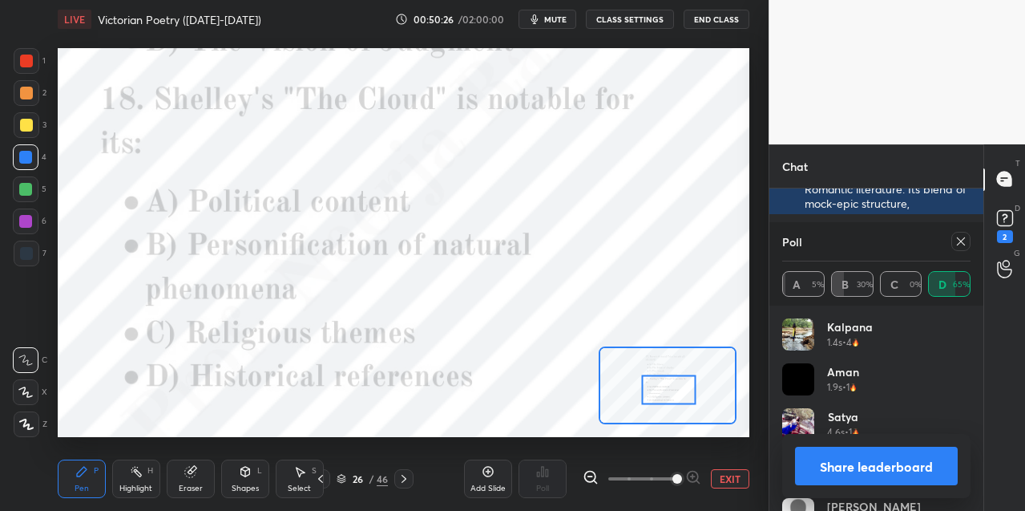
drag, startPoint x: 962, startPoint y: 240, endPoint x: 953, endPoint y: 244, distance: 10.0
click at [962, 240] on icon at bounding box center [961, 241] width 8 height 8
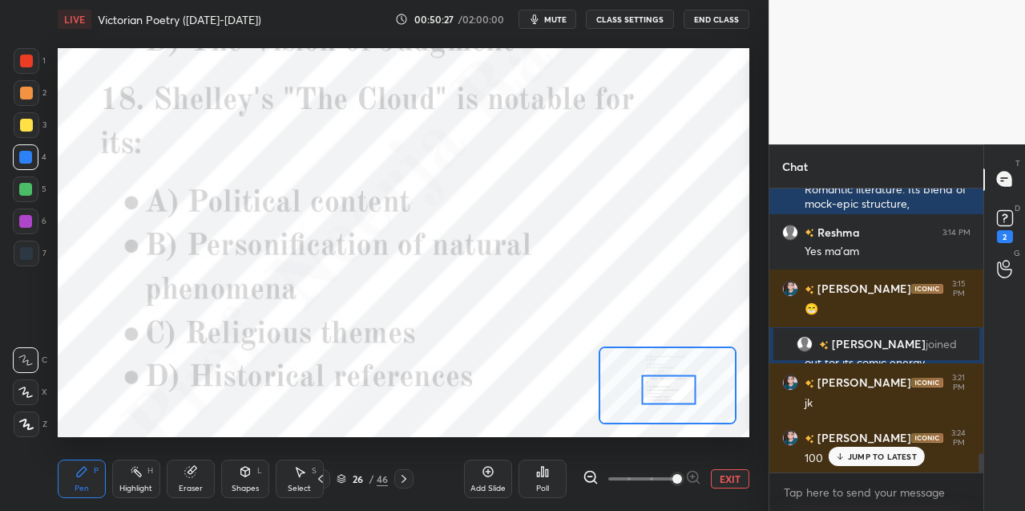
click at [542, 469] on icon at bounding box center [543, 471] width 2 height 10
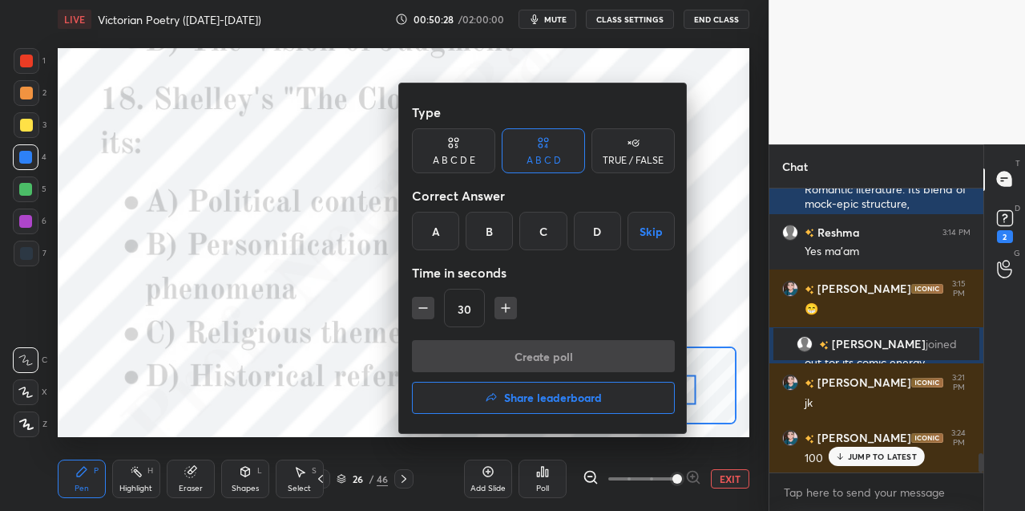
click at [496, 240] on div "B" at bounding box center [489, 231] width 47 height 38
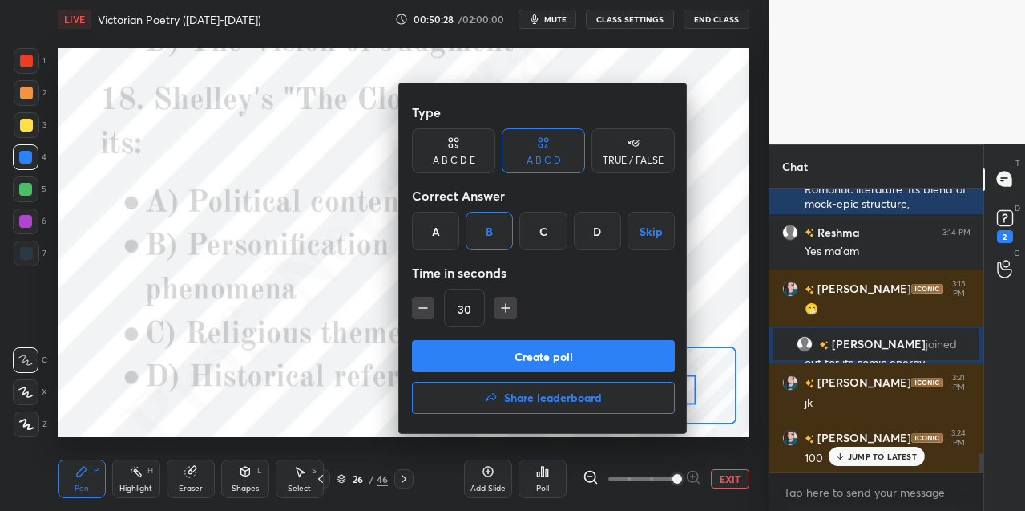
drag, startPoint x: 483, startPoint y: 360, endPoint x: 454, endPoint y: 287, distance: 78.4
click at [482, 358] on button "Create poll" at bounding box center [543, 356] width 263 height 32
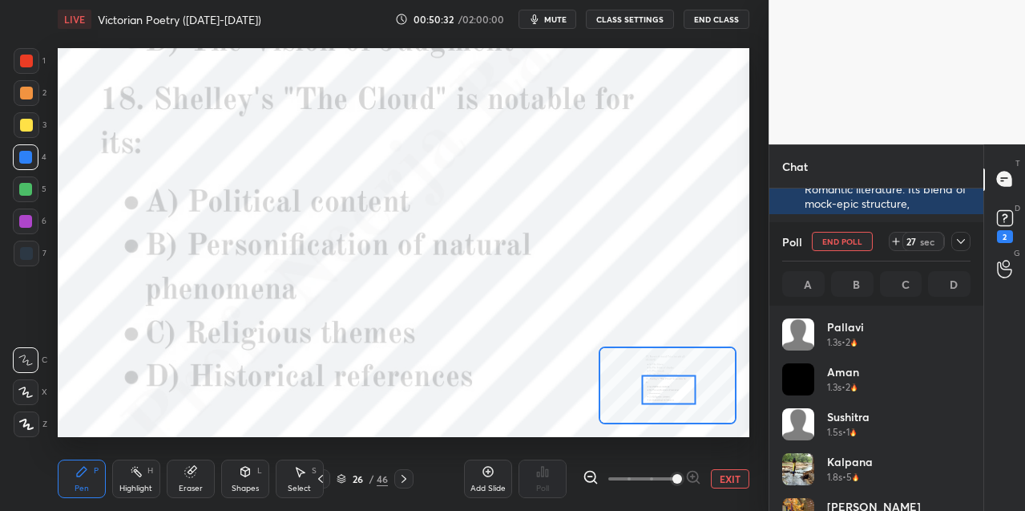
drag, startPoint x: 32, startPoint y: 59, endPoint x: 48, endPoint y: 69, distance: 19.1
click at [33, 60] on div at bounding box center [27, 61] width 26 height 26
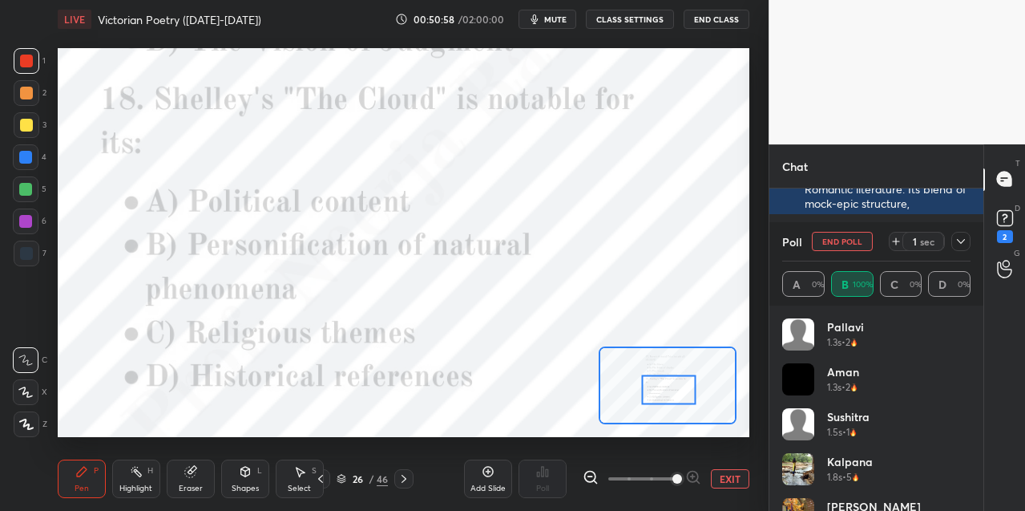
drag, startPoint x: 410, startPoint y: 476, endPoint x: 421, endPoint y: 470, distance: 12.2
click at [411, 476] on div at bounding box center [403, 478] width 19 height 19
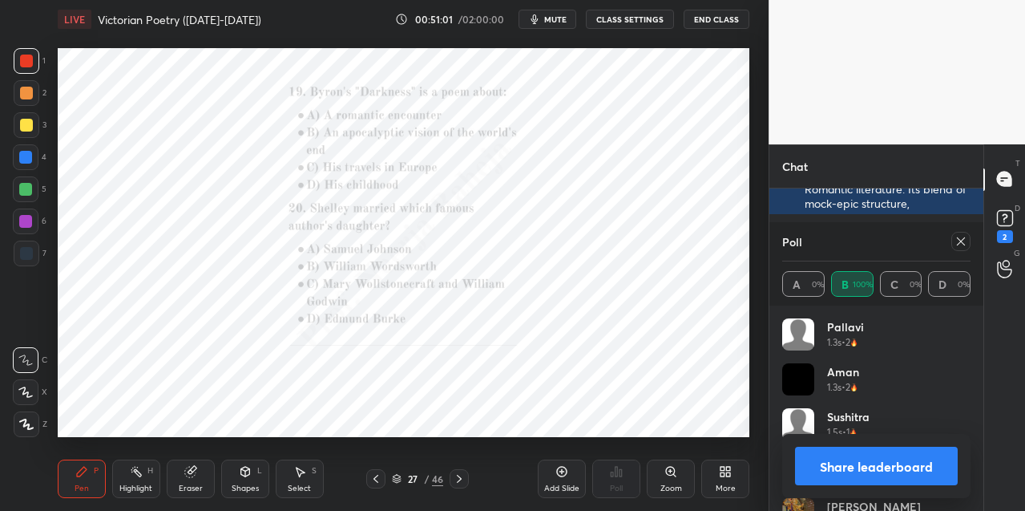
click at [666, 471] on icon at bounding box center [670, 470] width 9 height 9
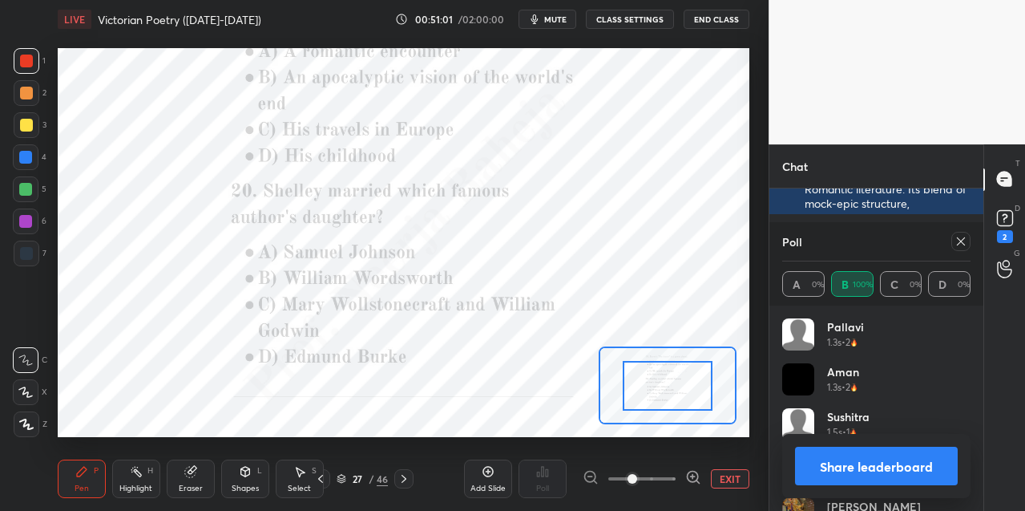
drag, startPoint x: 668, startPoint y: 471, endPoint x: 667, endPoint y: 462, distance: 8.1
click at [668, 469] on span at bounding box center [641, 478] width 67 height 24
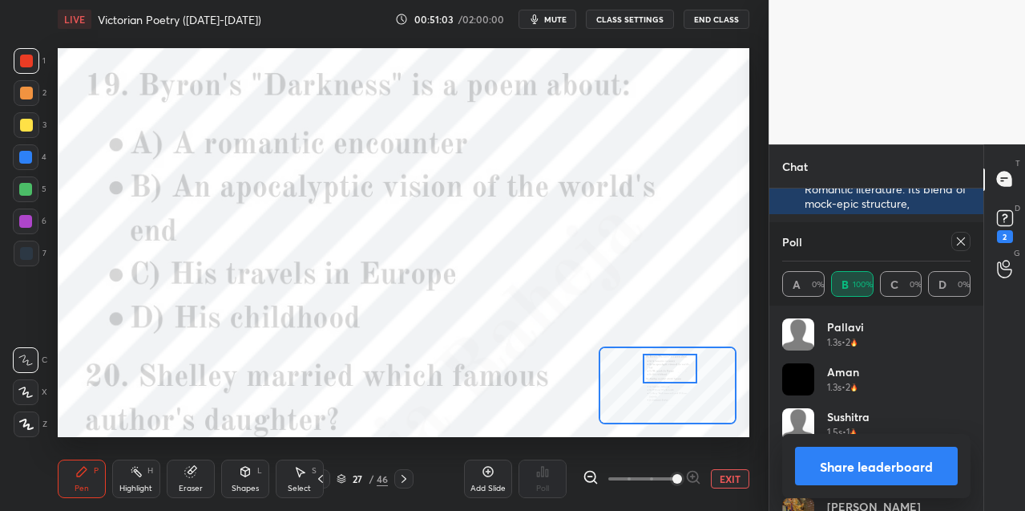
drag, startPoint x: 659, startPoint y: 384, endPoint x: 660, endPoint y: 366, distance: 17.7
click at [661, 368] on div at bounding box center [670, 368] width 54 height 30
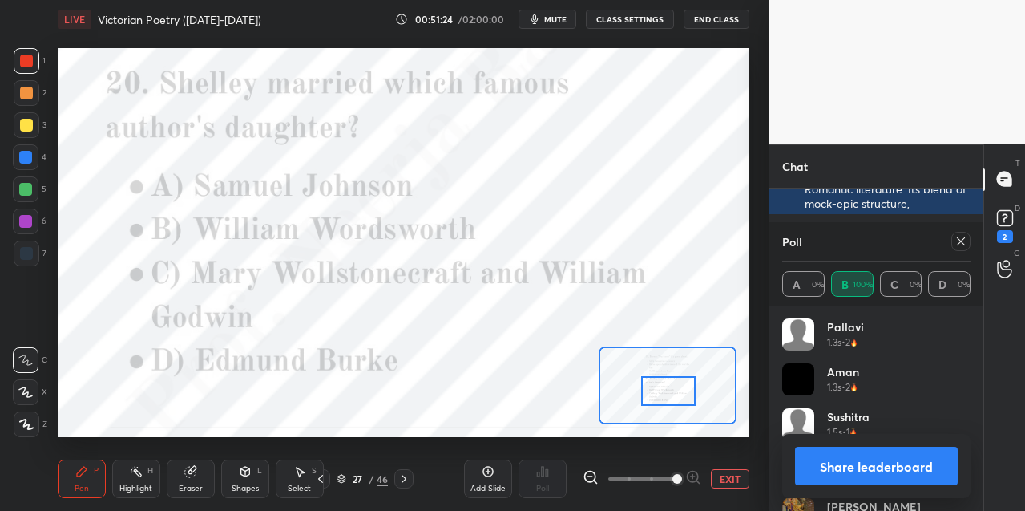
drag, startPoint x: 664, startPoint y: 368, endPoint x: 662, endPoint y: 389, distance: 21.0
click at [663, 390] on div at bounding box center [668, 391] width 54 height 30
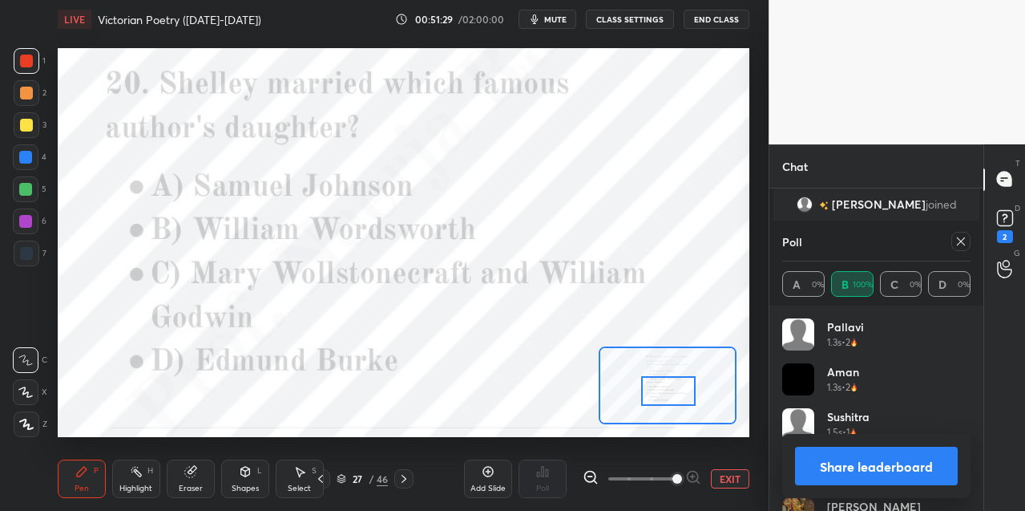
click at [827, 465] on button "Share leaderboard" at bounding box center [876, 465] width 163 height 38
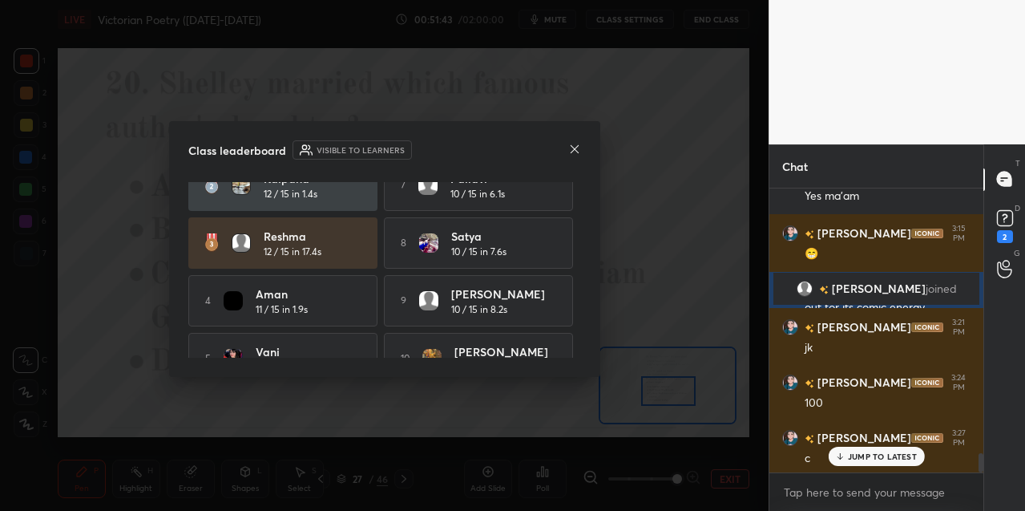
scroll to position [111, 0]
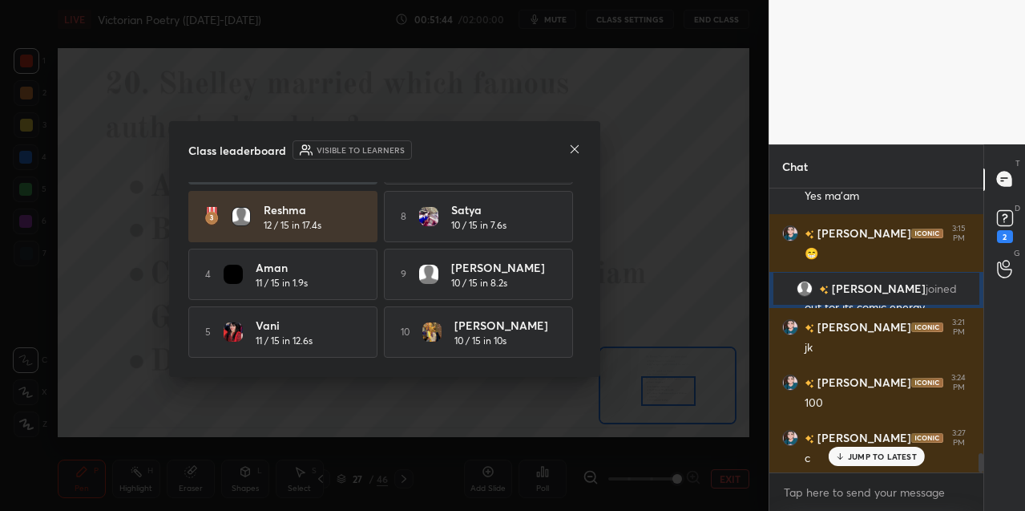
click at [575, 147] on icon at bounding box center [574, 149] width 8 height 8
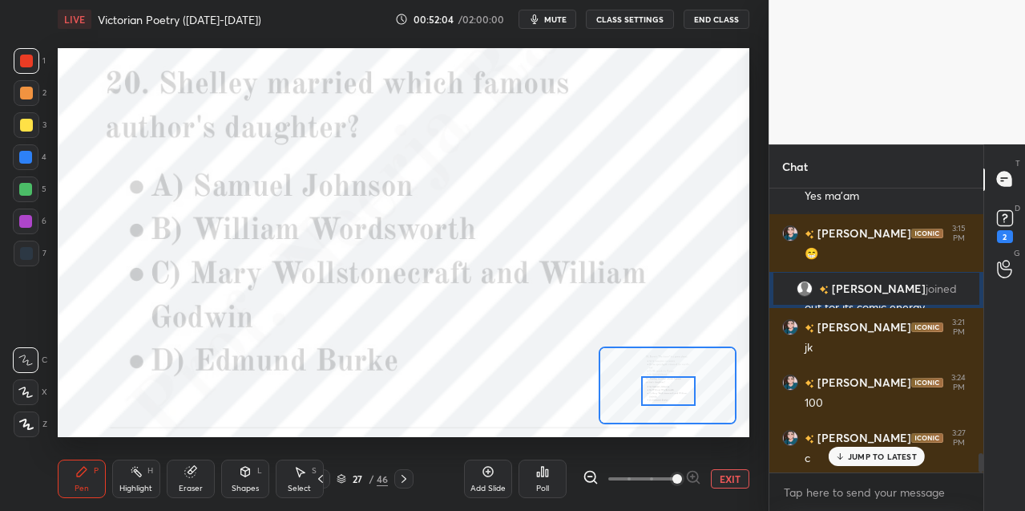
scroll to position [4000, 0]
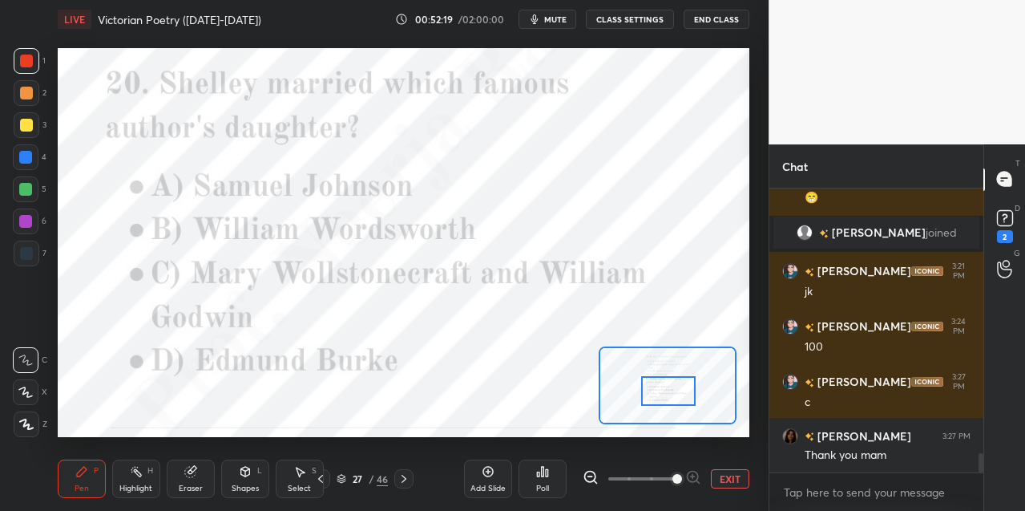
click at [487, 474] on icon at bounding box center [488, 471] width 13 height 13
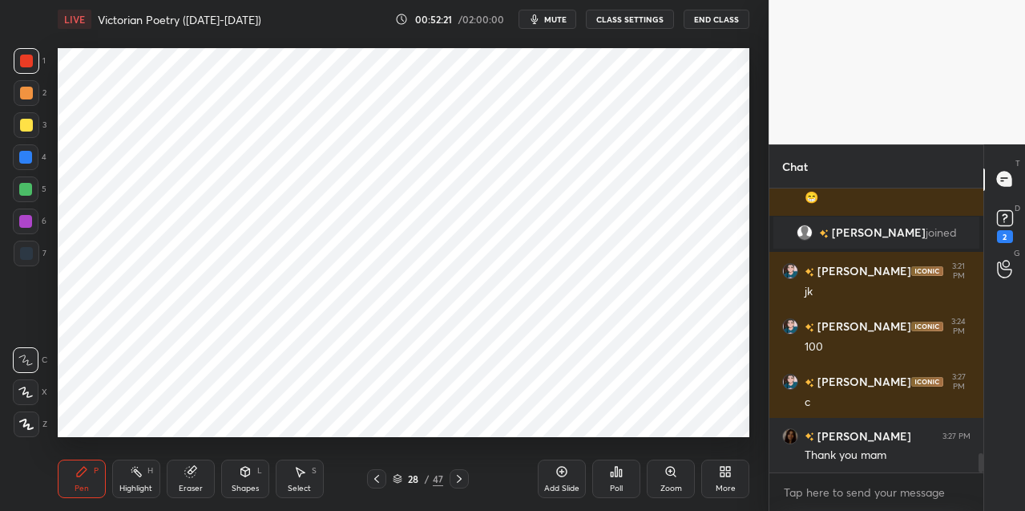
drag, startPoint x: 30, startPoint y: 427, endPoint x: 47, endPoint y: 386, distance: 44.5
click at [30, 424] on icon at bounding box center [26, 423] width 14 height 11
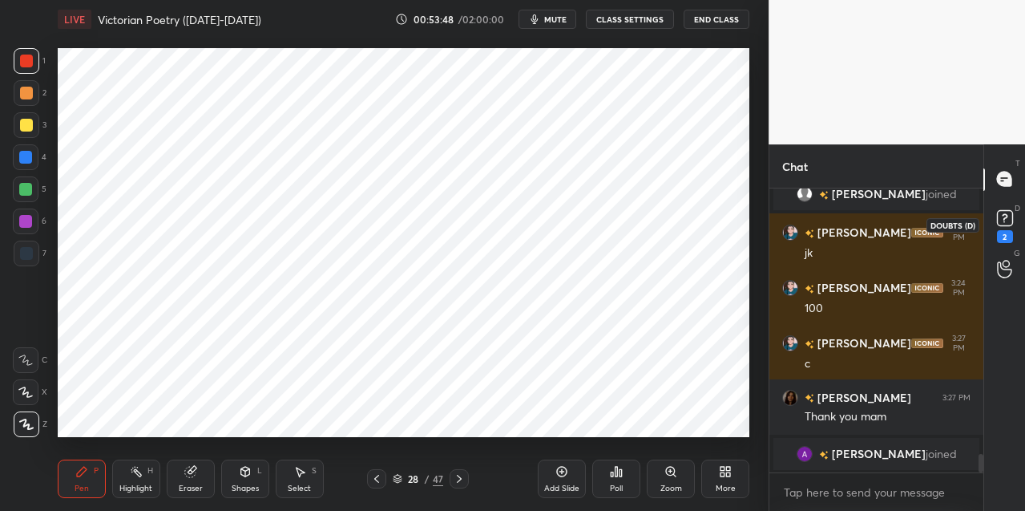
drag, startPoint x: 1008, startPoint y: 223, endPoint x: 983, endPoint y: 250, distance: 36.9
click at [1006, 224] on rect at bounding box center [1004, 217] width 15 height 15
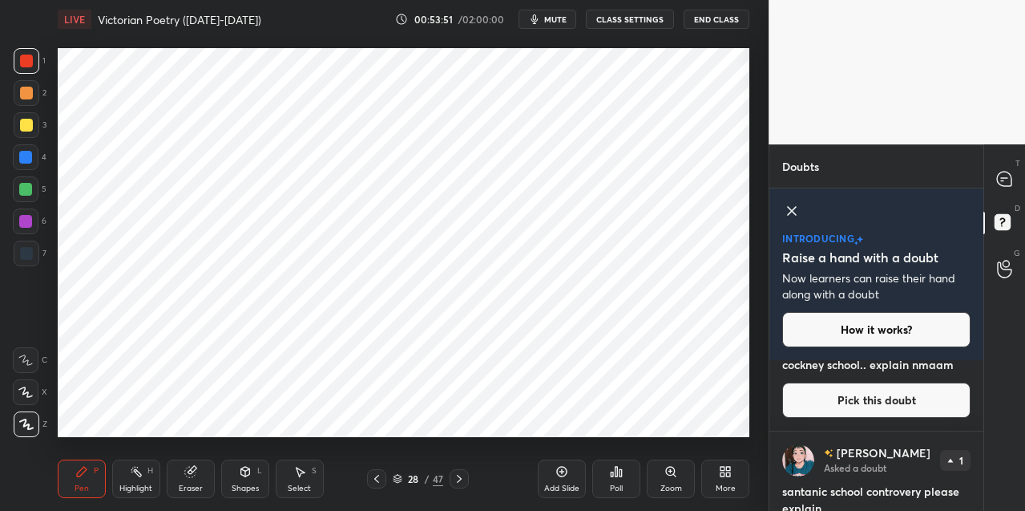
scroll to position [119, 0]
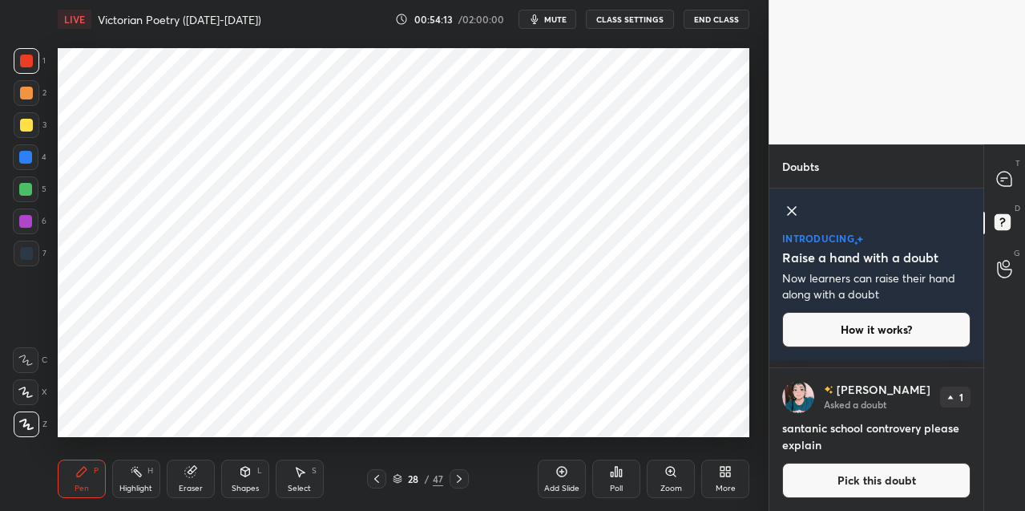
click at [923, 484] on button "Pick this doubt" at bounding box center [876, 479] width 188 height 35
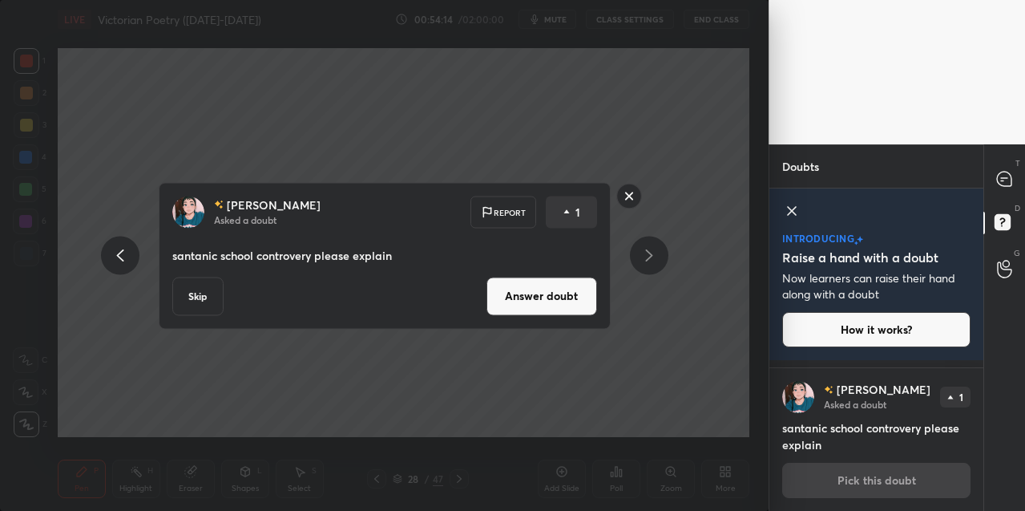
click at [560, 303] on button "Answer doubt" at bounding box center [542, 296] width 111 height 38
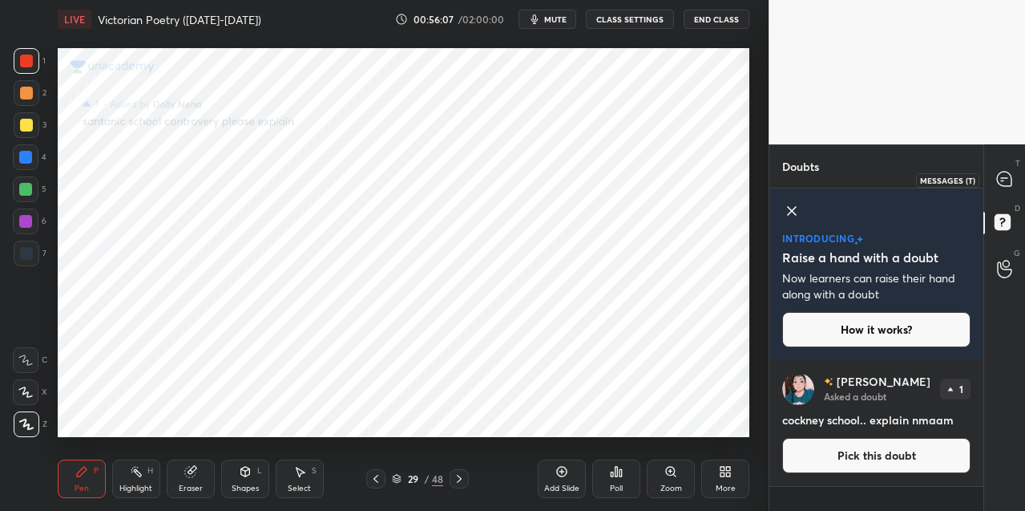
click at [1004, 180] on icon at bounding box center [1004, 179] width 14 height 14
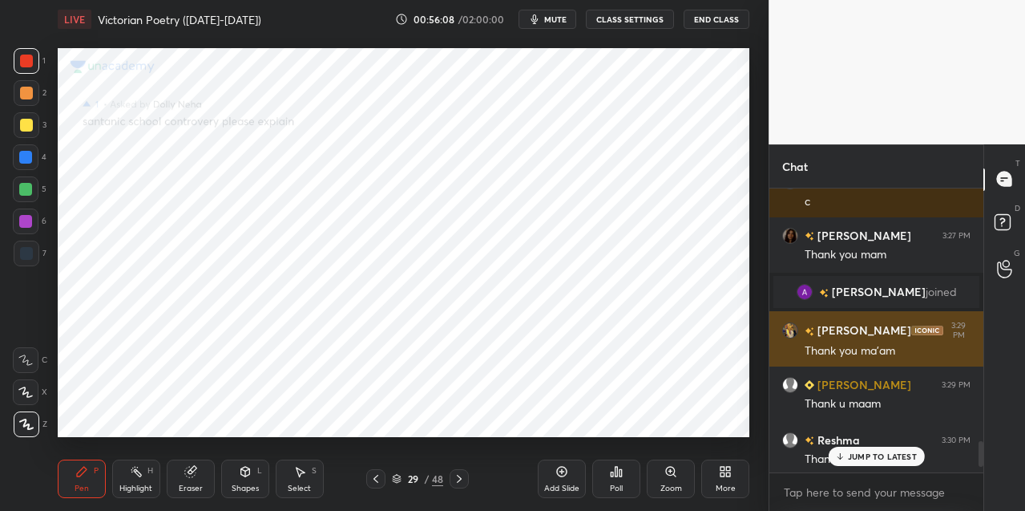
scroll to position [2777, 0]
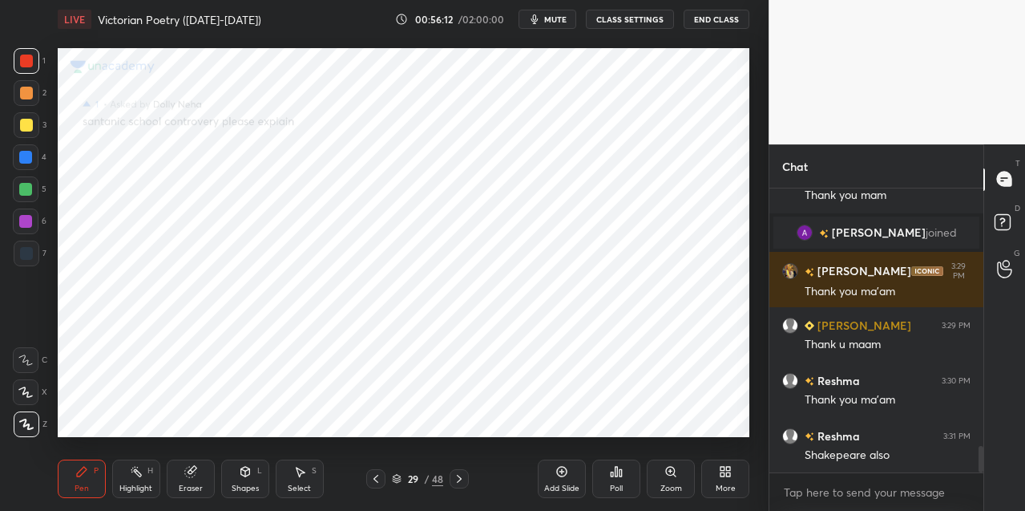
click at [414, 478] on div "29" at bounding box center [413, 479] width 16 height 10
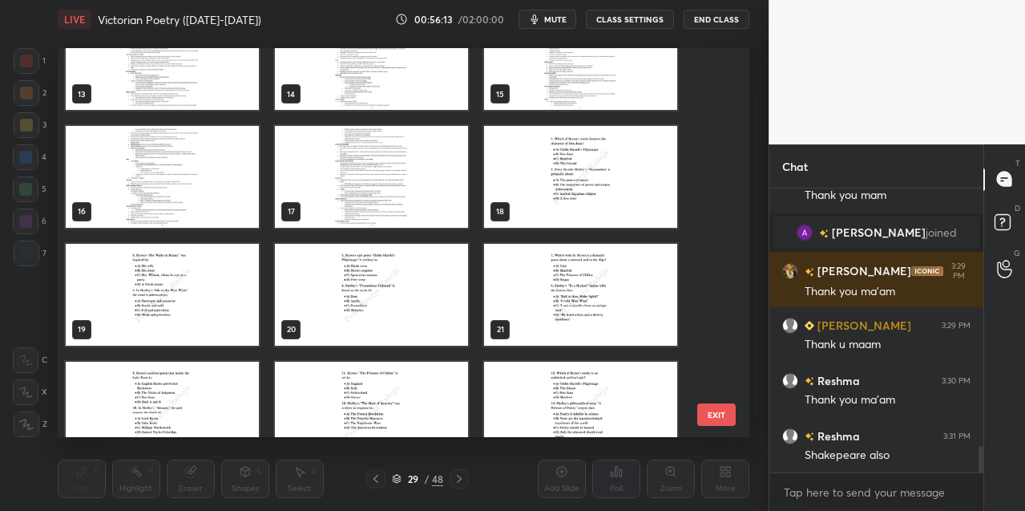
scroll to position [0, 0]
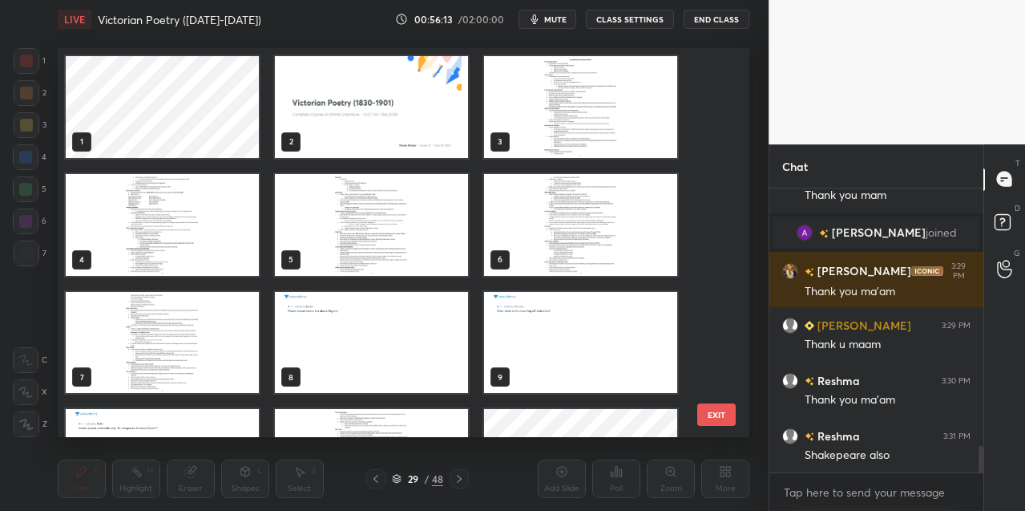
click at [376, 130] on img "grid" at bounding box center [371, 107] width 193 height 102
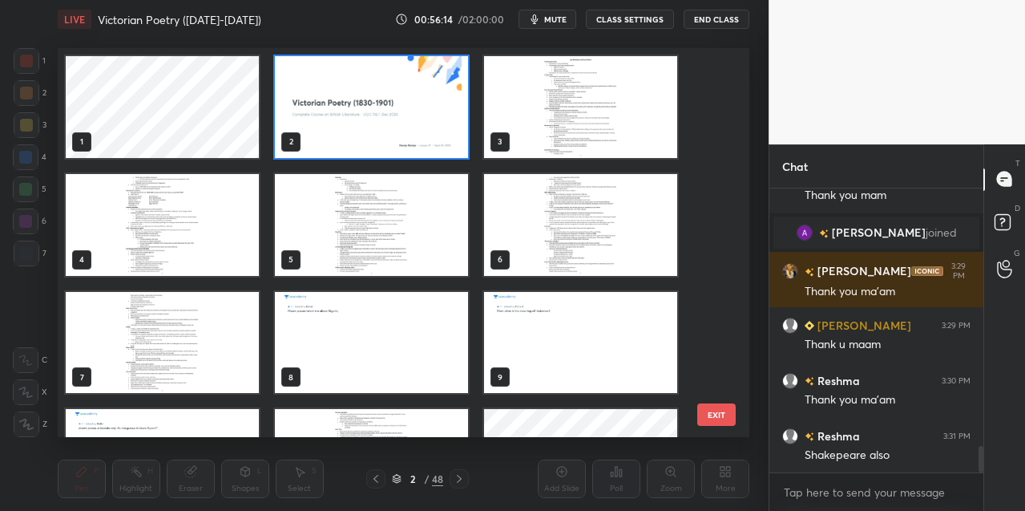
click at [376, 130] on img "grid" at bounding box center [371, 107] width 193 height 102
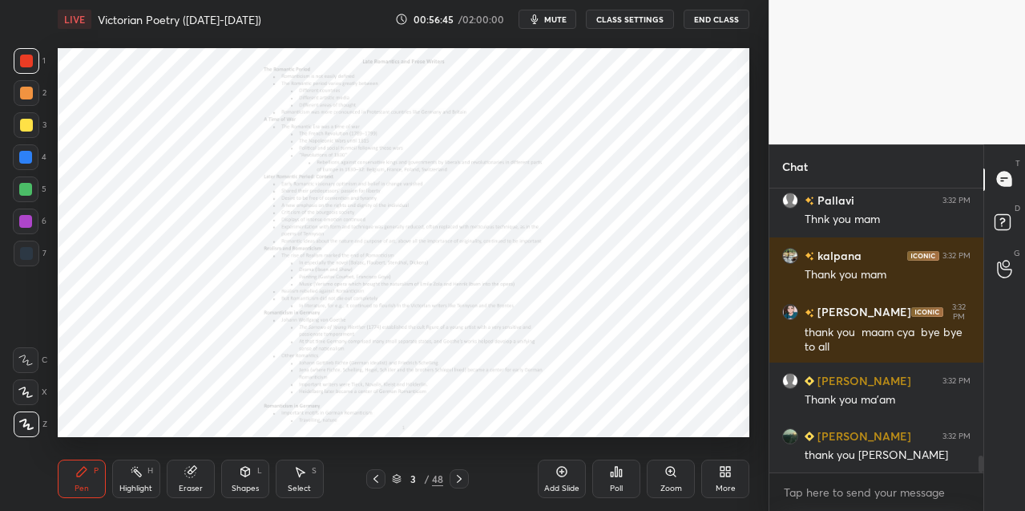
scroll to position [6, 6]
click at [715, 23] on button "End Class" at bounding box center [717, 19] width 66 height 19
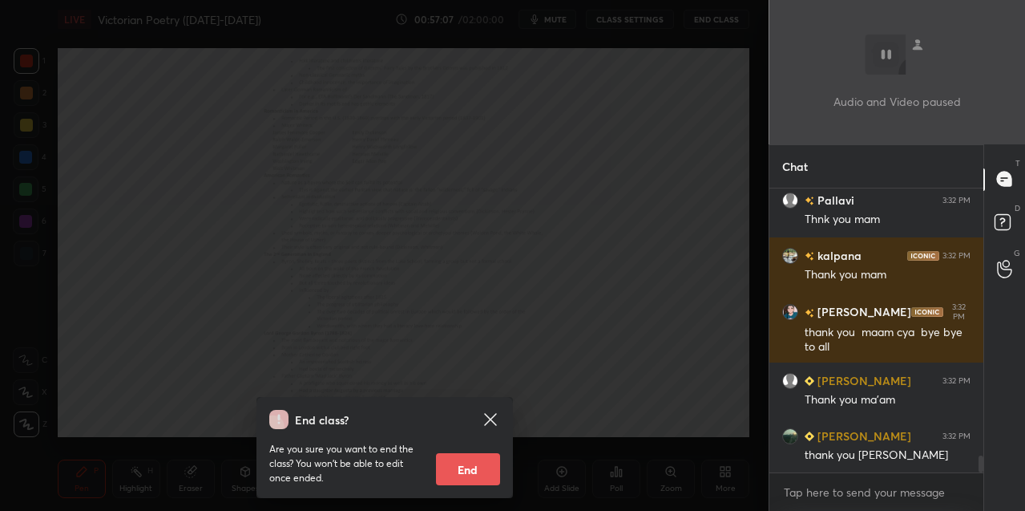
click at [476, 464] on button "End" at bounding box center [468, 469] width 64 height 32
type textarea "x"
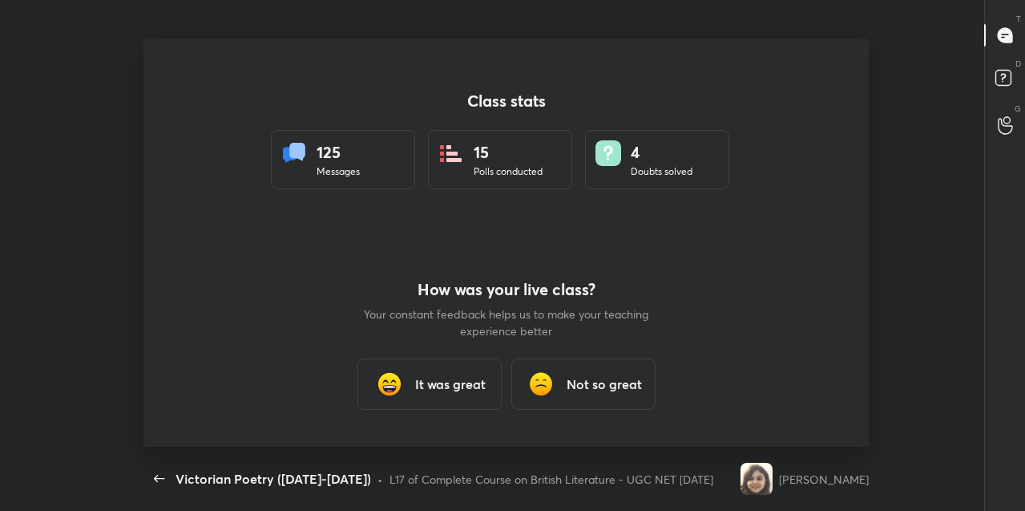
scroll to position [79745, 79141]
